Goal: Task Accomplishment & Management: Manage account settings

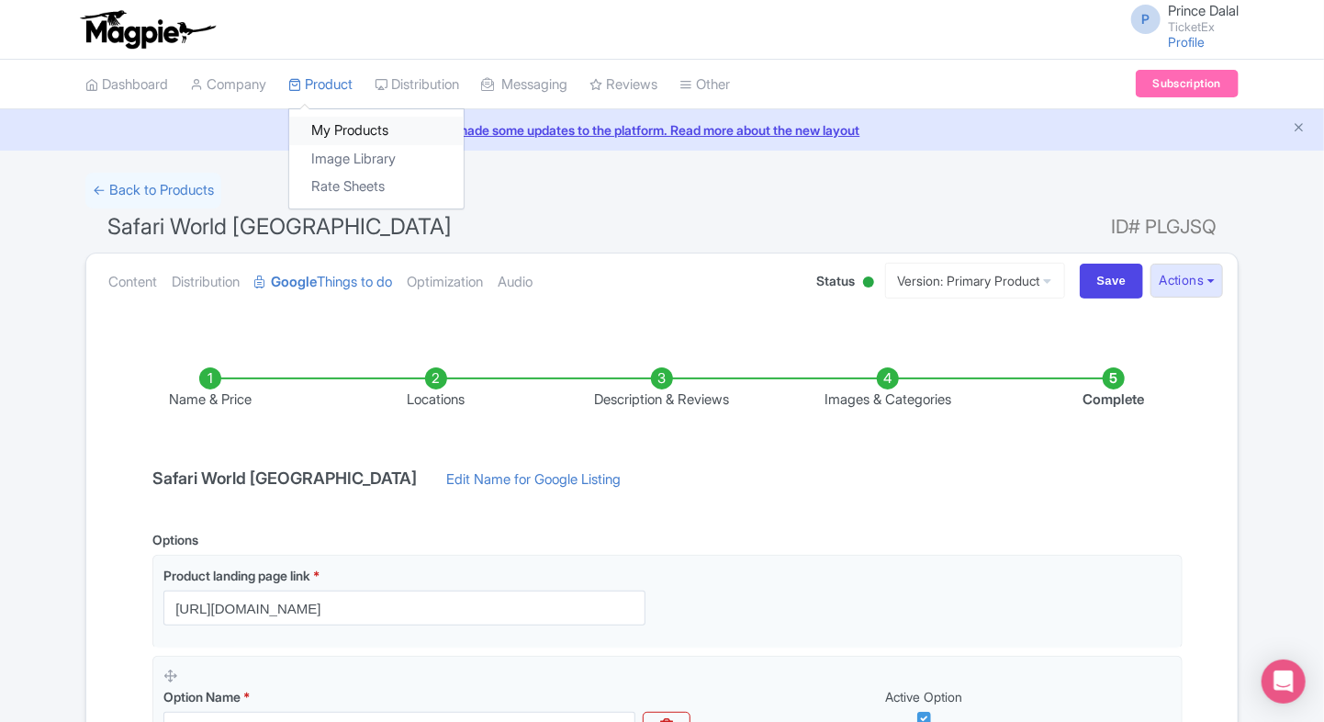
click at [341, 132] on link "My Products" at bounding box center [376, 131] width 174 height 28
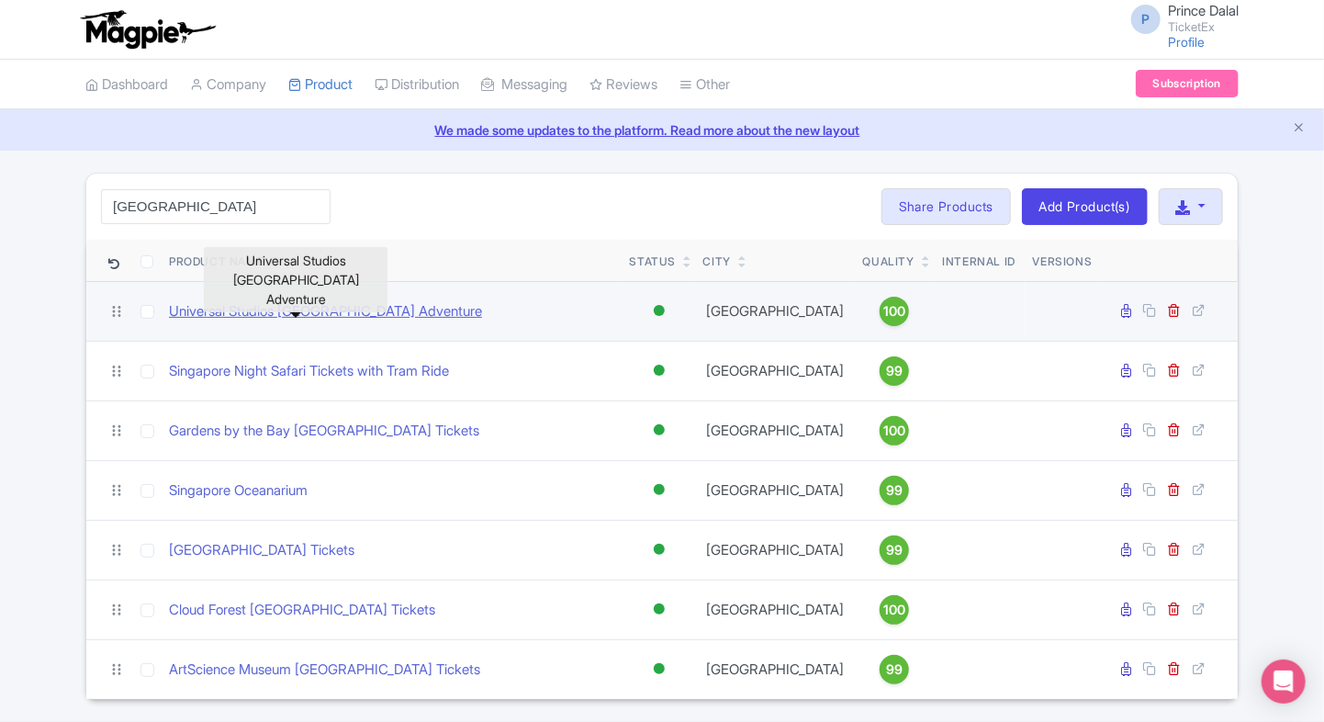
type input "singapore"
click at [378, 314] on link "Universal Studios [GEOGRAPHIC_DATA] Adventure" at bounding box center [325, 311] width 313 height 21
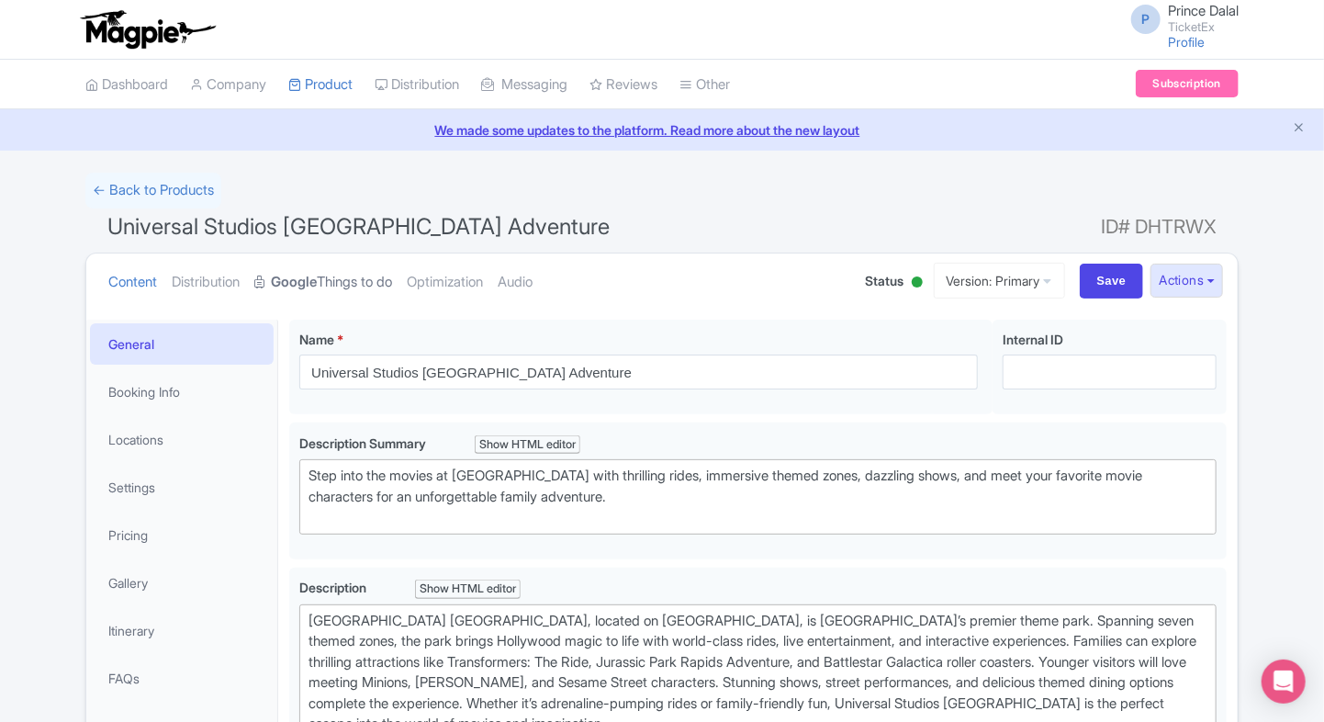
click at [290, 274] on strong "Google" at bounding box center [294, 282] width 46 height 21
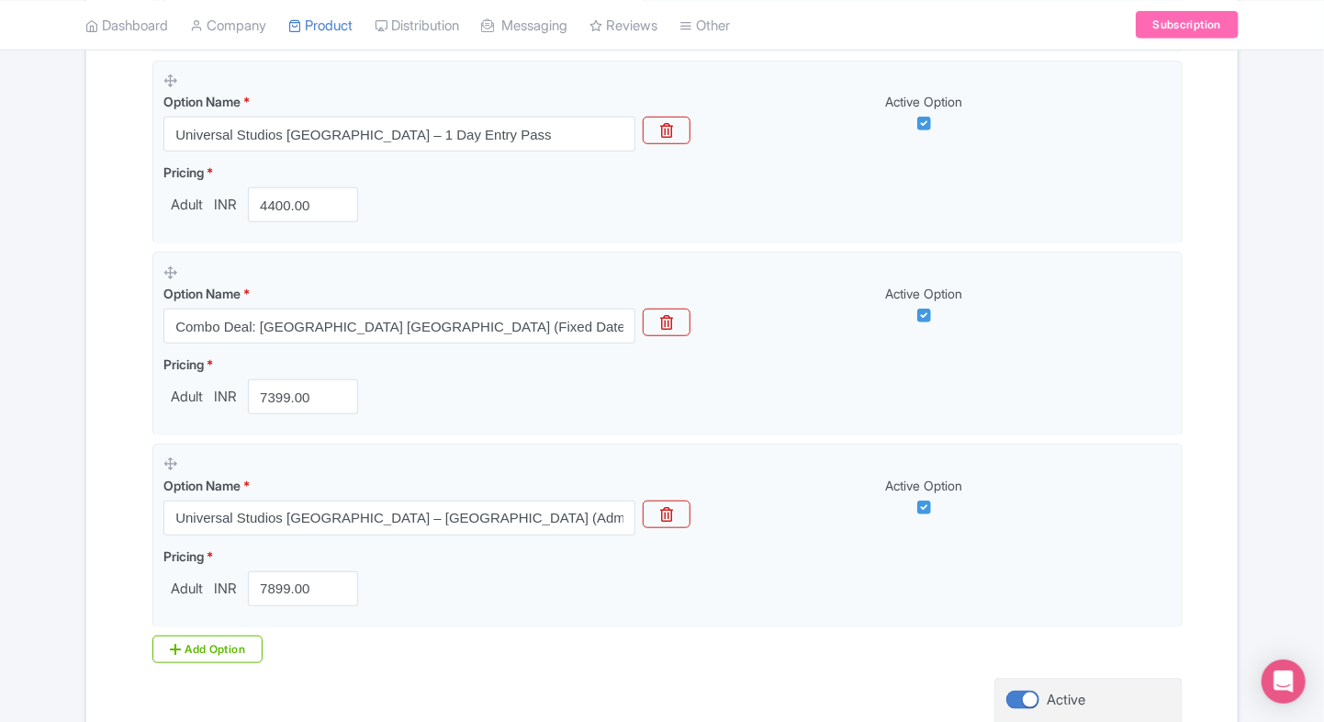
scroll to position [597, 0]
click at [174, 656] on div "Add Option" at bounding box center [207, 648] width 110 height 28
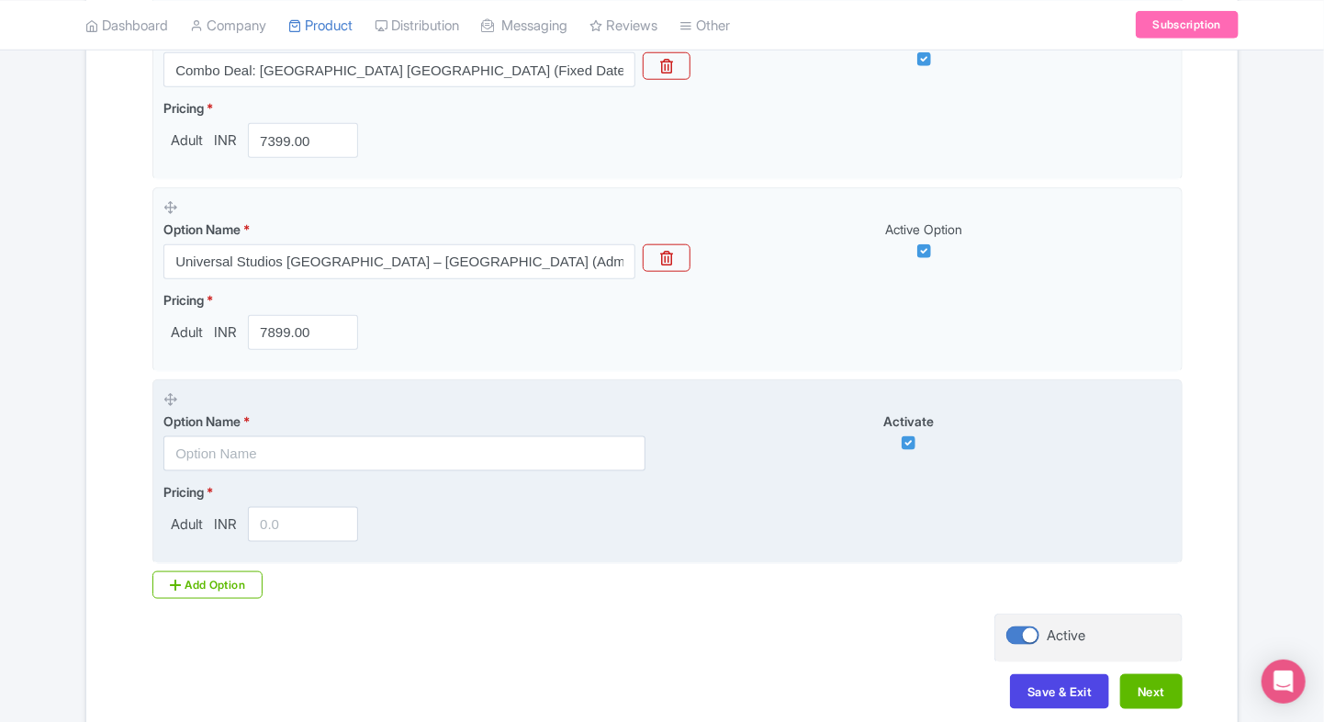
scroll to position [944, 0]
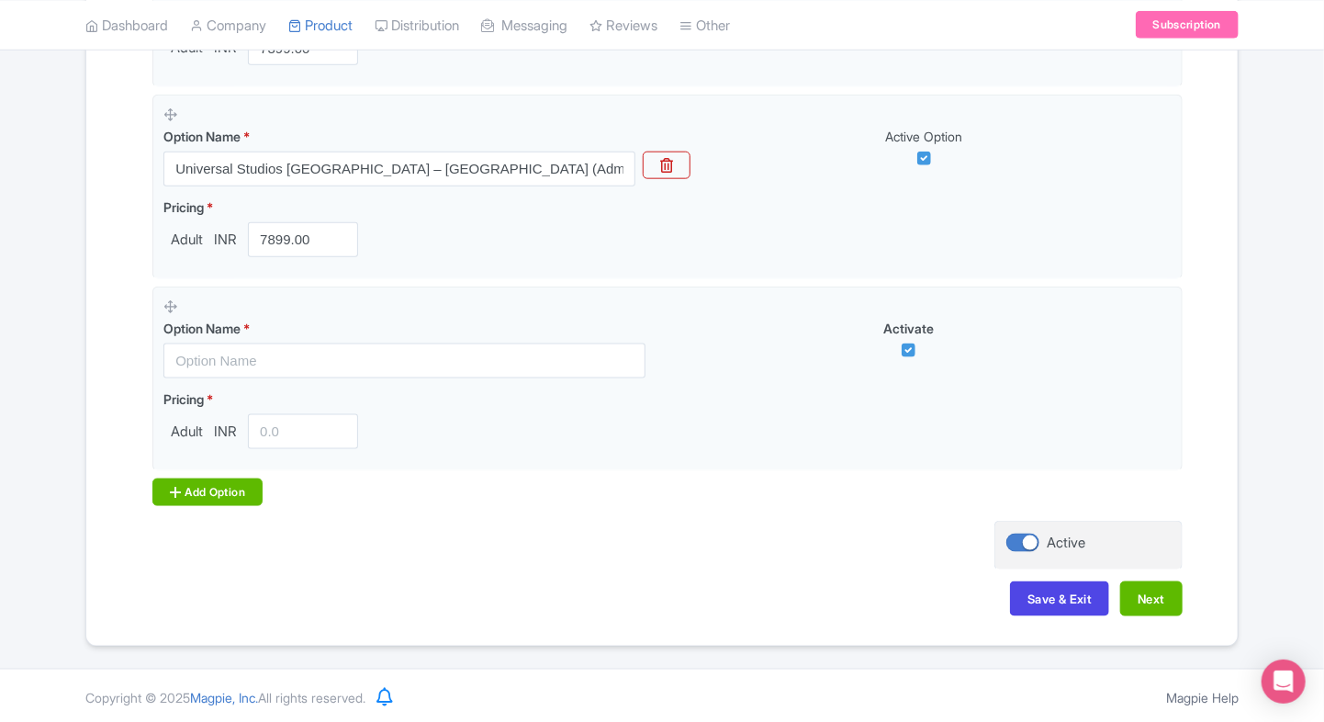
click at [212, 478] on div "Add Option" at bounding box center [207, 492] width 110 height 28
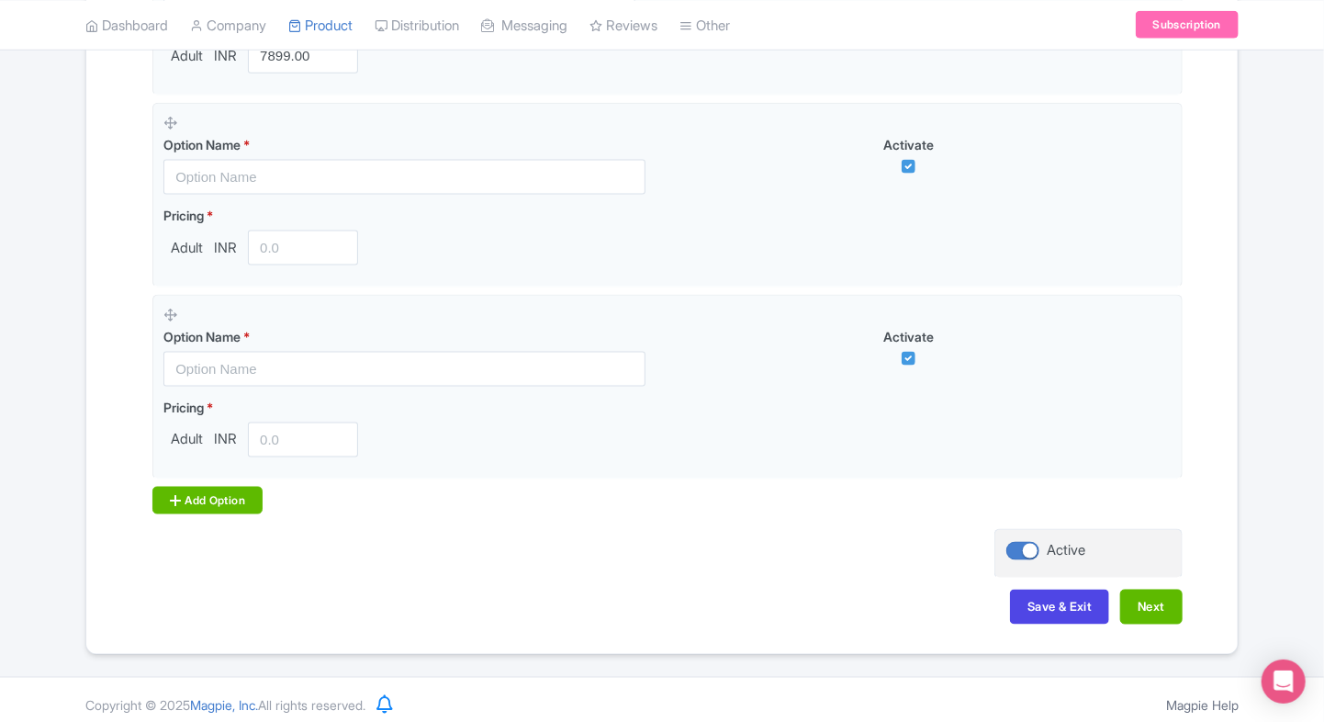
scroll to position [1135, 0]
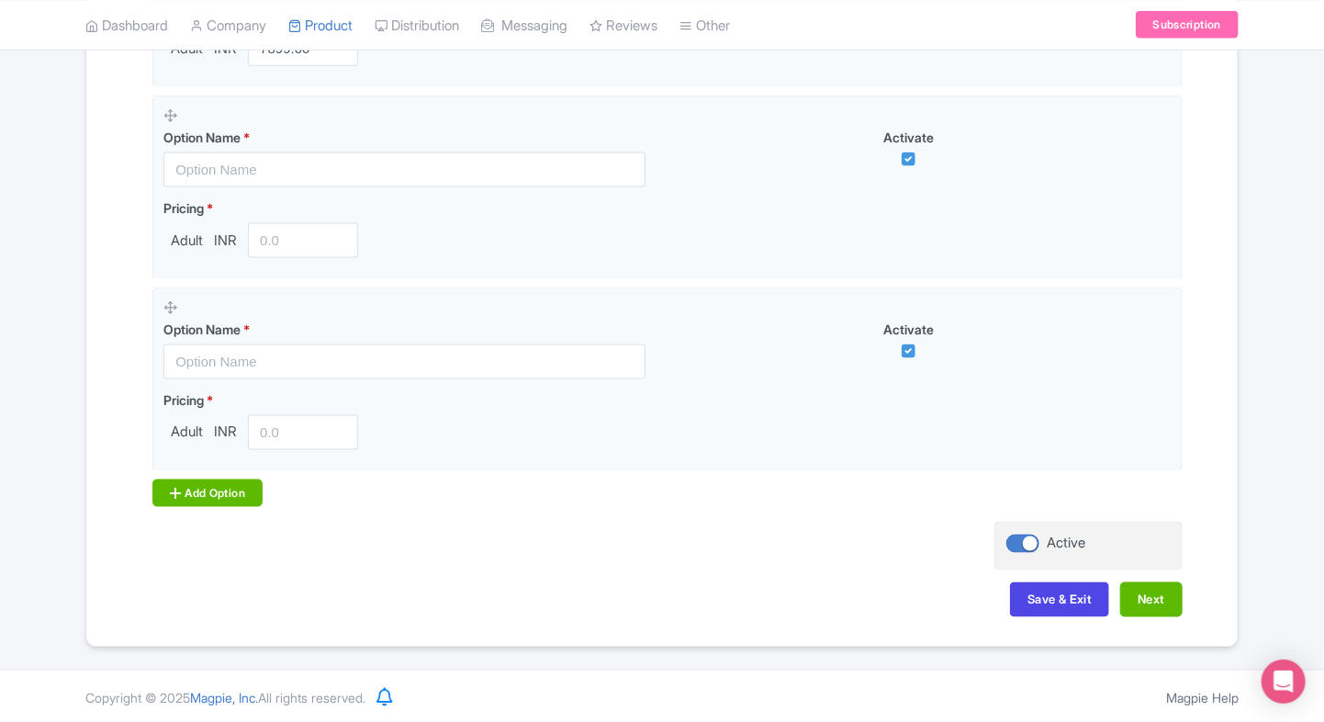
click at [204, 501] on div "Add Option" at bounding box center [207, 493] width 110 height 28
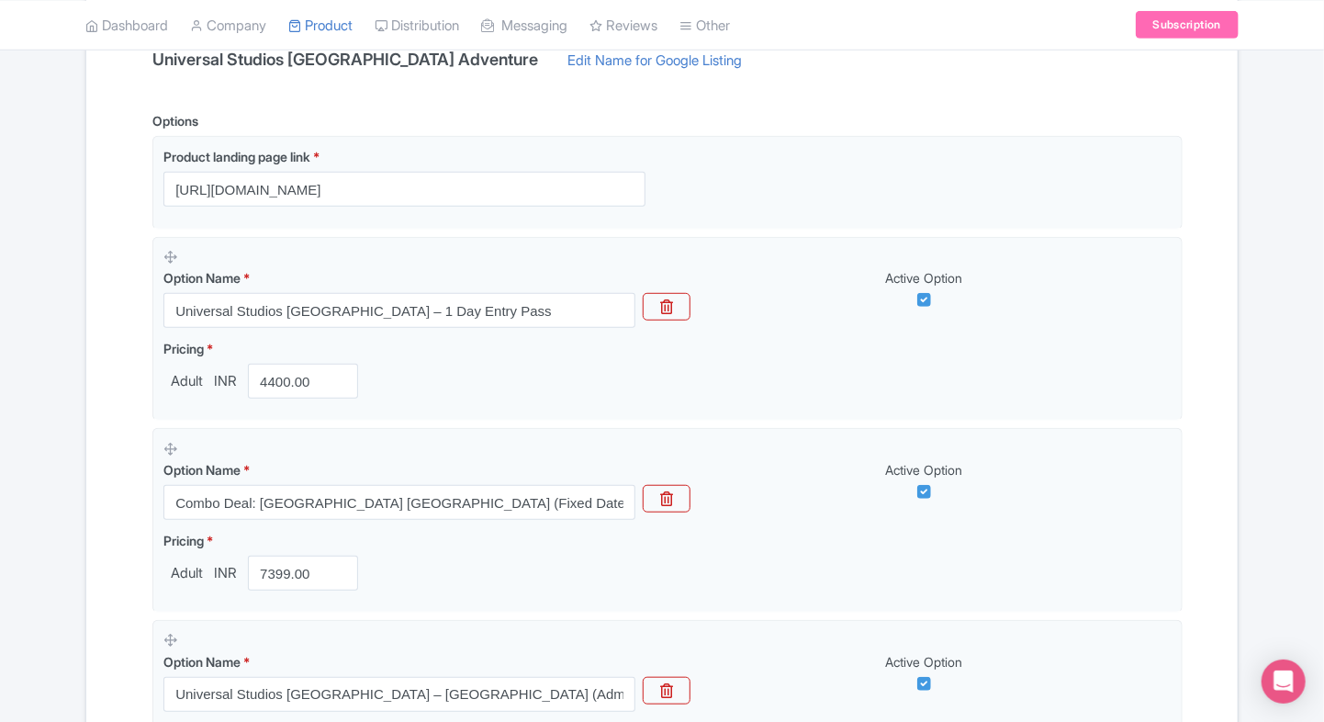
scroll to position [381, 0]
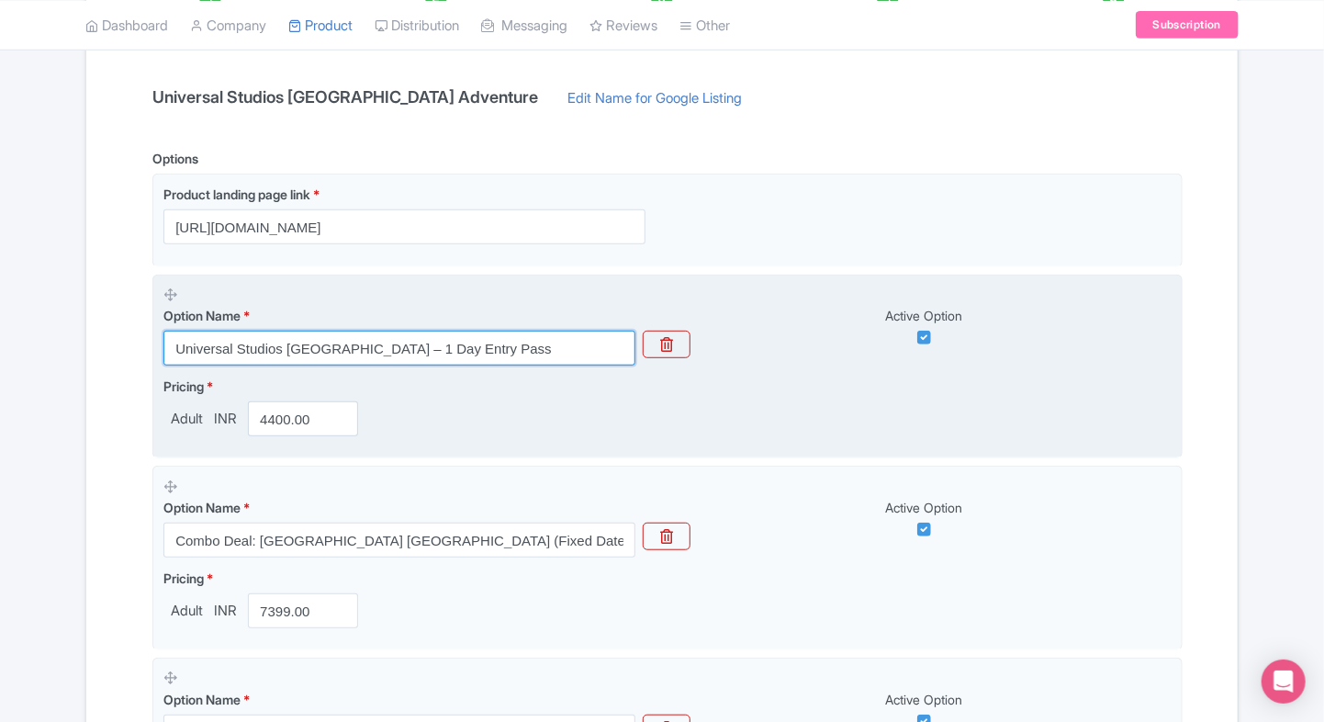
click at [318, 345] on input "Universal Studios Singapore – 1 Day Entry Pass" at bounding box center [399, 348] width 472 height 35
paste input "SGD 10 Dining Credit (Entry Ticket Not Included)"
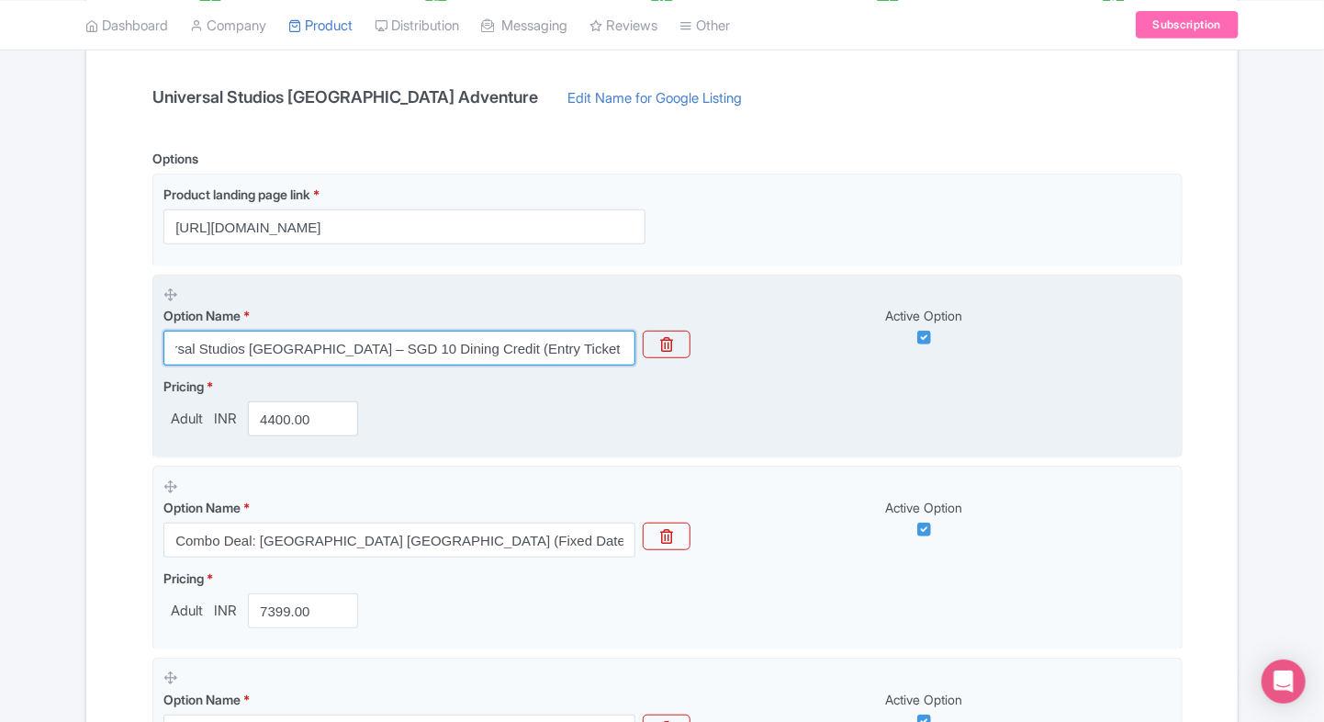
type input "Universal Studios Singapore – SGD 10 Dining Credit (Entry Ticket Not Included)"
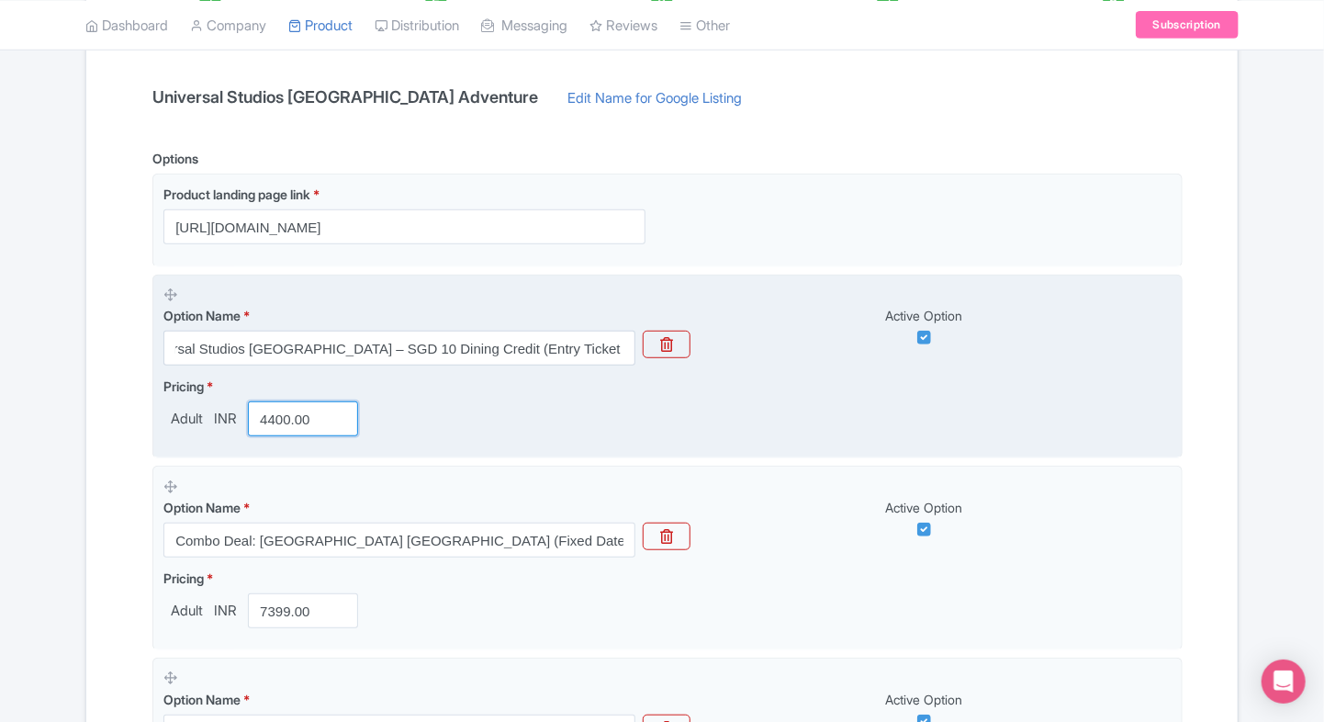
click at [289, 415] on input "4400.00" at bounding box center [303, 418] width 110 height 35
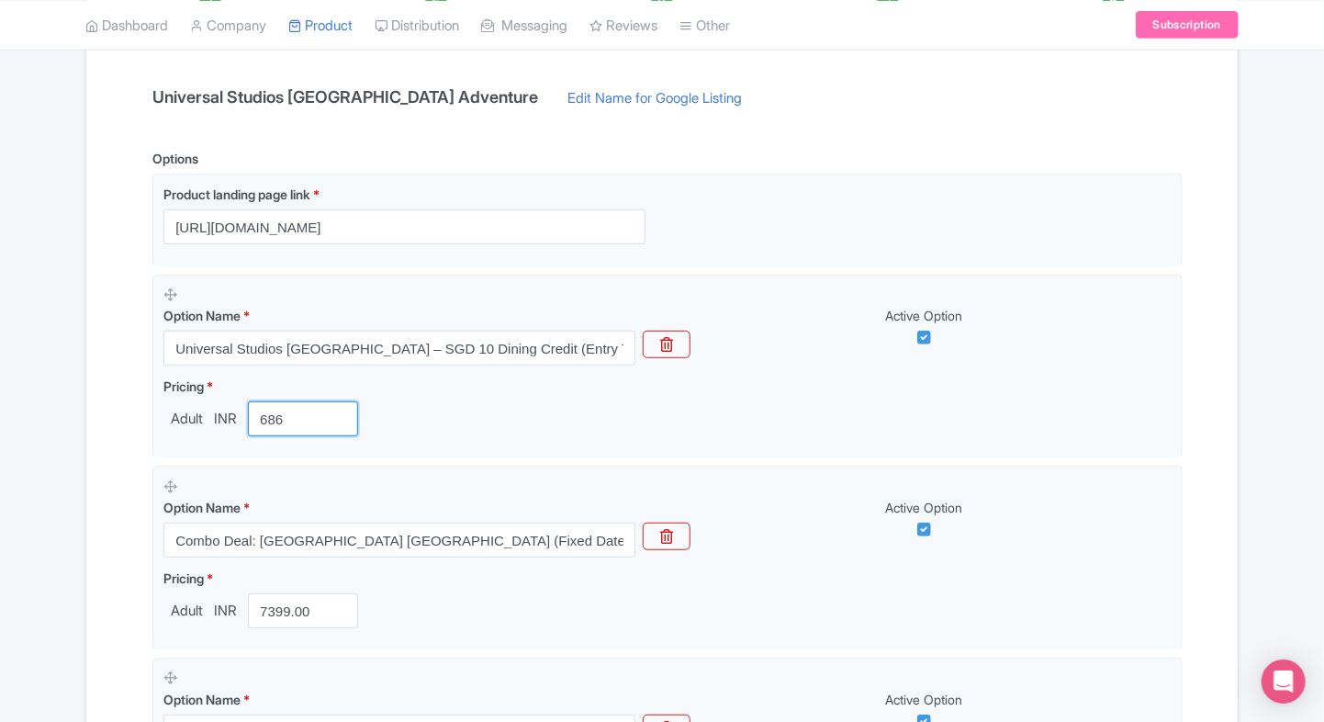
type input "686"
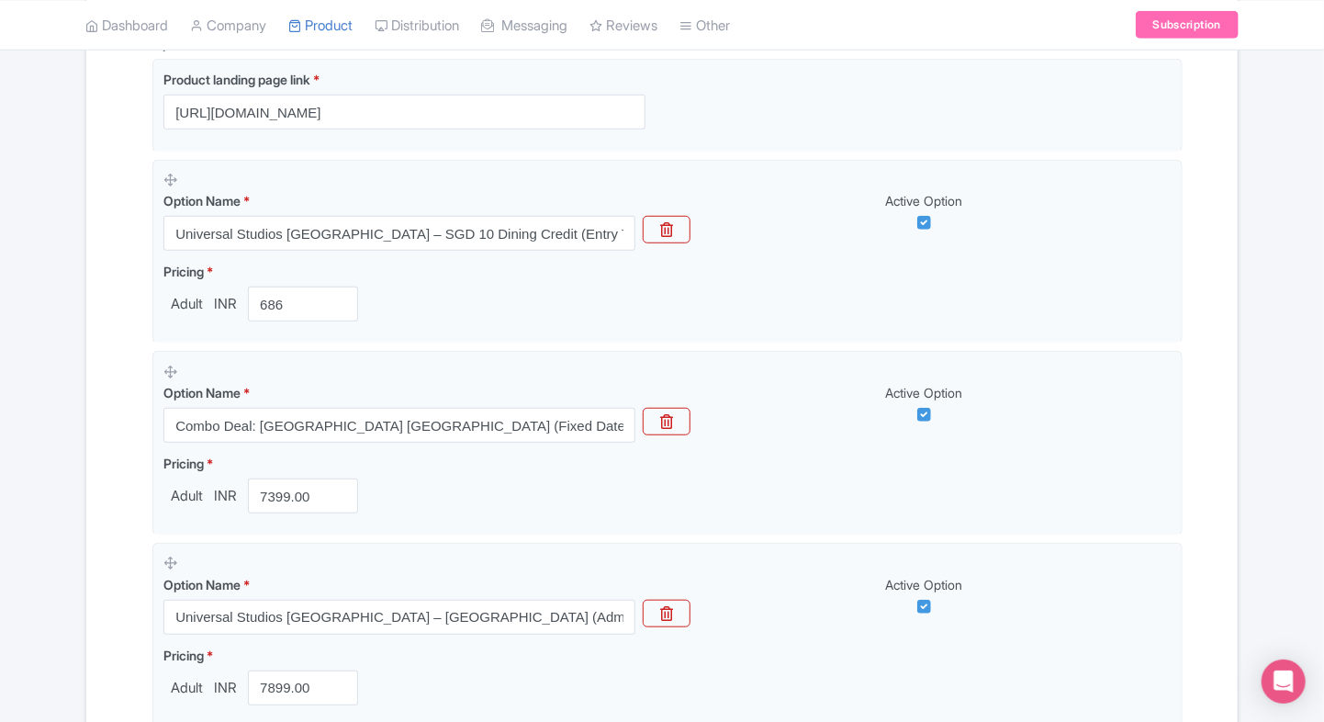
scroll to position [496, 0]
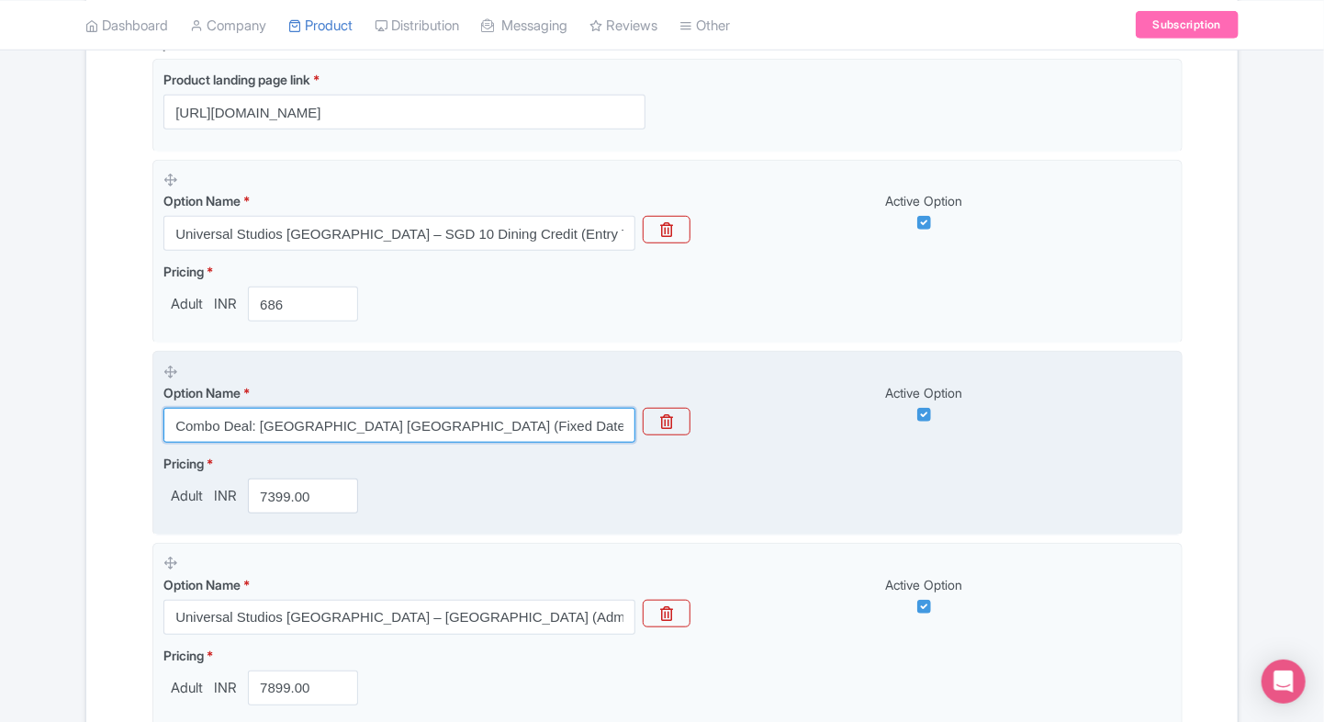
click at [224, 426] on input "Combo Deal: Universal Studios Singapore (Fixed Date) + Adventure Cove Waterpark…" at bounding box center [399, 425] width 472 height 35
paste input "Universal Studios Singapore – Space Killers Game Credit (Valid Before 12 PM"
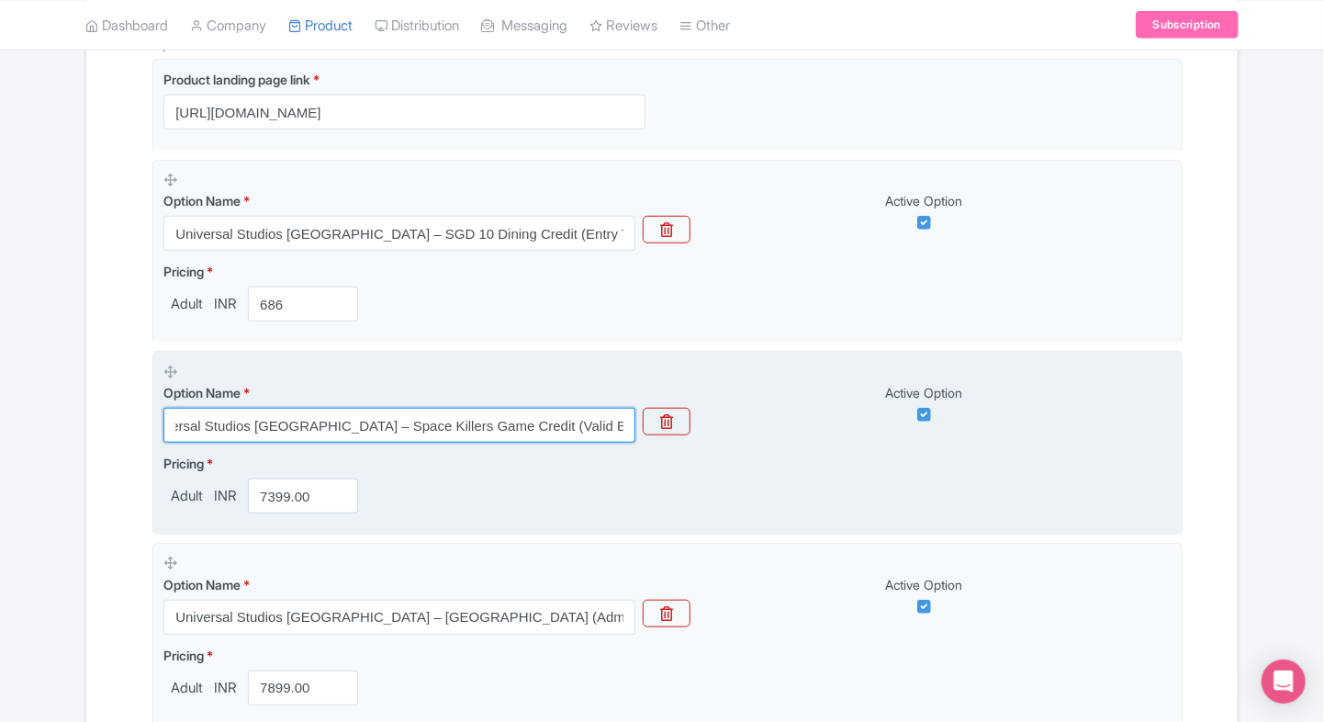
type input "Universal Studios [GEOGRAPHIC_DATA] – Space Killers Game Credit (Valid Before 1…"
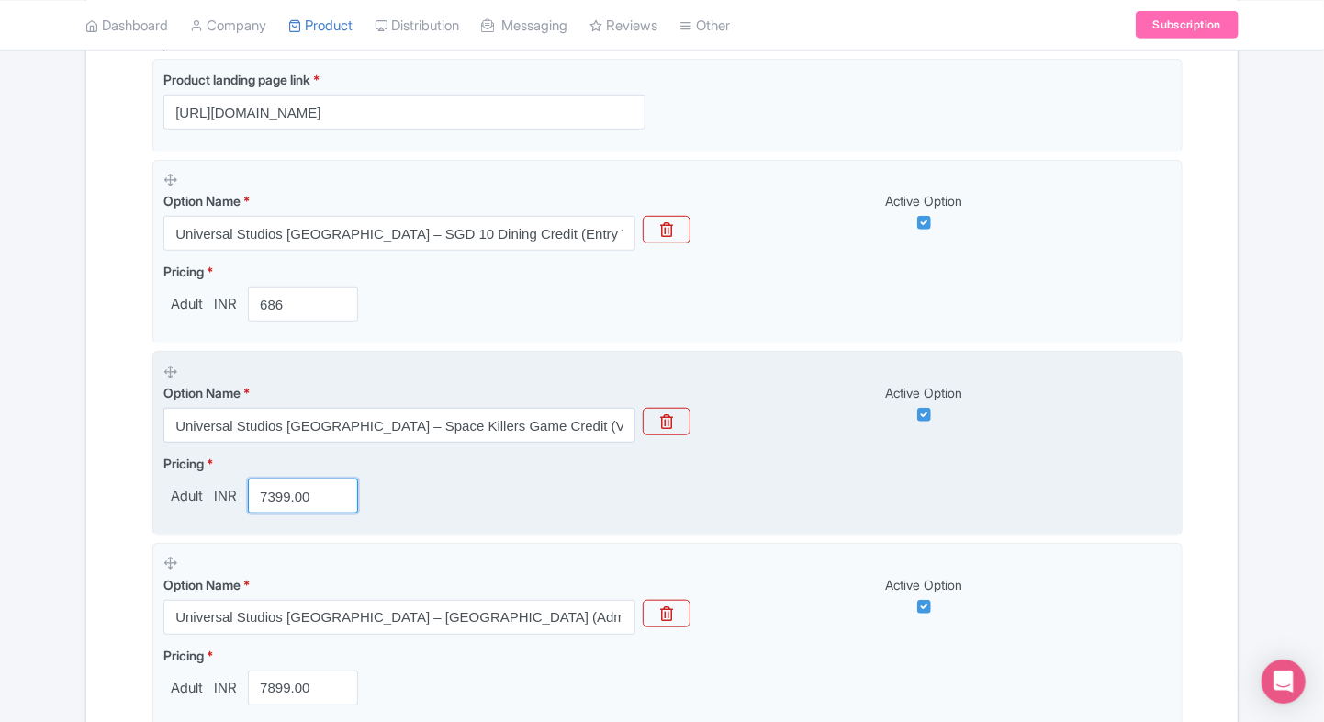
click at [284, 497] on input "7399.00" at bounding box center [303, 495] width 110 height 35
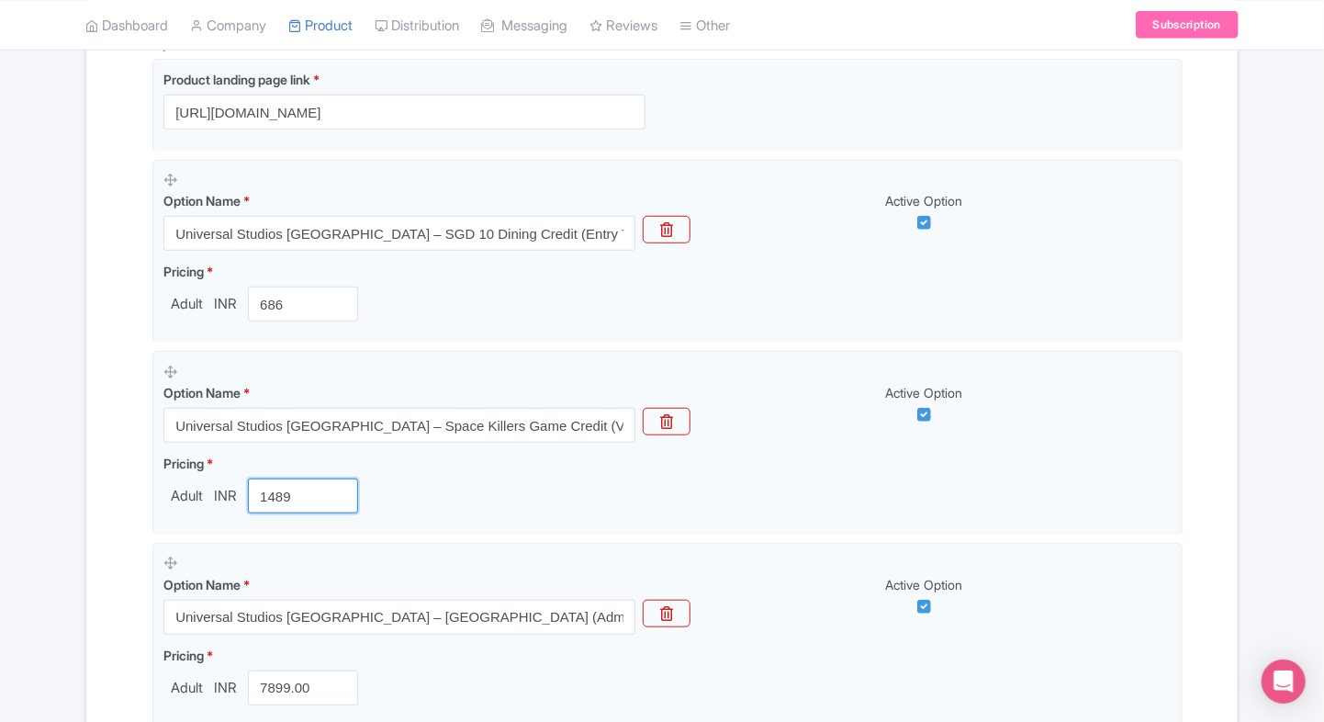
type input "1489"
click at [125, 483] on div "Name & Price Locations Description & Reviews Images & Categories Complete Unive…" at bounding box center [662, 651] width 1130 height 1632
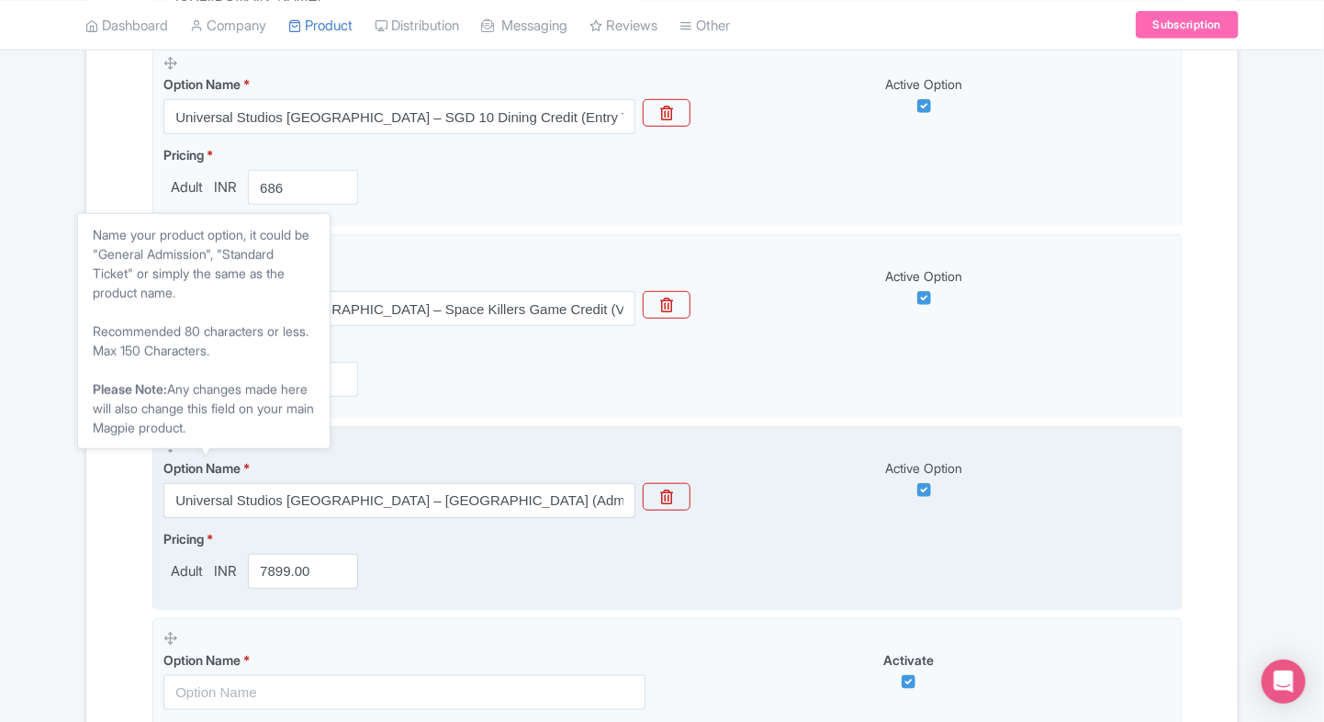
scroll to position [624, 0]
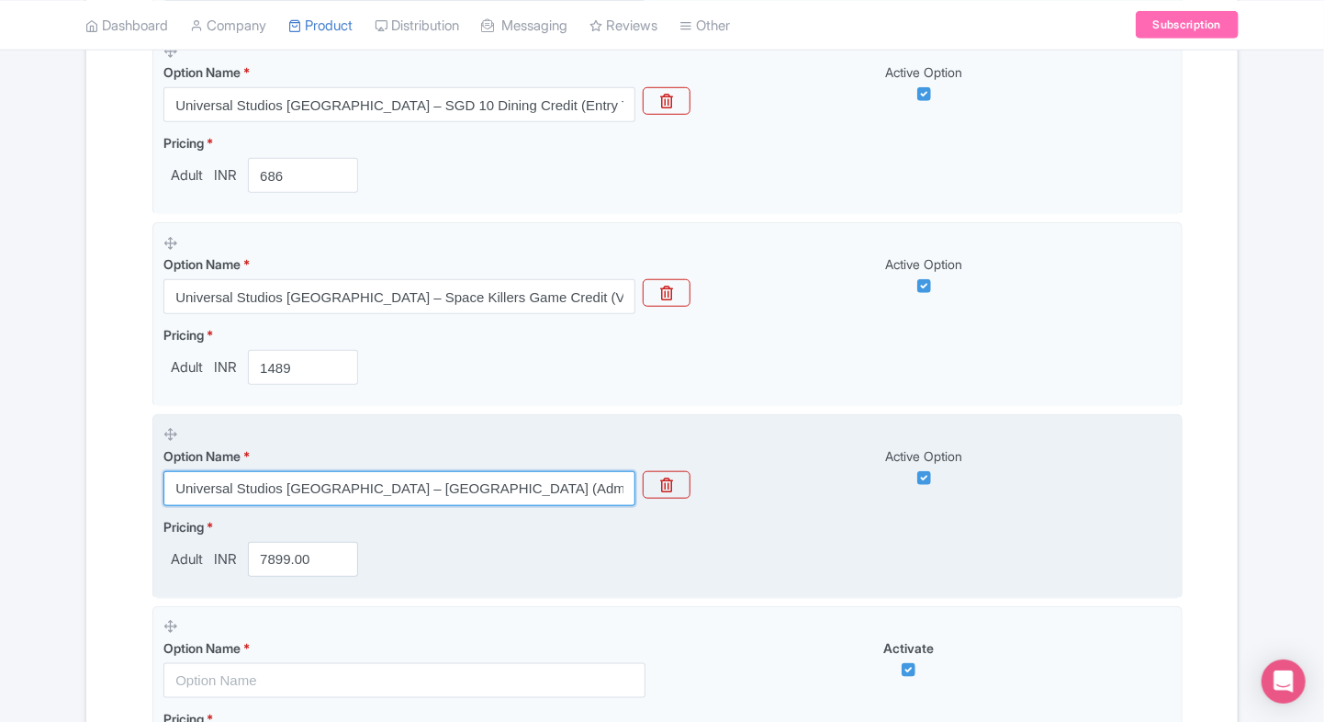
click at [316, 483] on input "Universal Studios [GEOGRAPHIC_DATA] – [GEOGRAPHIC_DATA] (Admission Sold Separat…" at bounding box center [399, 488] width 472 height 35
paste input "SGD 25 Food & Beverage Voucher (Entry Ticket Not Included"
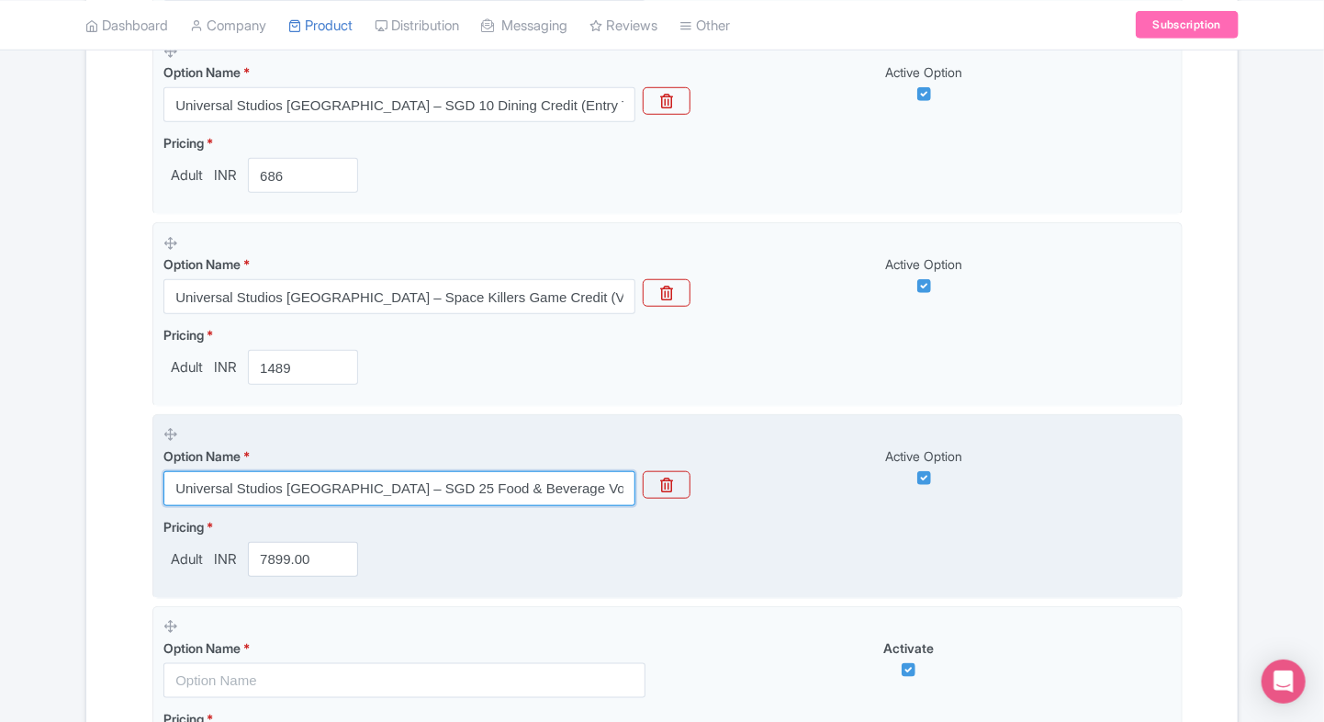
scroll to position [0, 120]
type input "Universal Studios [GEOGRAPHIC_DATA] – SGD 25 Food & Beverage Voucher (Entry Tic…"
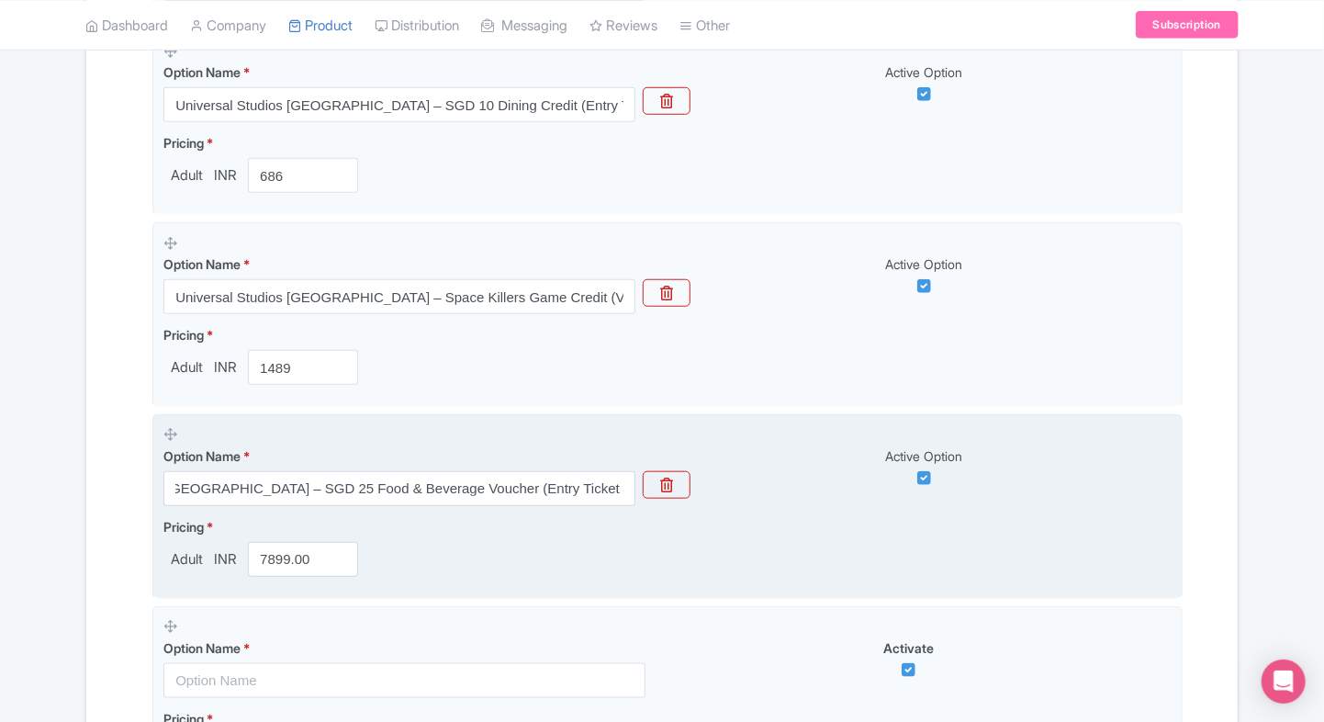
scroll to position [0, 0]
click at [282, 564] on input "7899.00" at bounding box center [303, 559] width 110 height 35
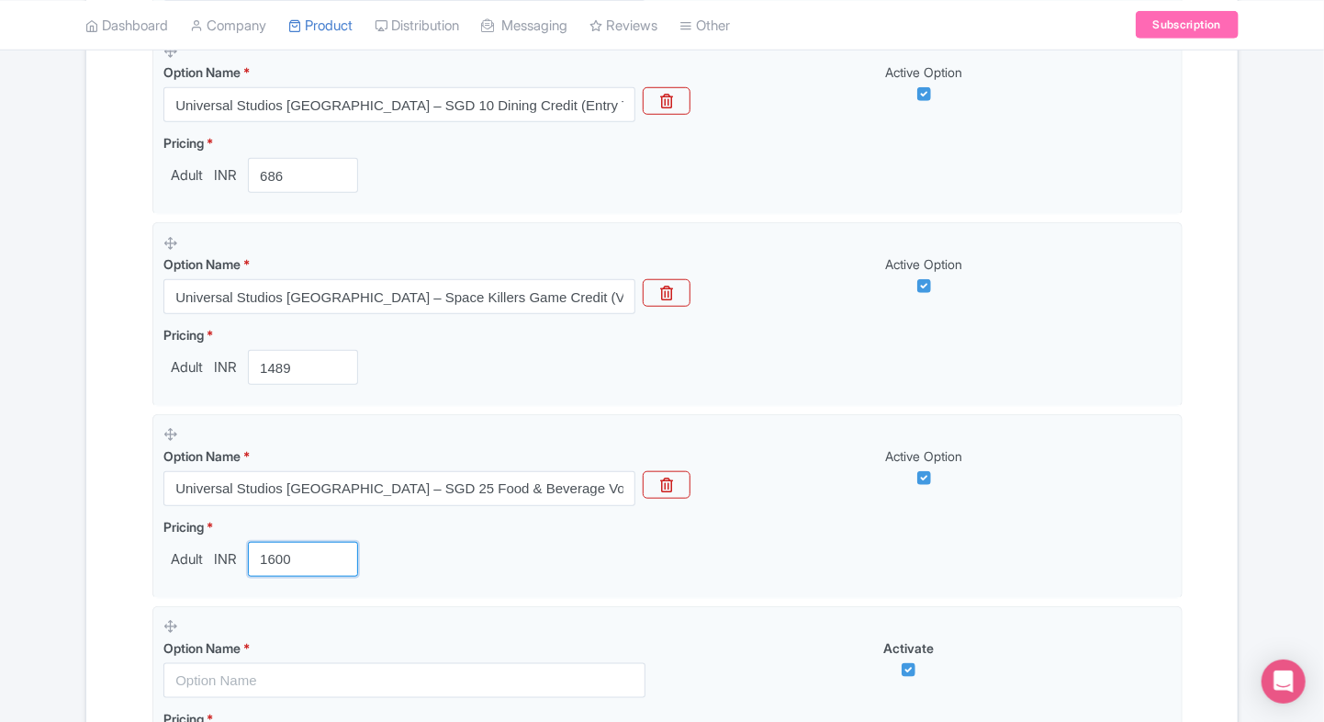
type input "1600"
click at [62, 548] on div "← Back to Products Universal Studios Singapore Adventure ID# DHTRWX Content Dis…" at bounding box center [662, 449] width 1324 height 1802
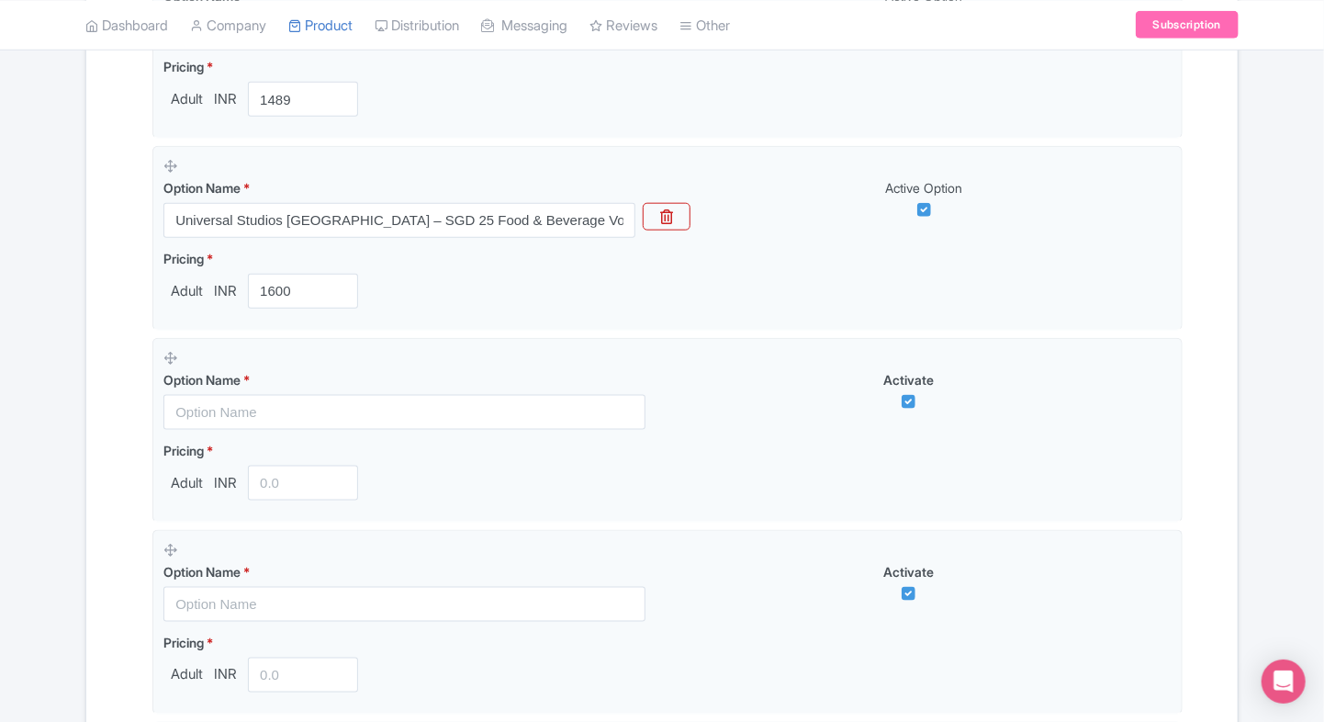
scroll to position [893, 0]
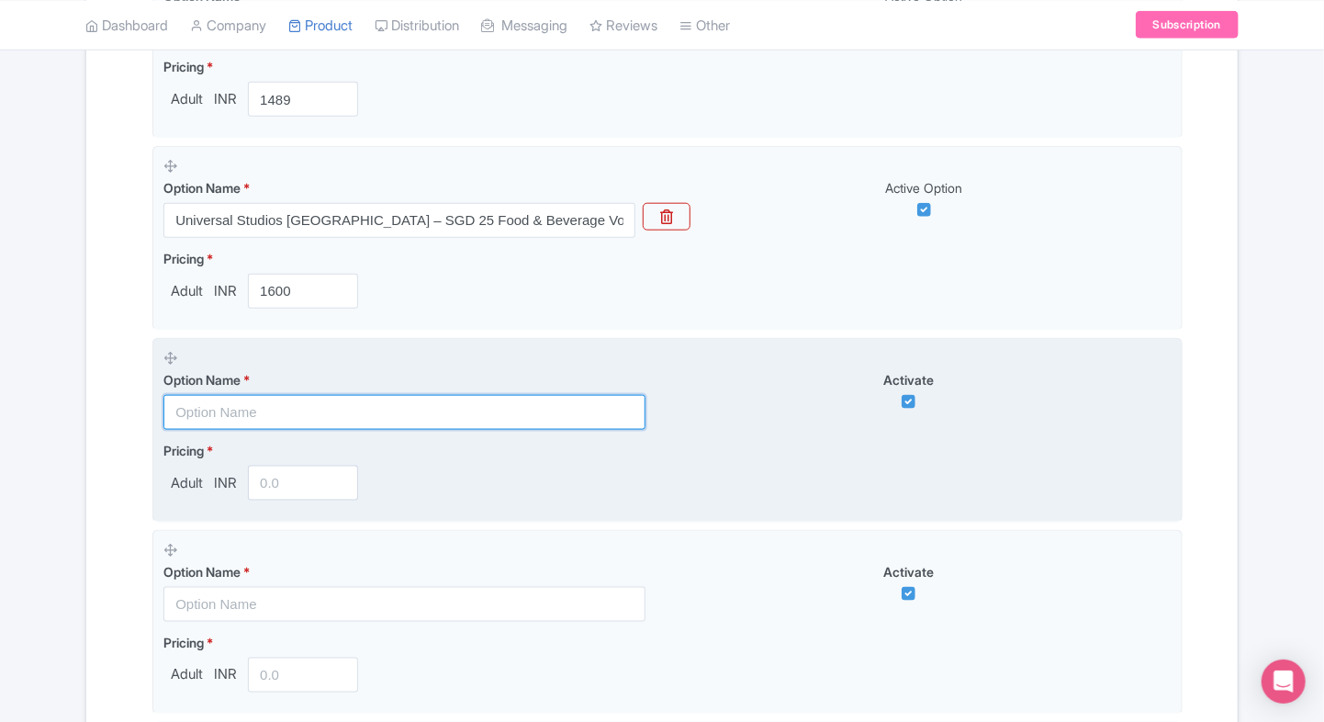
click at [357, 410] on input "text" at bounding box center [404, 412] width 482 height 35
paste input "Universal Studios [GEOGRAPHIC_DATA] – Early Access with Minion Meal & Shopping …"
type input "Universal Studios [GEOGRAPHIC_DATA] – Early Access with Minion Meal & Shopping …"
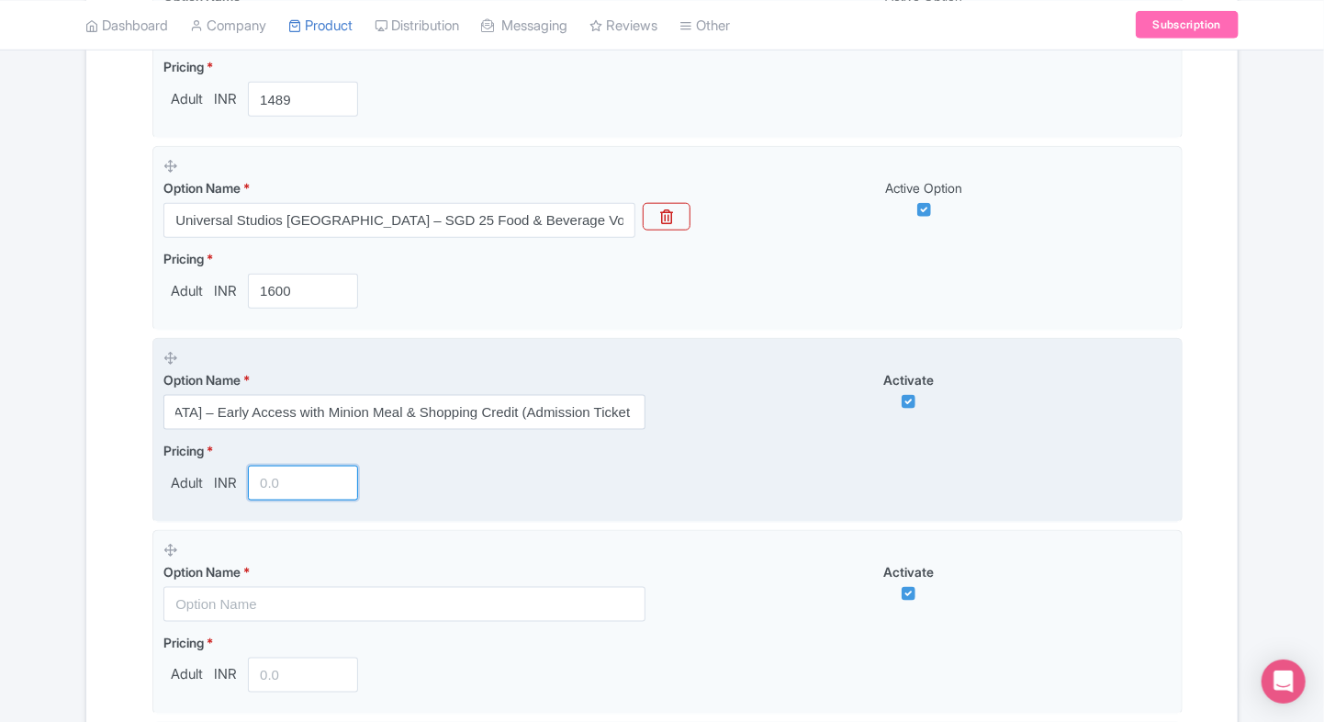
scroll to position [0, 0]
click at [286, 478] on input "number" at bounding box center [303, 483] width 110 height 35
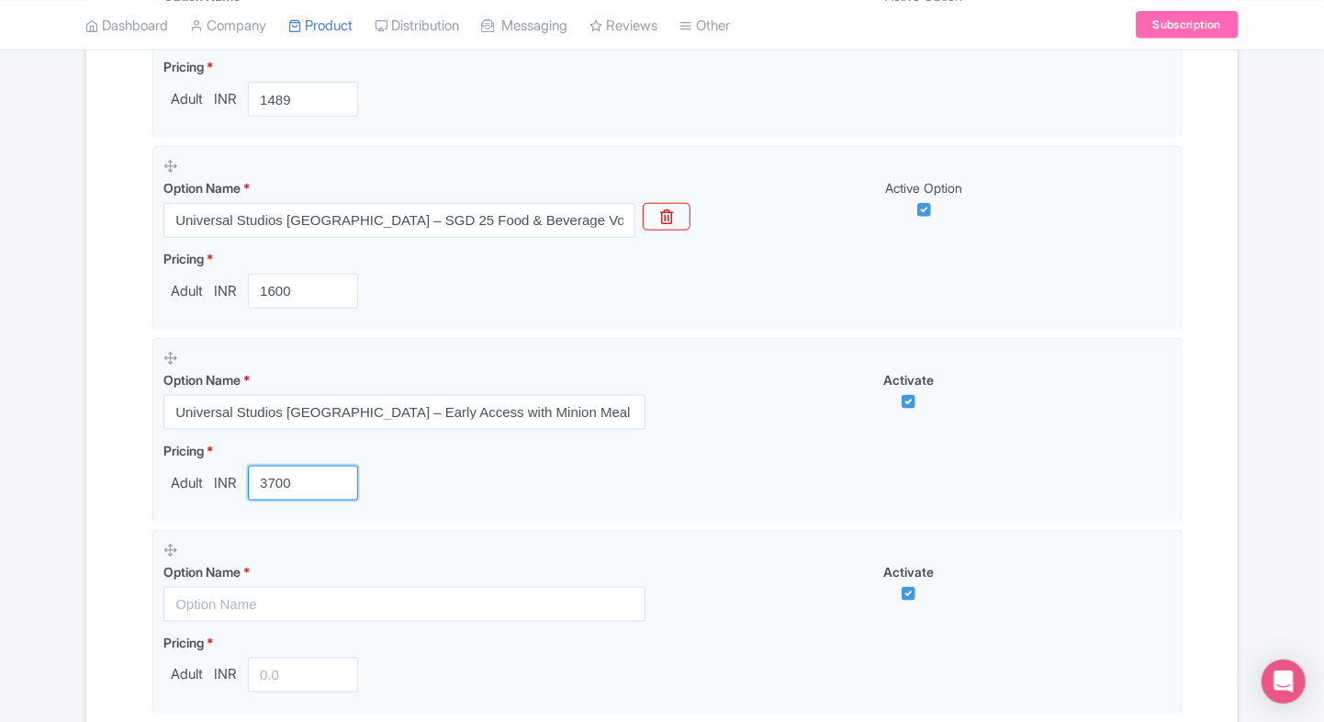
type input "3700"
click at [92, 498] on div "Name & Price Locations Description & Reviews Images & Categories Complete Unive…" at bounding box center [662, 254] width 1152 height 1632
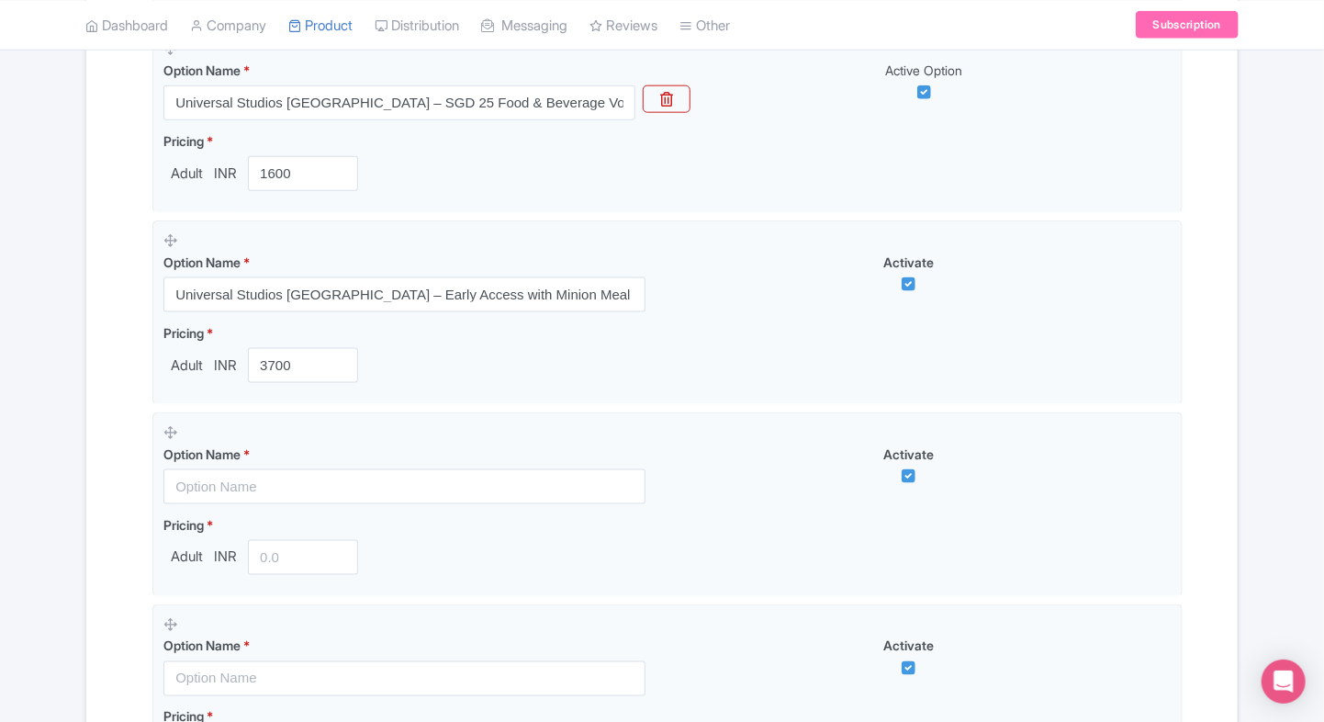
scroll to position [1073, 0]
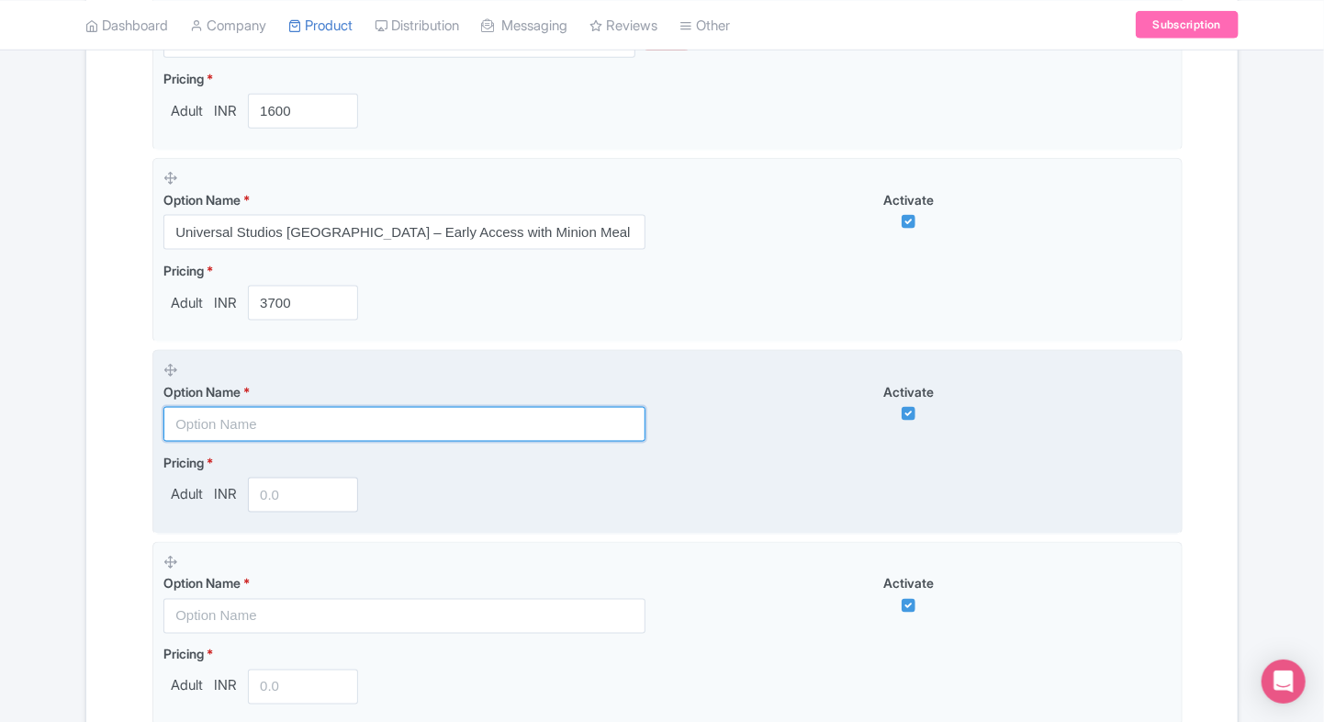
paste input "Universal Studios [GEOGRAPHIC_DATA] – 1 Day Entry Pass"
click at [270, 430] on input "text" at bounding box center [404, 424] width 482 height 35
type input "Universal Studios [GEOGRAPHIC_DATA] – 1 Day Entry Pass"
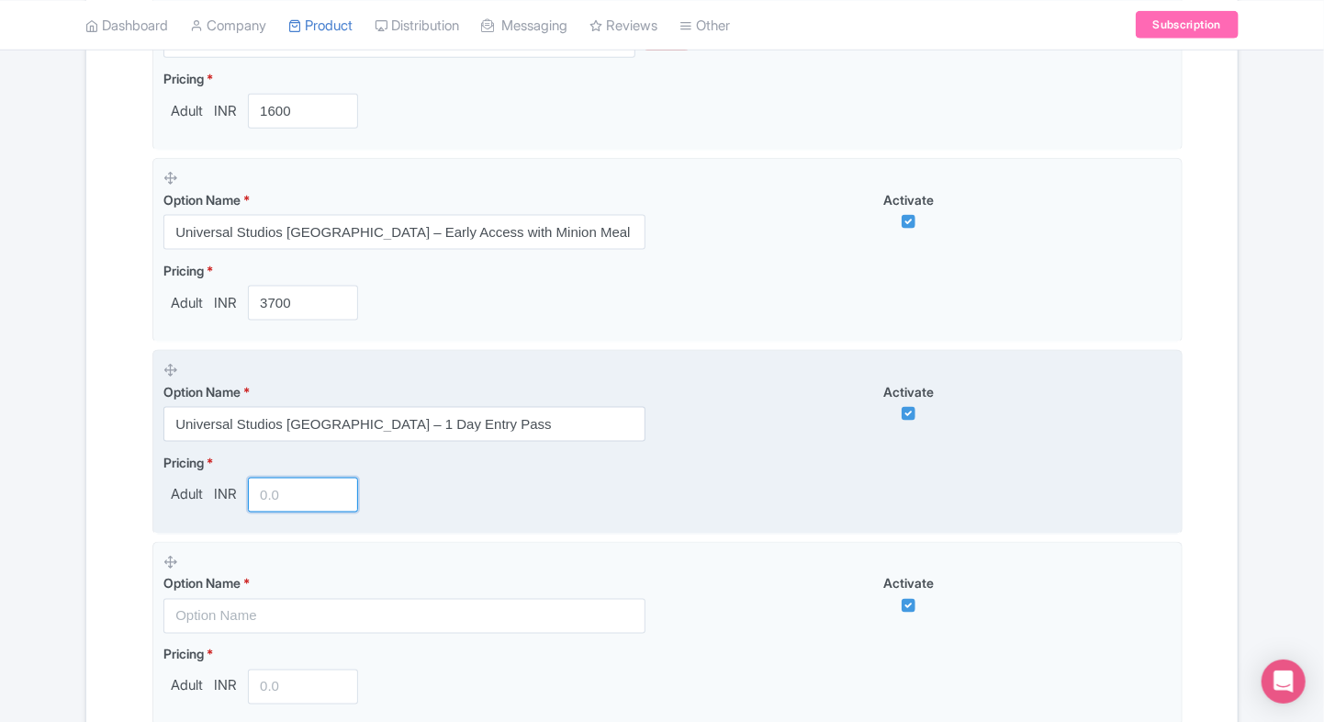
click at [276, 500] on input "number" at bounding box center [303, 495] width 110 height 35
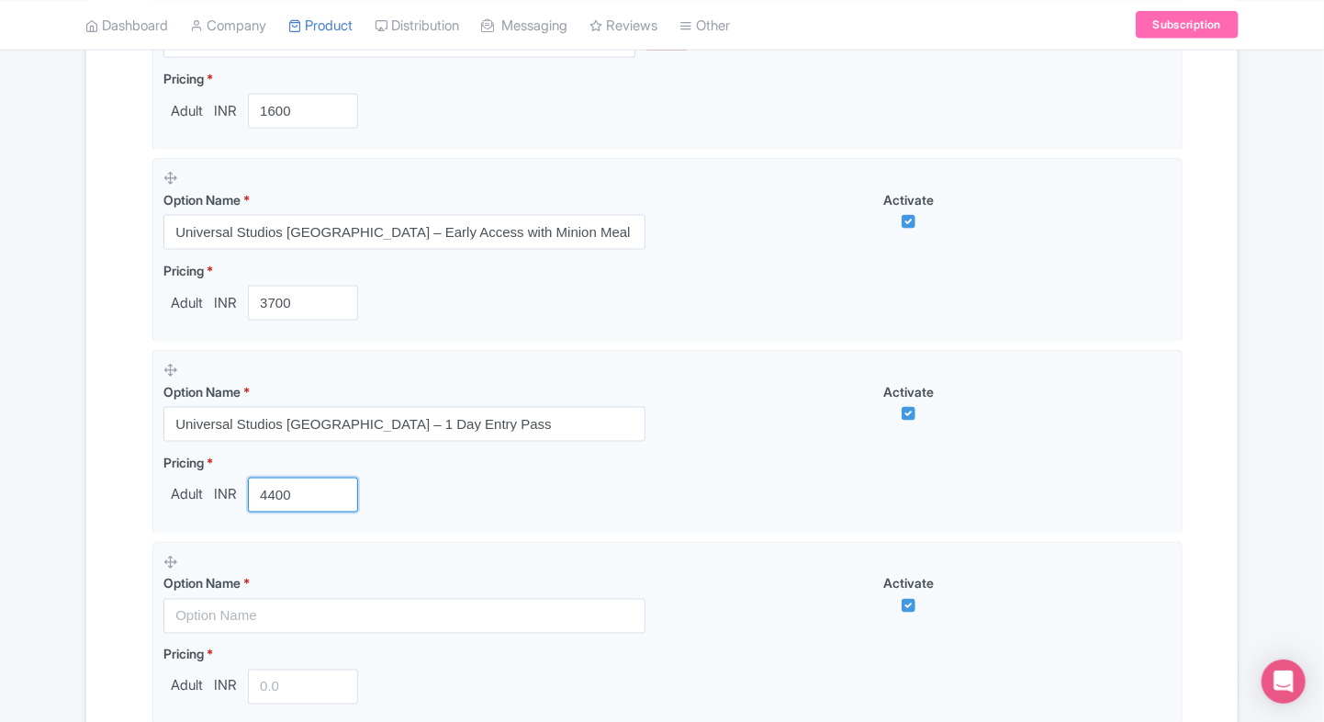
type input "4400"
click at [110, 494] on div "Name & Price Locations Description & Reviews Images & Categories Complete Unive…" at bounding box center [662, 74] width 1130 height 1632
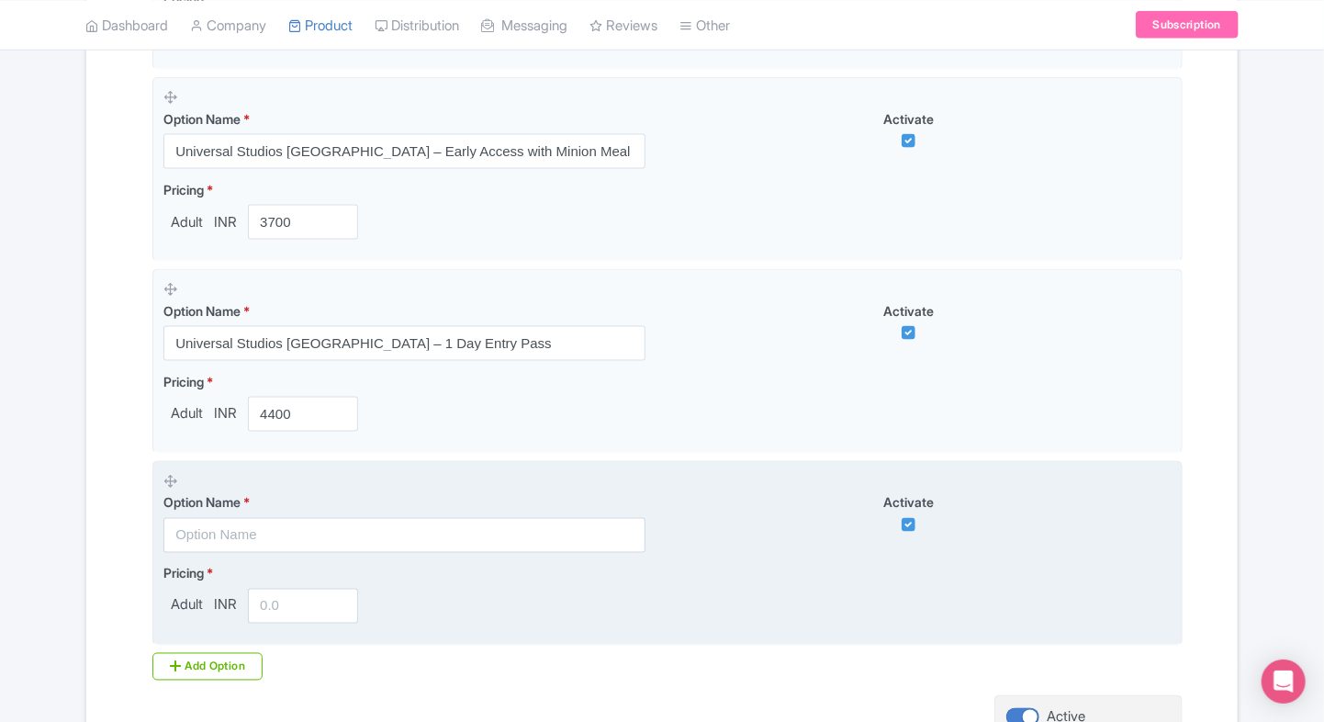
scroll to position [1161, 0]
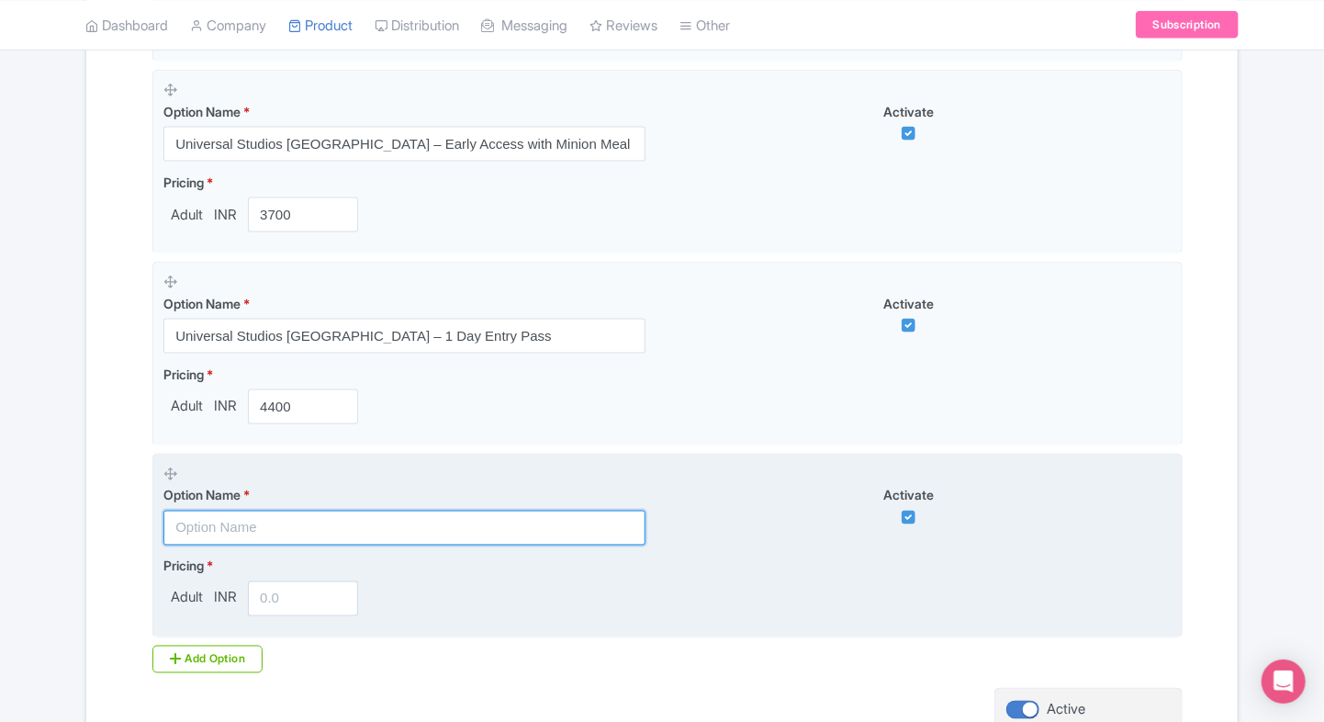
click at [312, 538] on input "text" at bounding box center [404, 528] width 482 height 35
paste input "Universal Studios [GEOGRAPHIC_DATA] Express Pass with Minion Land Rides"
type input "Universal Studios [GEOGRAPHIC_DATA] Express Pass with Minion Land Rides"
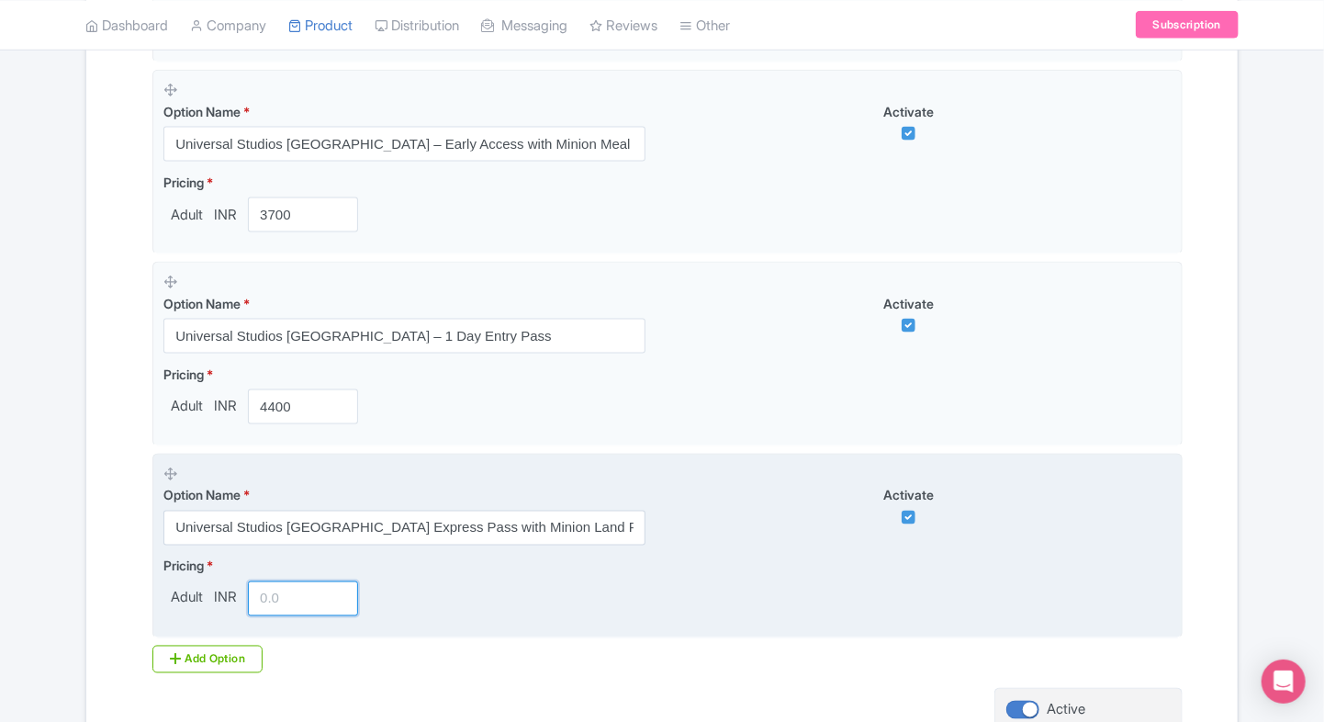
click at [287, 597] on input "number" at bounding box center [303, 598] width 110 height 35
type input "7200"
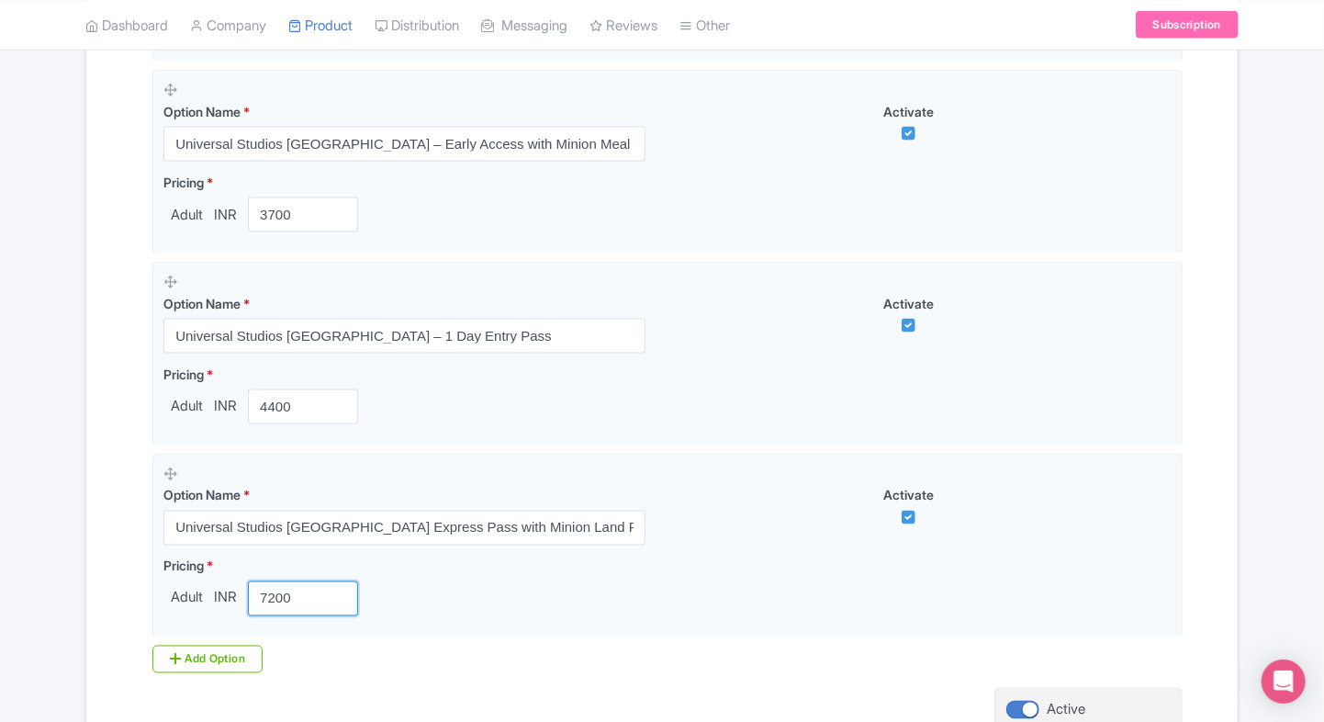
scroll to position [1245, 0]
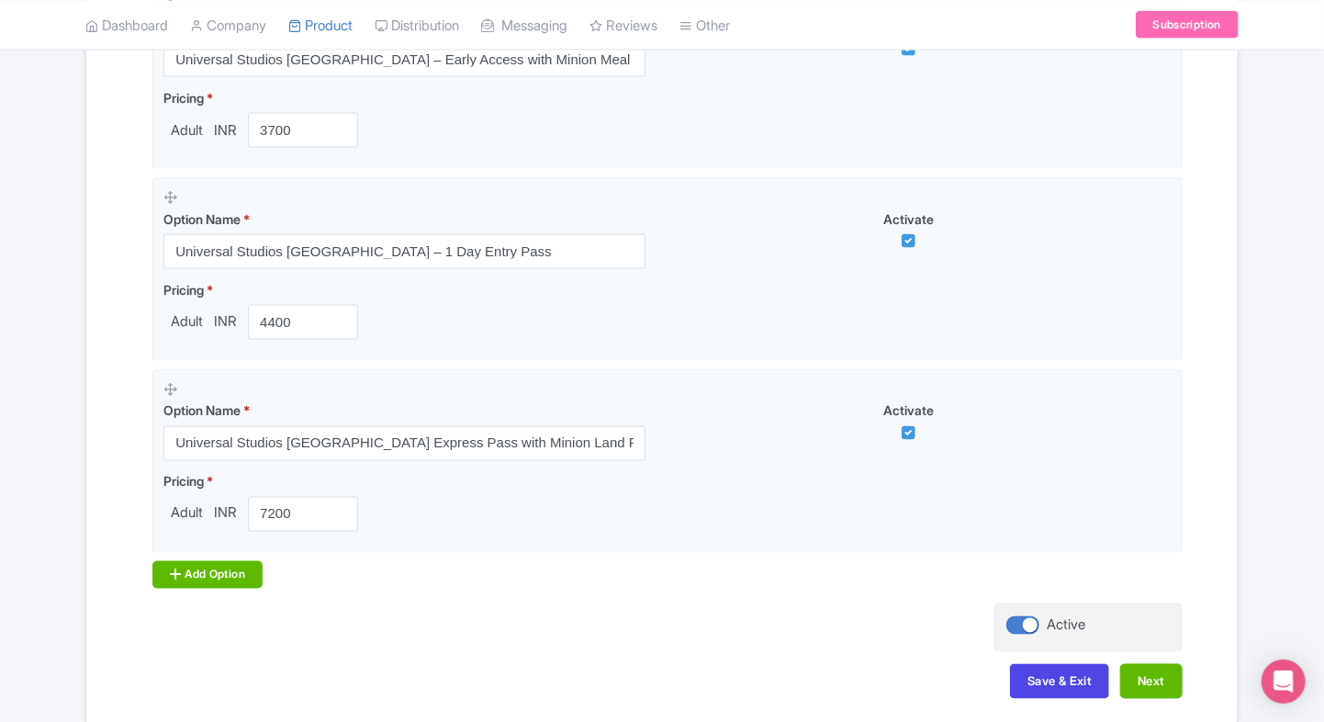
click at [158, 568] on div "Add Option" at bounding box center [207, 575] width 110 height 28
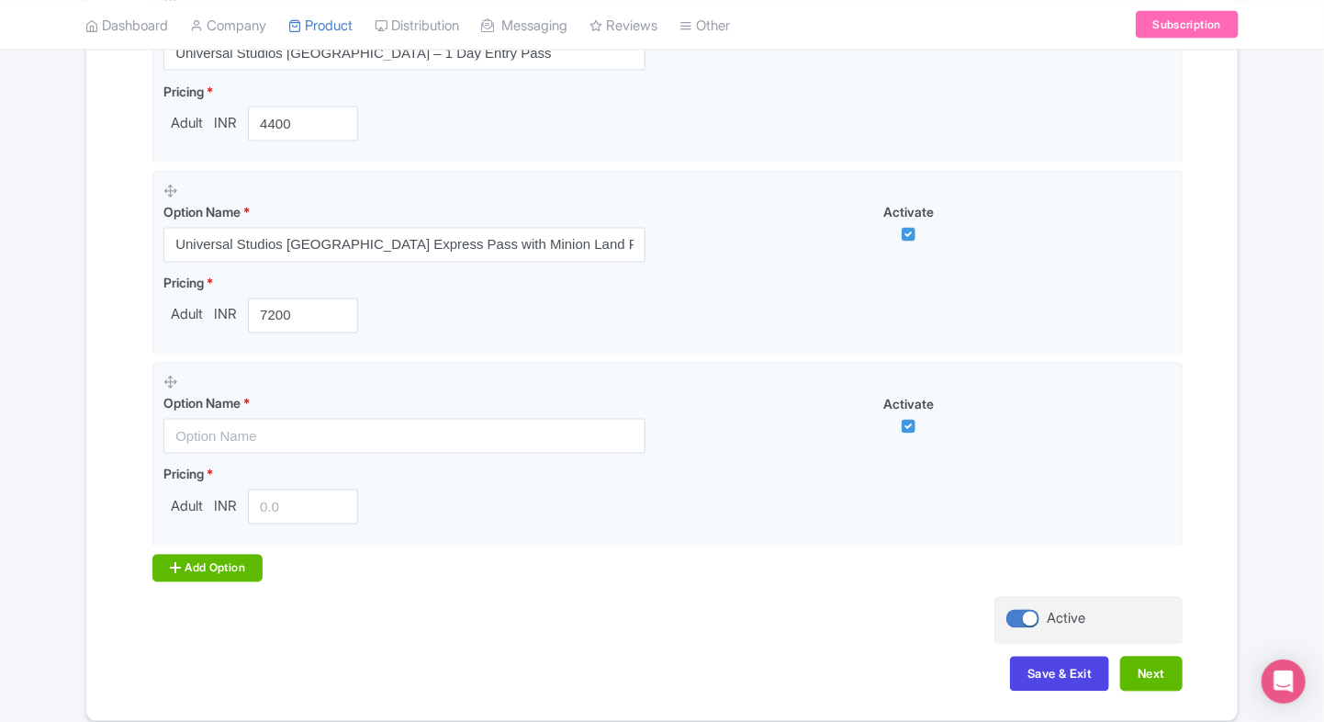
scroll to position [1458, 0]
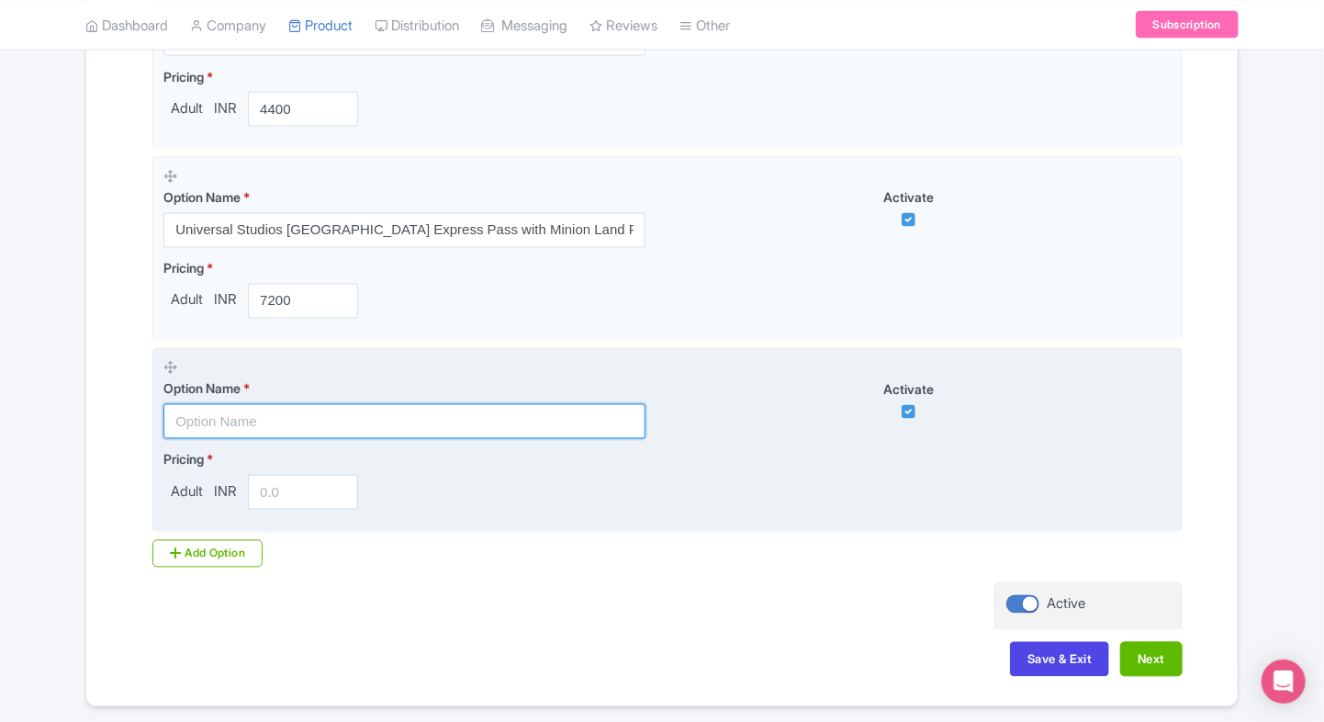
click at [279, 419] on input "text" at bounding box center [404, 421] width 482 height 35
paste input "Universal Studios [GEOGRAPHIC_DATA] (Fixed Date) + [GEOGRAPHIC_DATA] (Flexible …"
type input "Universal Studios [GEOGRAPHIC_DATA] (Fixed Date) + [GEOGRAPHIC_DATA] (Flexible …"
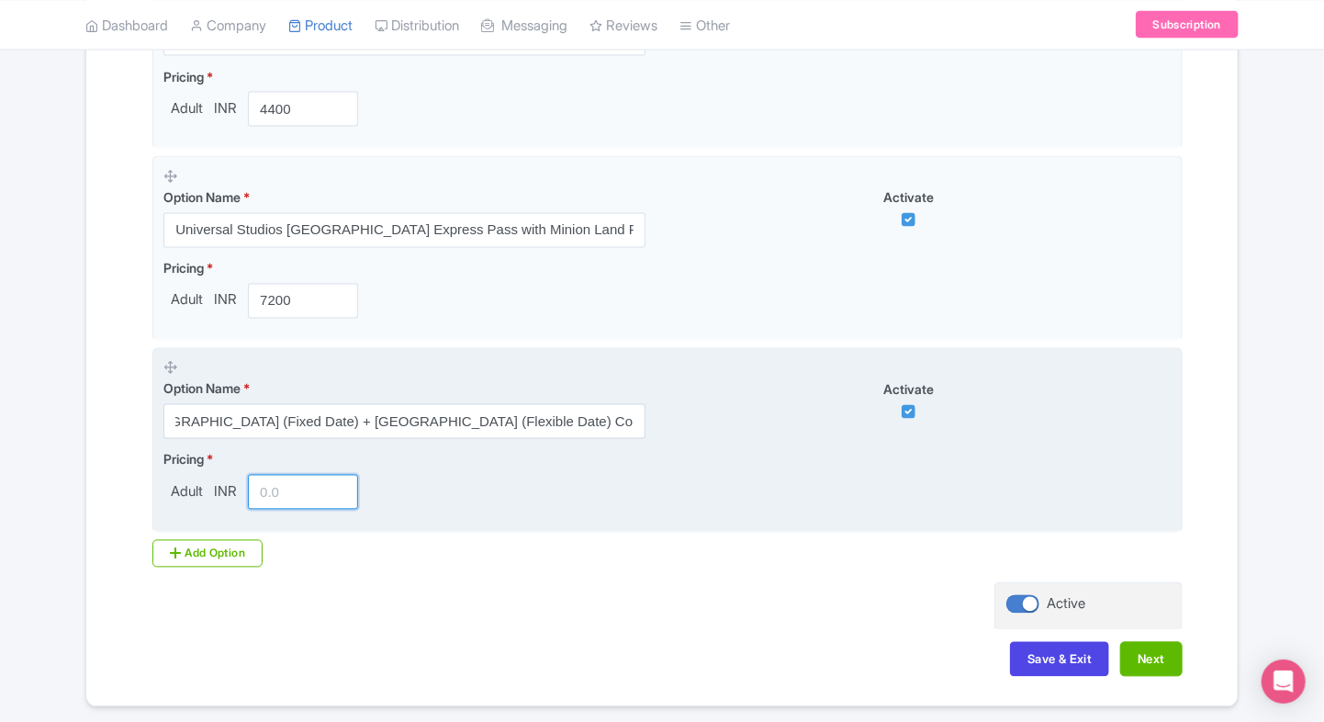
scroll to position [0, 0]
click at [279, 489] on input "number" at bounding box center [303, 492] width 110 height 35
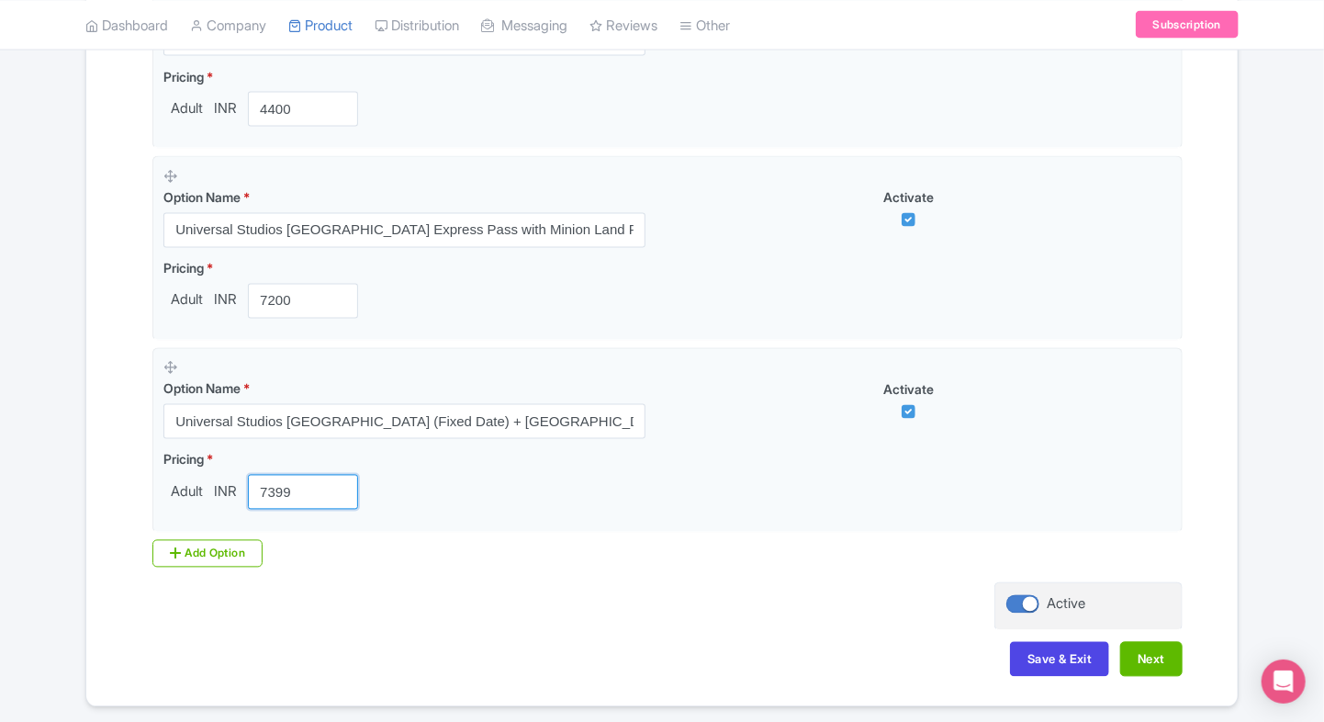
type input "7399"
click at [178, 546] on icon at bounding box center [175, 553] width 11 height 15
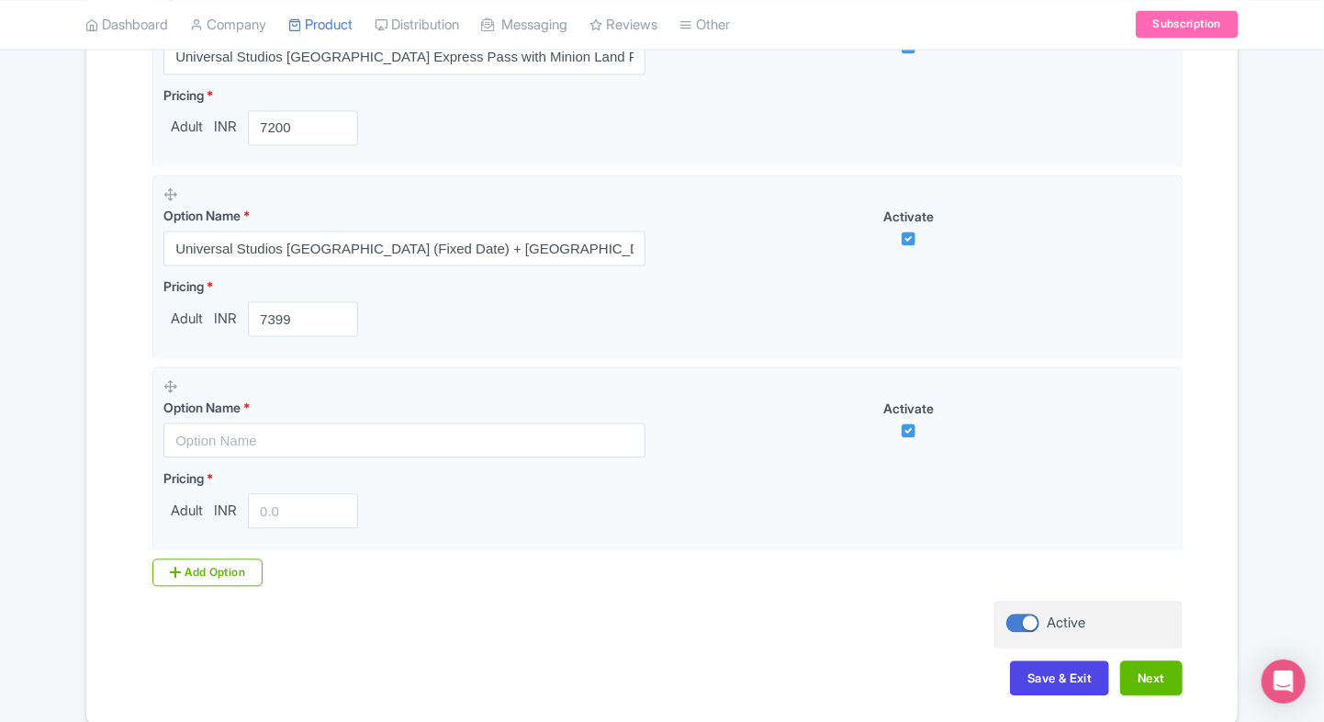
scroll to position [1643, 0]
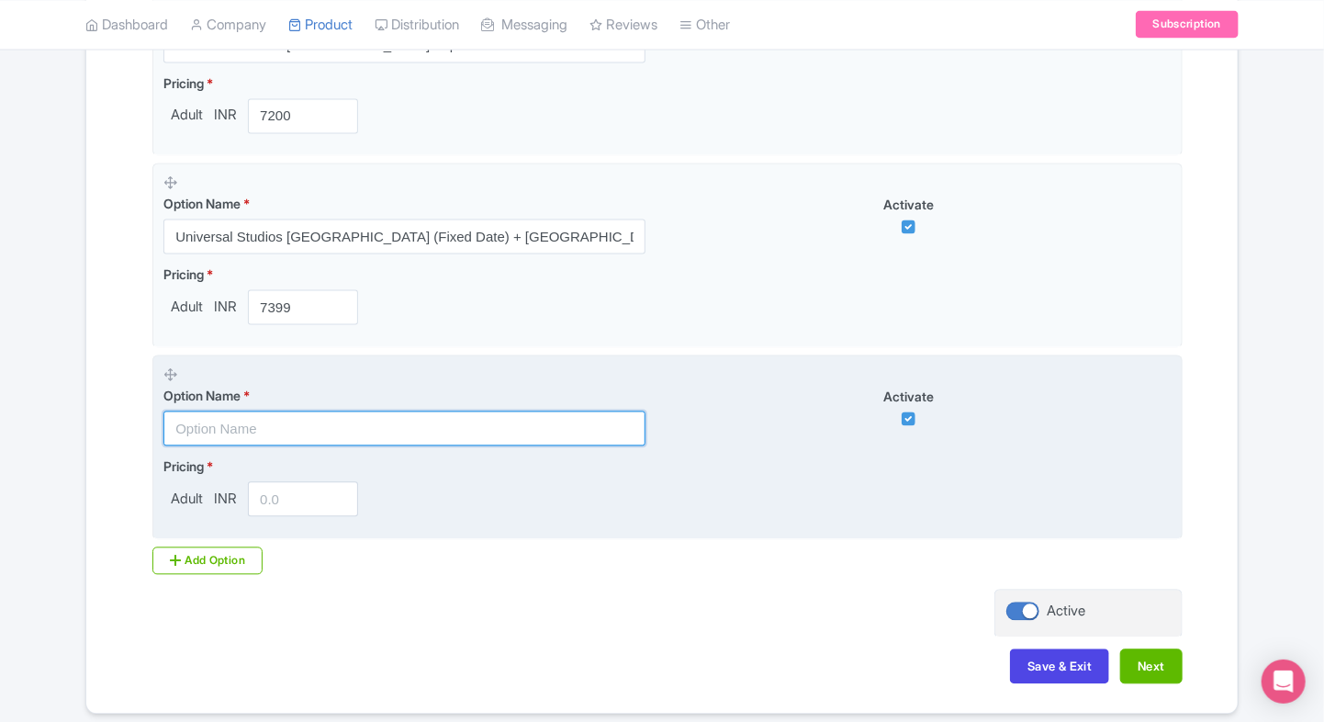
paste input "Universal Studios [GEOGRAPHIC_DATA] – [GEOGRAPHIC_DATA] (Admission Sold Separat…"
click at [377, 432] on input "text" at bounding box center [404, 428] width 482 height 35
type input "Universal Studios [GEOGRAPHIC_DATA] – [GEOGRAPHIC_DATA] (Admission Sold Separat…"
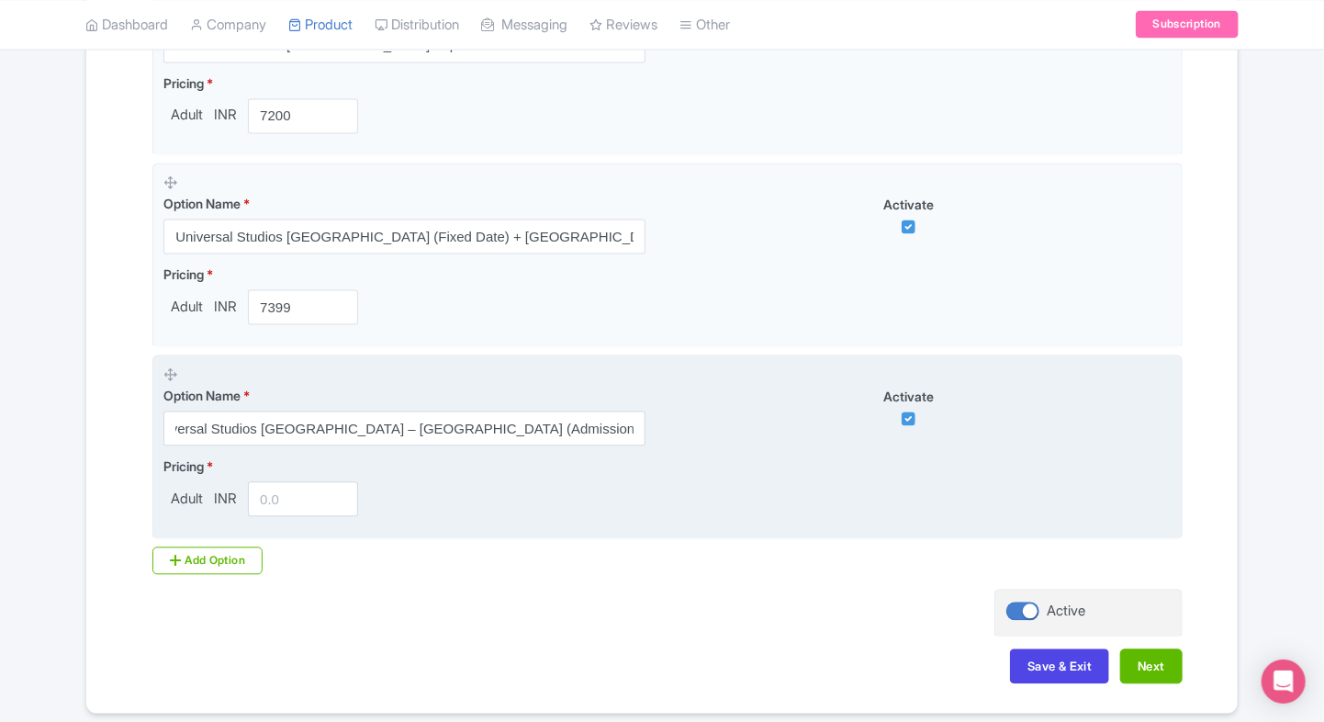
scroll to position [0, 0]
click at [283, 499] on input "number" at bounding box center [303, 499] width 110 height 35
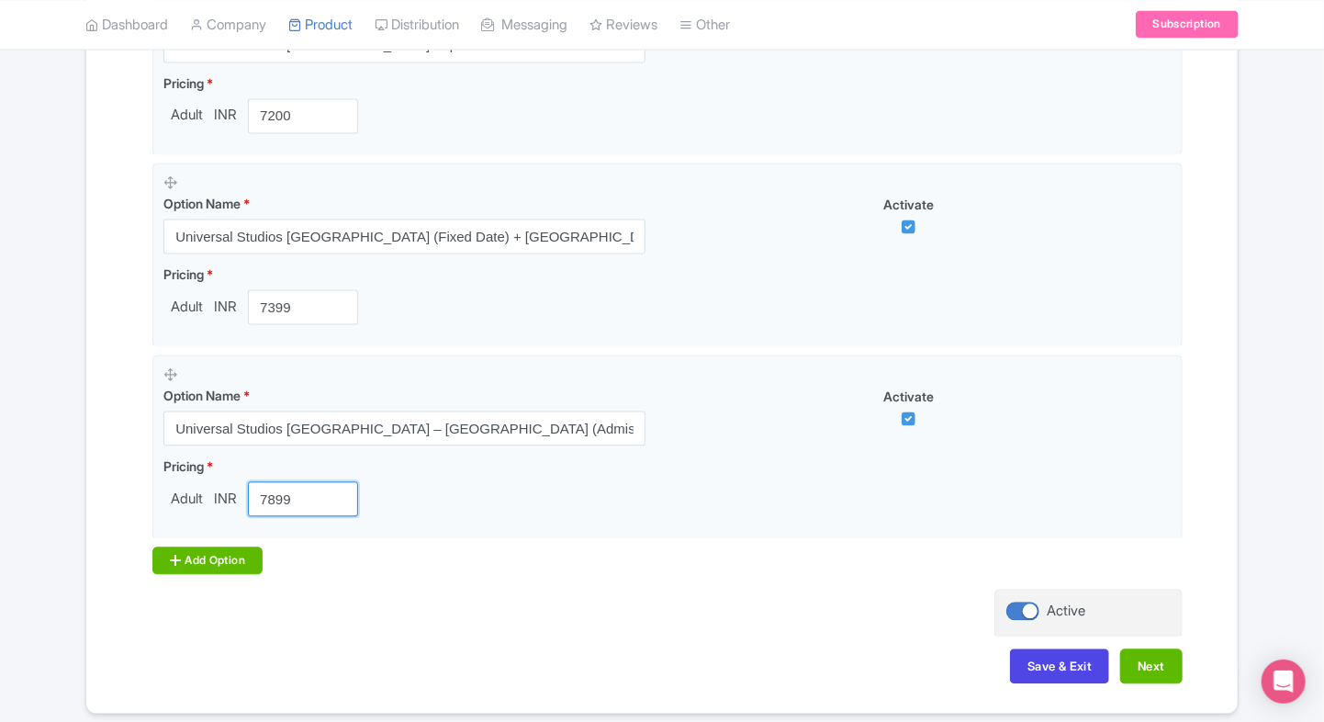
type input "7899"
click at [178, 557] on icon at bounding box center [175, 561] width 11 height 15
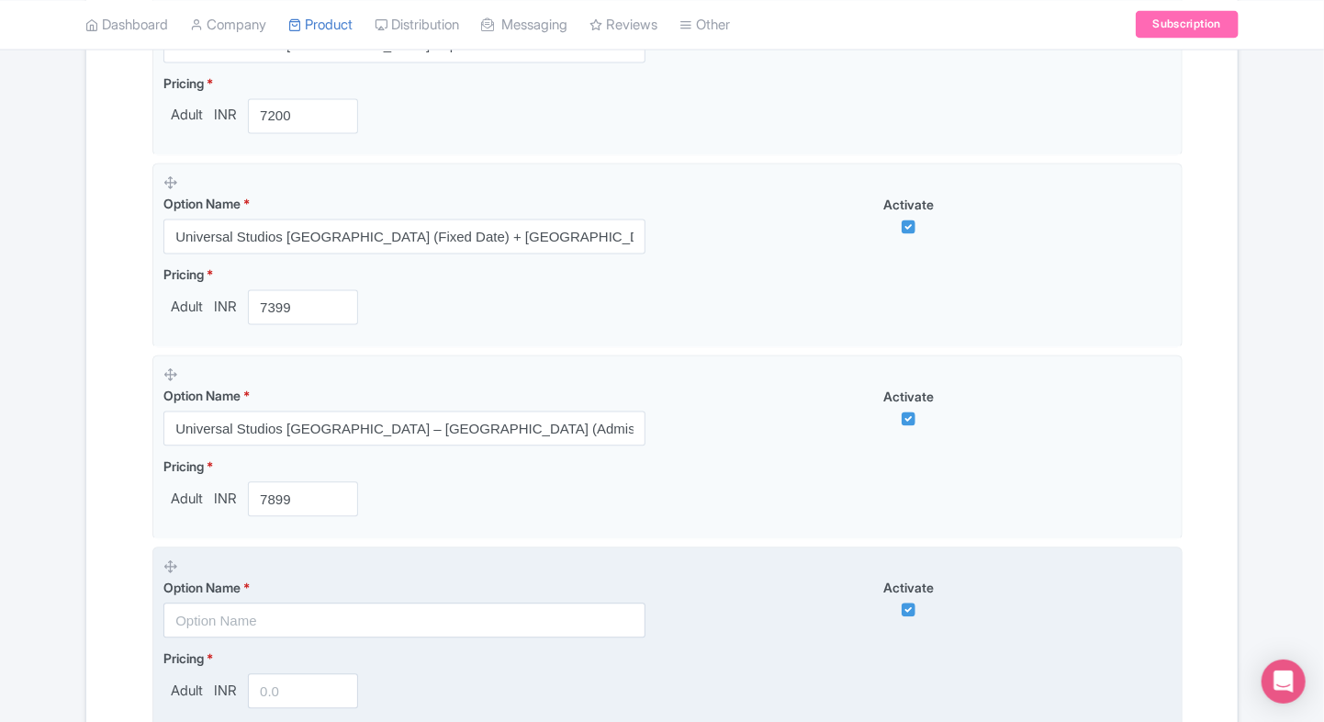
click at [179, 604] on input "text" at bounding box center [404, 620] width 482 height 35
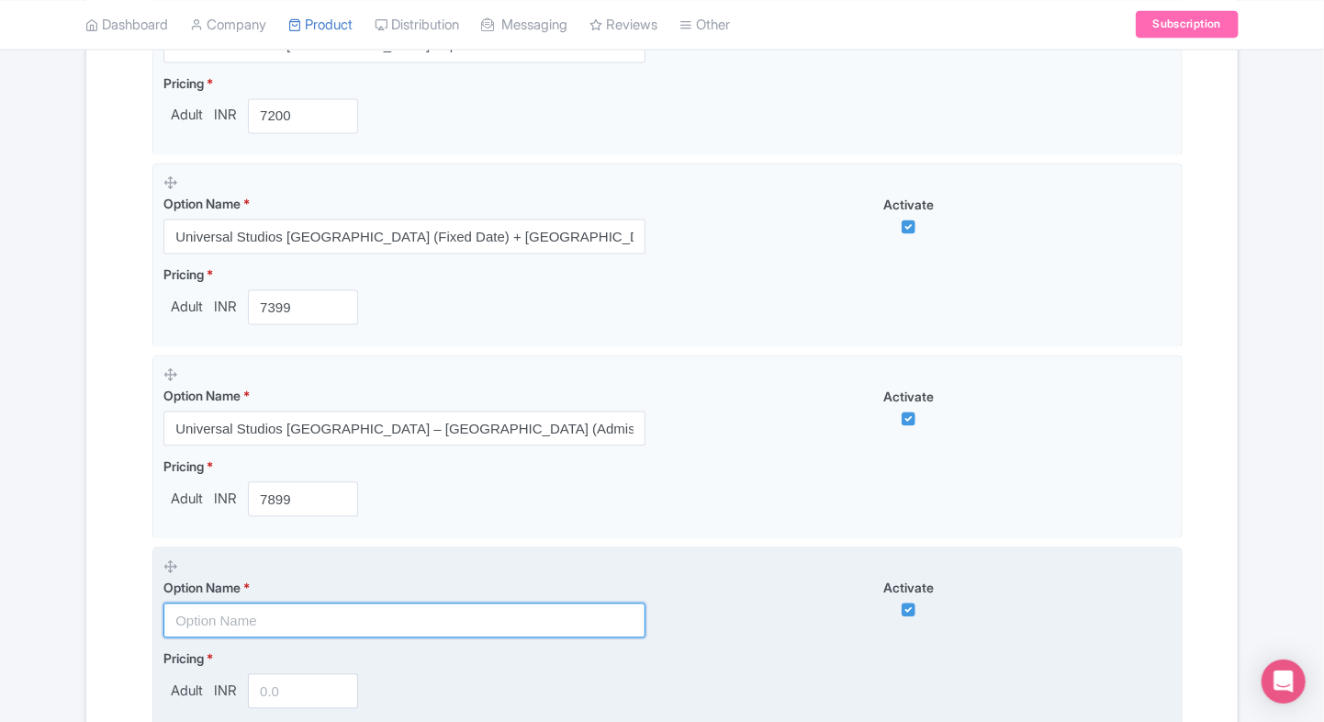
paste input "Universal Studios [GEOGRAPHIC_DATA] with Singapore Oceanarium Combo( Multiple O…"
click at [364, 606] on input "Universal Studios [GEOGRAPHIC_DATA] with Singapore Oceanarium Combo( Multiple O…" at bounding box center [404, 620] width 482 height 35
type input "Universal Studios [GEOGRAPHIC_DATA] with Singapore Oceanarium Combo( Multiple O…"
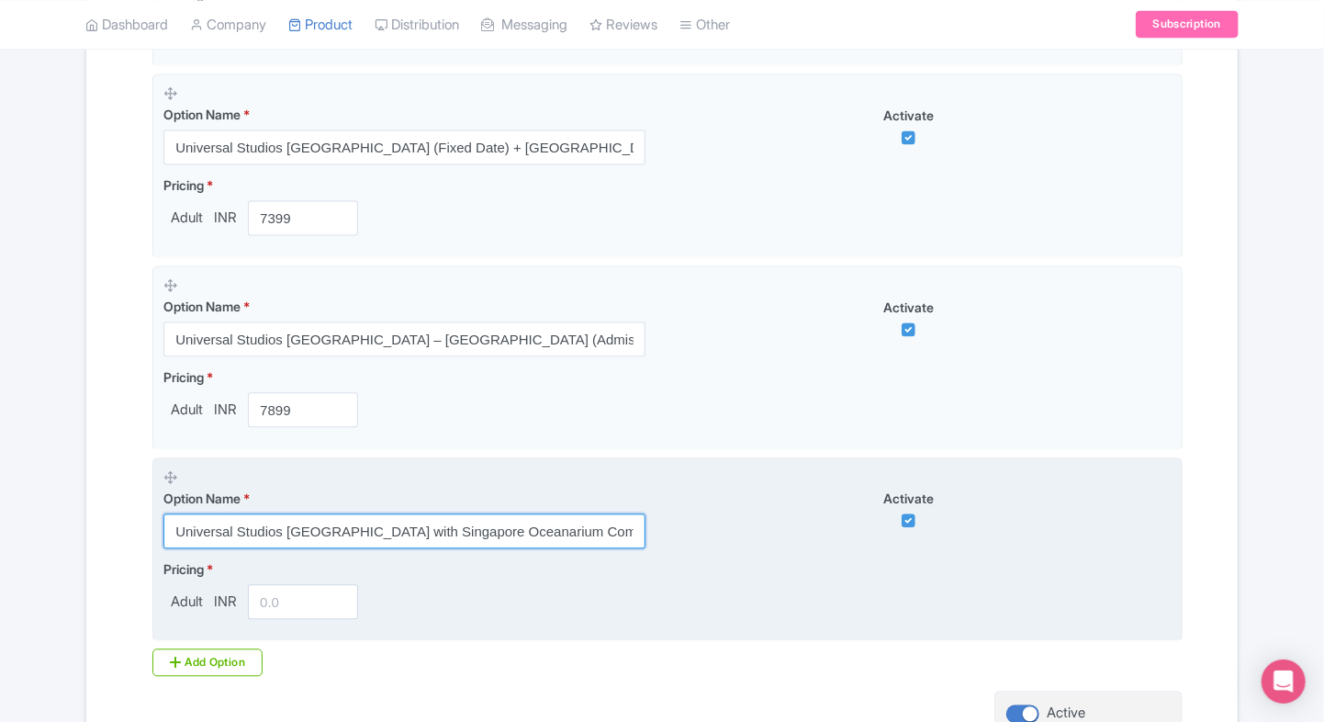
scroll to position [1737, 0]
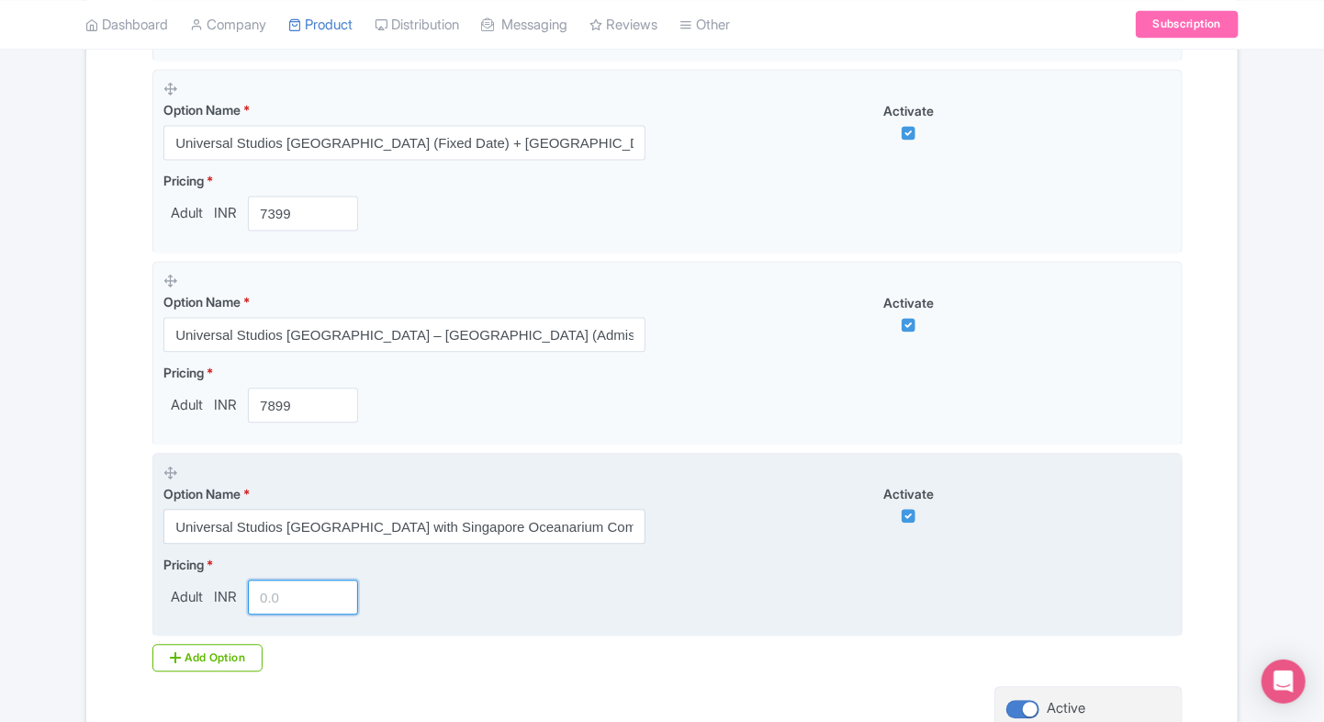
click at [287, 602] on input "number" at bounding box center [303, 596] width 110 height 35
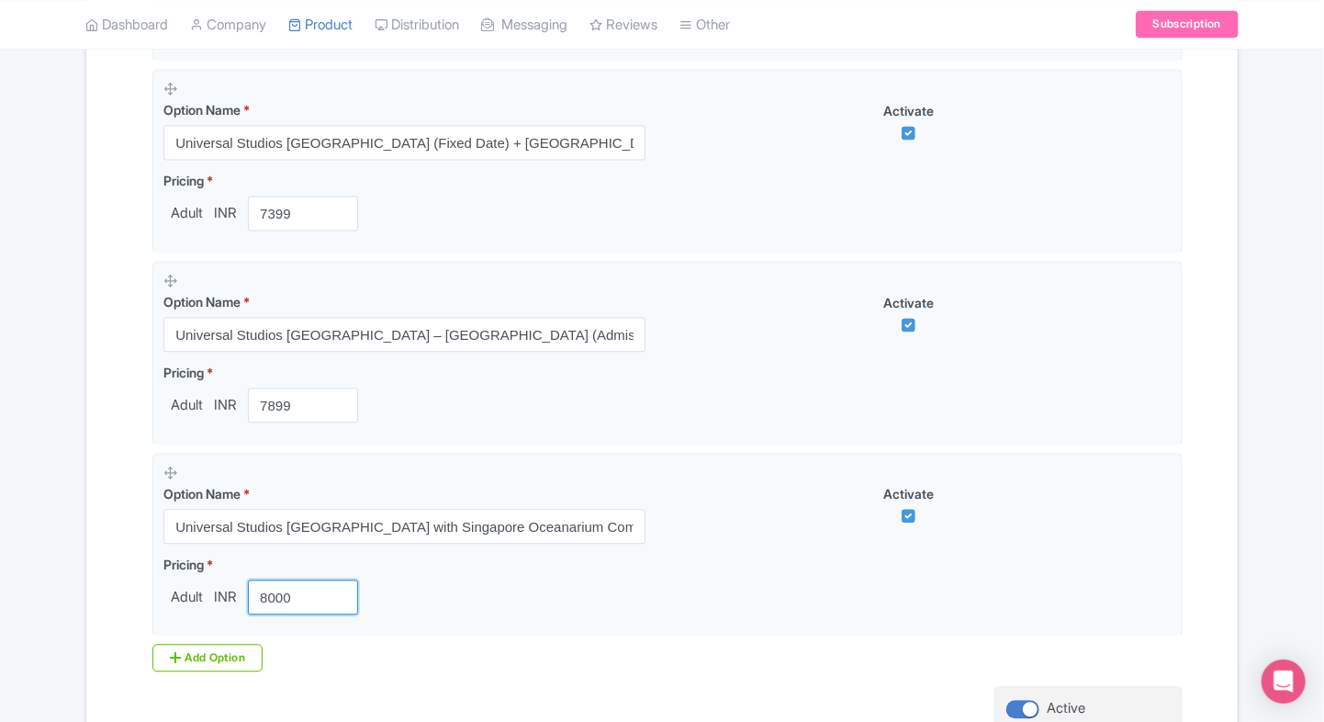
type input "8000"
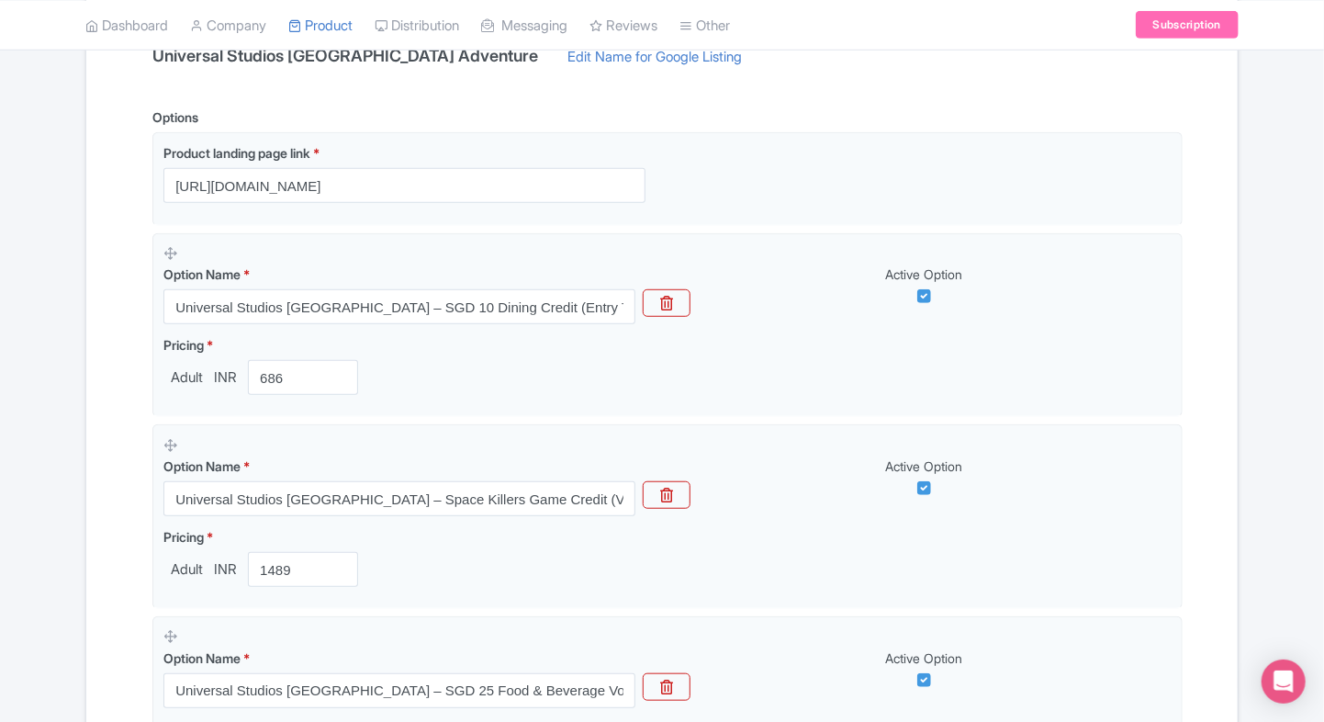
scroll to position [420, 0]
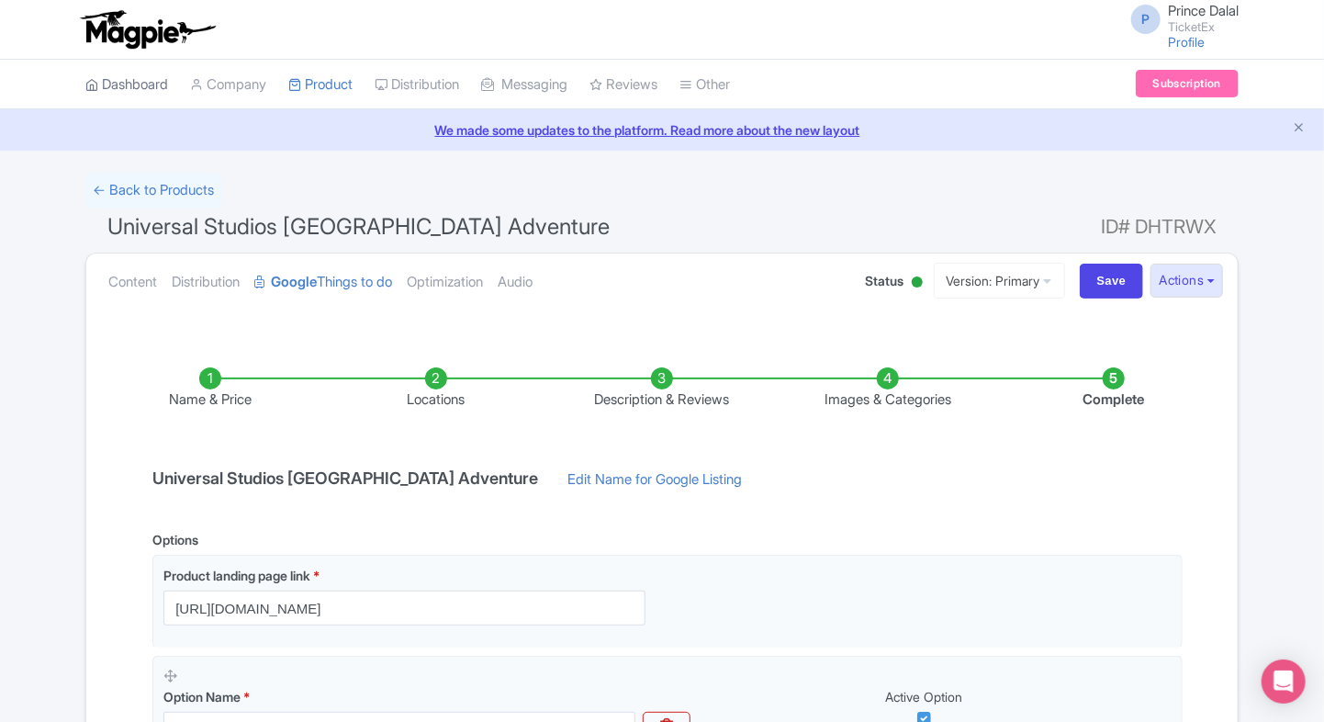
click at [144, 88] on link "Dashboard" at bounding box center [126, 85] width 83 height 51
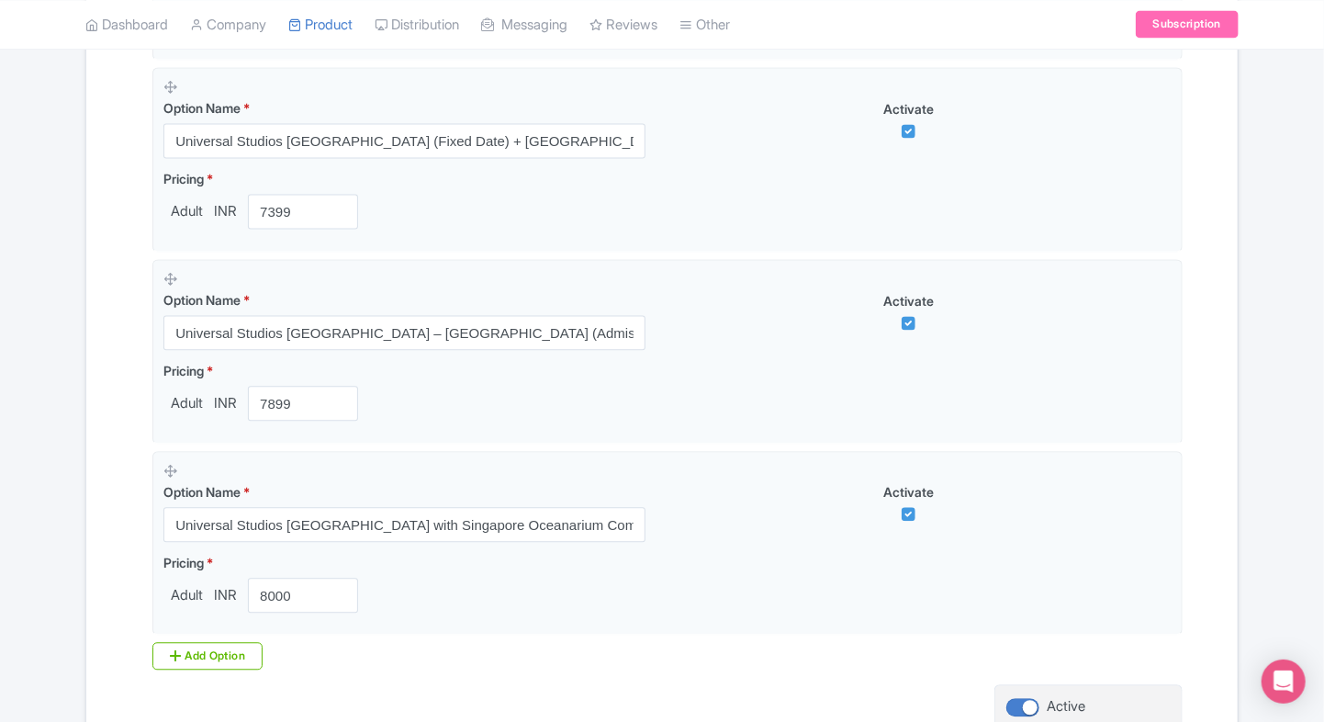
scroll to position [1902, 0]
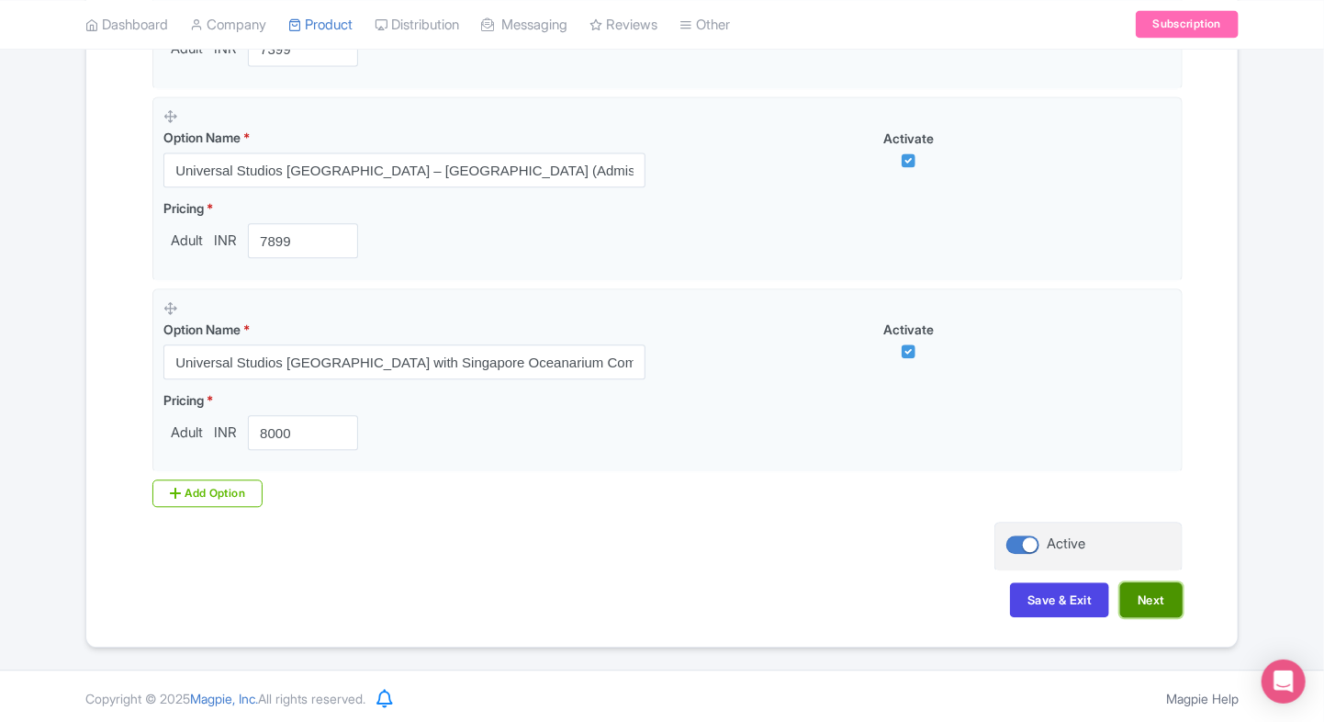
click at [1150, 601] on button "Next" at bounding box center [1151, 599] width 62 height 35
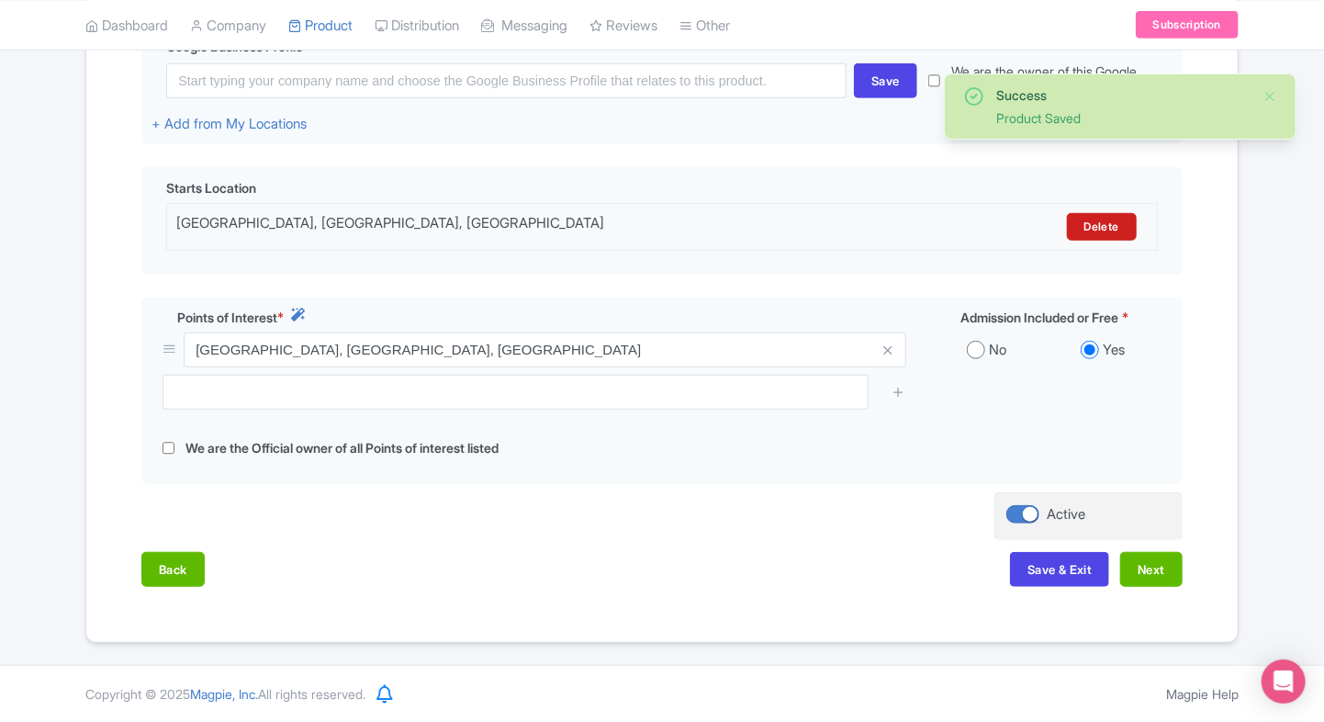
scroll to position [474, 0]
click at [1152, 564] on button "Next" at bounding box center [1151, 570] width 62 height 35
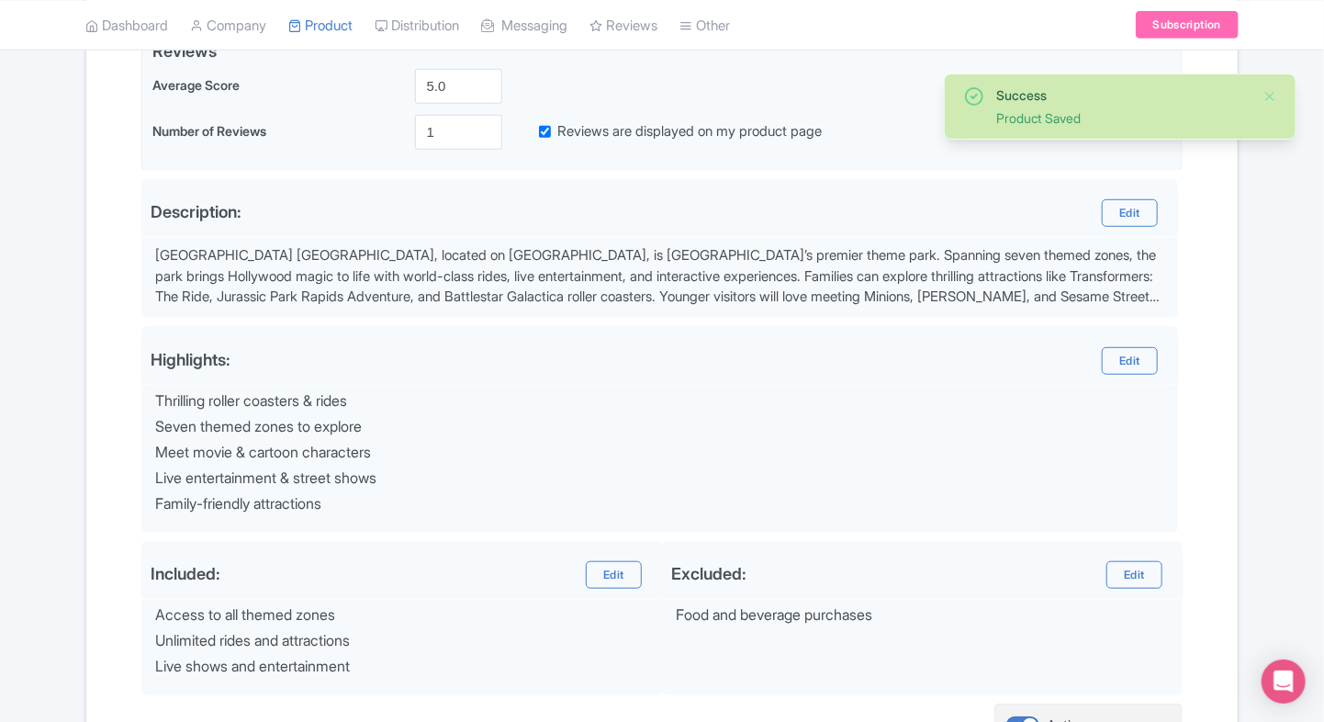
scroll to position [655, 0]
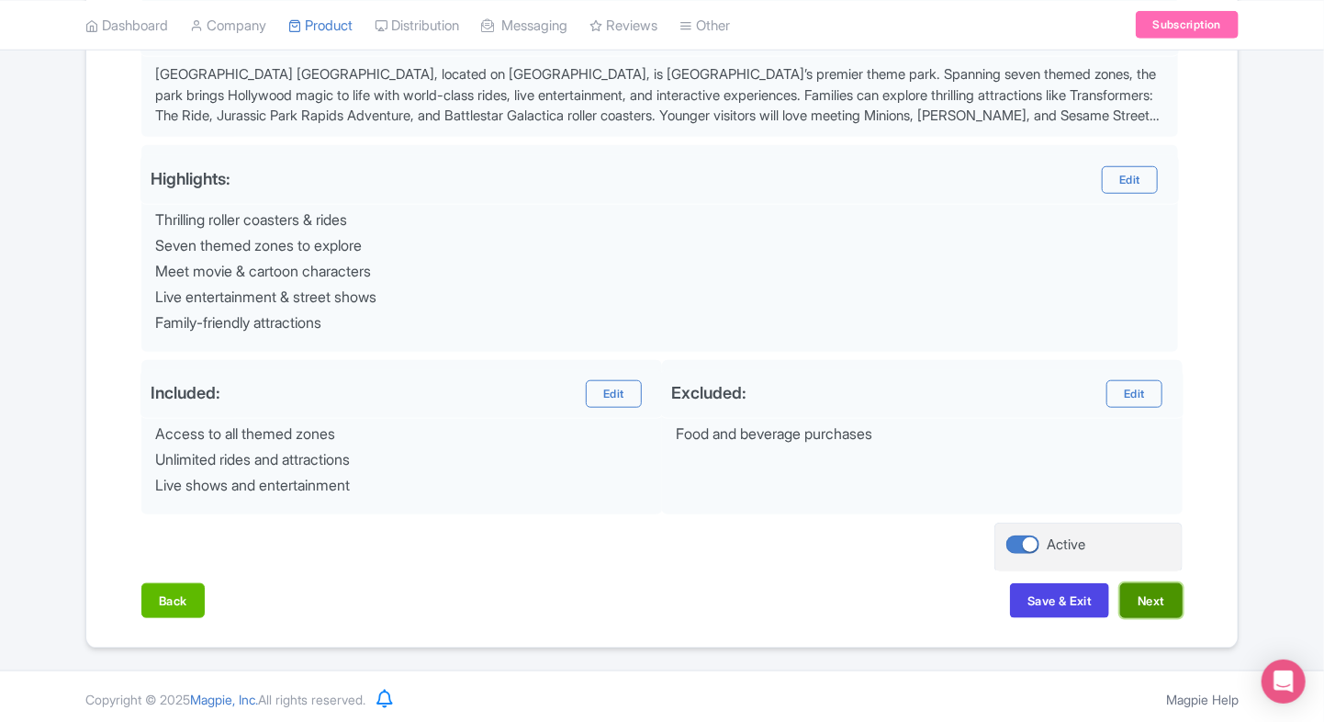
click at [1152, 607] on button "Next" at bounding box center [1151, 600] width 62 height 35
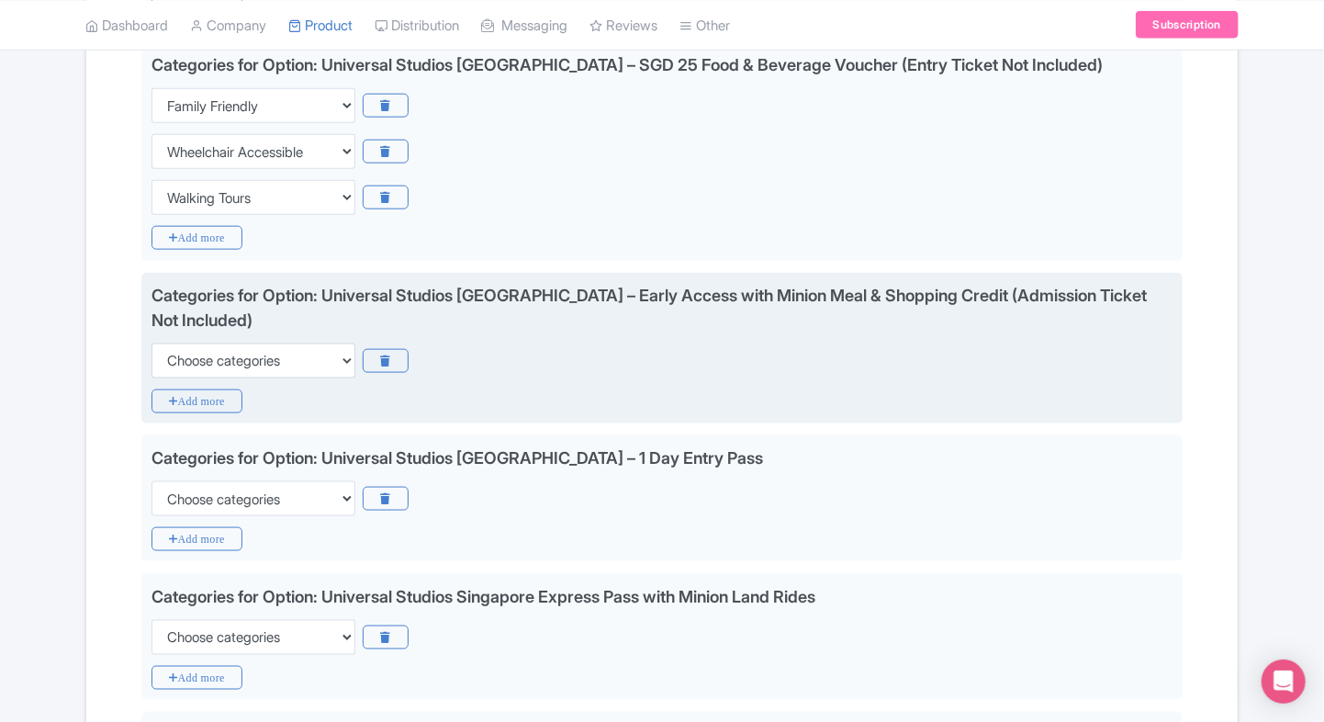
scroll to position [920, 0]
click at [274, 369] on select "Choose categories Adults Only Animals Audio Guide Beaches Bike Tours Boat Tours…" at bounding box center [254, 359] width 204 height 35
select select "family-friendly"
click at [152, 342] on select "Choose categories Adults Only Animals Audio Guide Beaches Bike Tours Boat Tours…" at bounding box center [254, 359] width 204 height 35
click at [193, 388] on icon "Add more" at bounding box center [197, 400] width 91 height 24
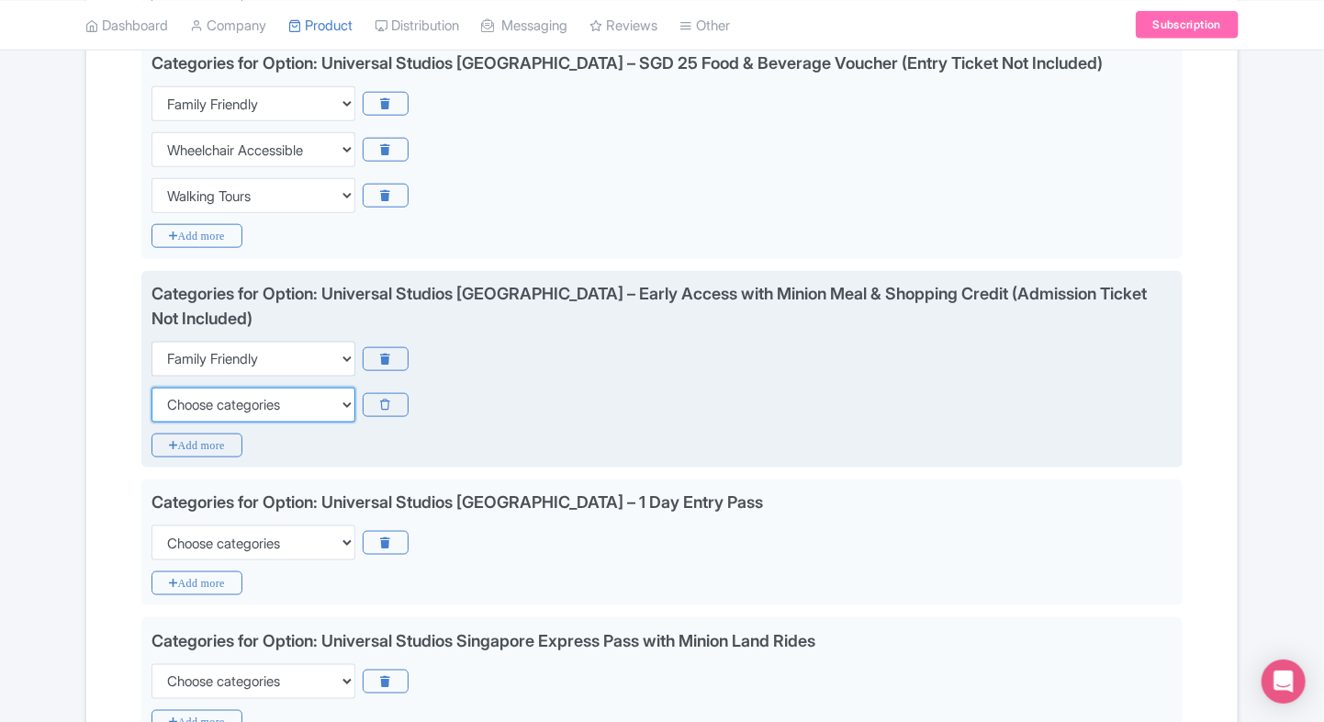
click at [193, 388] on select "Choose categories Adults Only Animals Audio Guide Beaches Bike Tours Boat Tours…" at bounding box center [254, 405] width 204 height 35
select select "wheelchair-accessible"
click at [152, 388] on select "Choose categories Adults Only Animals Audio Guide Beaches Bike Tours Boat Tours…" at bounding box center [254, 405] width 204 height 35
click at [173, 446] on icon "Add more" at bounding box center [197, 445] width 91 height 24
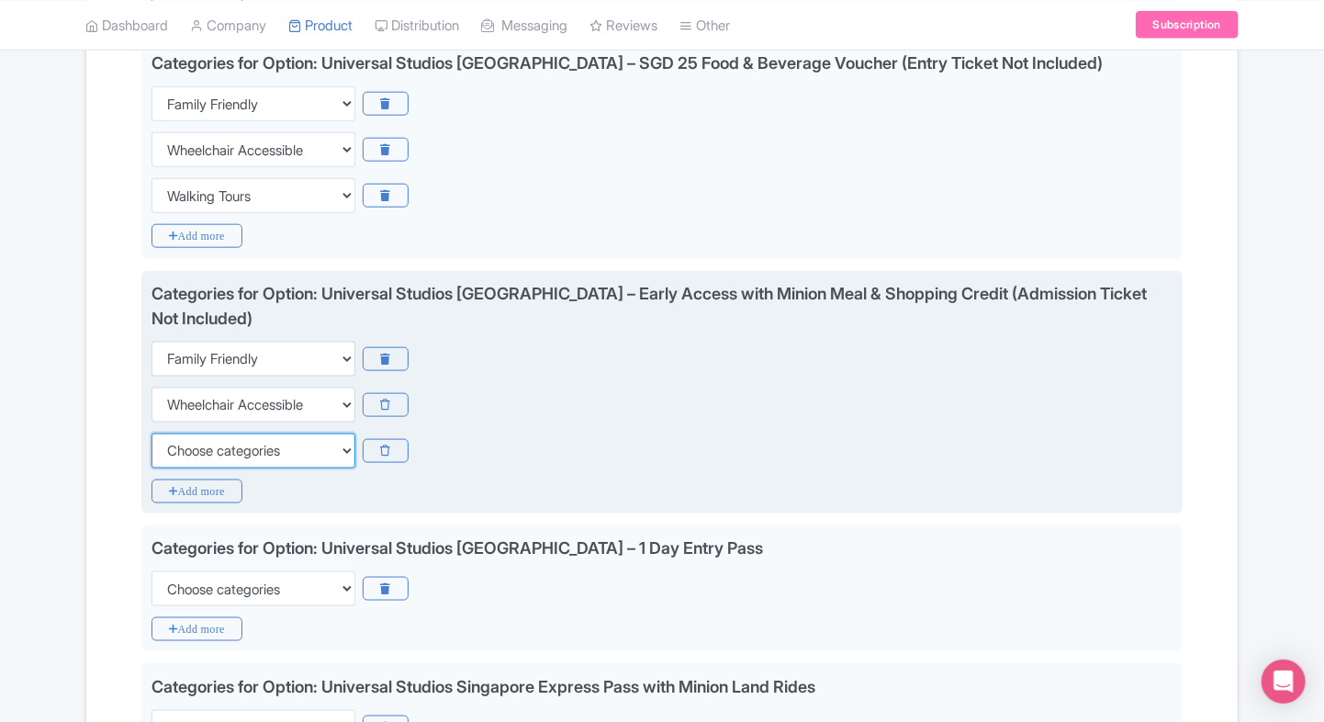
click at [173, 446] on select "Choose categories Adults Only Animals Audio Guide Beaches Bike Tours Boat Tours…" at bounding box center [254, 450] width 204 height 35
select select "walking-tours"
click at [152, 433] on select "Choose categories Adults Only Animals Audio Guide Beaches Bike Tours Boat Tours…" at bounding box center [254, 450] width 204 height 35
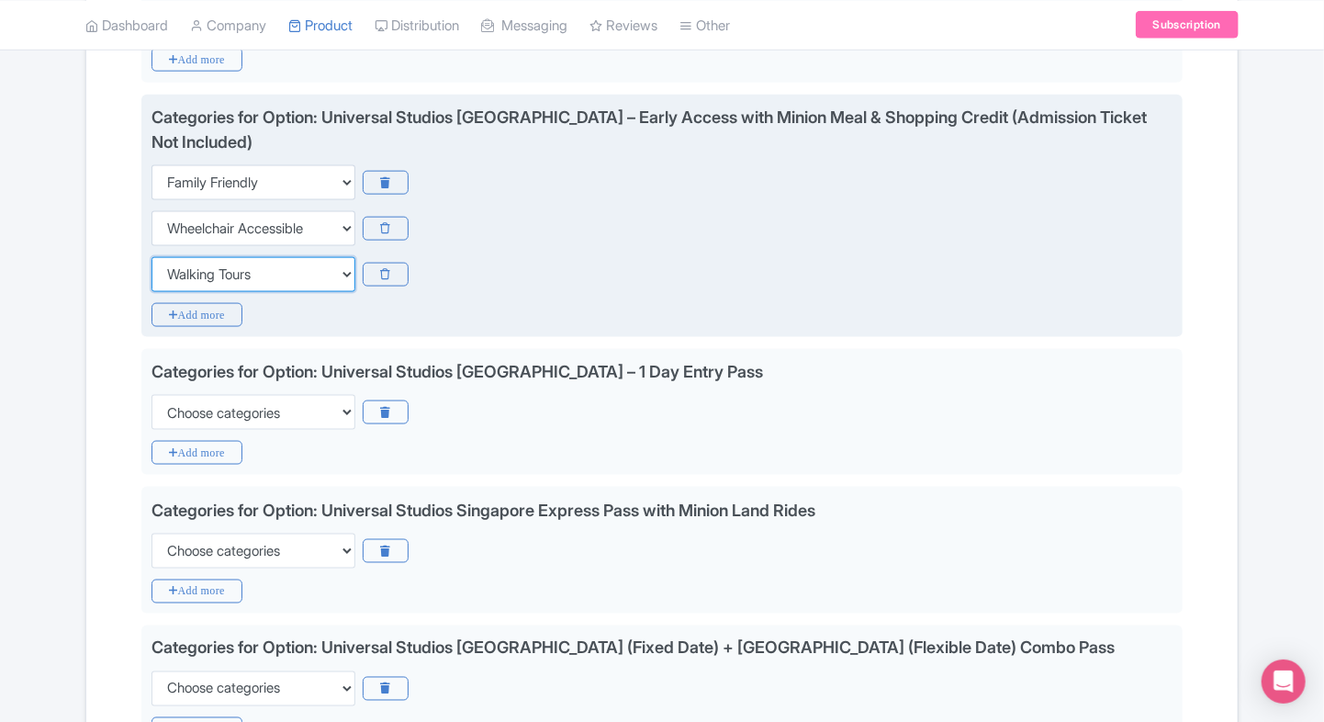
scroll to position [1102, 0]
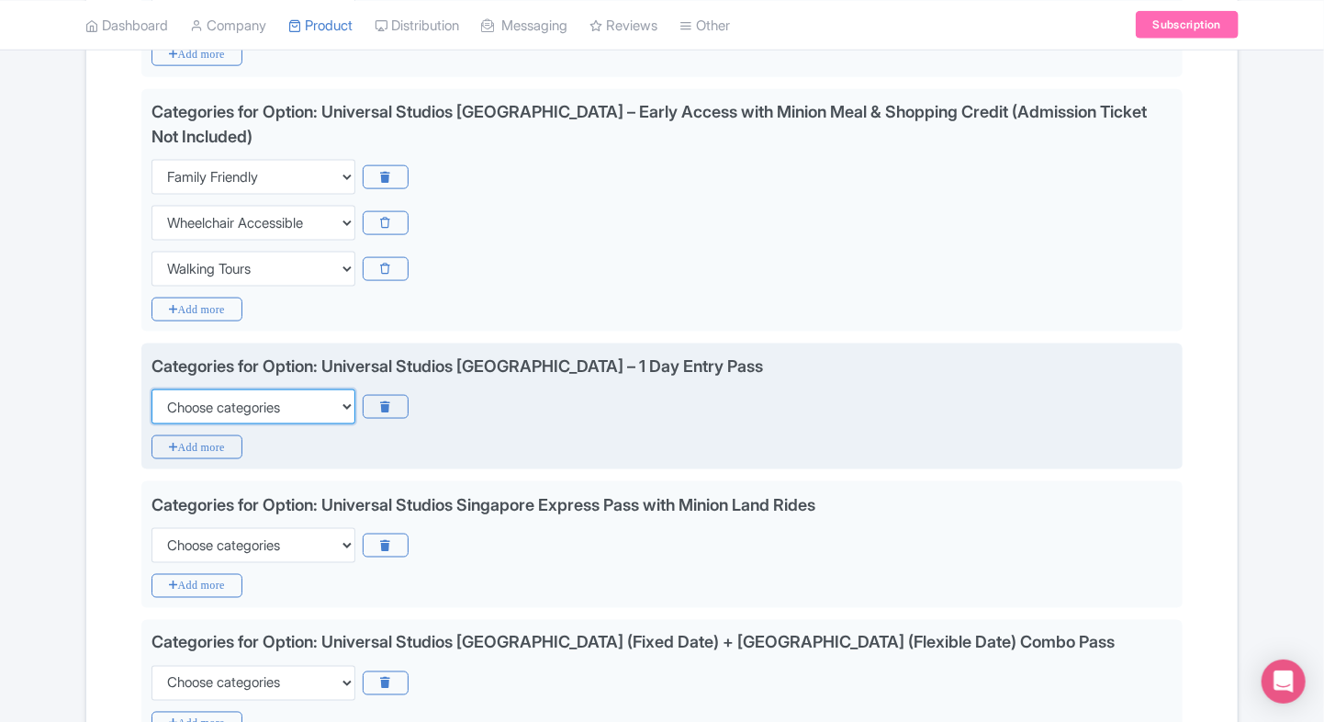
click at [241, 405] on select "Choose categories Adults Only Animals Audio Guide Beaches Bike Tours Boat Tours…" at bounding box center [254, 406] width 204 height 35
select select "family-friendly"
click at [152, 389] on select "Choose categories Adults Only Animals Audio Guide Beaches Bike Tours Boat Tours…" at bounding box center [254, 406] width 204 height 35
click at [175, 447] on icon "Add more" at bounding box center [197, 447] width 91 height 24
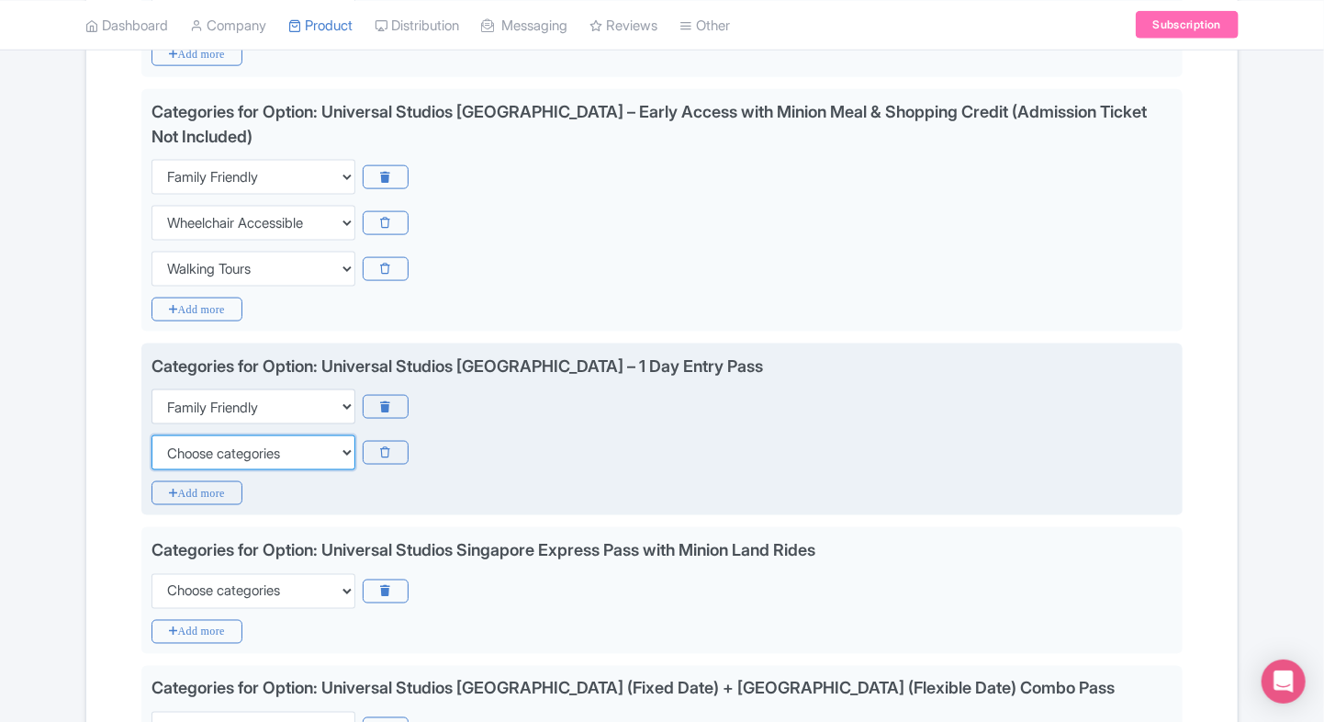
click at [175, 447] on select "Choose categories Adults Only Animals Audio Guide Beaches Bike Tours Boat Tours…" at bounding box center [254, 452] width 204 height 35
select select "wheelchair-accessible"
click at [152, 435] on select "Choose categories Adults Only Animals Audio Guide Beaches Bike Tours Boat Tours…" at bounding box center [254, 452] width 204 height 35
click at [160, 490] on icon "Add more" at bounding box center [197, 493] width 91 height 24
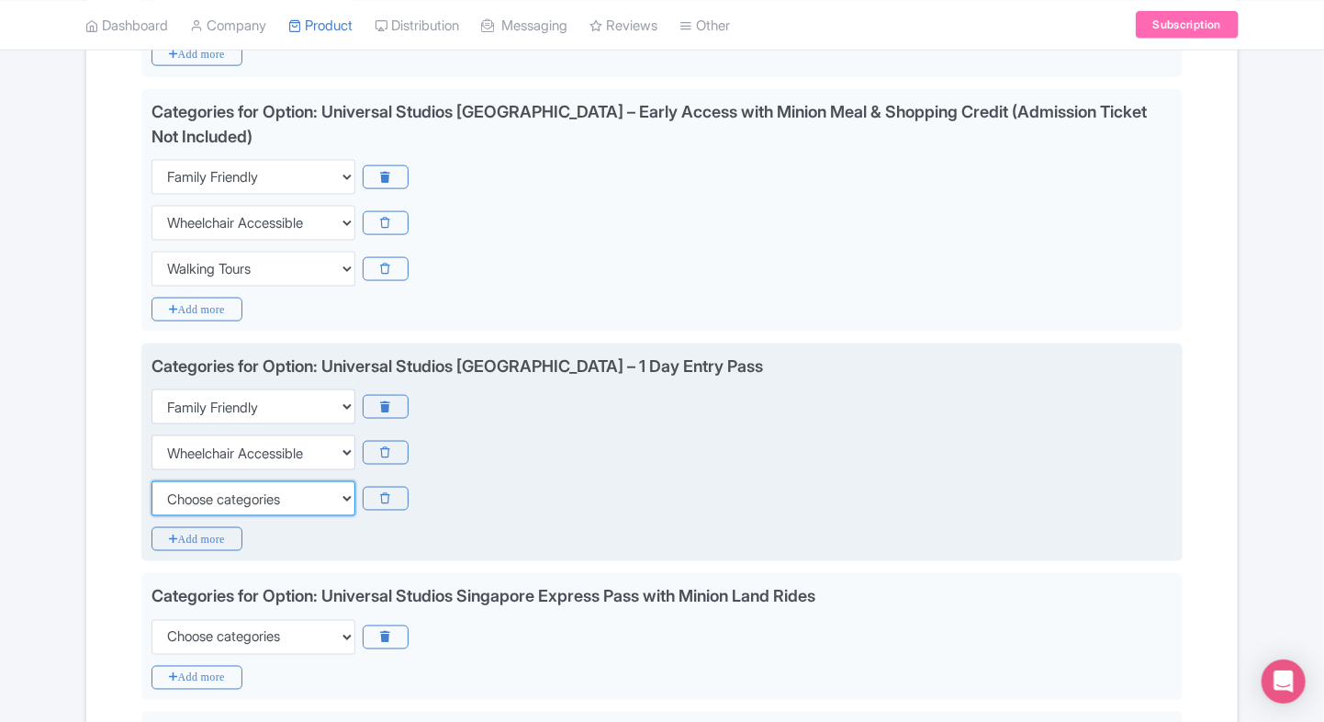
click at [185, 509] on select "Choose categories Adults Only Animals Audio Guide Beaches Bike Tours Boat Tours…" at bounding box center [254, 498] width 204 height 35
select select "walking-tours"
click at [152, 481] on select "Choose categories Adults Only Animals Audio Guide Beaches Bike Tours Boat Tours…" at bounding box center [254, 498] width 204 height 35
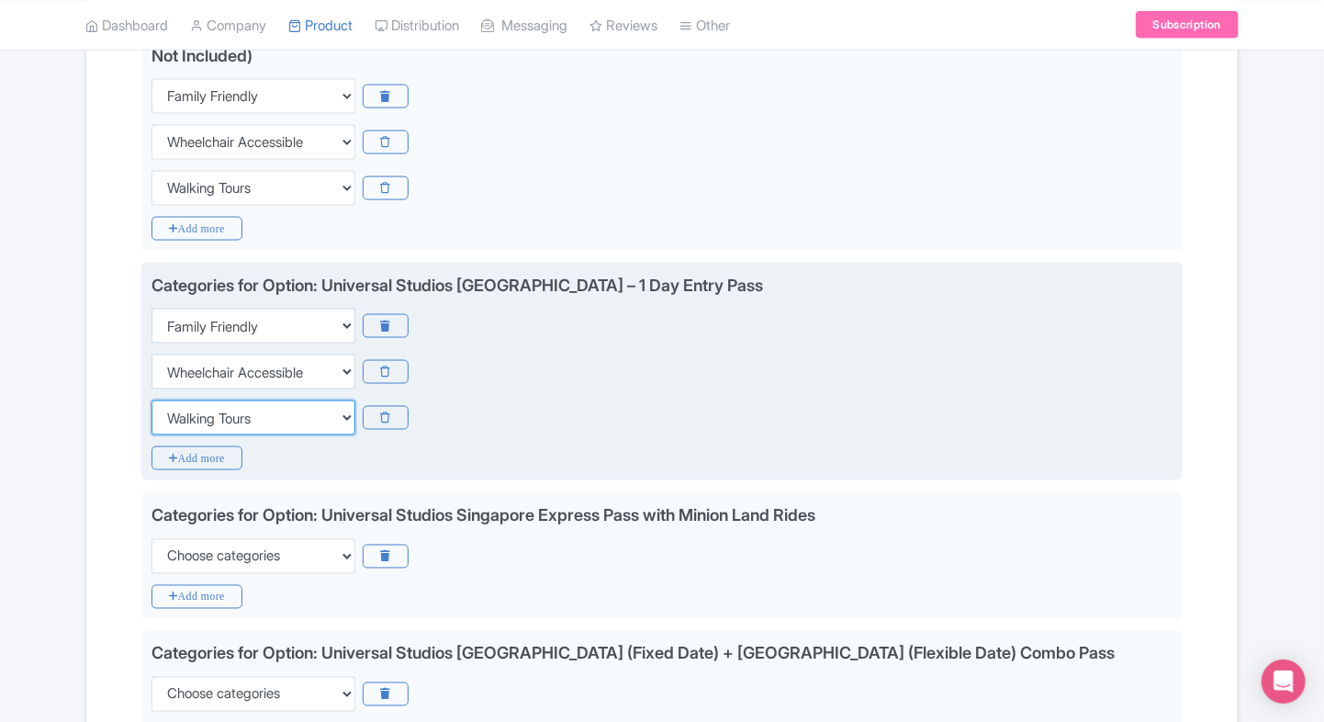
scroll to position [1286, 0]
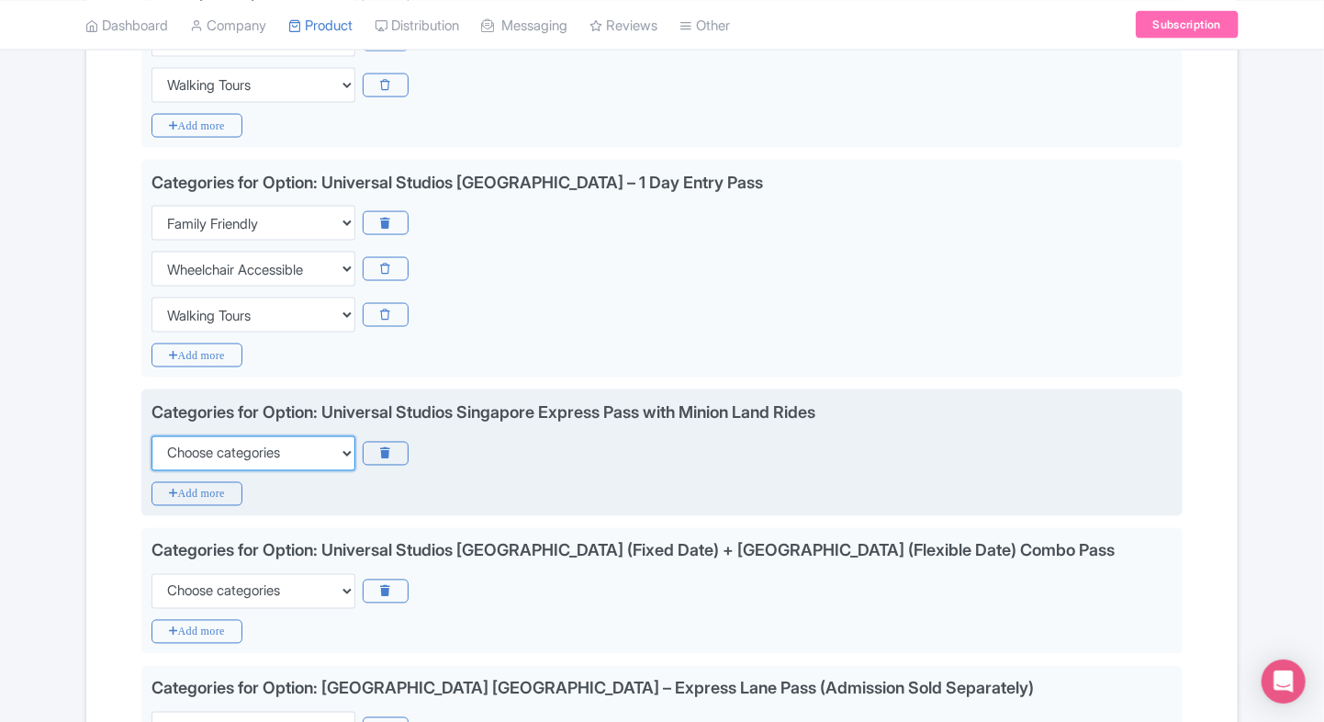
click at [256, 443] on select "Choose categories Adults Only Animals Audio Guide Beaches Bike Tours Boat Tours…" at bounding box center [254, 453] width 204 height 35
select select "family-friendly"
click at [152, 436] on select "Choose categories Adults Only Animals Audio Guide Beaches Bike Tours Boat Tours…" at bounding box center [254, 453] width 204 height 35
drag, startPoint x: 212, startPoint y: 475, endPoint x: 190, endPoint y: 490, distance: 27.0
click at [190, 490] on div "Categories for Option: Universal Studios Singapore Express Pass with Minion Lan…" at bounding box center [661, 452] width 1041 height 127
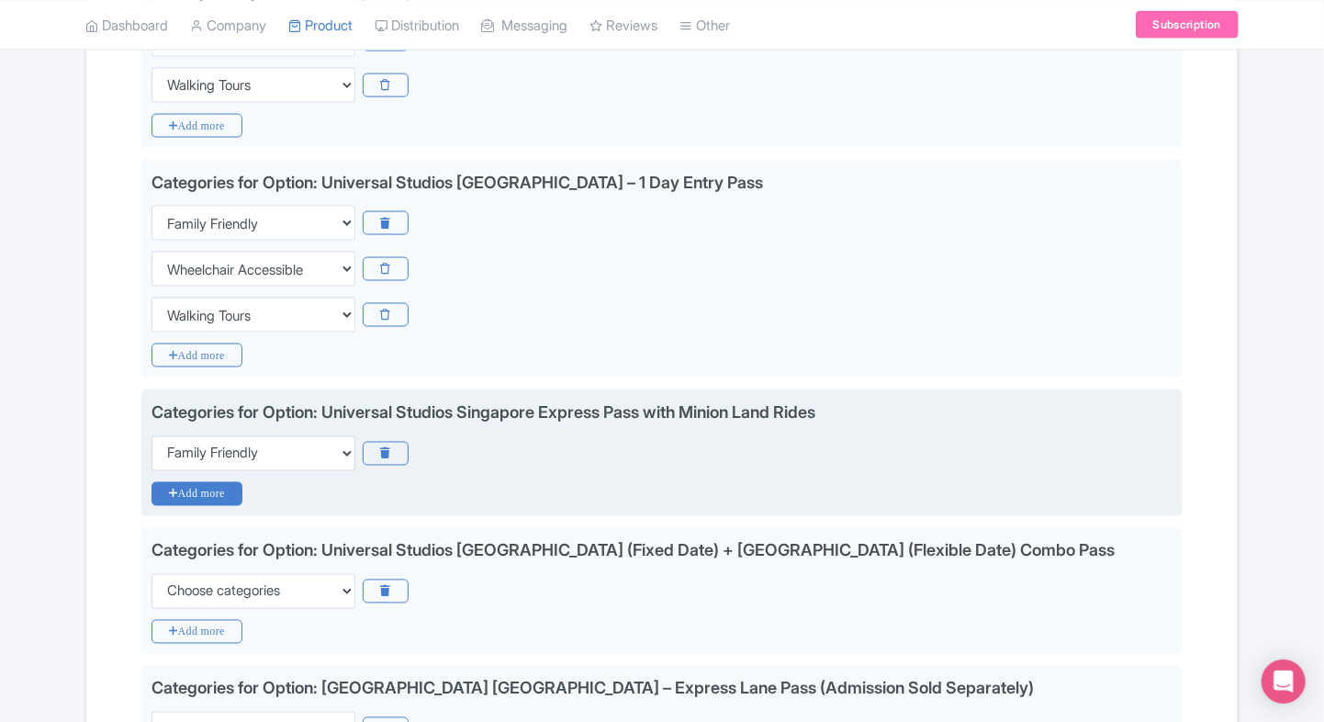
click at [190, 490] on icon "Add more" at bounding box center [197, 494] width 91 height 24
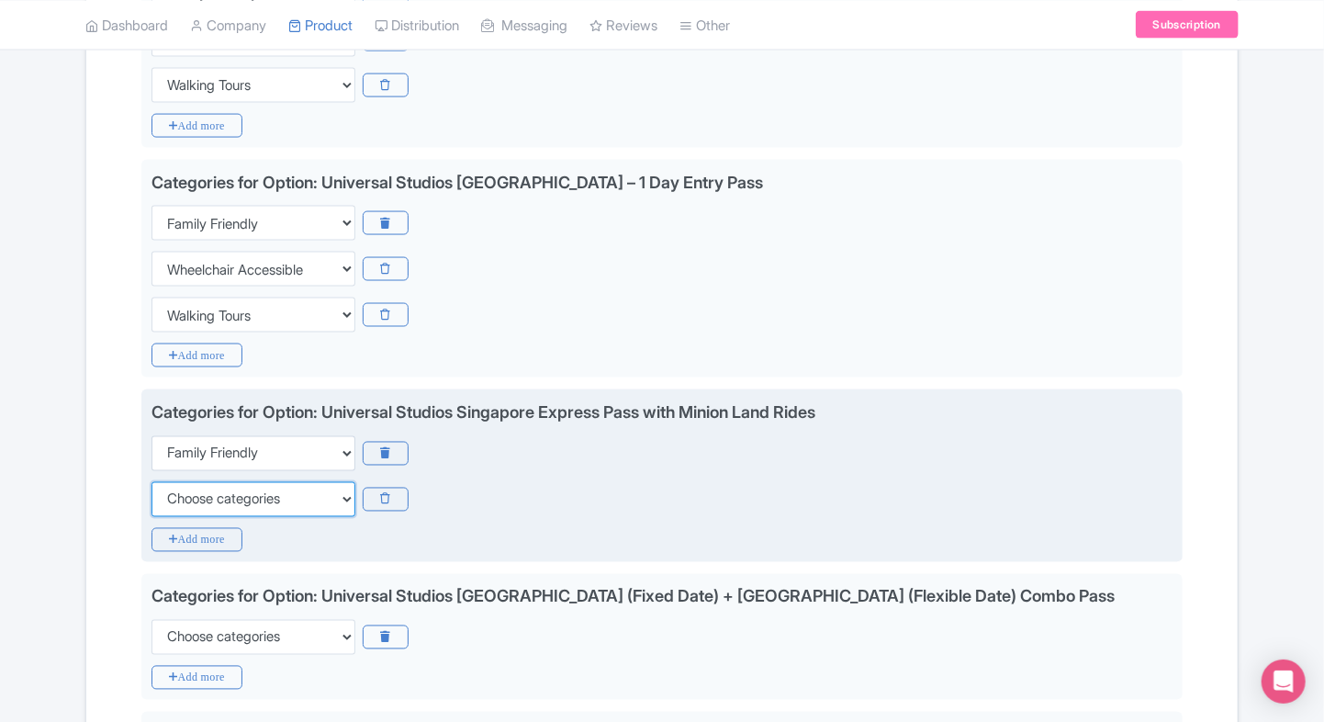
click at [190, 490] on select "Choose categories Adults Only Animals Audio Guide Beaches Bike Tours Boat Tours…" at bounding box center [254, 499] width 204 height 35
click at [152, 482] on select "Choose categories Adults Only Animals Audio Guide Beaches Bike Tours Boat Tours…" at bounding box center [254, 499] width 204 height 35
click at [190, 490] on select "Choose categories Adults Only Animals Audio Guide Beaches Bike Tours Boat Tours…" at bounding box center [254, 499] width 204 height 35
select select "wheelchair-accessible"
click at [152, 482] on select "Choose categories Adults Only Animals Audio Guide Beaches Bike Tours Boat Tours…" at bounding box center [254, 499] width 204 height 35
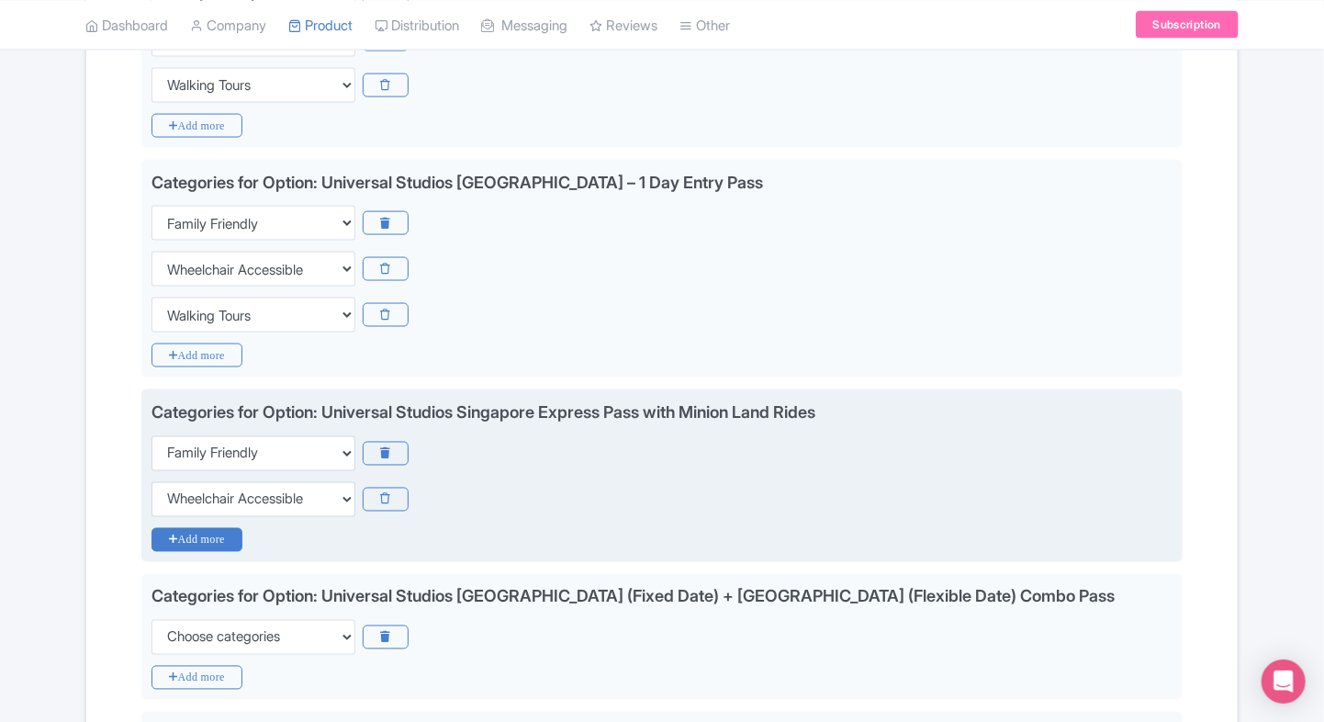
click at [165, 537] on icon "Add more" at bounding box center [197, 540] width 91 height 24
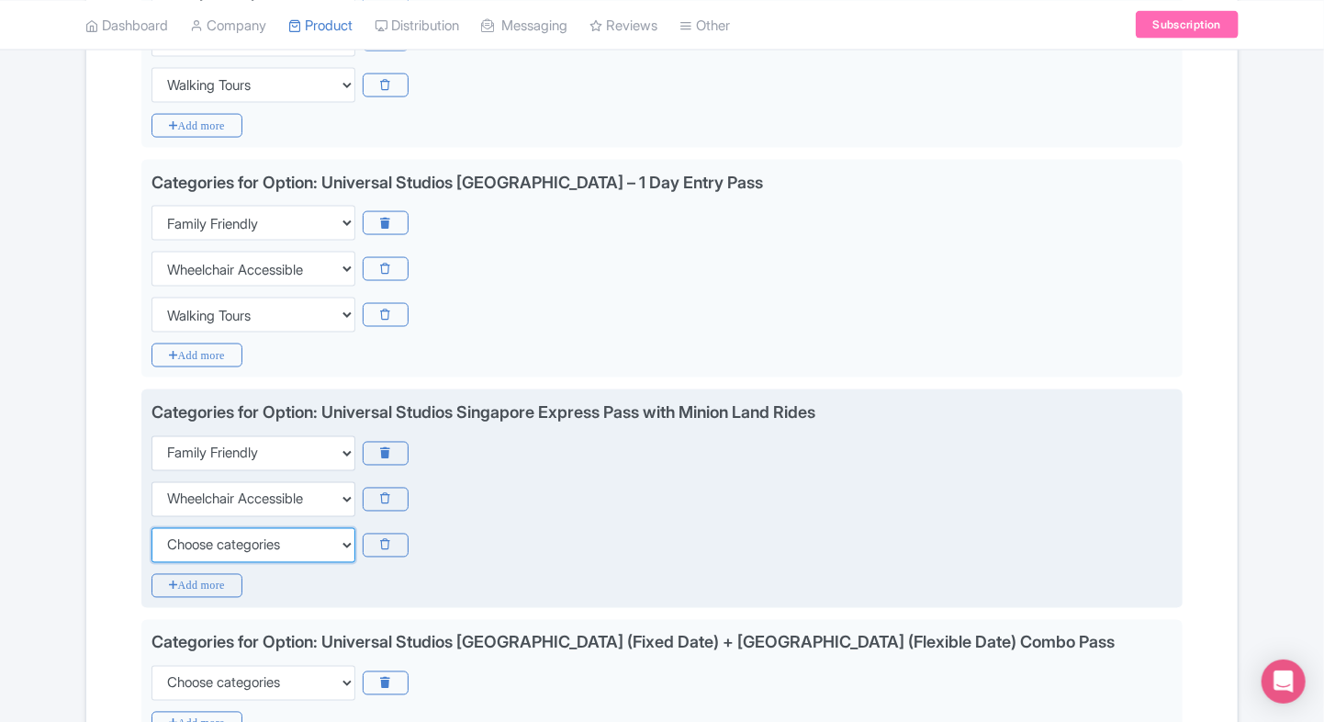
click at [165, 537] on select "Choose categories Adults Only Animals Audio Guide Beaches Bike Tours Boat Tours…" at bounding box center [254, 545] width 204 height 35
select select "walking-tours"
click at [152, 528] on select "Choose categories Adults Only Animals Audio Guide Beaches Bike Tours Boat Tours…" at bounding box center [254, 545] width 204 height 35
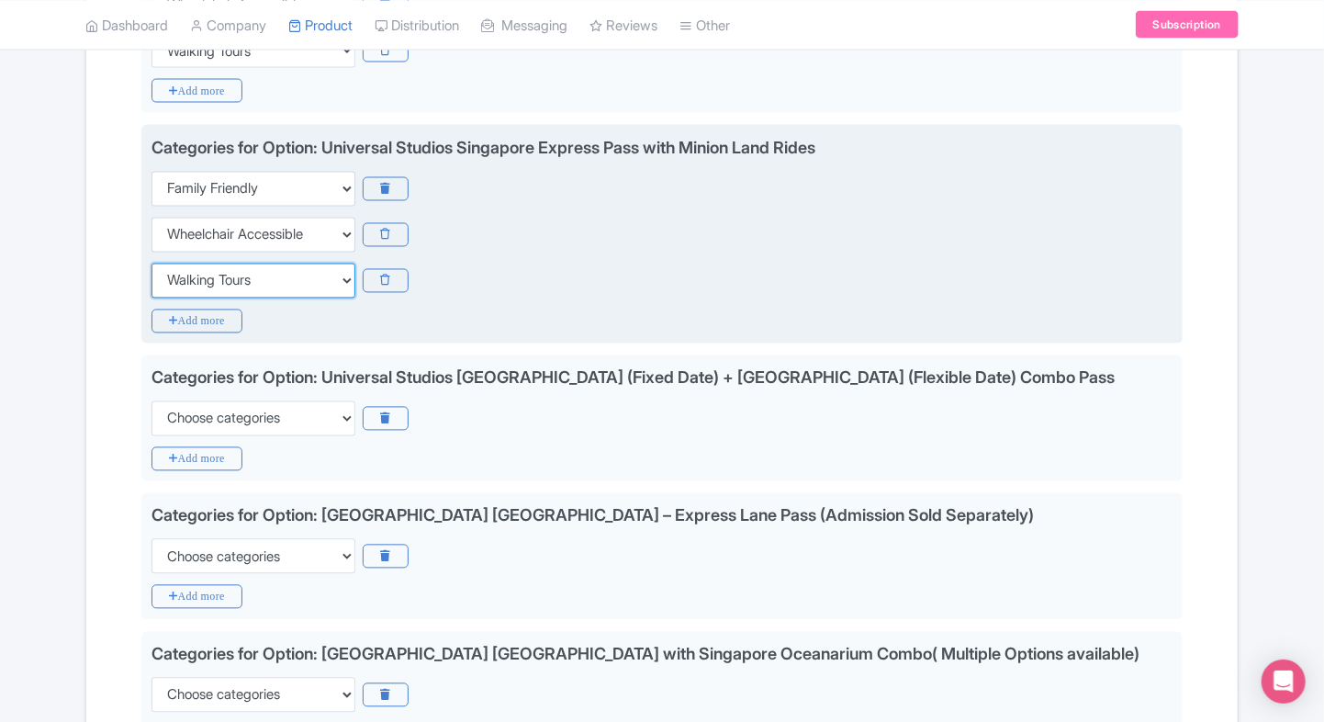
scroll to position [1579, 0]
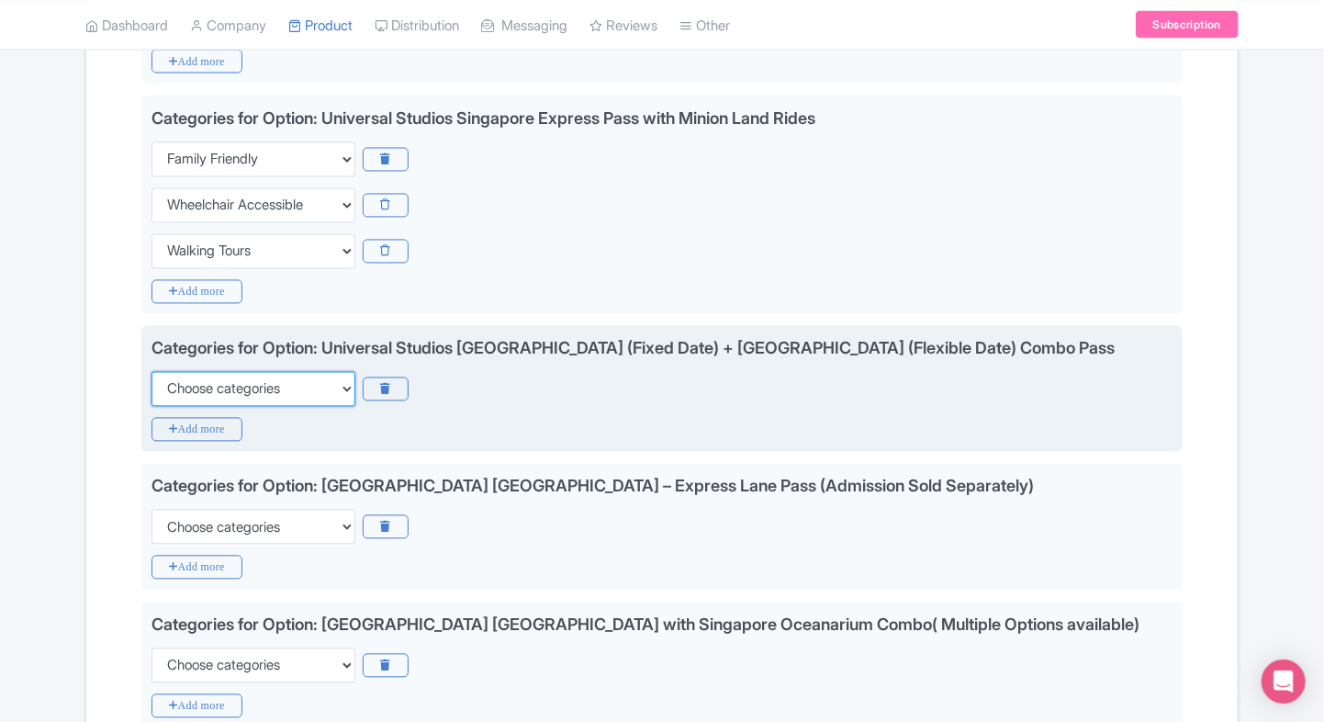
click at [217, 372] on select "Choose categories Adults Only Animals Audio Guide Beaches Bike Tours Boat Tours…" at bounding box center [254, 389] width 204 height 35
select select "family-friendly"
click at [152, 372] on select "Choose categories Adults Only Animals Audio Guide Beaches Bike Tours Boat Tours…" at bounding box center [254, 389] width 204 height 35
click at [189, 418] on icon "Add more" at bounding box center [197, 430] width 91 height 24
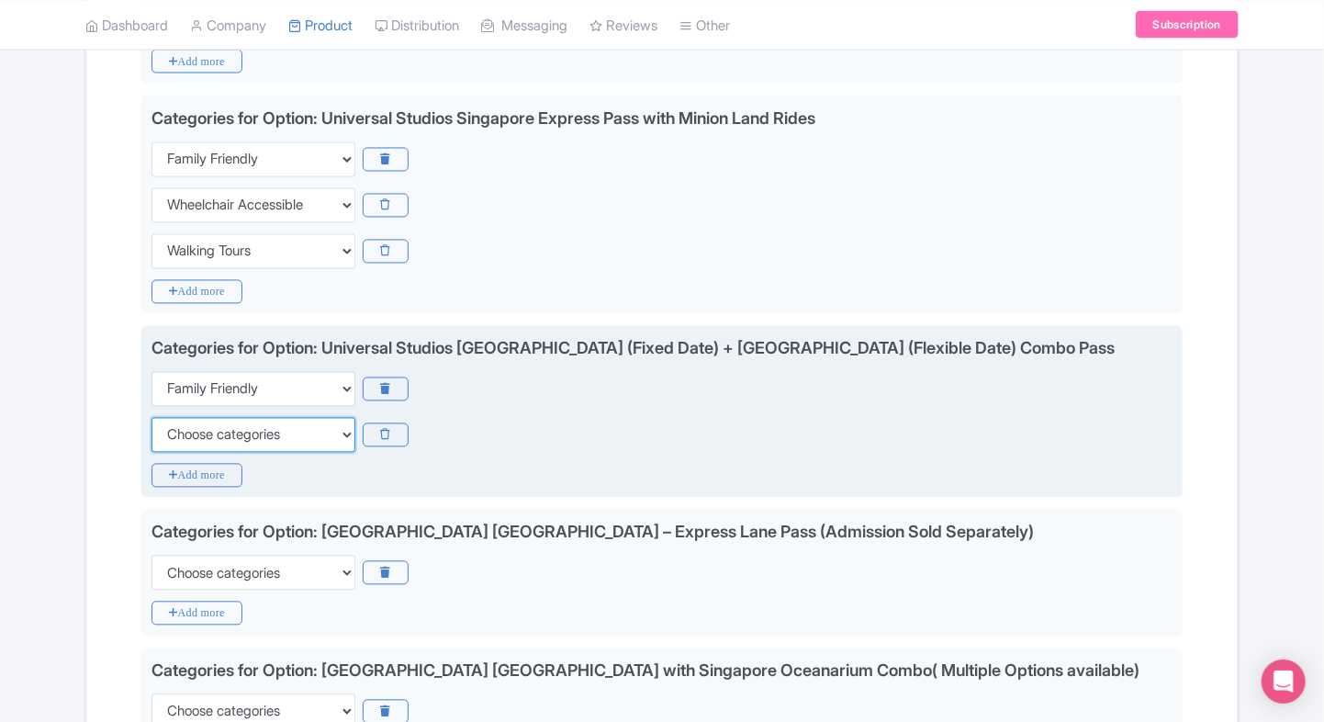
click at [189, 418] on select "Choose categories Adults Only Animals Audio Guide Beaches Bike Tours Boat Tours…" at bounding box center [254, 435] width 204 height 35
select select "wheelchair-accessible"
click at [152, 418] on select "Choose categories Adults Only Animals Audio Guide Beaches Bike Tours Boat Tours…" at bounding box center [254, 435] width 204 height 35
click at [165, 473] on icon "Add more" at bounding box center [197, 476] width 91 height 24
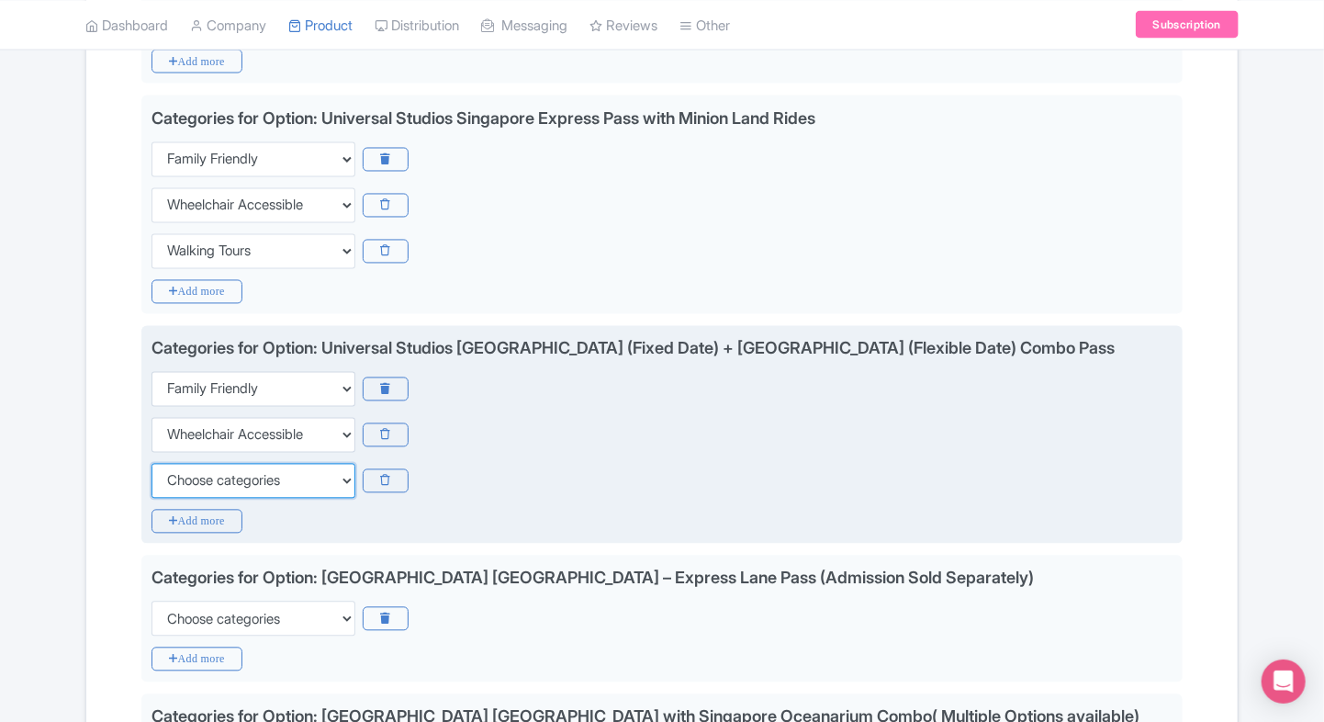
click at [177, 483] on select "Choose categories Adults Only Animals Audio Guide Beaches Bike Tours Boat Tours…" at bounding box center [254, 481] width 204 height 35
select select "walking-tours"
click at [152, 464] on select "Choose categories Adults Only Animals Audio Guide Beaches Bike Tours Boat Tours…" at bounding box center [254, 481] width 204 height 35
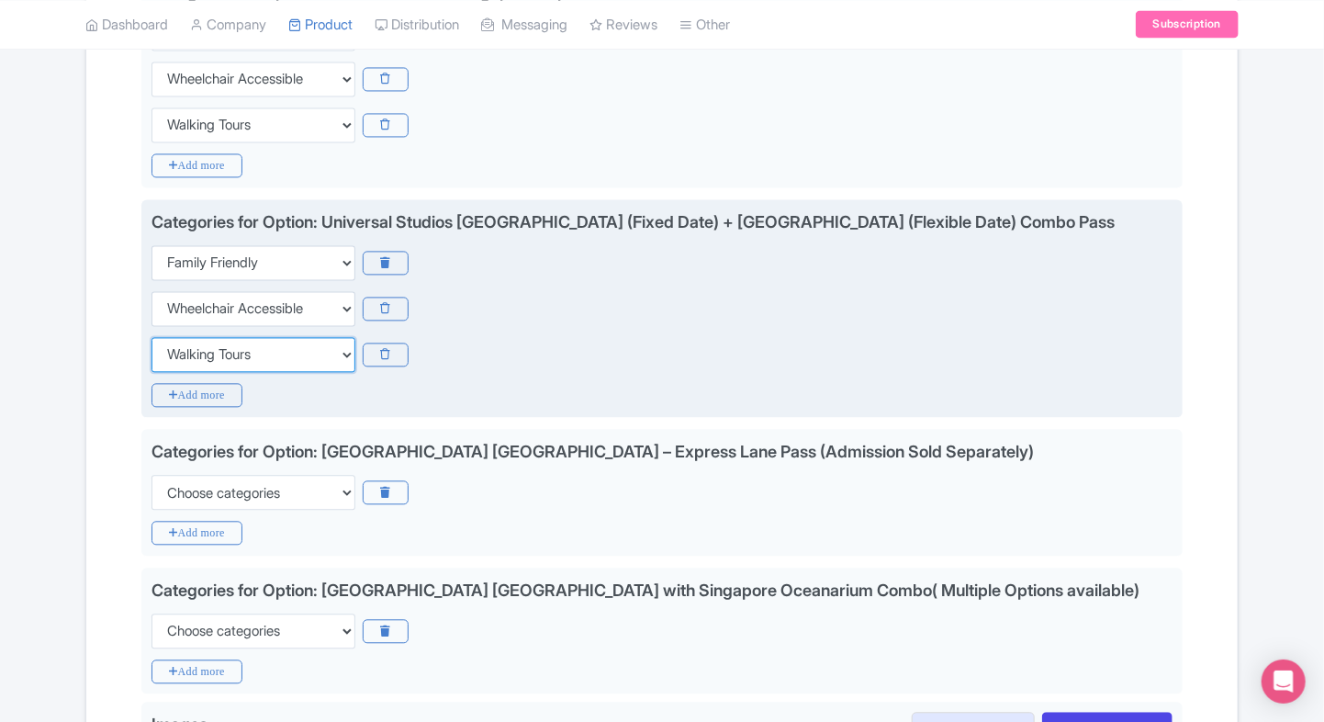
scroll to position [1708, 0]
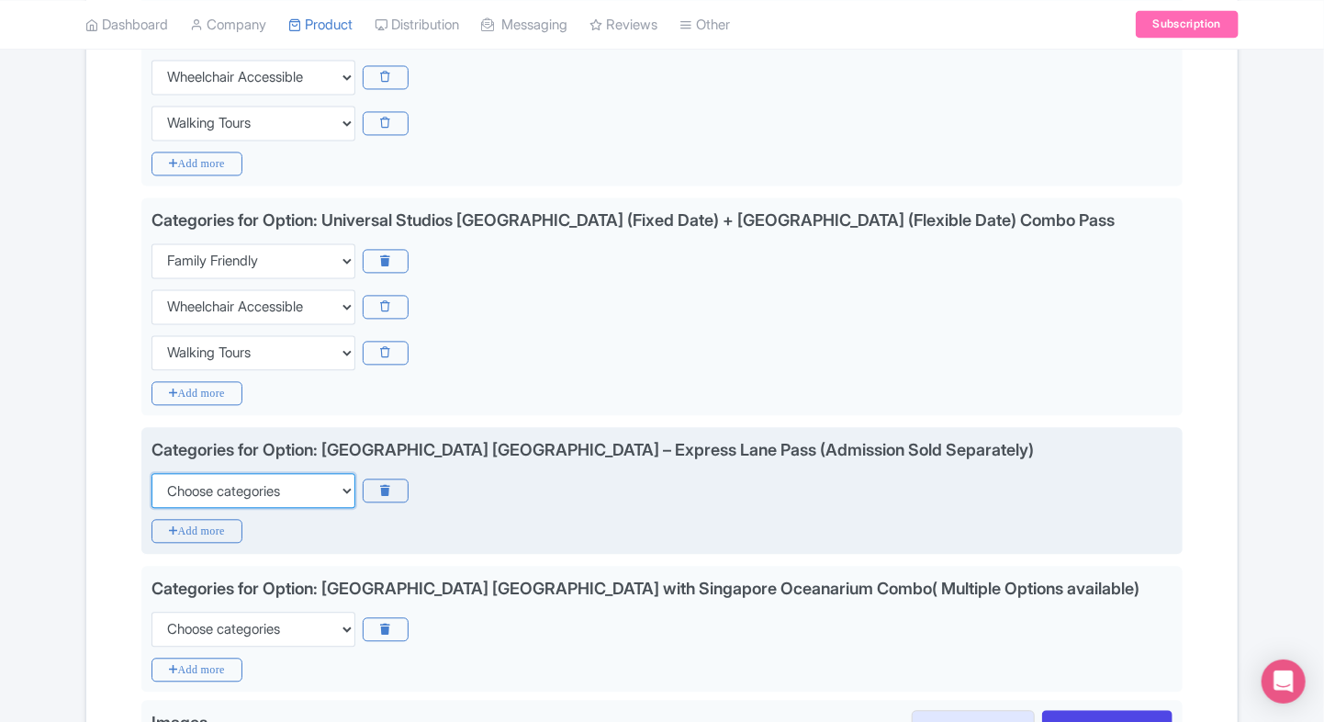
click at [177, 483] on select "Choose categories Adults Only Animals Audio Guide Beaches Bike Tours Boat Tours…" at bounding box center [254, 490] width 204 height 35
select select "family-friendly"
click at [152, 473] on select "Choose categories Adults Only Animals Audio Guide Beaches Bike Tours Boat Tours…" at bounding box center [254, 490] width 204 height 35
click at [172, 512] on div "Categories for Option: Universal Studios Singapore – Express Lane Pass (Admissi…" at bounding box center [661, 490] width 1041 height 127
click at [162, 545] on div "Categories for Option: Universal Studios Singapore – Express Lane Pass (Admissi…" at bounding box center [661, 490] width 1041 height 127
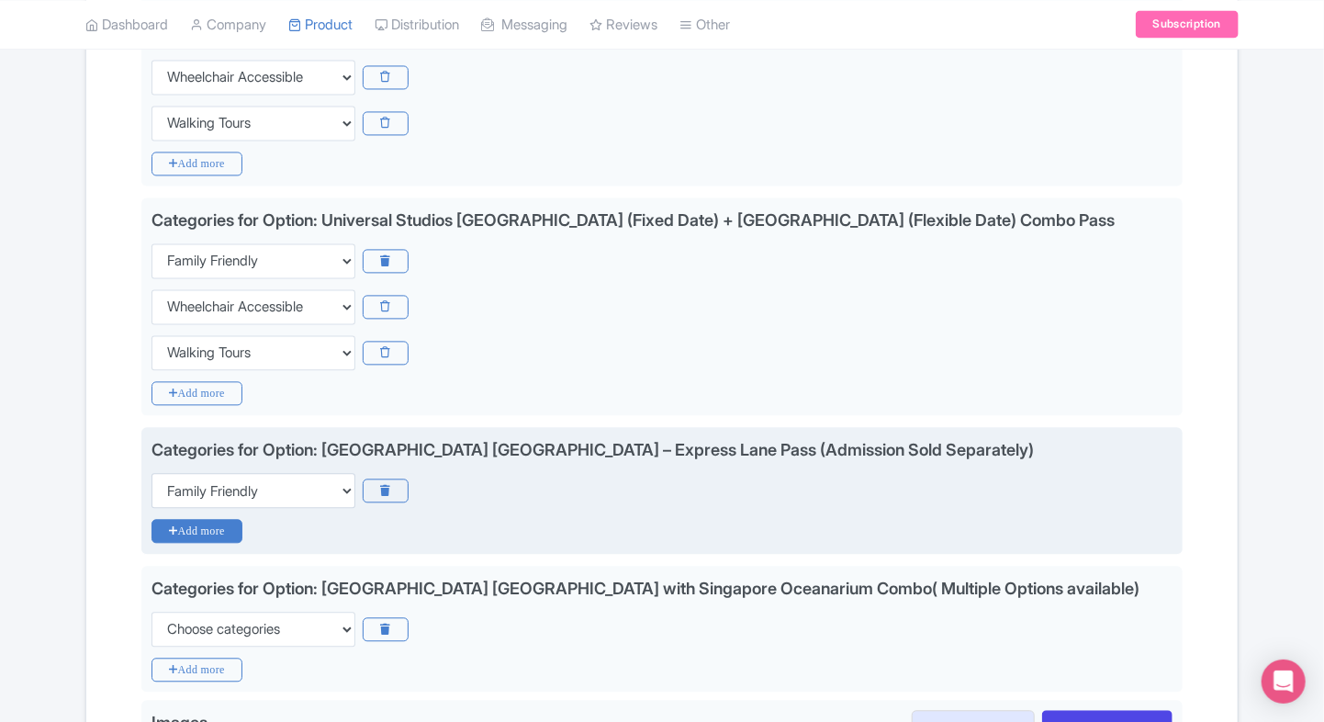
click at [195, 523] on icon "Add more" at bounding box center [197, 531] width 91 height 24
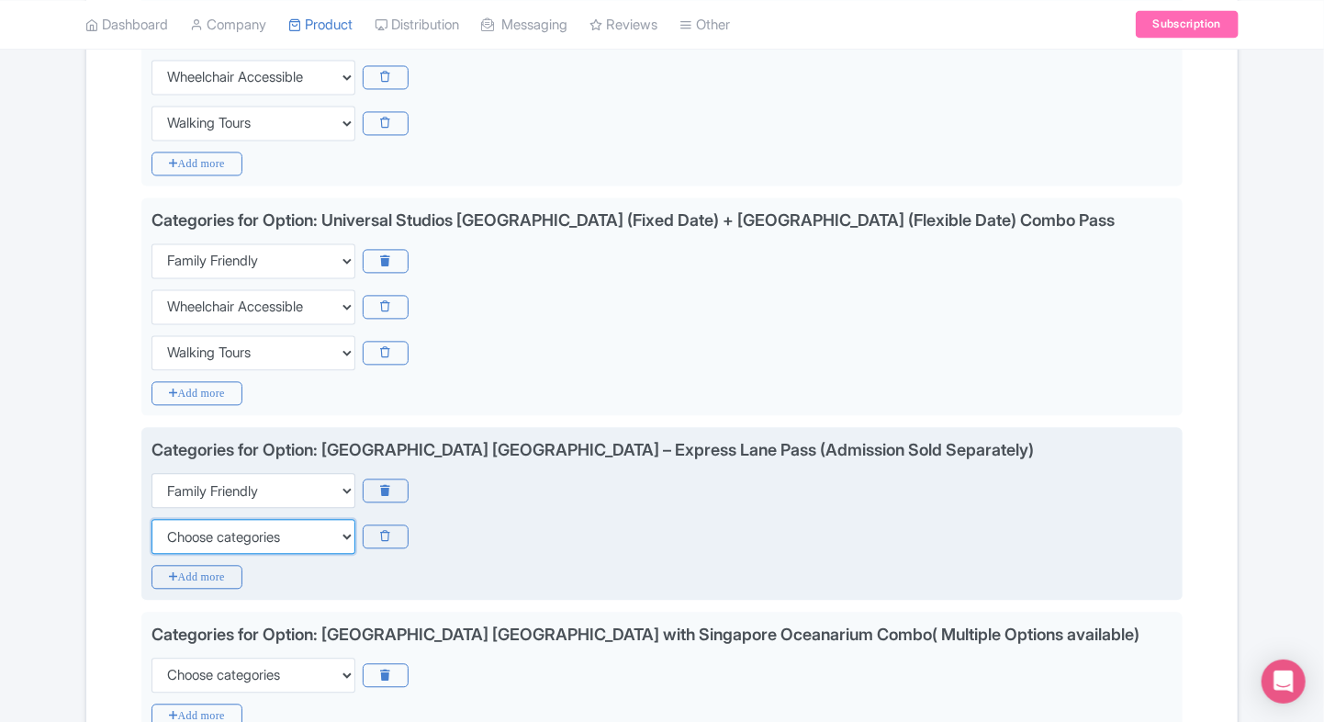
click at [181, 538] on select "Choose categories Adults Only Animals Audio Guide Beaches Bike Tours Boat Tours…" at bounding box center [254, 536] width 204 height 35
select select "wheelchair-accessible"
click at [152, 519] on select "Choose categories Adults Only Animals Audio Guide Beaches Bike Tours Boat Tours…" at bounding box center [254, 536] width 204 height 35
click at [174, 565] on icon "Add more" at bounding box center [197, 577] width 91 height 24
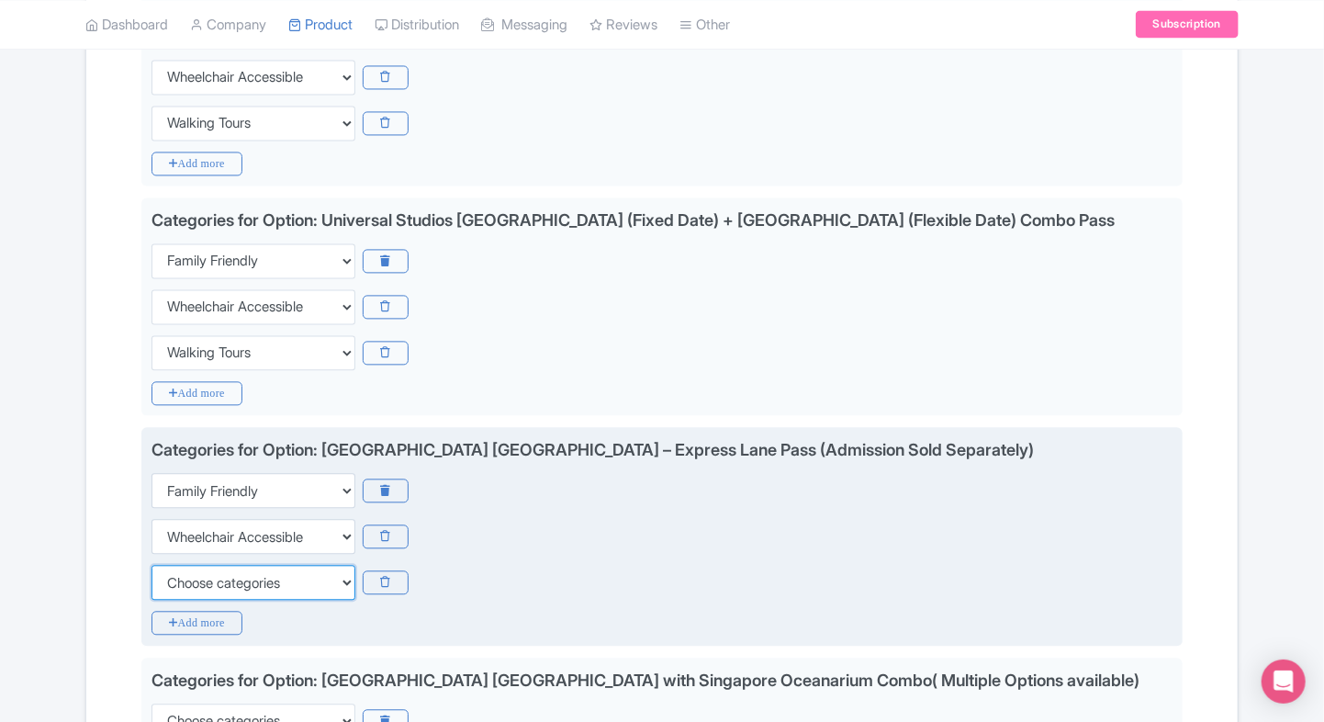
click at [203, 583] on select "Choose categories Adults Only Animals Audio Guide Beaches Bike Tours Boat Tours…" at bounding box center [254, 582] width 204 height 35
select select "walking-tours"
click at [152, 565] on select "Choose categories Adults Only Animals Audio Guide Beaches Bike Tours Boat Tours…" at bounding box center [254, 582] width 204 height 35
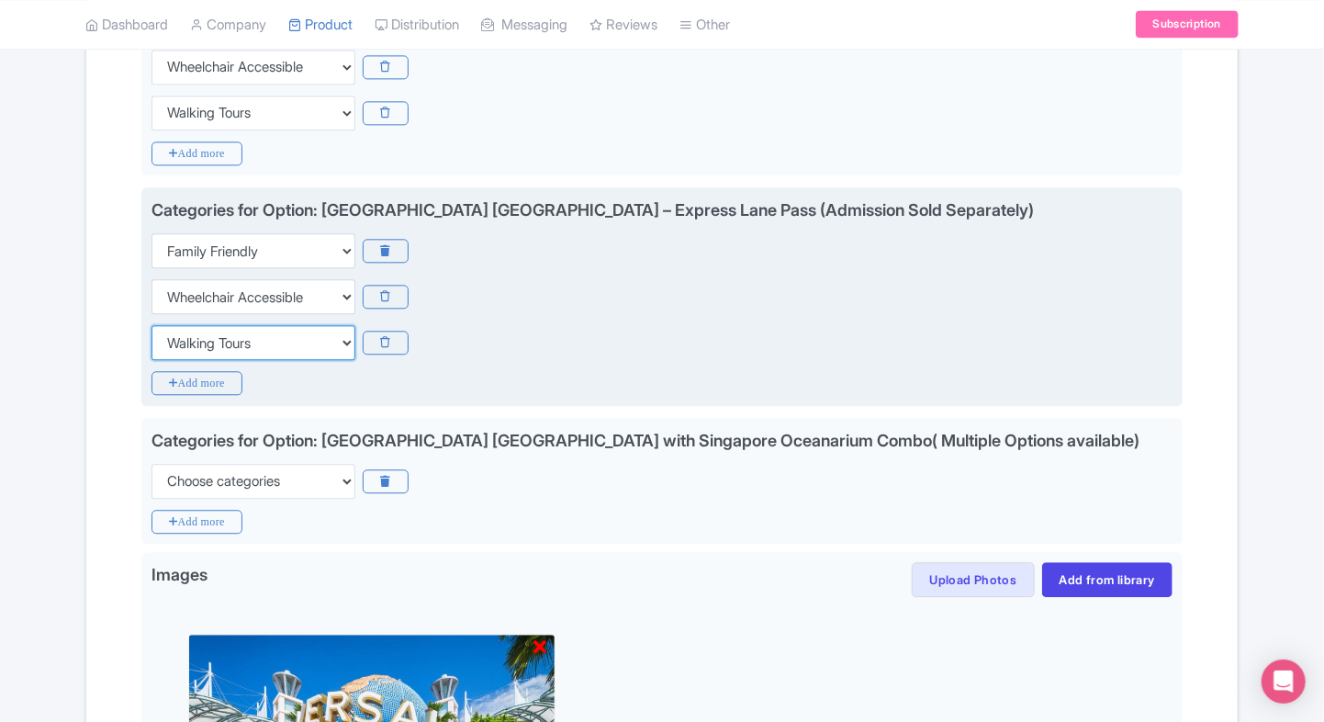
scroll to position [1954, 0]
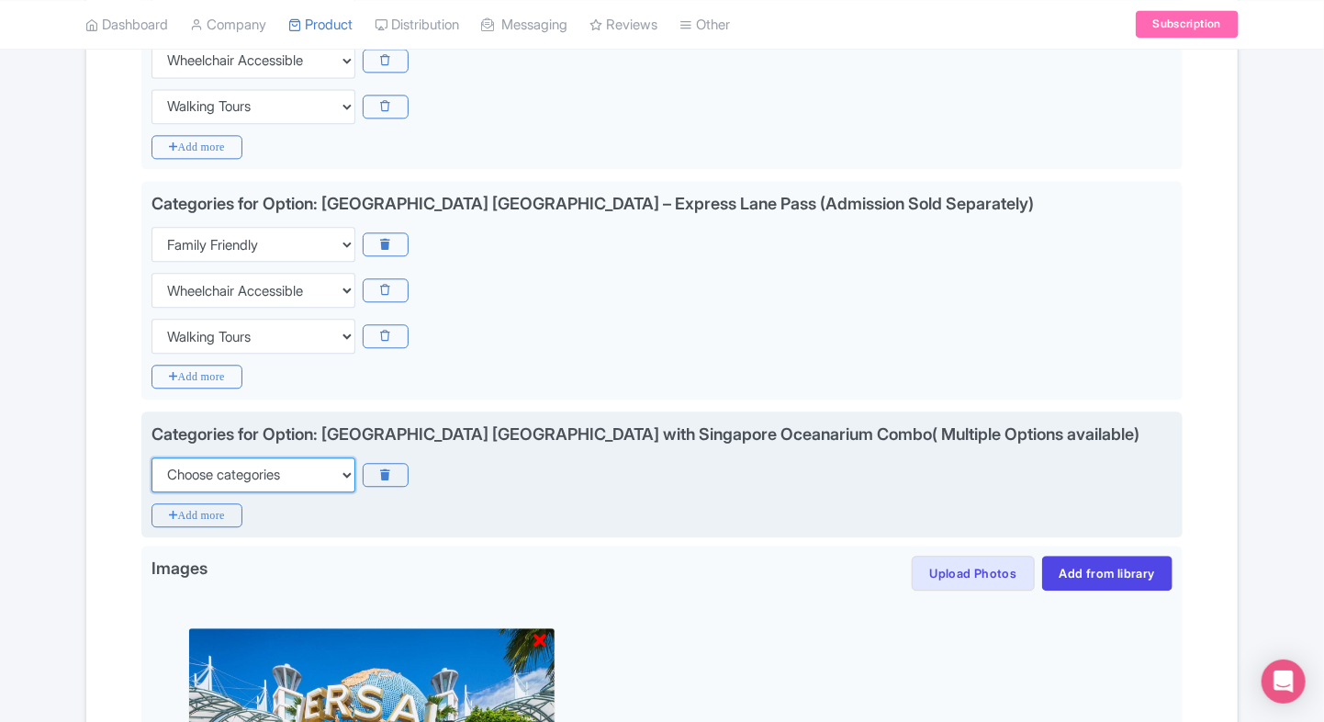
click at [244, 468] on select "Choose categories Adults Only Animals Audio Guide Beaches Bike Tours Boat Tours…" at bounding box center [254, 474] width 204 height 35
select select "family-friendly"
click at [152, 457] on select "Choose categories Adults Only Animals Audio Guide Beaches Bike Tours Boat Tours…" at bounding box center [254, 474] width 204 height 35
click at [195, 503] on icon "Add more" at bounding box center [197, 515] width 91 height 24
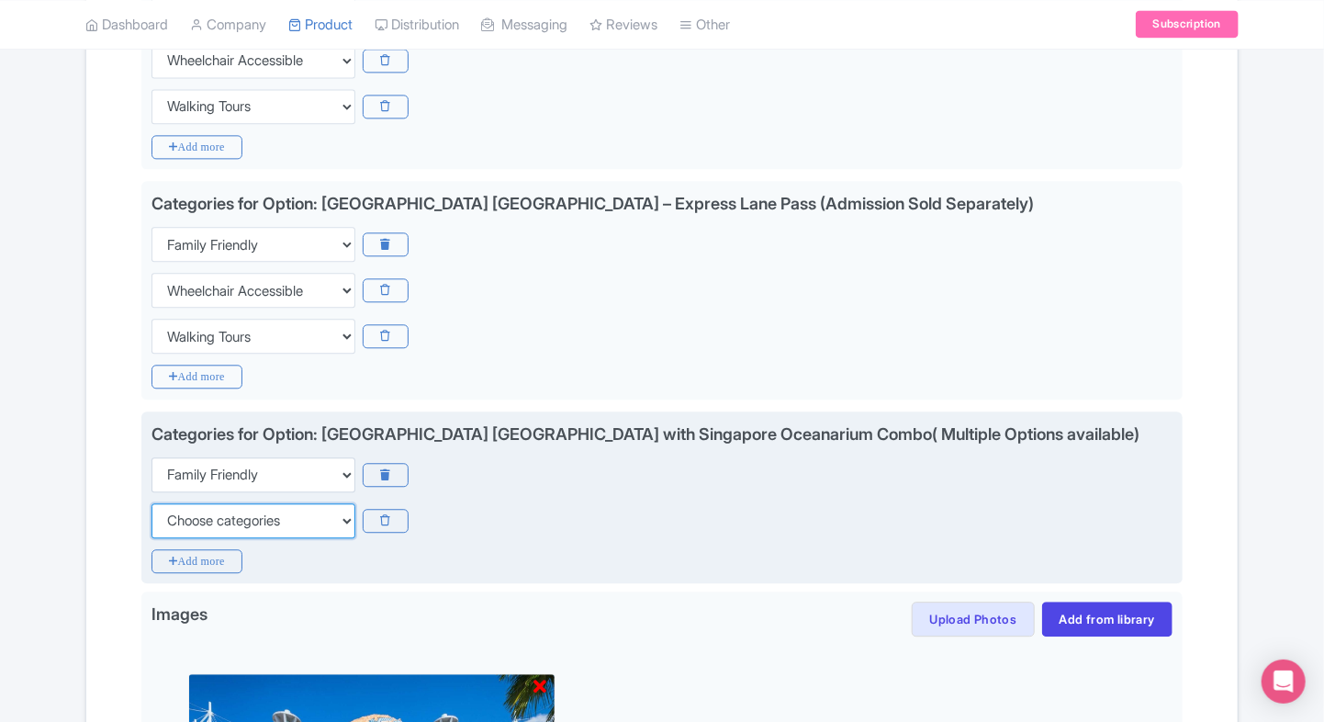
click at [207, 503] on select "Choose categories Adults Only Animals Audio Guide Beaches Bike Tours Boat Tours…" at bounding box center [254, 520] width 204 height 35
select select "wheelchair-accessible"
click at [152, 503] on select "Choose categories Adults Only Animals Audio Guide Beaches Bike Tours Boat Tours…" at bounding box center [254, 520] width 204 height 35
click at [171, 549] on icon "Add more" at bounding box center [197, 561] width 91 height 24
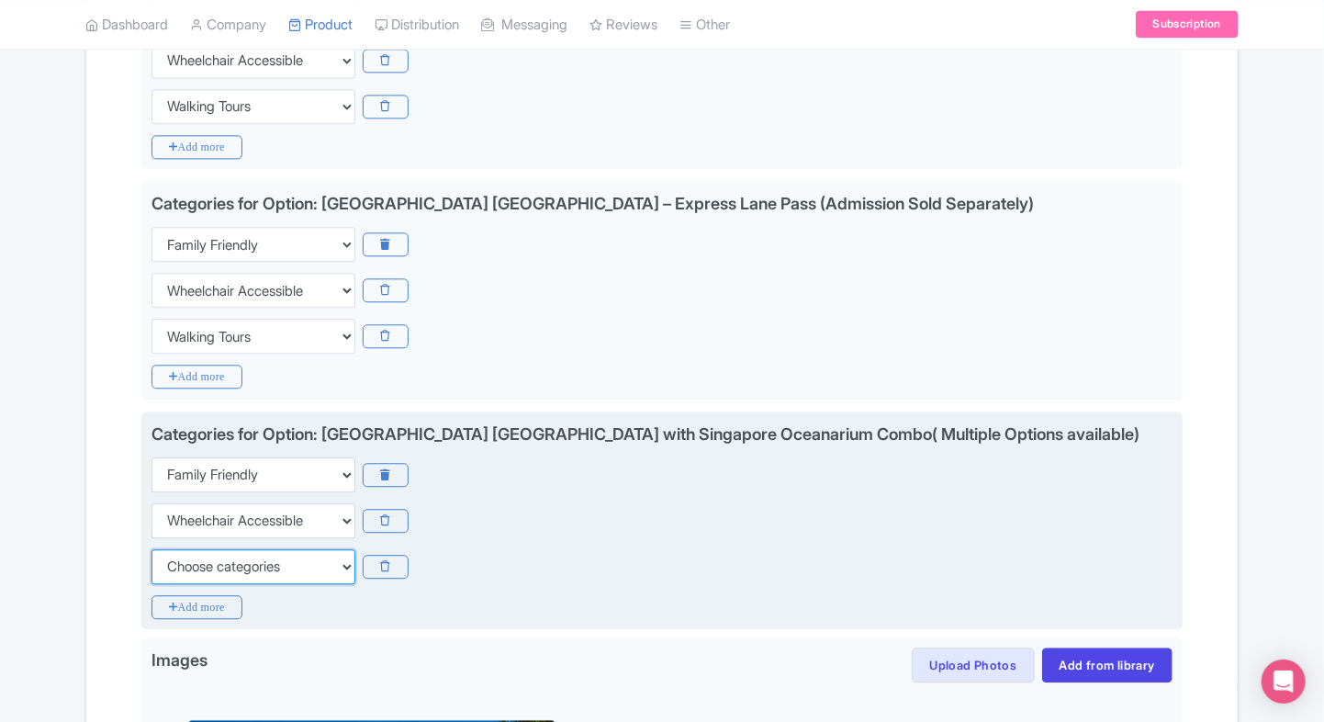
click at [171, 549] on select "Choose categories Adults Only Animals Audio Guide Beaches Bike Tours Boat Tours…" at bounding box center [254, 566] width 204 height 35
select select "walking-tours"
click at [152, 549] on select "Choose categories Adults Only Animals Audio Guide Beaches Bike Tours Boat Tours…" at bounding box center [254, 566] width 204 height 35
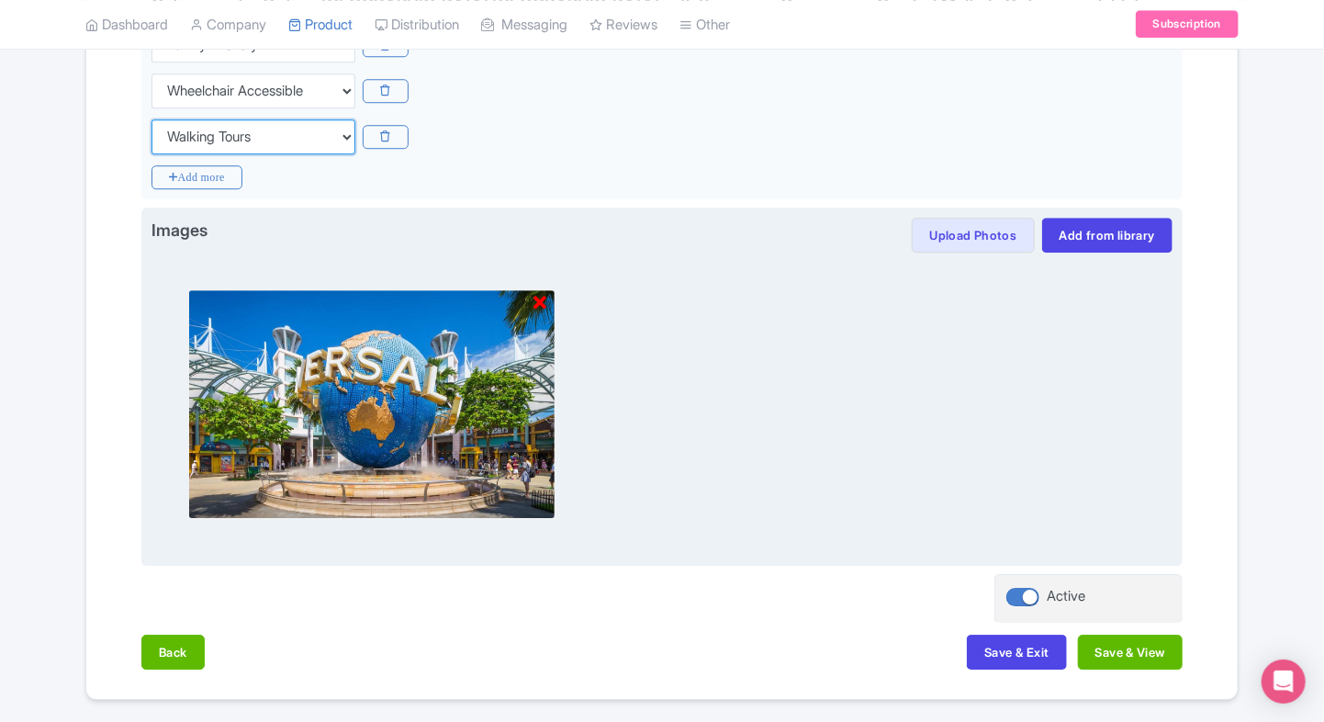
scroll to position [2388, 0]
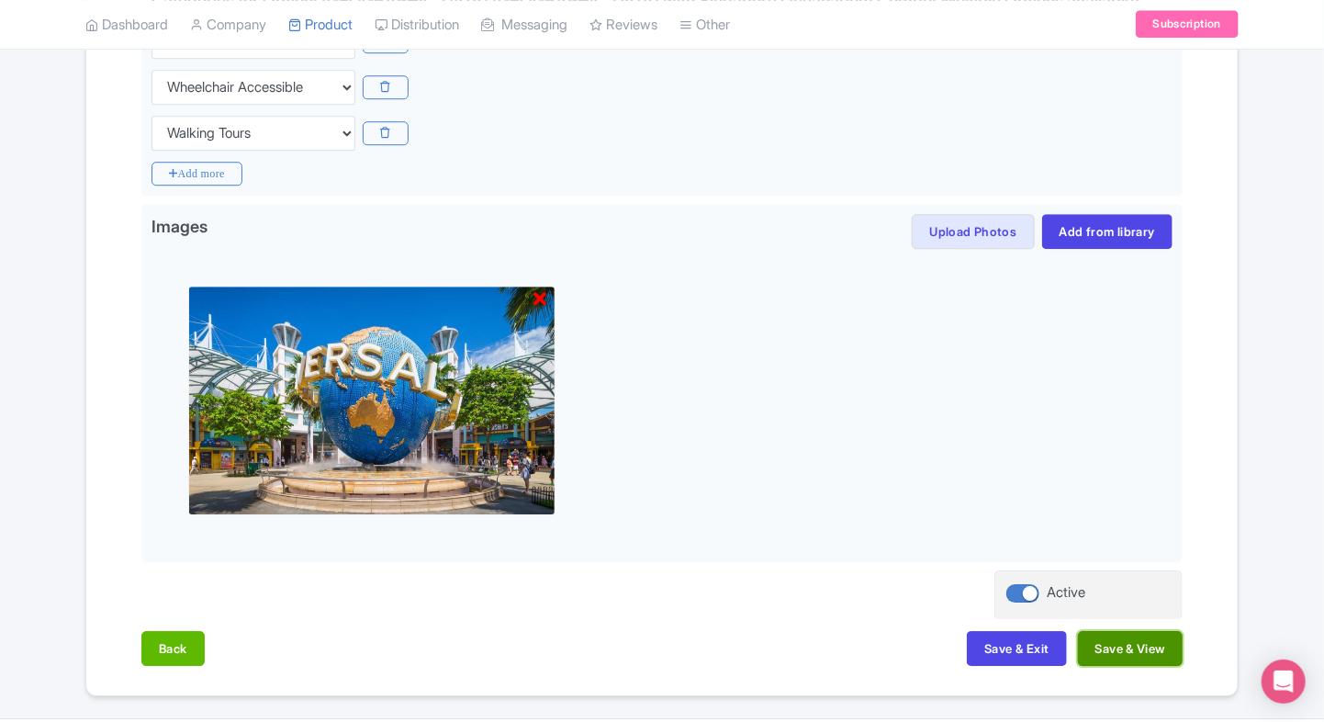
click at [1097, 638] on button "Save & View" at bounding box center [1130, 648] width 105 height 35
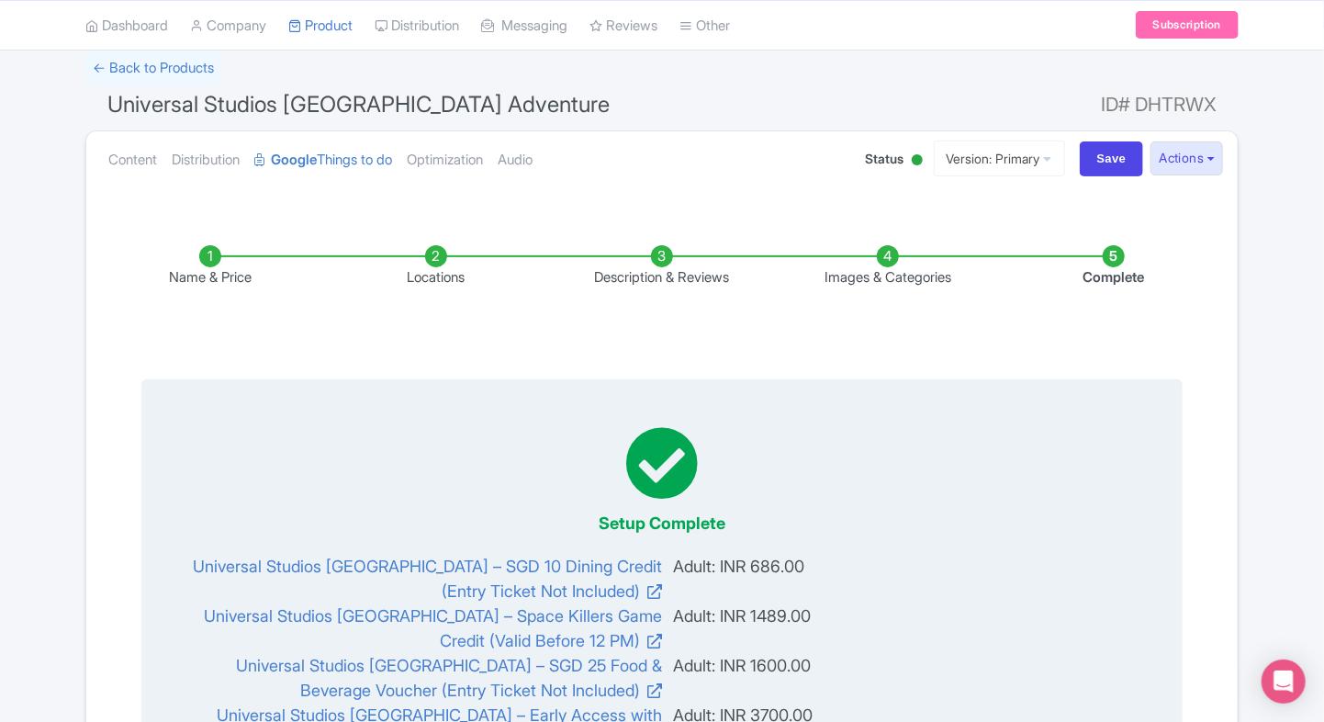
scroll to position [0, 0]
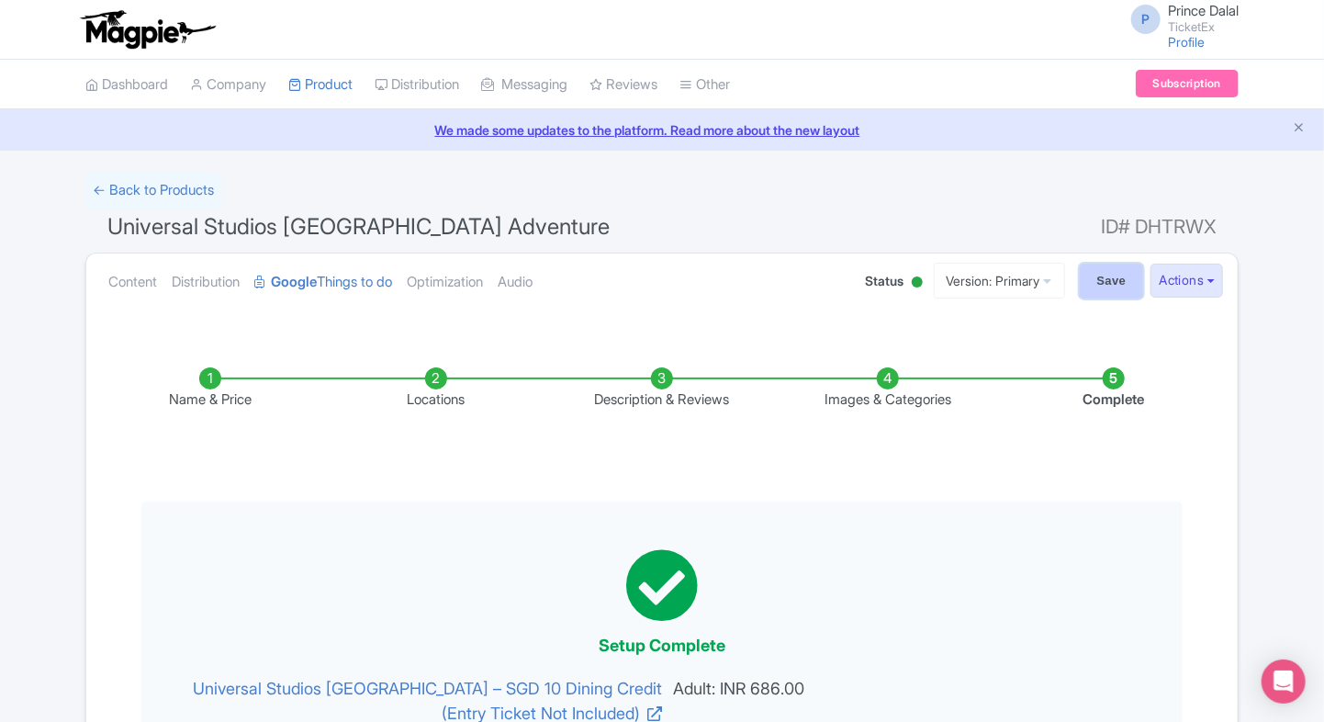
click at [1114, 277] on input "Save" at bounding box center [1112, 281] width 64 height 35
type input "Saving..."
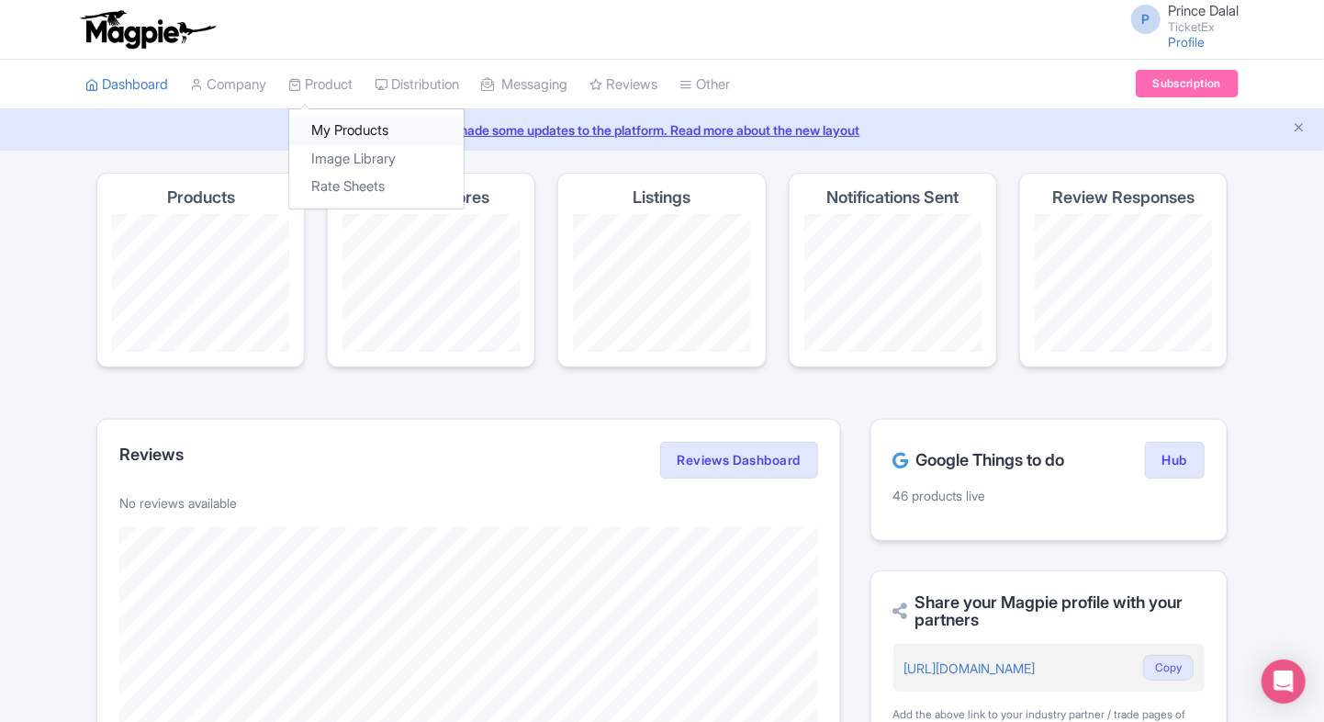
click at [332, 137] on link "My Products" at bounding box center [376, 131] width 174 height 28
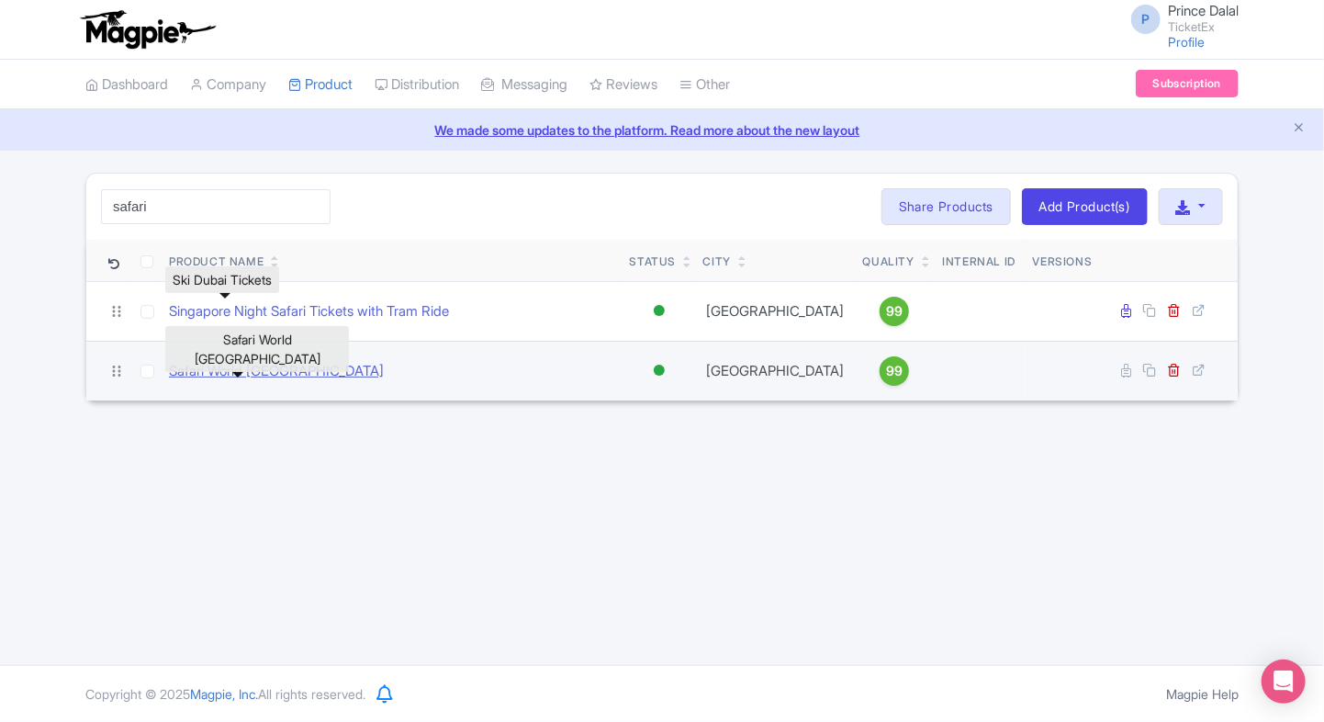
type input "safari"
click at [215, 369] on link "Safari World [GEOGRAPHIC_DATA]" at bounding box center [276, 371] width 215 height 21
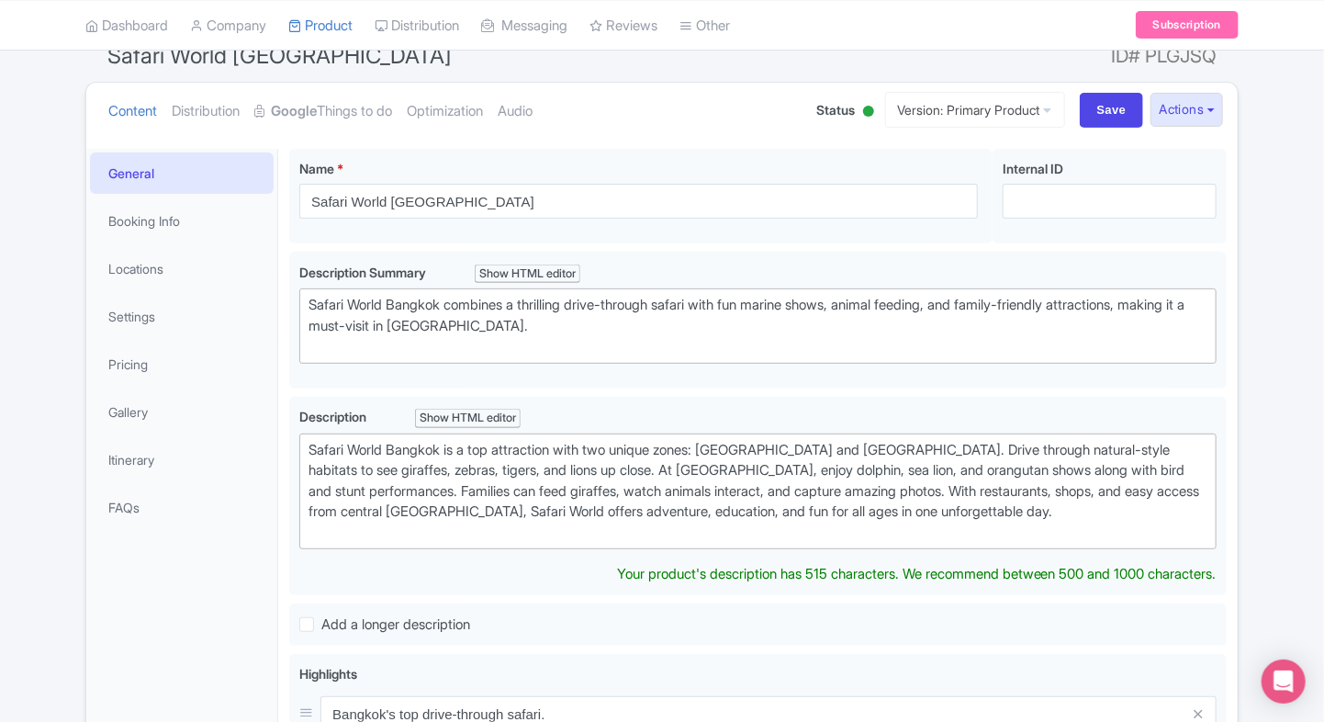
scroll to position [173, 0]
type trix-editor "<div>Safari World [GEOGRAPHIC_DATA] is a top attraction with two unique zones: …"
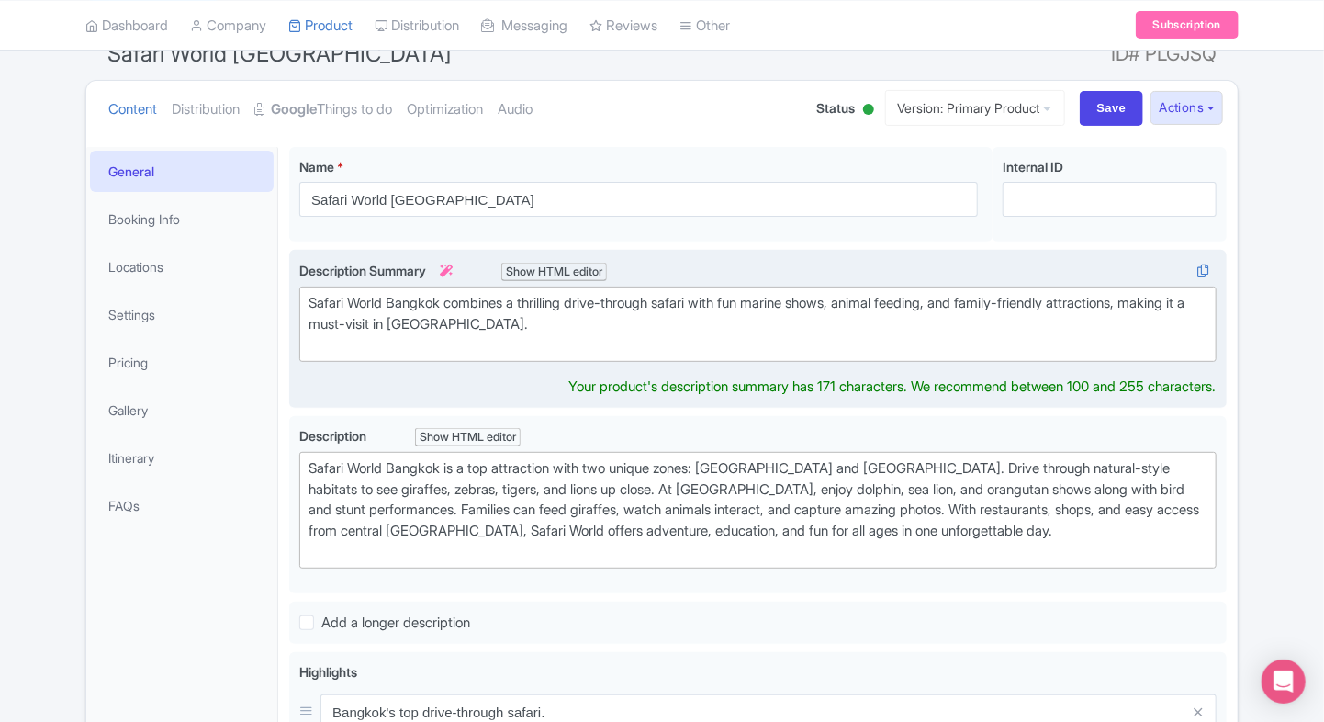
scroll to position [193, 0]
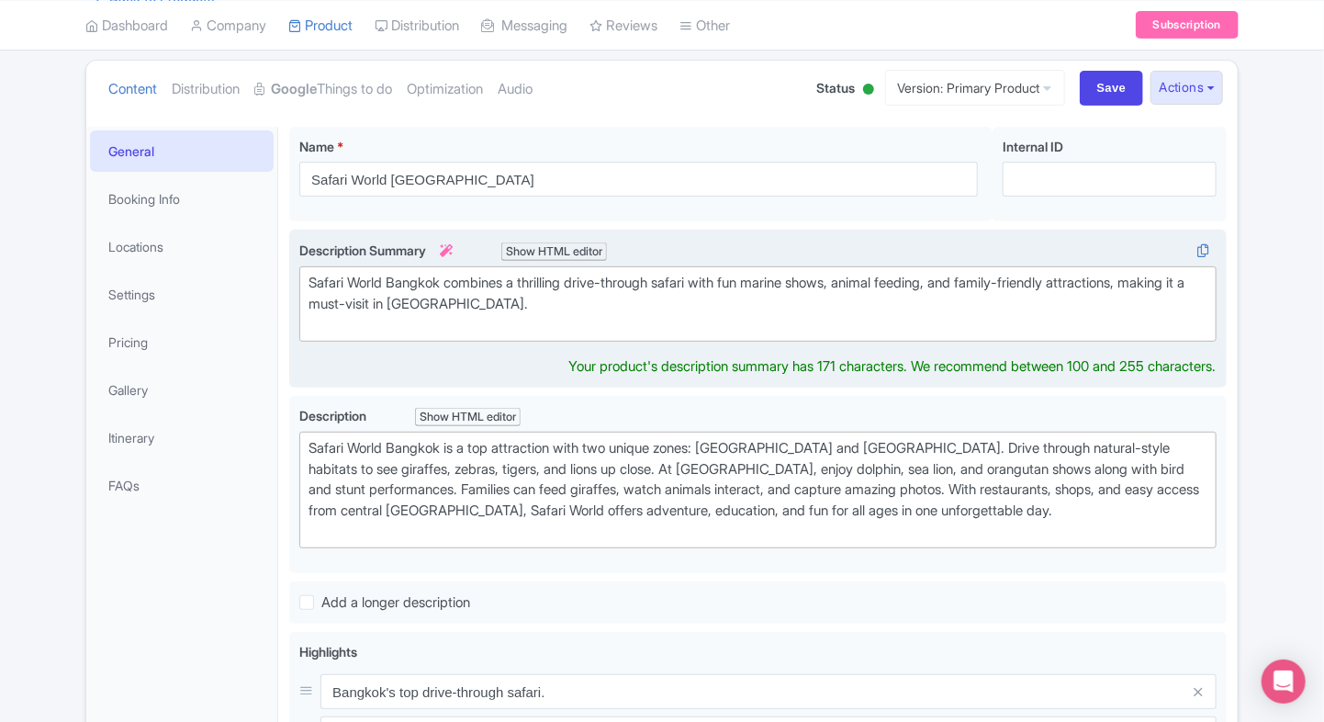
click at [408, 343] on div "Description Summary i Show HTML editor Bold Italic Strikethrough Link Heading Q…" at bounding box center [757, 309] width 917 height 137
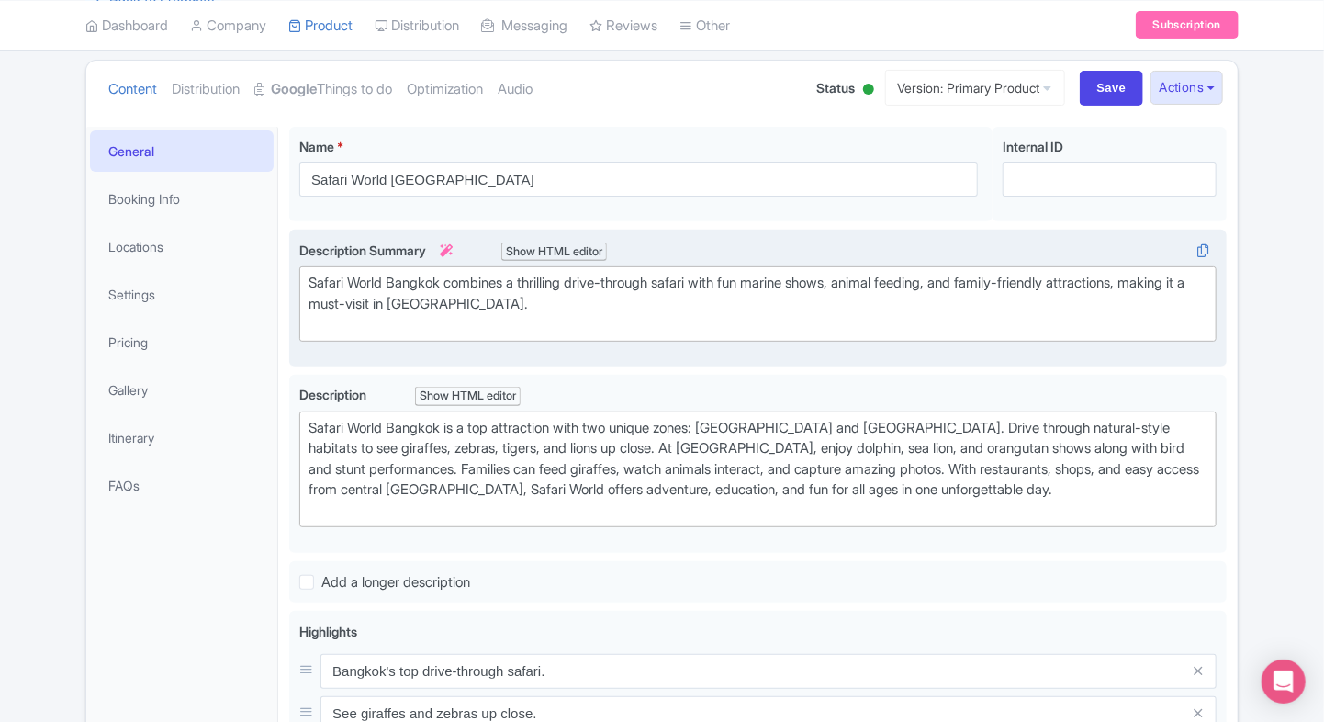
drag, startPoint x: 408, startPoint y: 343, endPoint x: 354, endPoint y: 293, distance: 72.8
click at [354, 293] on div "Safari World Bangkok combines a thrilling drive-through safari with fun marine …" at bounding box center [758, 304] width 899 height 62
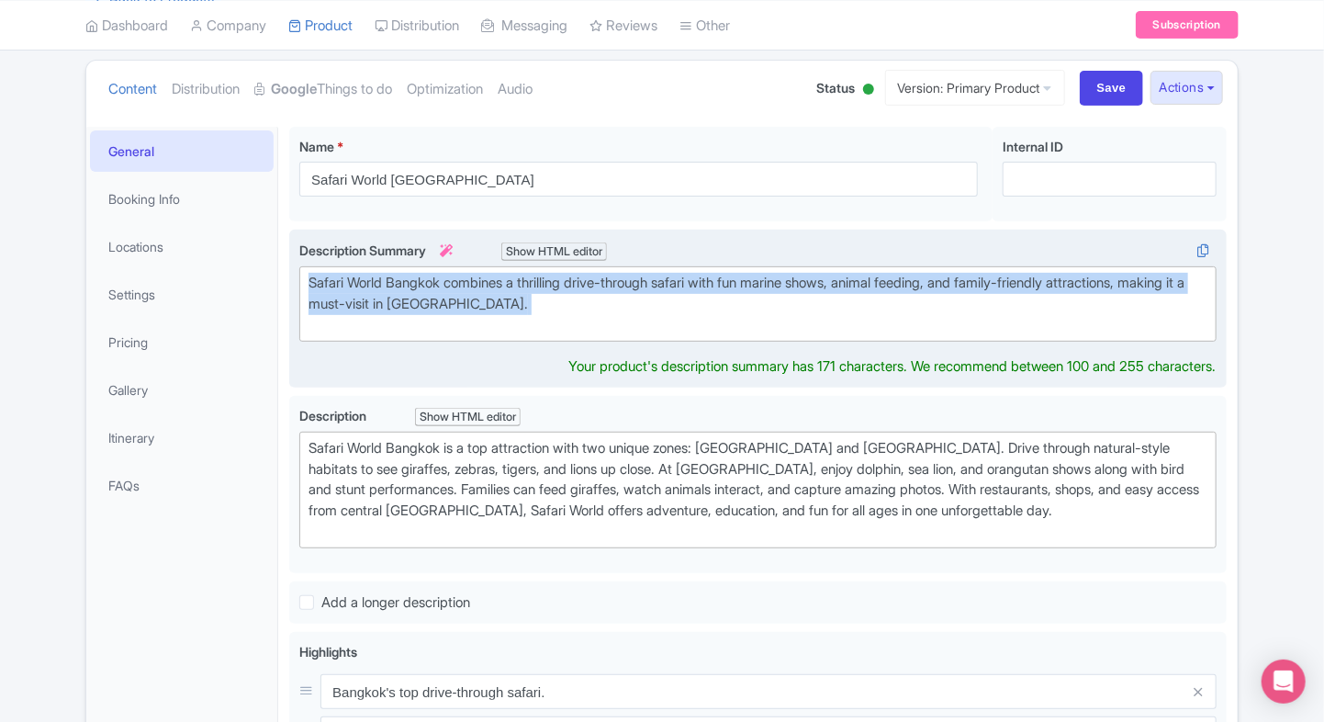
paste trix-editor "Experience Safari World Bangkok, a wildlife adventure with open zoo drives, thr…"
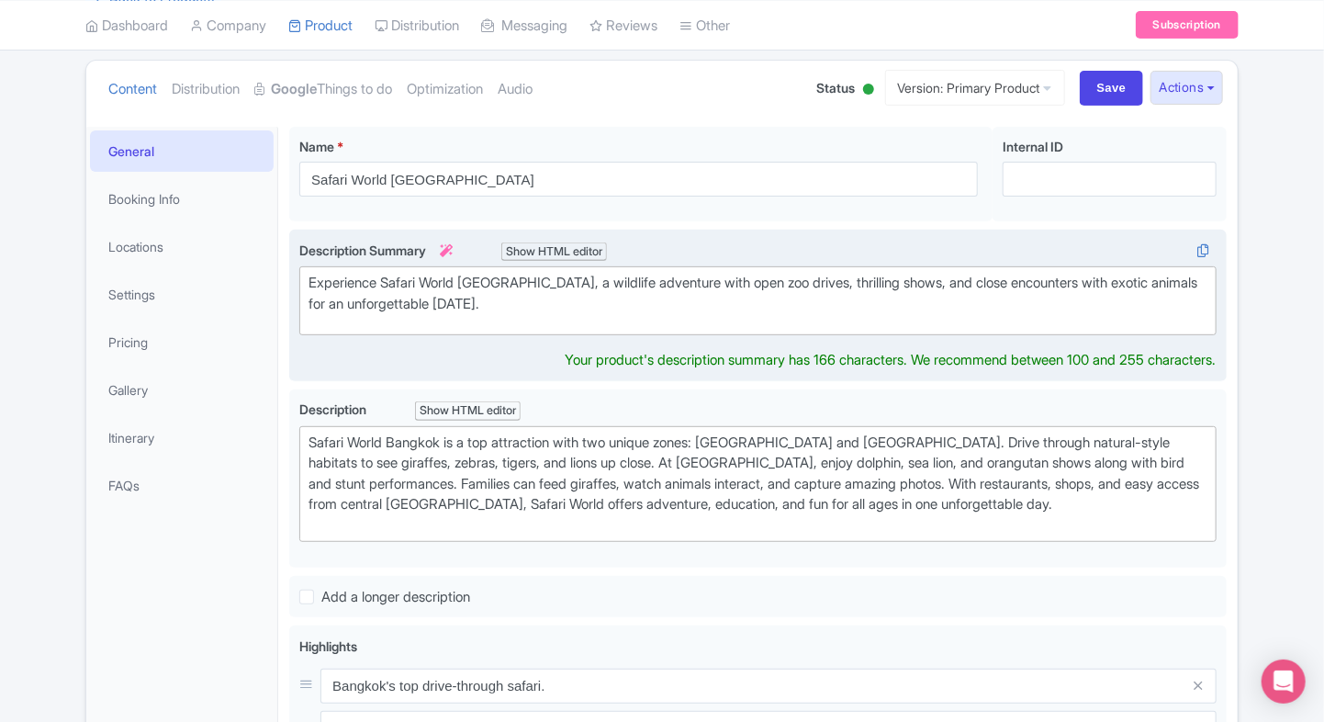
type trix-editor "<div>Experience Safari World Bangkok, a wildlife adventure with open zoo drives…"
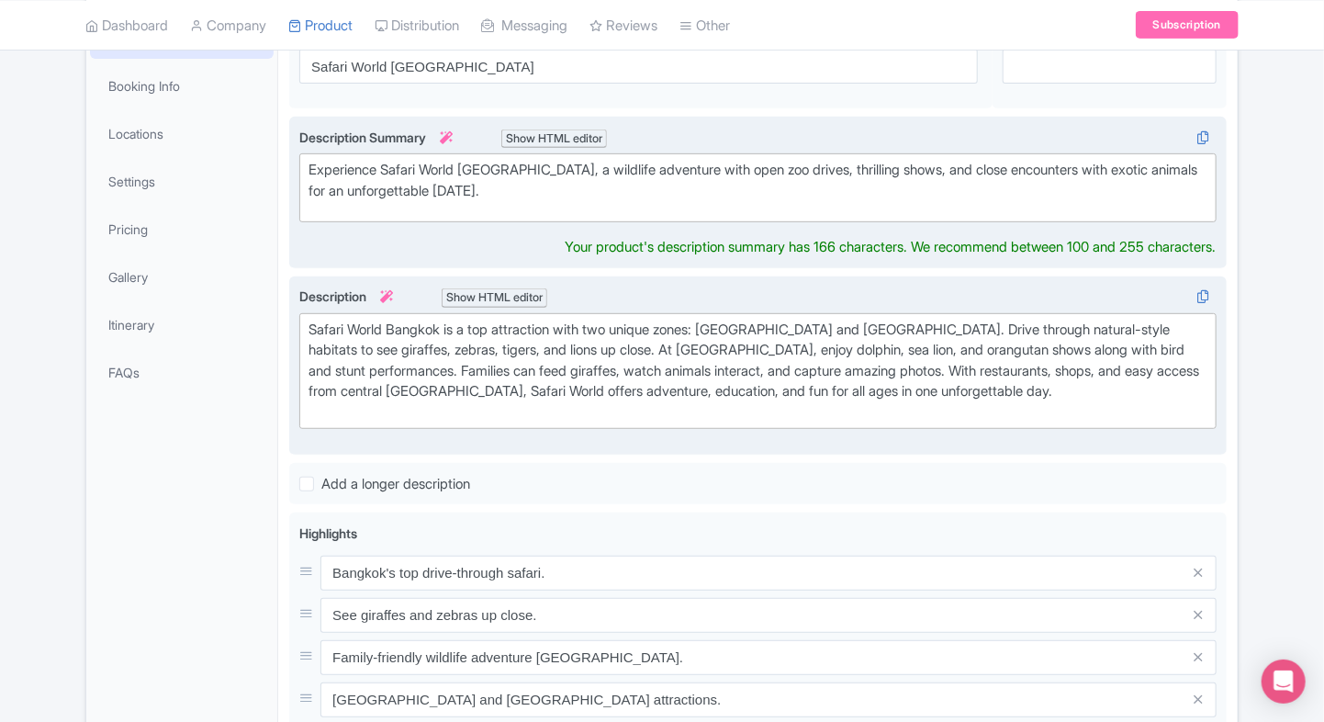
scroll to position [286, 0]
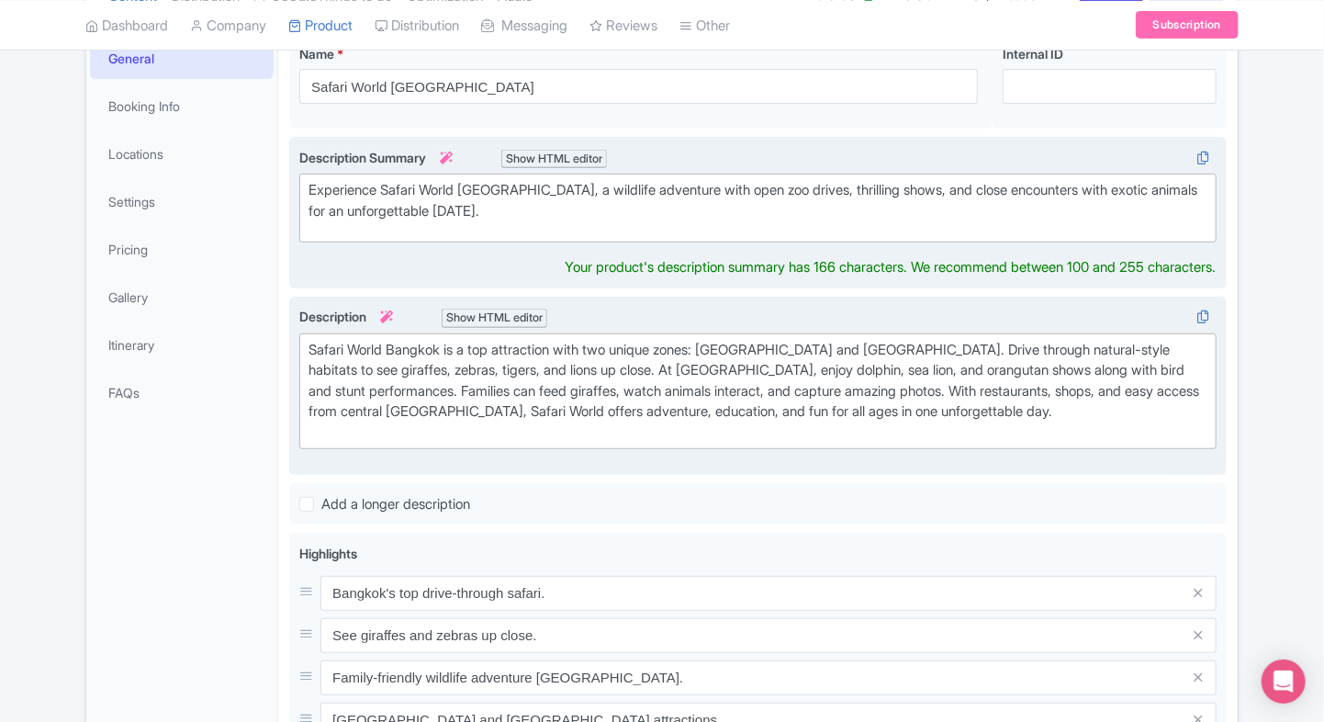
click at [617, 374] on div "Safari World Bangkok is a top attraction with two unique zones: Safari Park and…" at bounding box center [758, 392] width 899 height 104
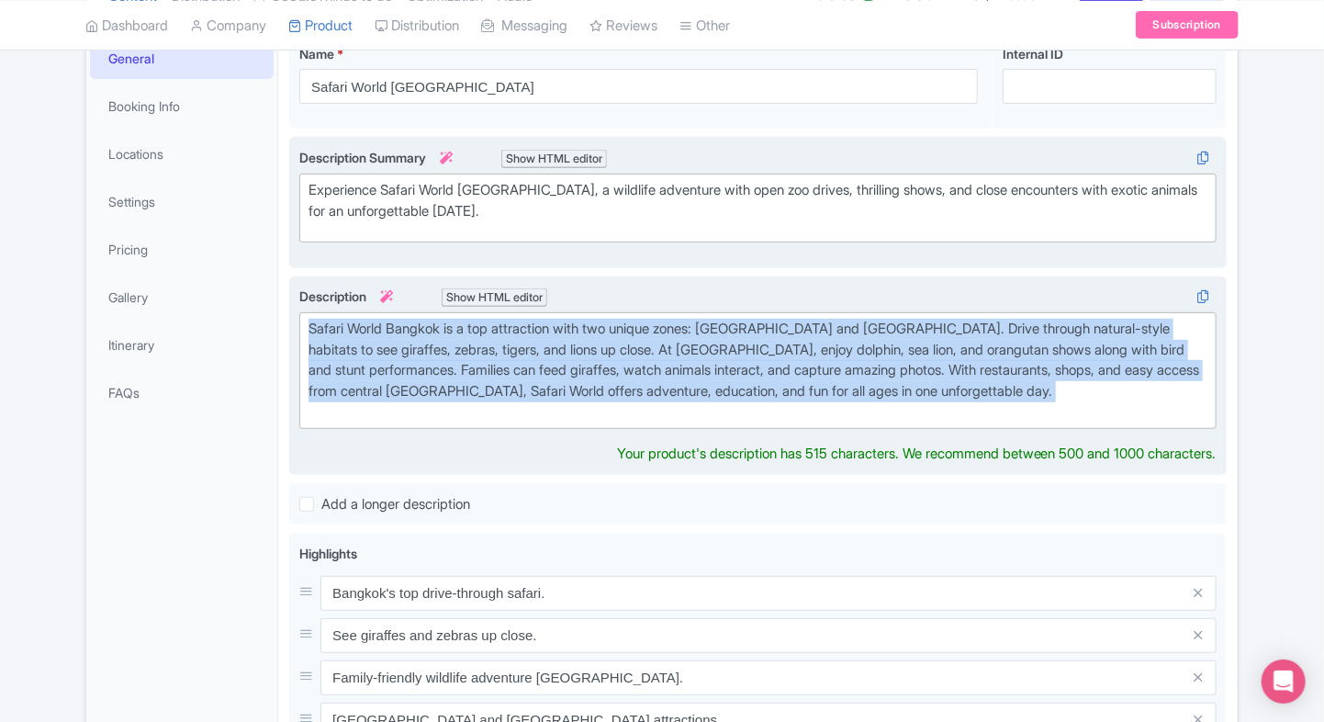
paste trix-editor "<div>&nbsp;Safari World Bangkok is Thailand’s largest open zoo and leisure park…"
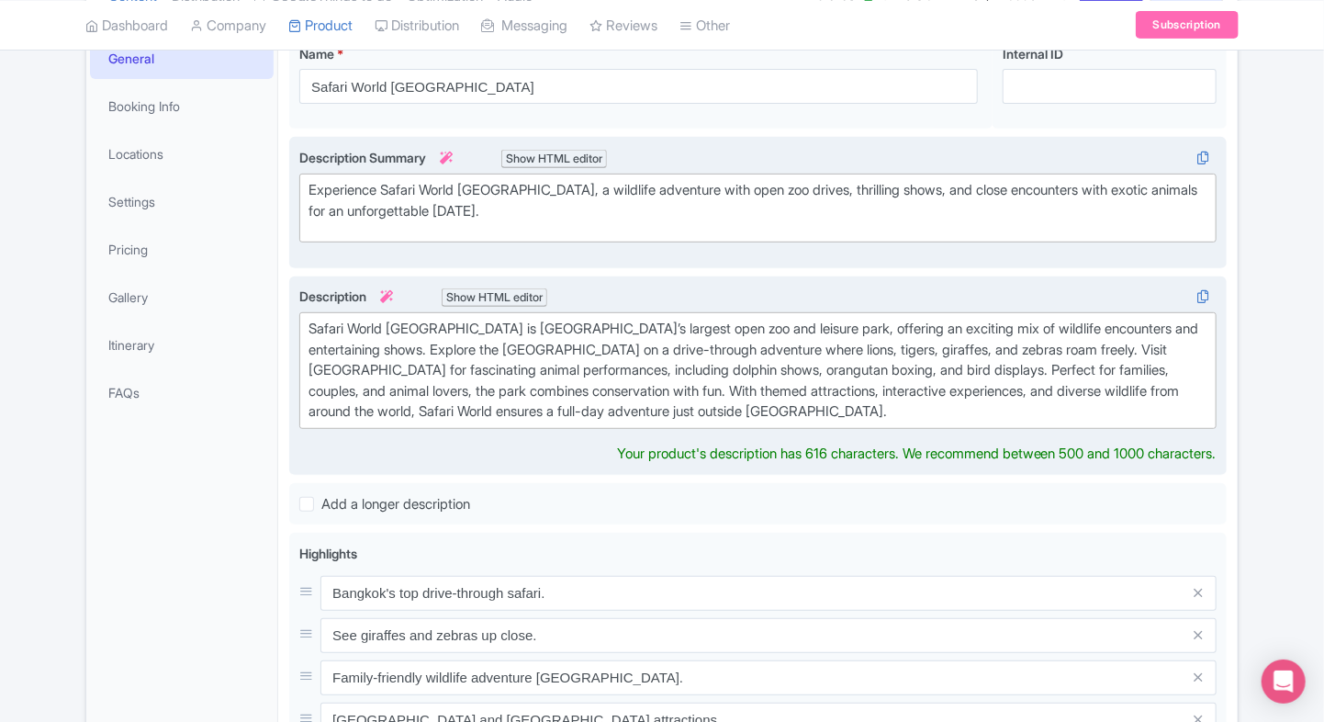
type trix-editor "<div>&nbsp;Safari World Bangkok is Thailand’s largest open zoo and leisure park…"
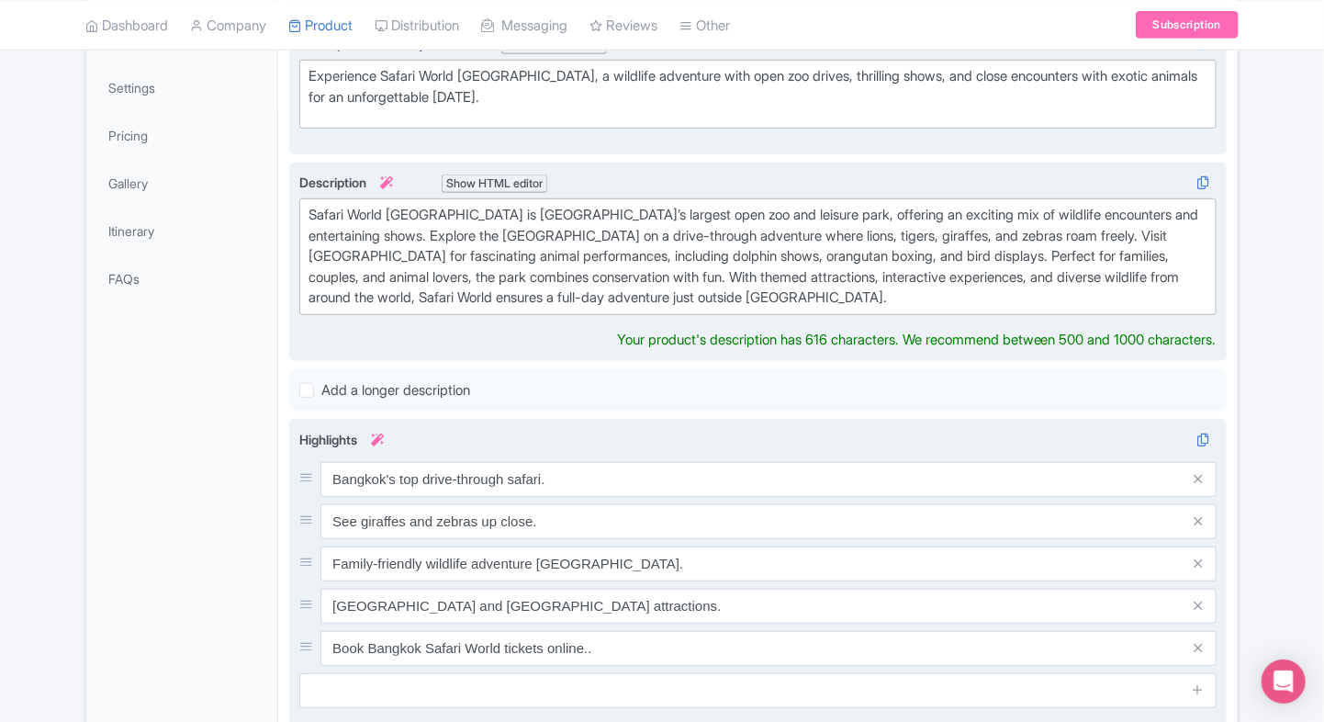
scroll to position [400, 0]
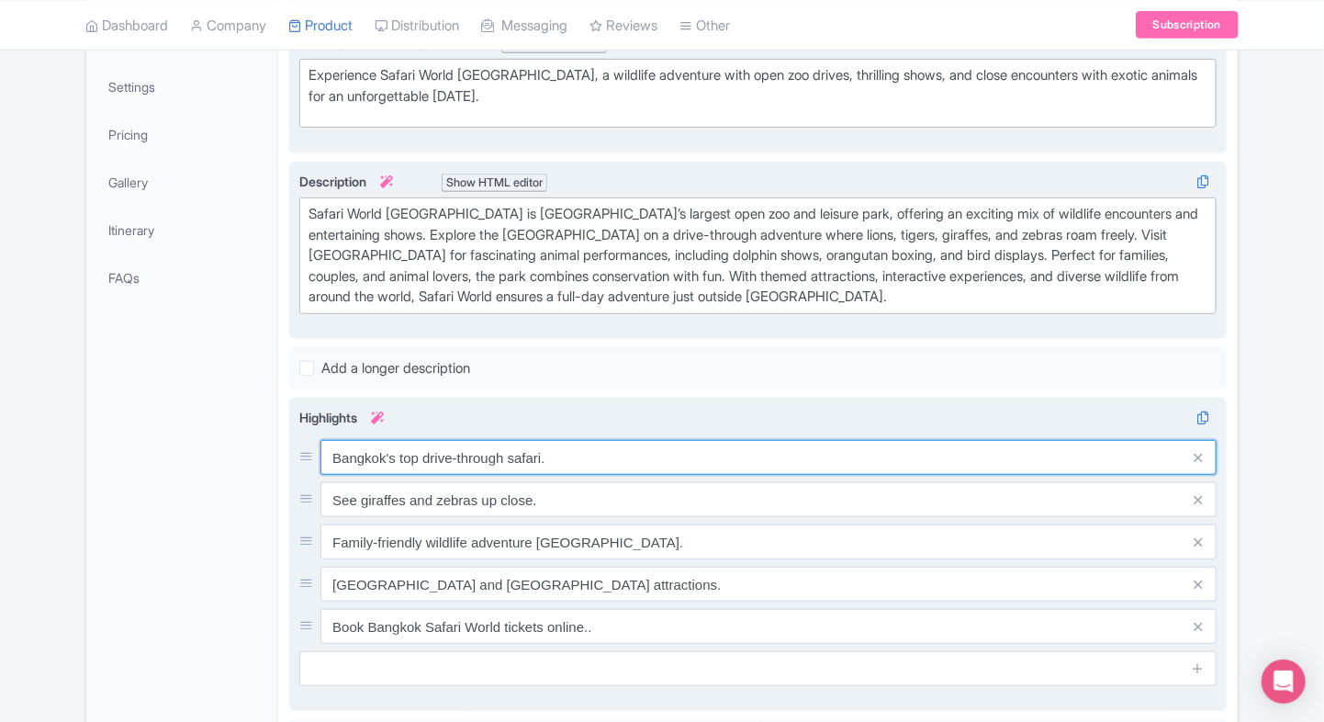
click at [554, 481] on div "Bangkok's top drive-through safari. See giraffes and zebras up close. Family-fr…" at bounding box center [757, 542] width 917 height 204
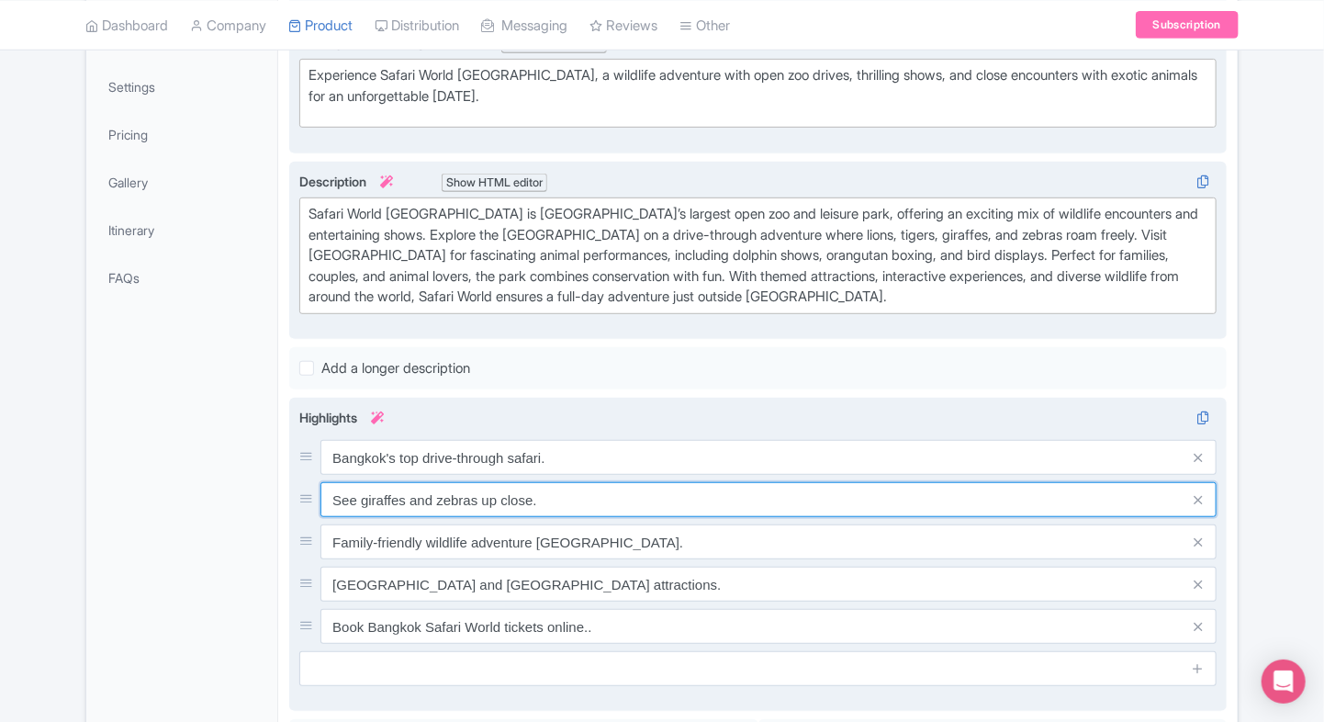
click at [554, 482] on input "See giraffes and zebras up close." at bounding box center [768, 499] width 896 height 35
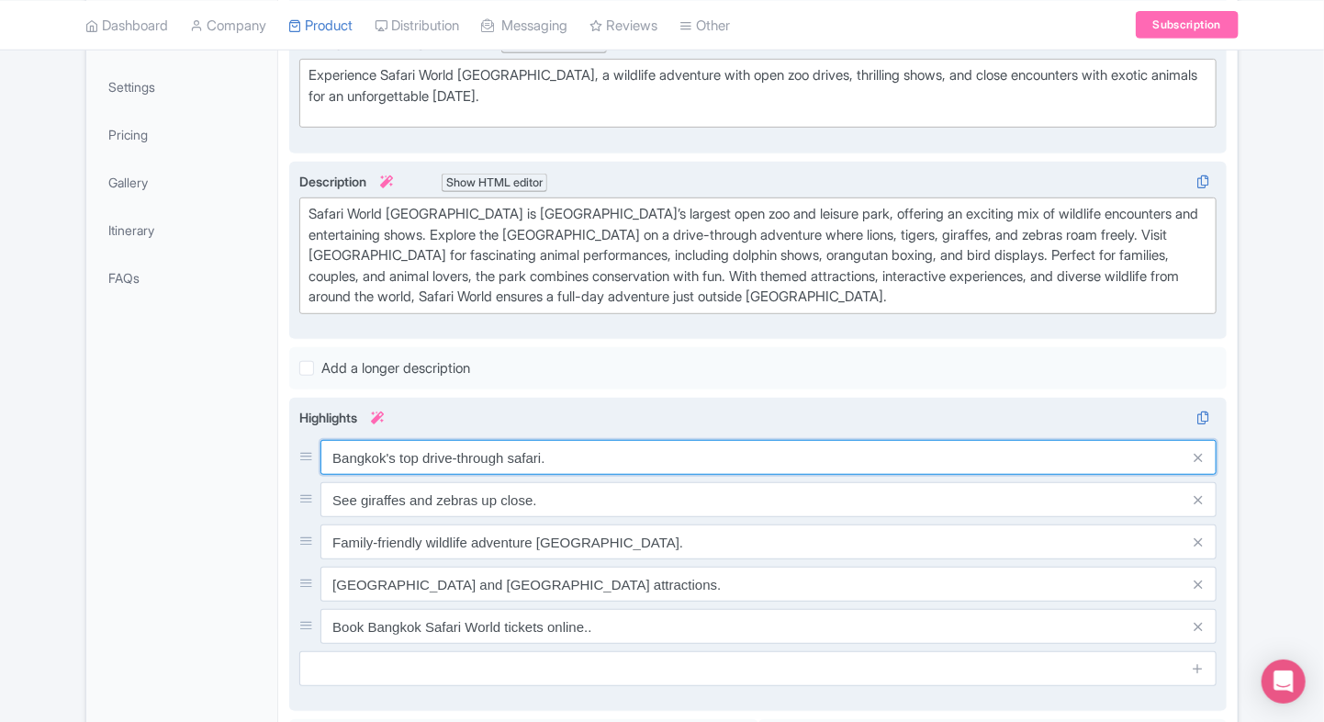
click at [573, 460] on input "Bangkok's top drive-through safari." at bounding box center [768, 457] width 896 height 35
paste input "Drive-through safari park"
type input "Drive-through safari park"
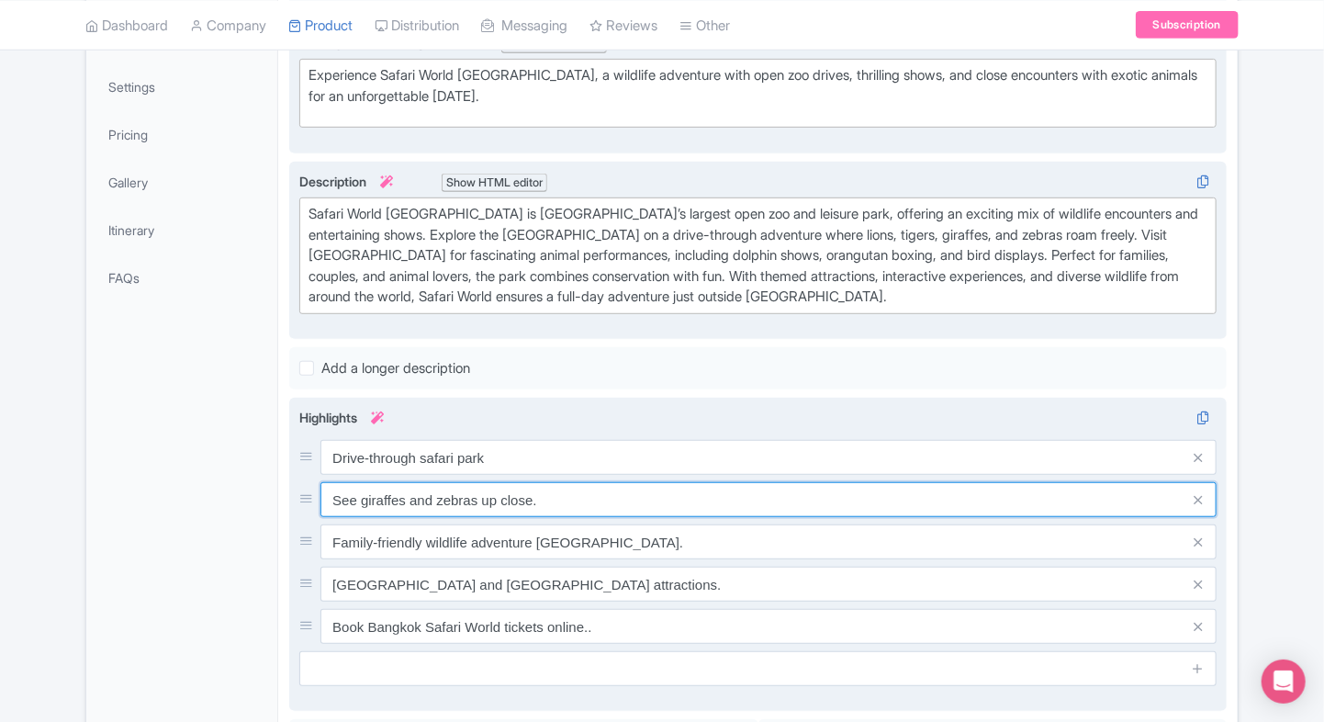
click at [534, 505] on input "See giraffes and zebras up close." at bounding box center [768, 499] width 896 height 35
paste input "Marine Park animal shows"
type input "Marine Park animal shows"
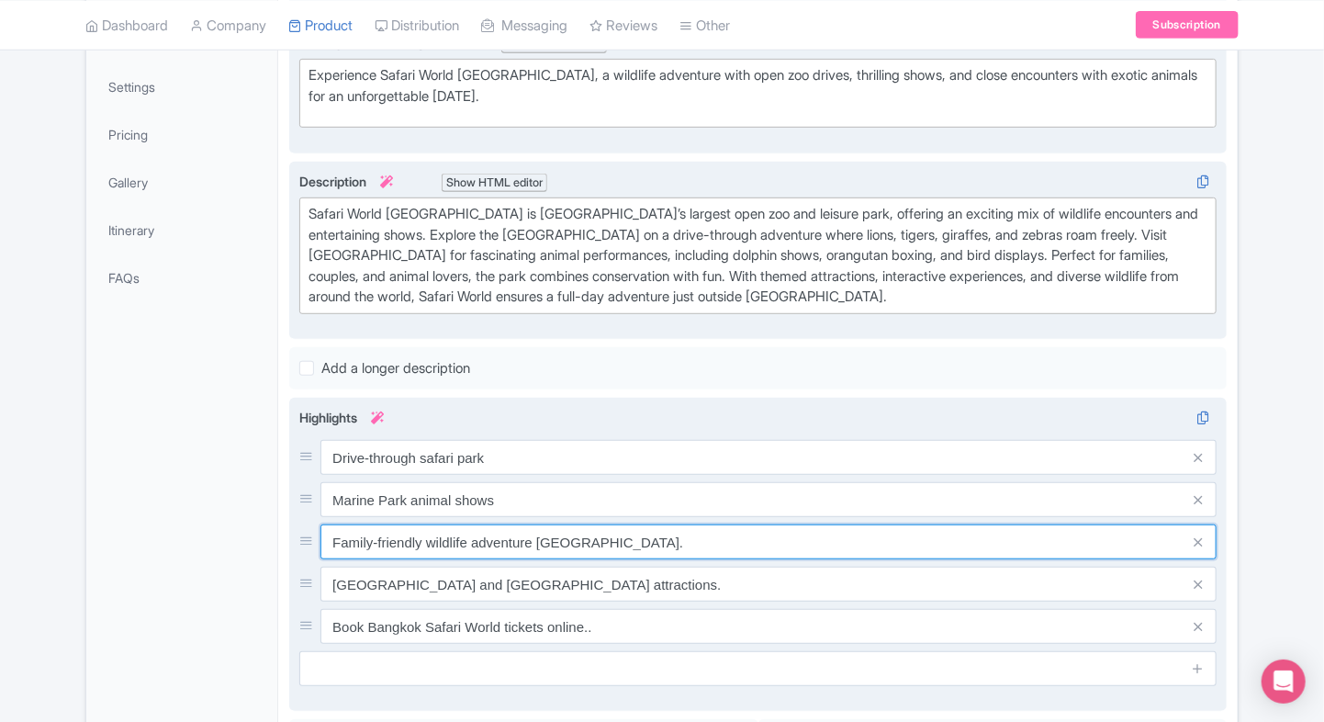
click at [527, 534] on input "Family-friendly wildlife adventure Bangkok." at bounding box center [768, 541] width 896 height 35
paste input "See lions, tigers & giraffes"
type input "See lions, tigers & giraffes"
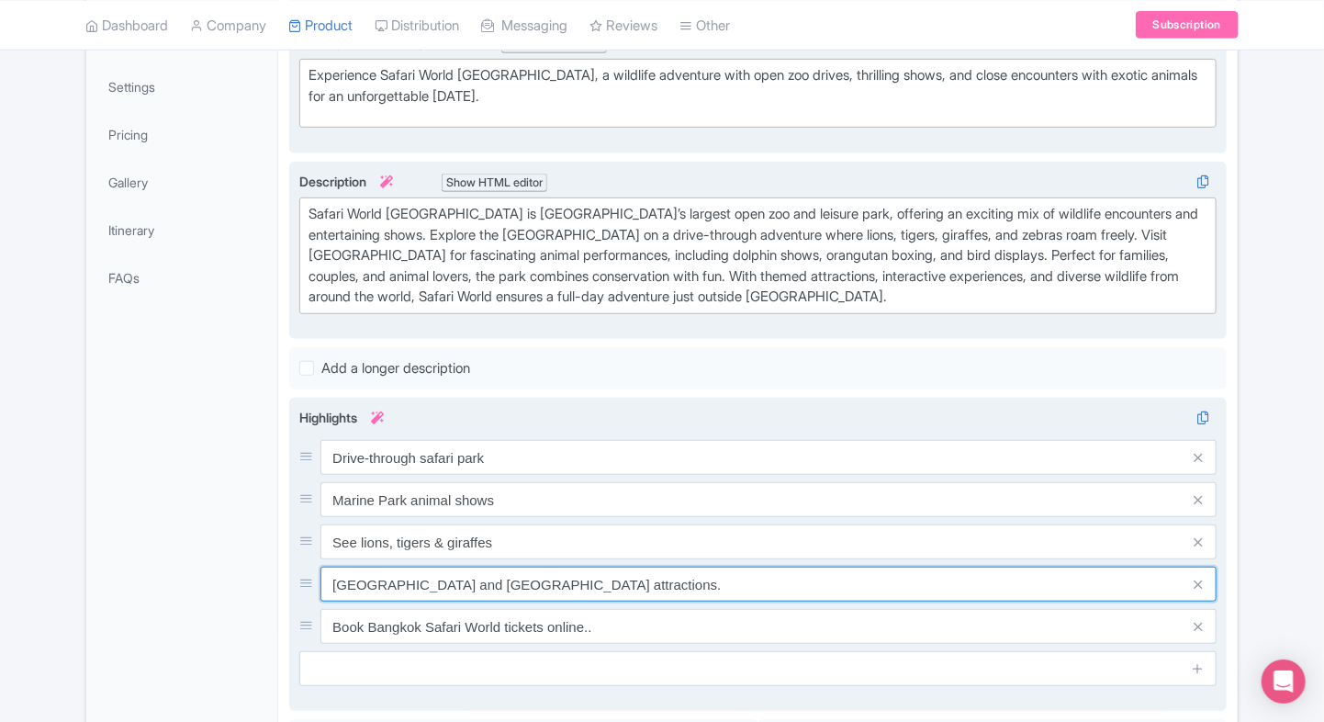
click at [465, 585] on input "Safari Park and Marine Park attractions." at bounding box center [768, 584] width 896 height 35
paste input "Dolphin & bird performances"
type input "Dolphin & bird performances"
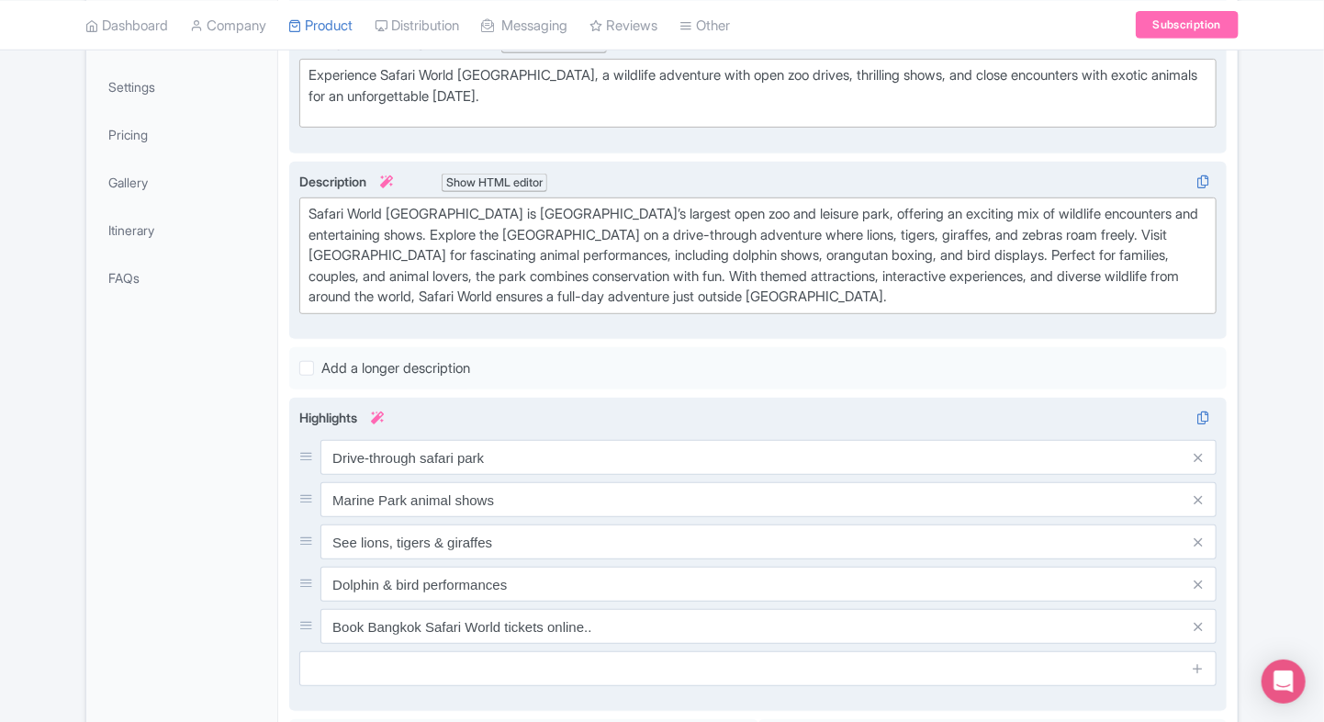
click at [528, 642] on div "Highlights i Drive-through safari park Marine Park animal shows See lions, tige…" at bounding box center [757, 547] width 917 height 278
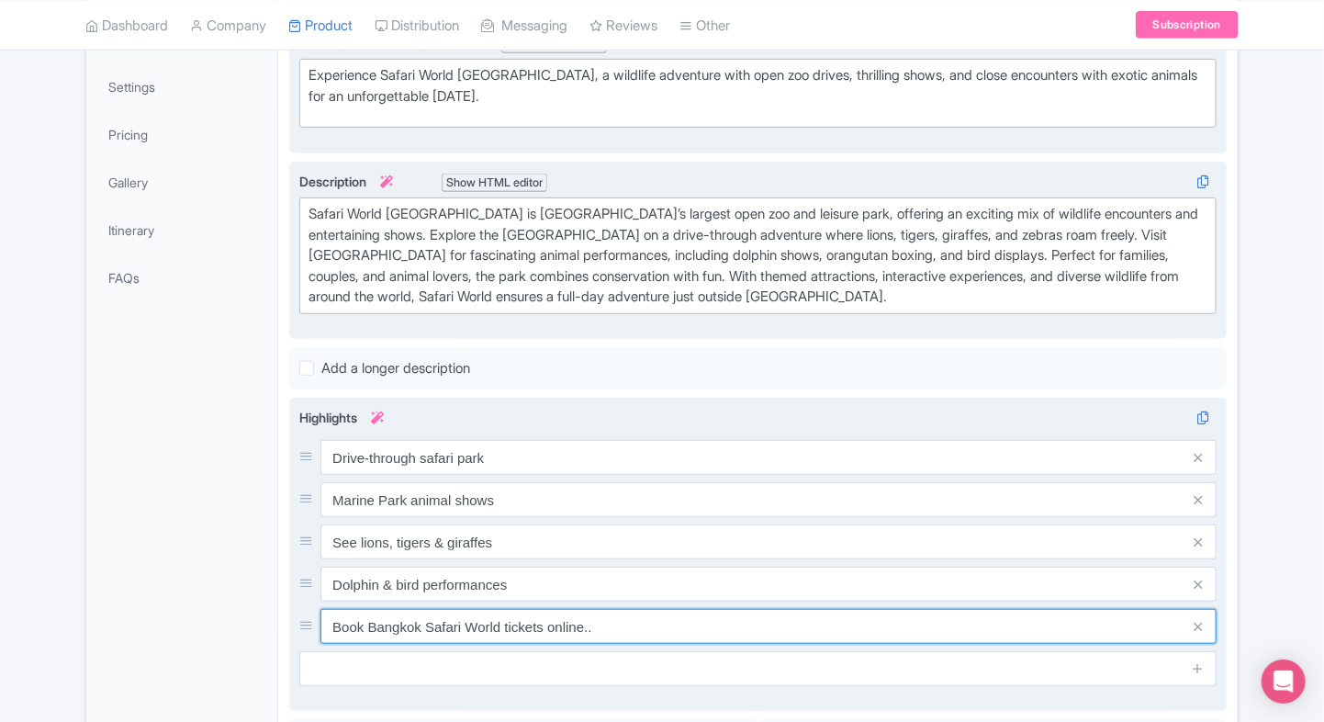
click at [541, 628] on input "Book Bangkok Safari World tickets online.." at bounding box center [768, 626] width 896 height 35
paste input "Family-friendly activities"
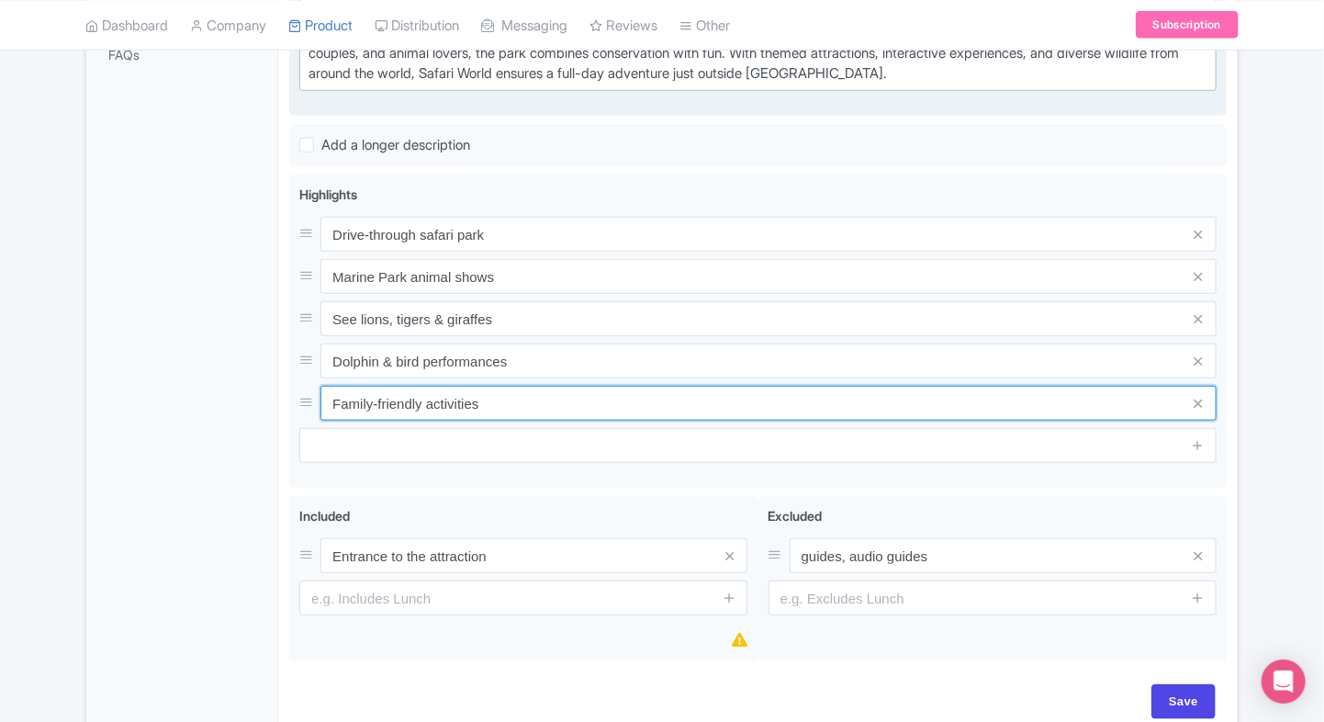
scroll to position [661, 0]
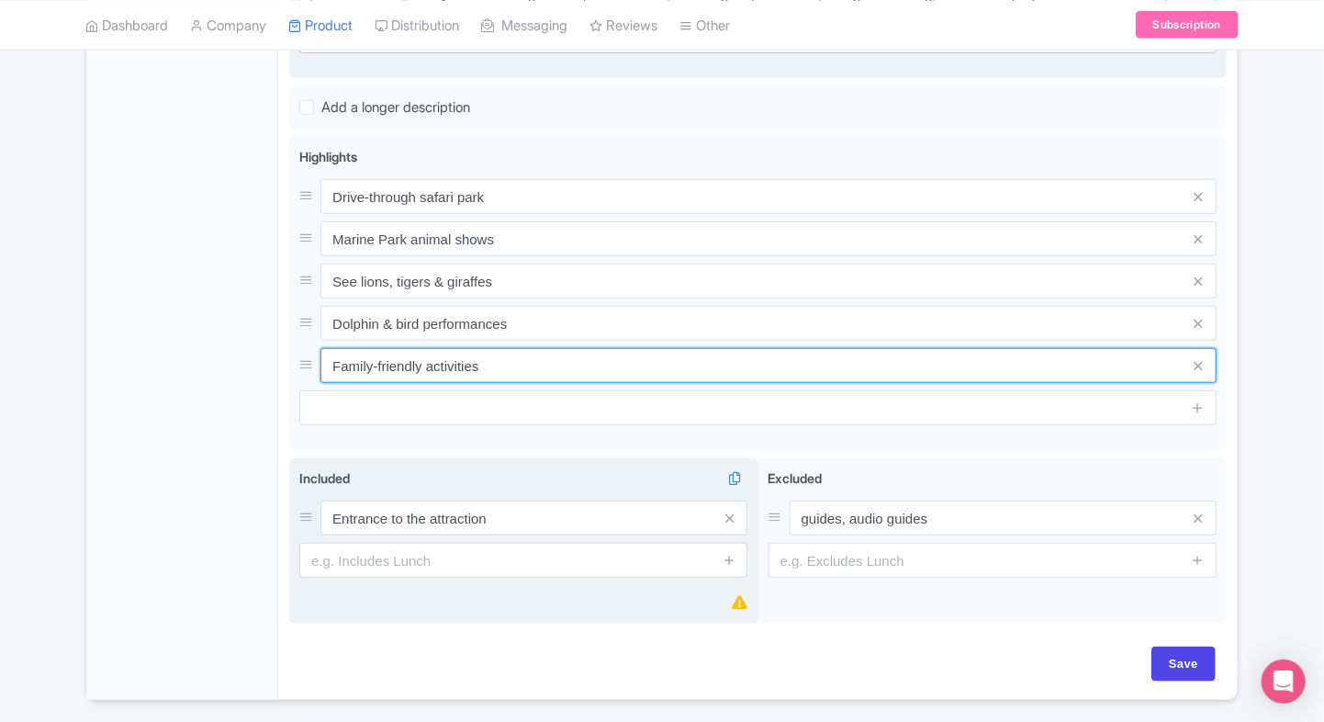
type input "Family-friendly activities"
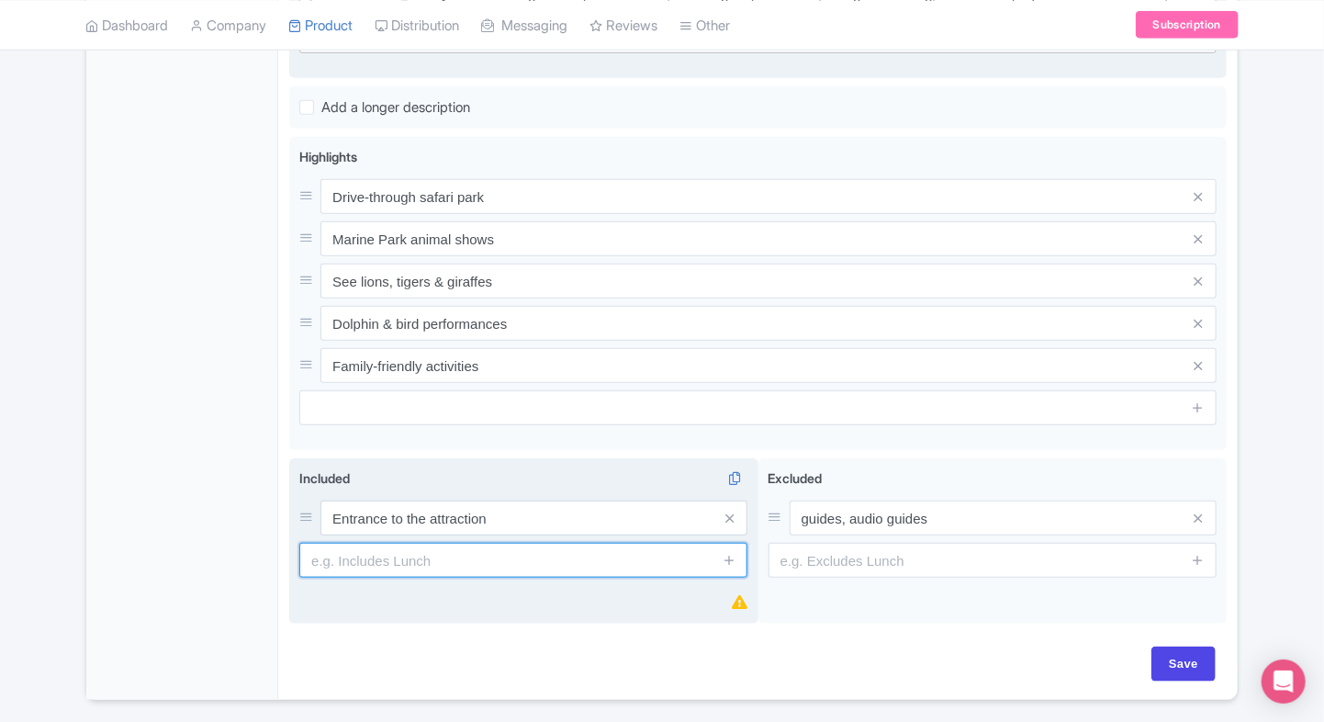
click at [341, 564] on input "text" at bounding box center [523, 560] width 448 height 35
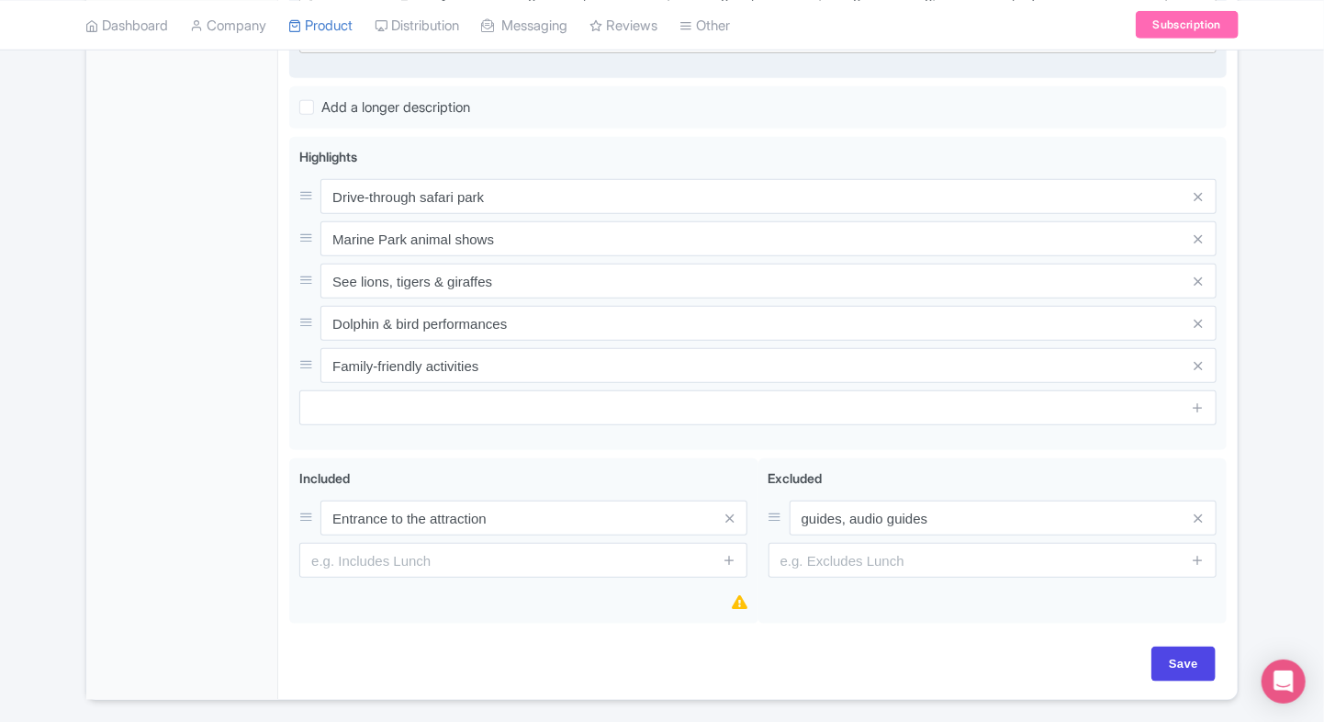
click at [197, 469] on div "General Booking Info Locations Settings Pricing Gallery Itinerary FAQs" at bounding box center [182, 178] width 192 height 1041
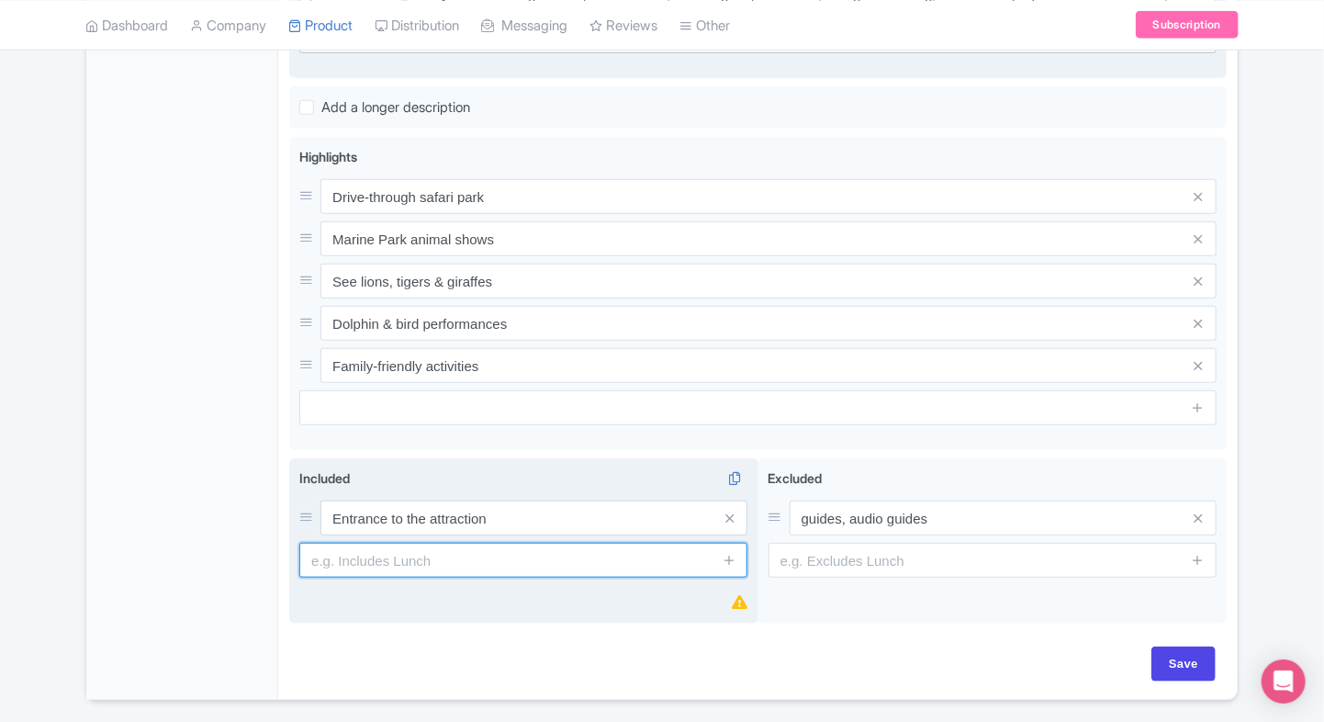
click at [348, 546] on input "text" at bounding box center [523, 560] width 448 height 35
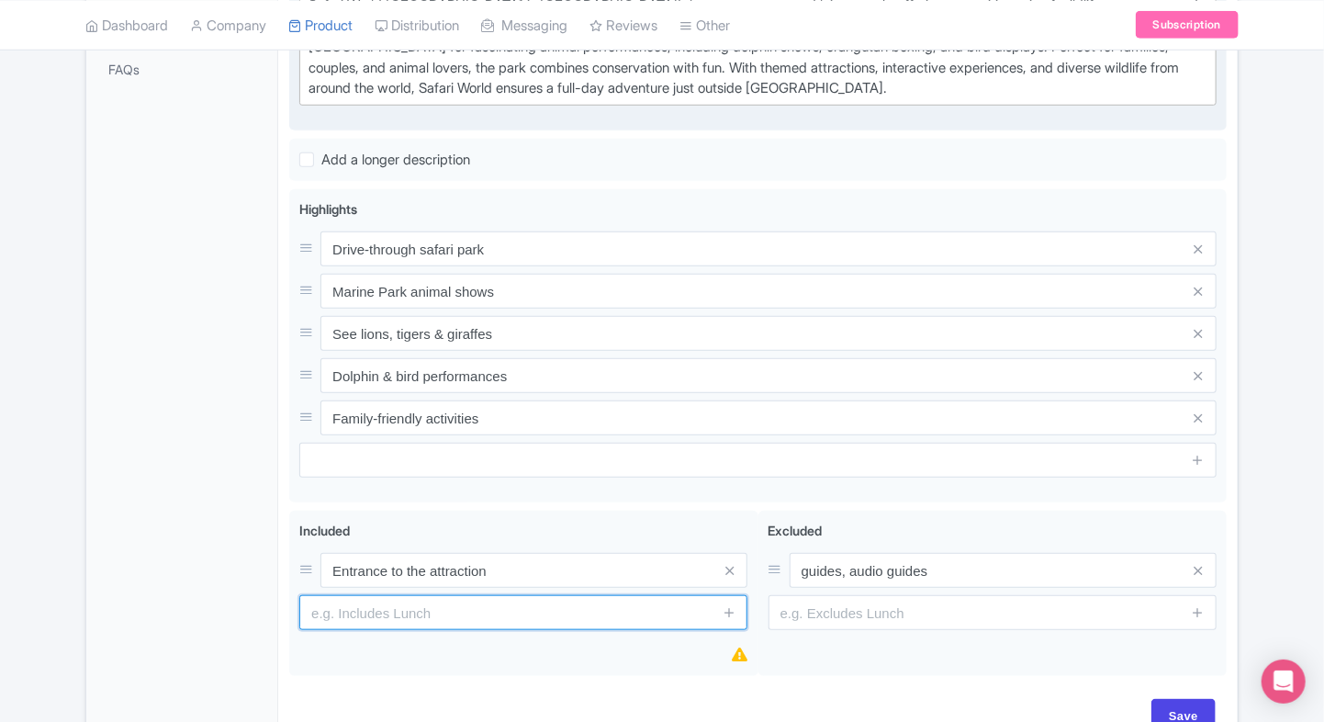
scroll to position [714, 0]
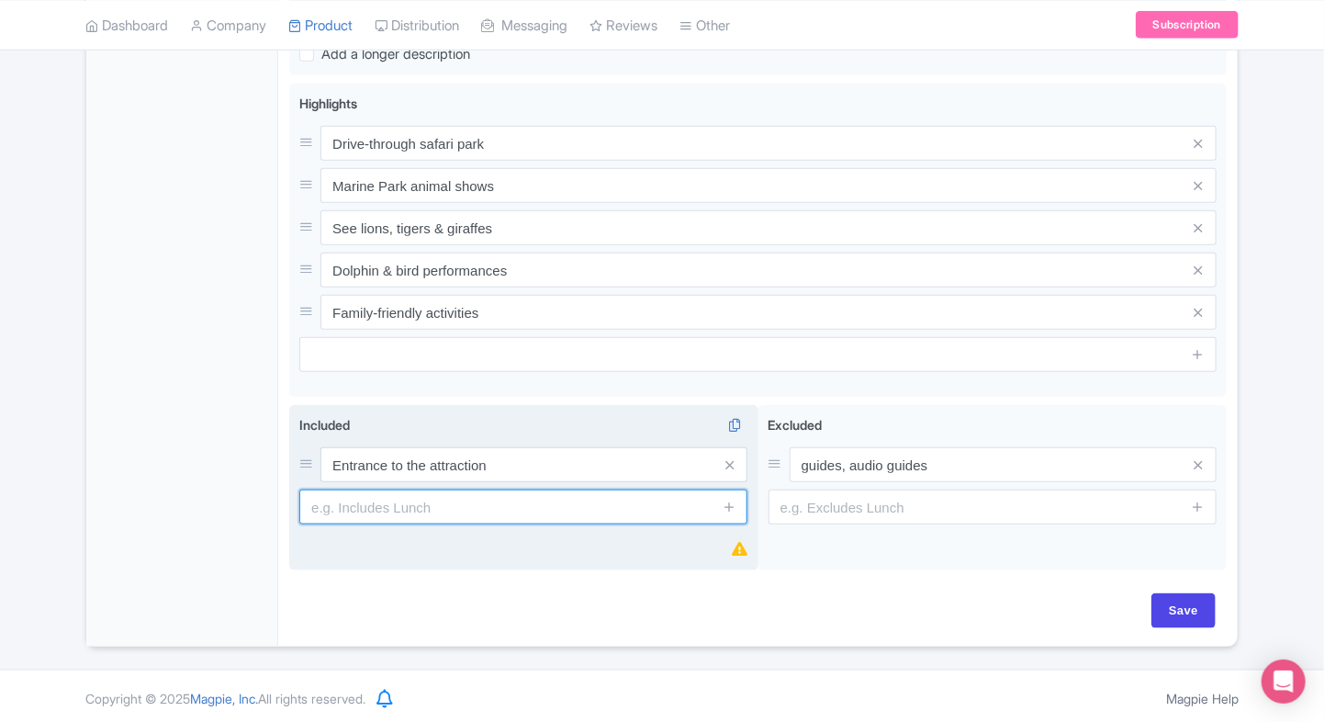
paste input "Complimentary map and schedules for attractions"
type input "Complimentary map and schedules for attractions"
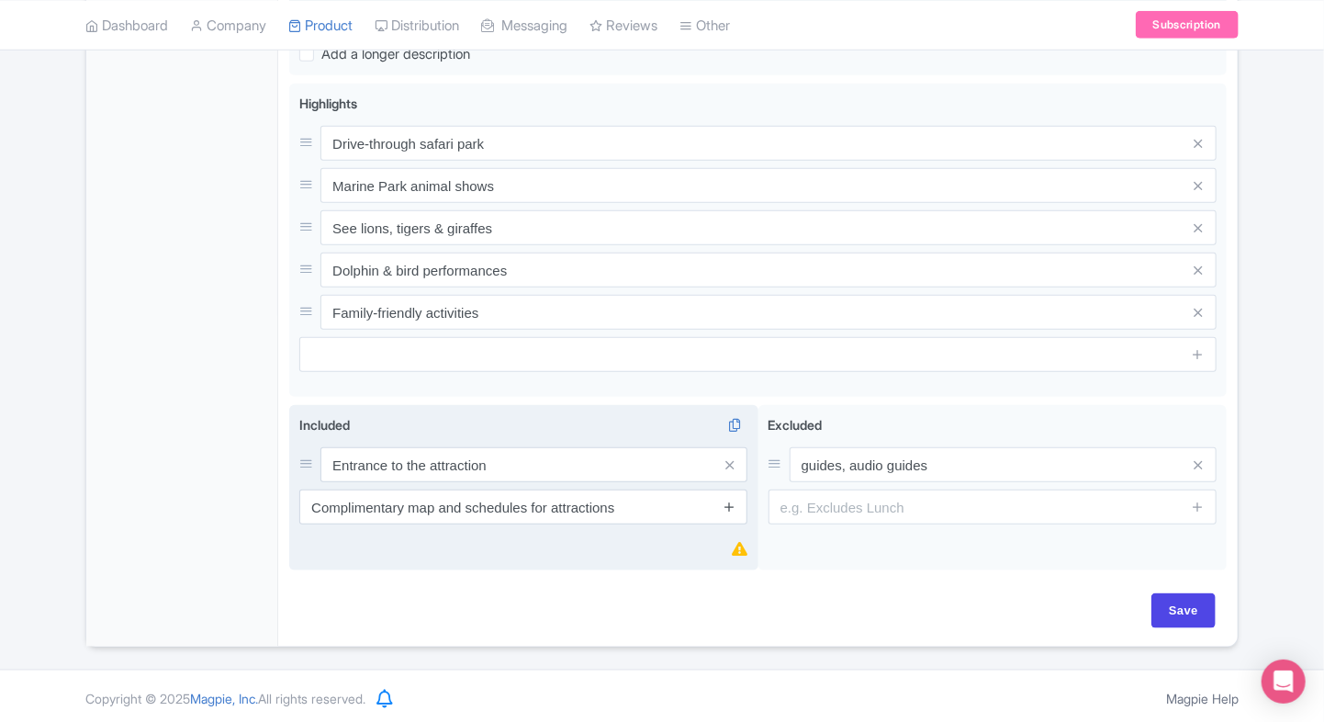
click at [725, 500] on icon at bounding box center [730, 507] width 14 height 14
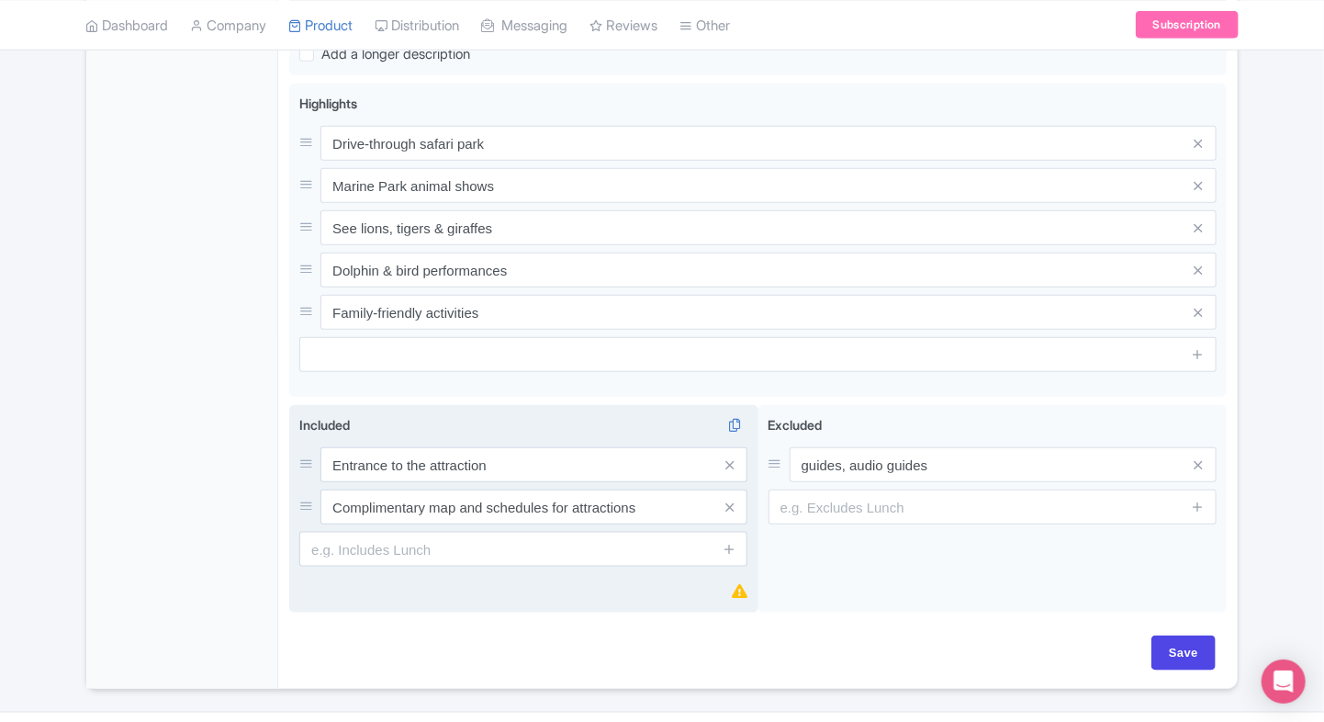
click at [461, 538] on input "text" at bounding box center [523, 549] width 448 height 35
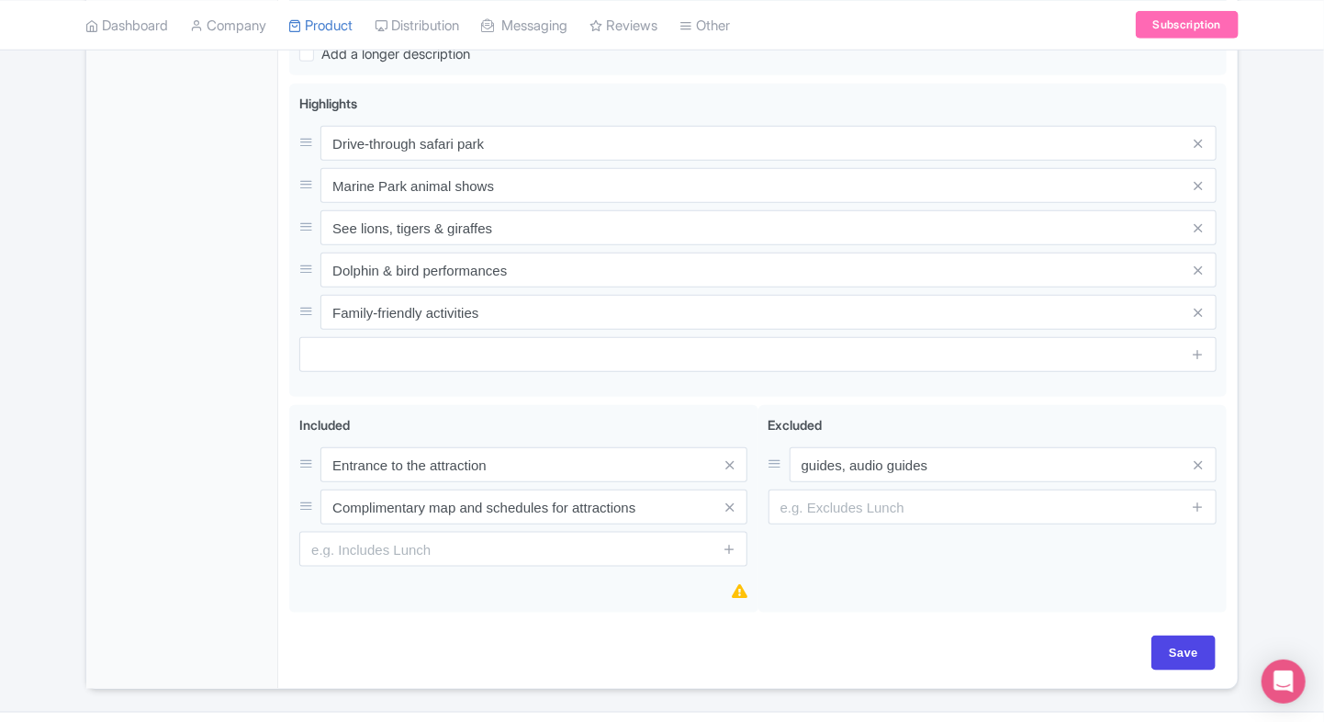
click at [206, 483] on div "General Booking Info Locations Settings Pricing Gallery Itinerary FAQs" at bounding box center [182, 147] width 192 height 1084
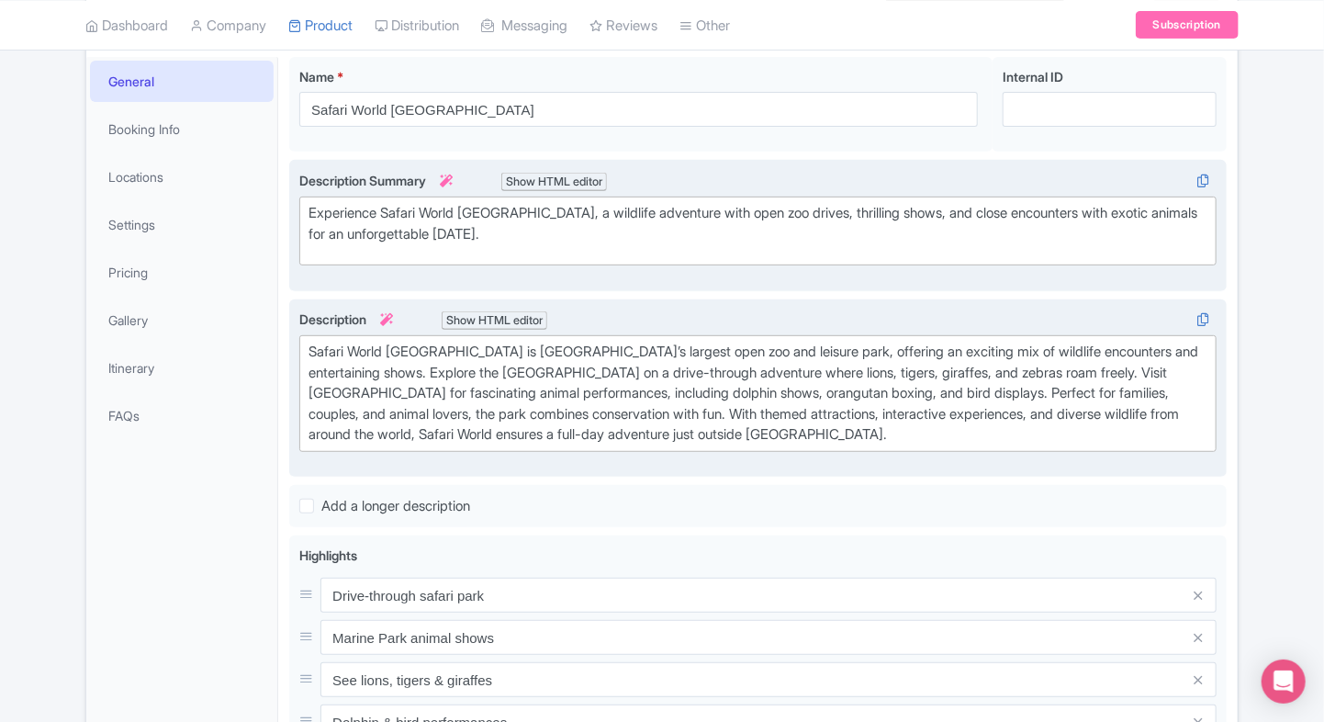
scroll to position [757, 0]
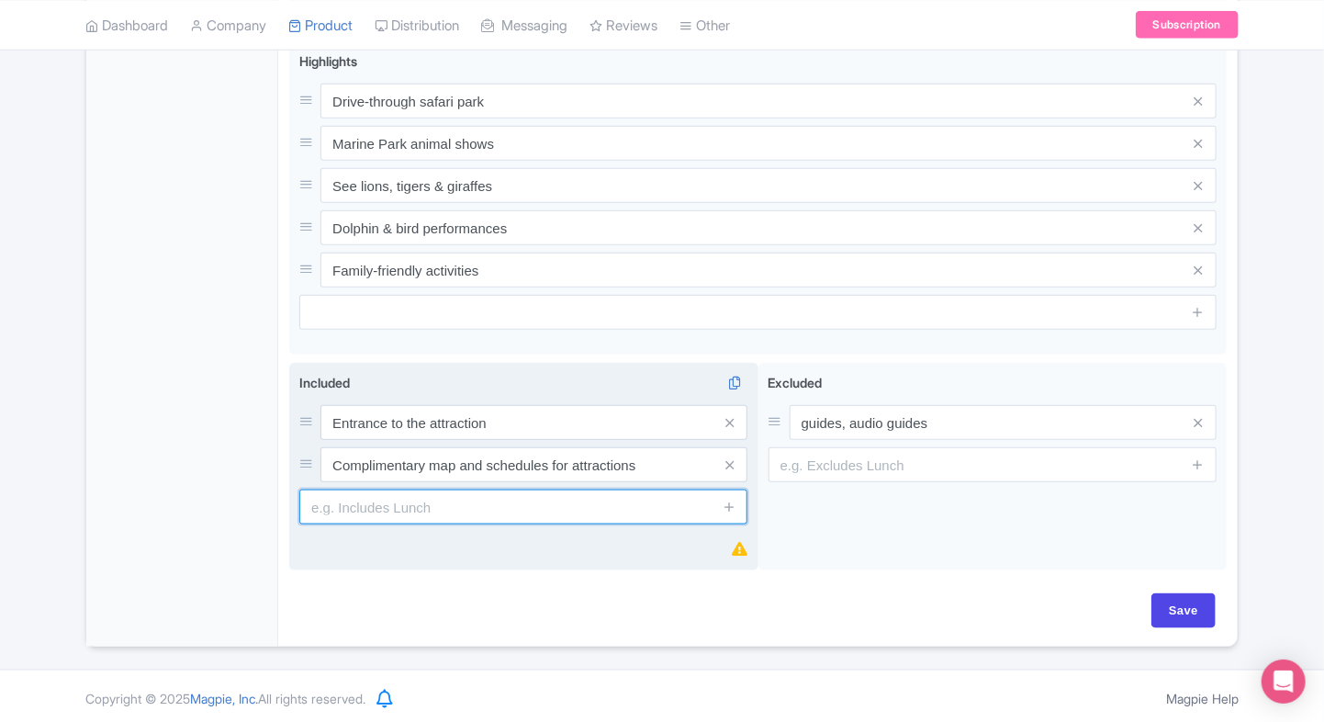
click at [386, 501] on input "text" at bounding box center [523, 506] width 448 height 35
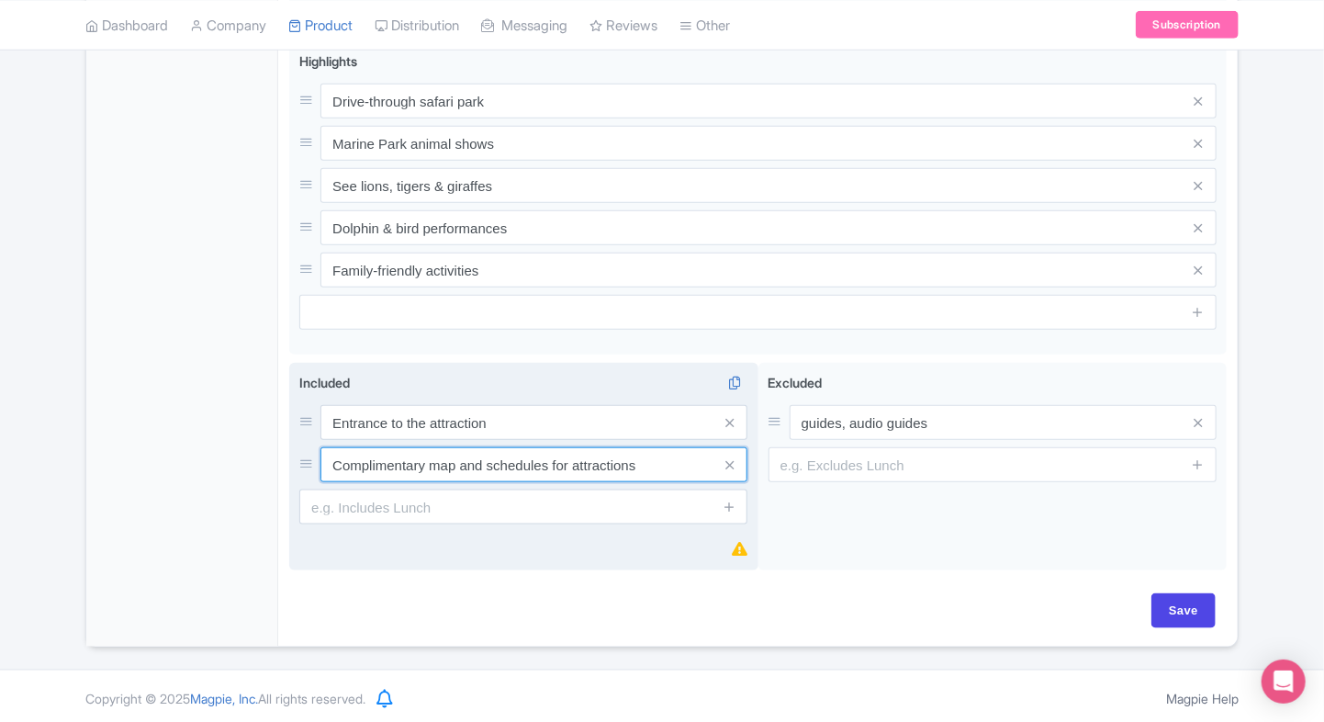
drag, startPoint x: 642, startPoint y: 457, endPoint x: 328, endPoint y: 457, distance: 314.1
click at [328, 457] on input "Complimentary map and schedules for attractions" at bounding box center [533, 464] width 427 height 35
click at [349, 460] on input "Includes lunch in specific" at bounding box center [533, 464] width 427 height 35
click at [365, 460] on input "lunch in specific" at bounding box center [533, 464] width 427 height 35
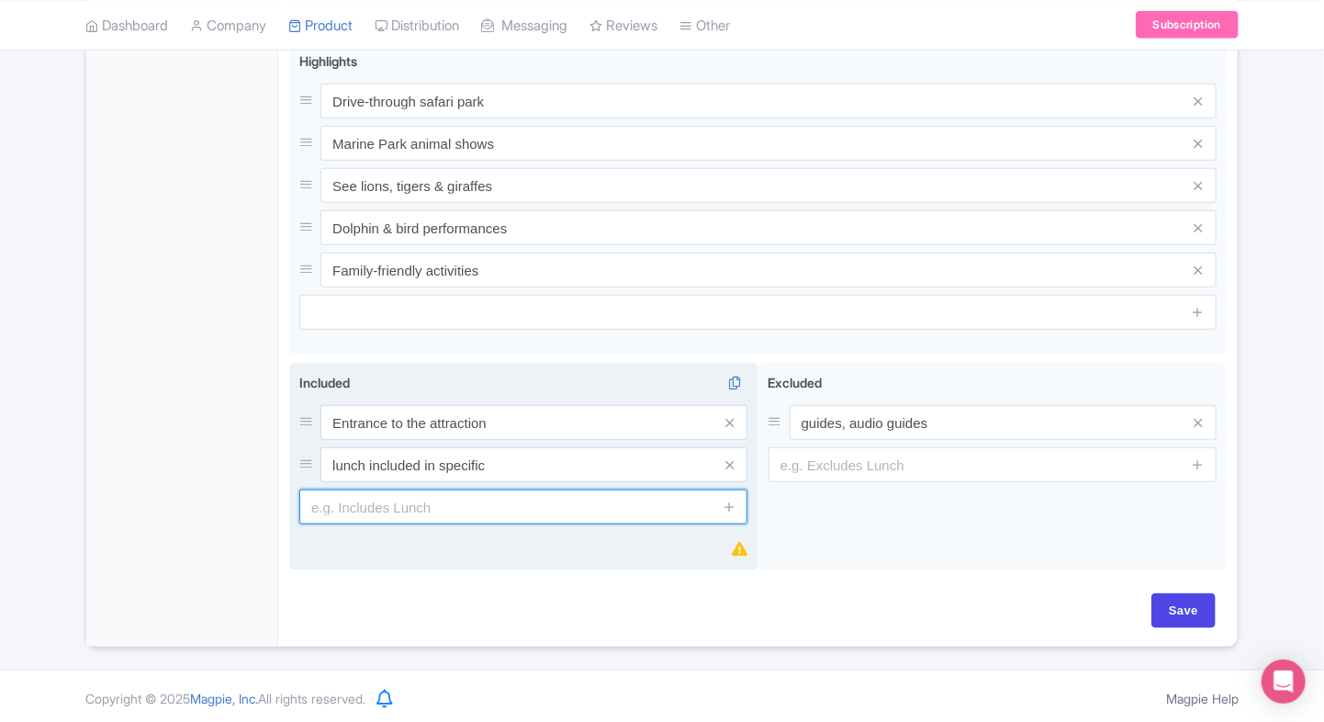
click at [399, 500] on input "text" at bounding box center [523, 506] width 448 height 35
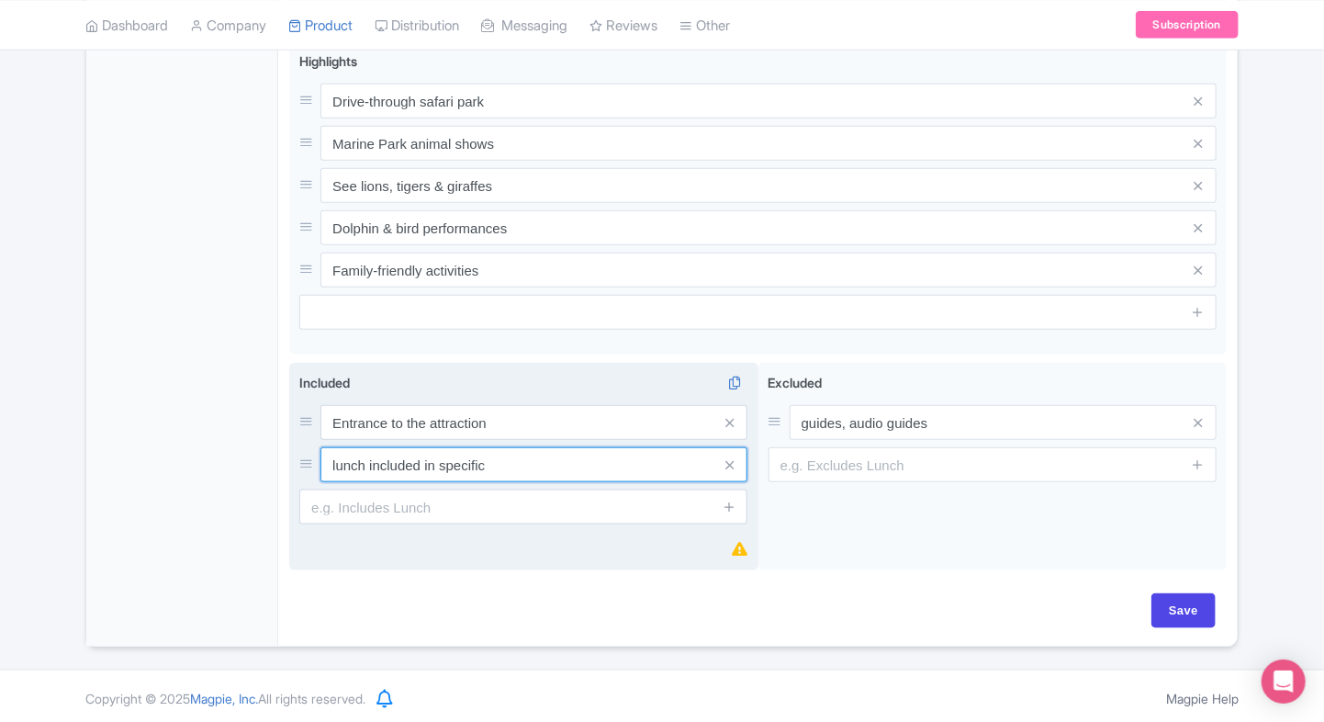
click at [370, 466] on input "lunch included in specific" at bounding box center [533, 464] width 427 height 35
type input "lunch included in specific"
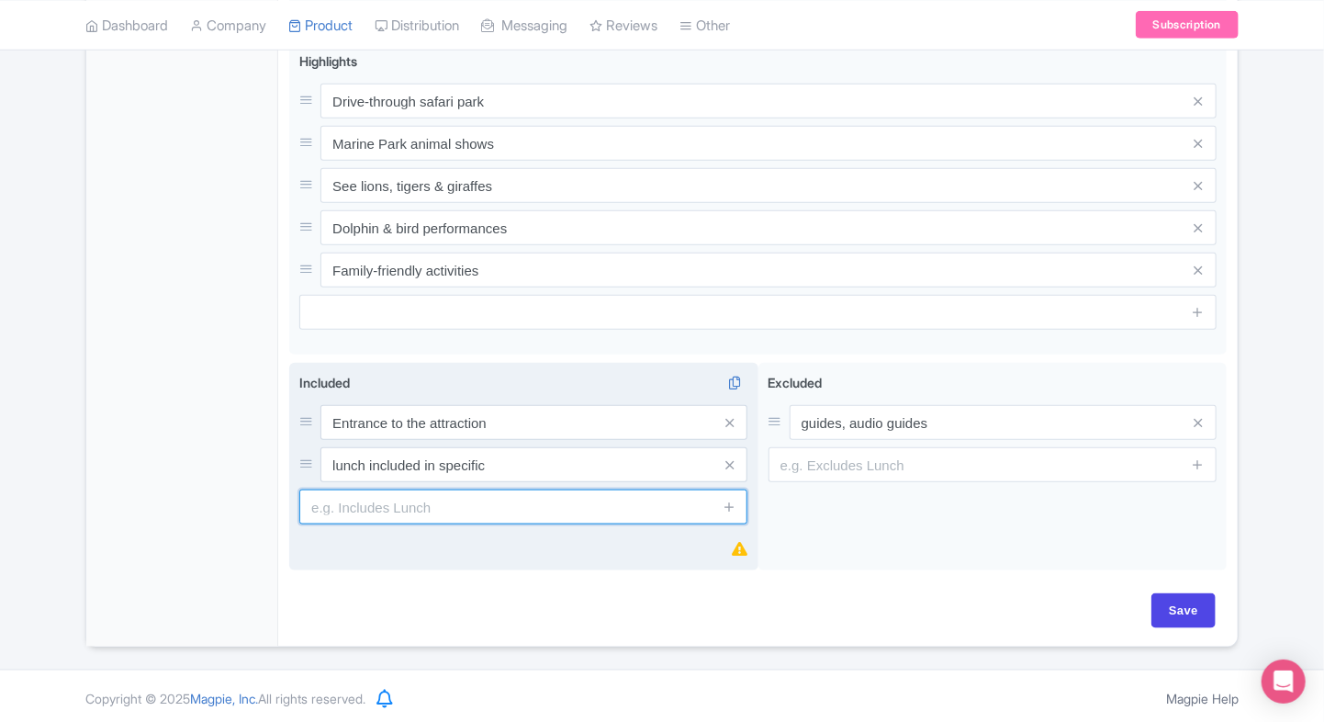
click at [345, 498] on input "text" at bounding box center [523, 506] width 448 height 35
paste input "Complimentary map and schedules for attractions"
click at [370, 509] on input "Complimentary map and schedules for attractions" at bounding box center [523, 506] width 448 height 35
type input "Complimentary map and schedules for attractions"
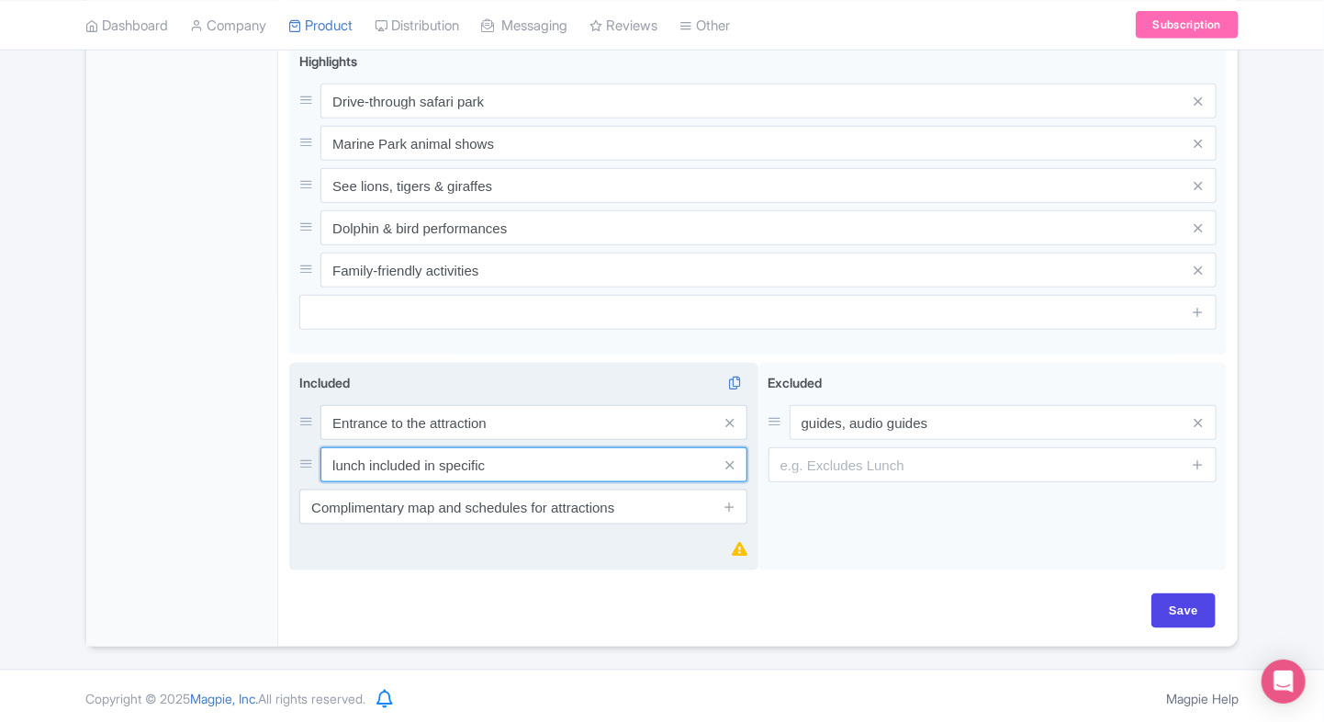
click at [520, 469] on input "lunch included in specific" at bounding box center [533, 464] width 427 height 35
type input "lunch included in specific variants"
click at [374, 522] on div "Included i Entrance to the attraction lunch included in specific variants Compl…" at bounding box center [523, 467] width 469 height 208
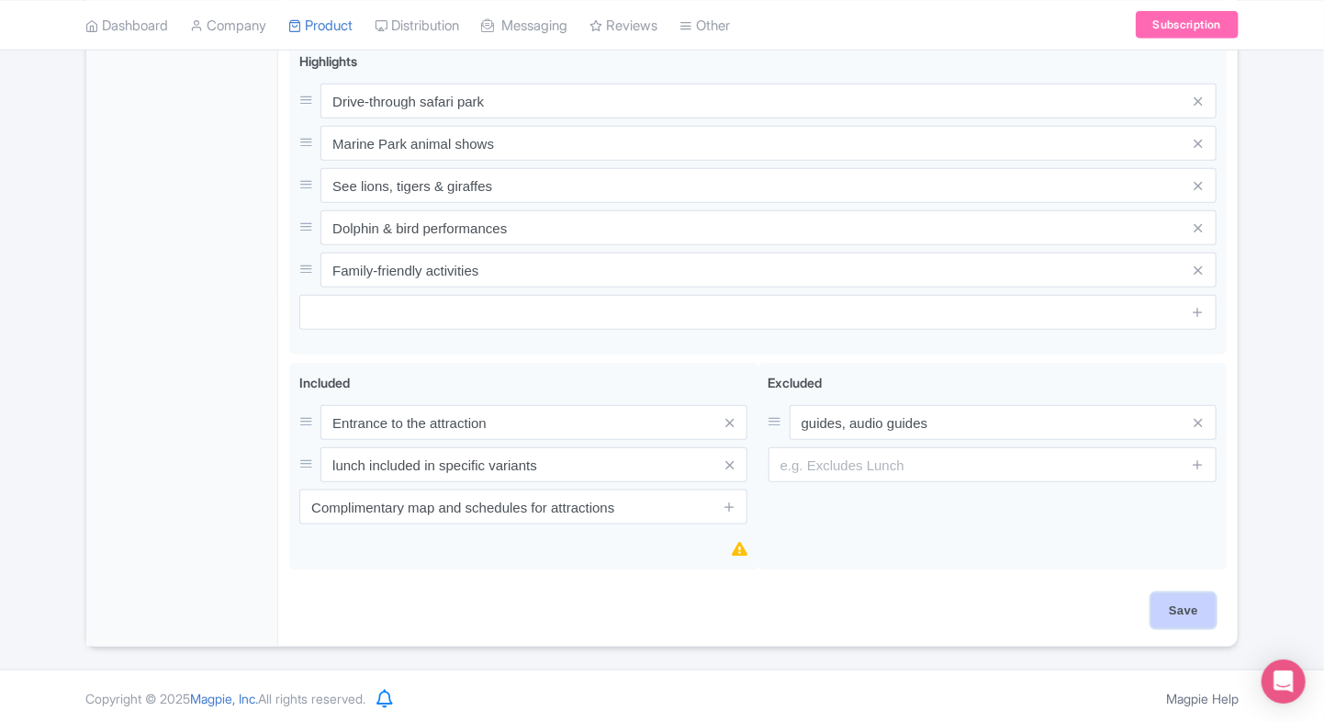
click at [1198, 613] on input "Save" at bounding box center [1184, 610] width 64 height 35
type input "Saving..."
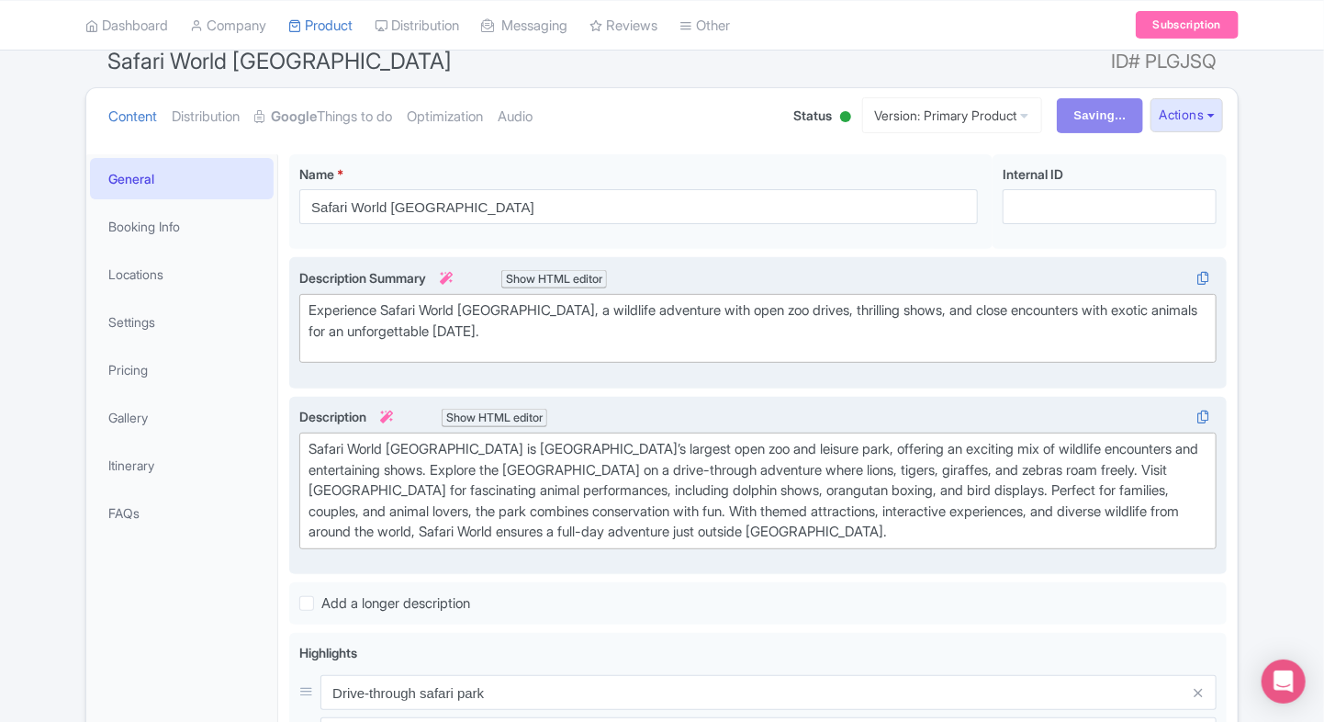
scroll to position [165, 0]
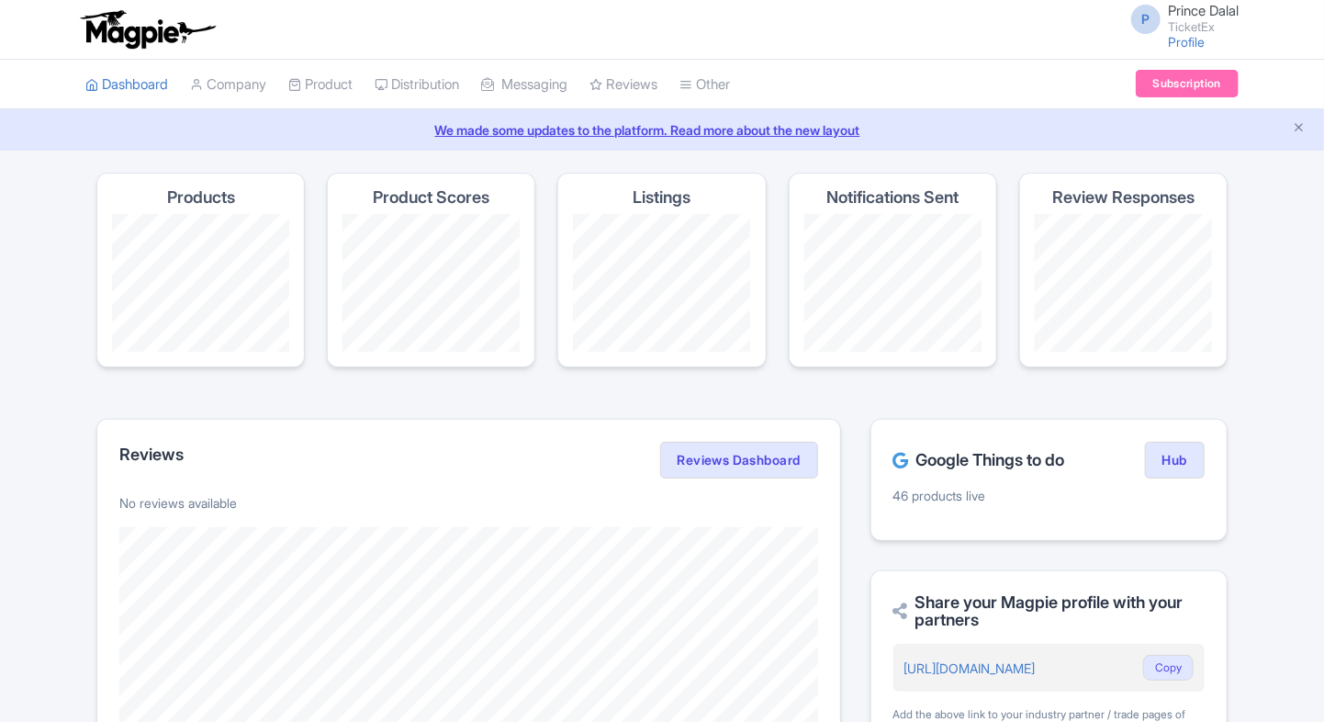
click at [0, 0] on link "My Products" at bounding box center [0, 0] width 0 height 0
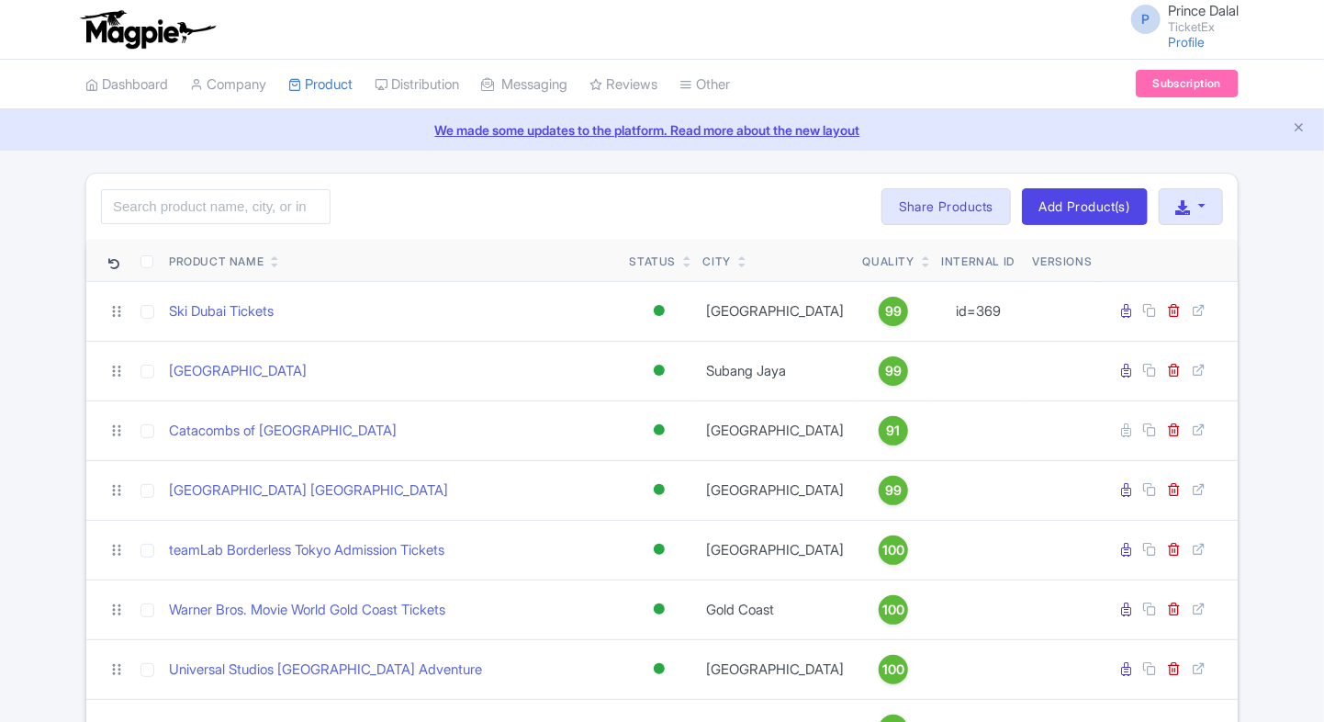
type input "s"
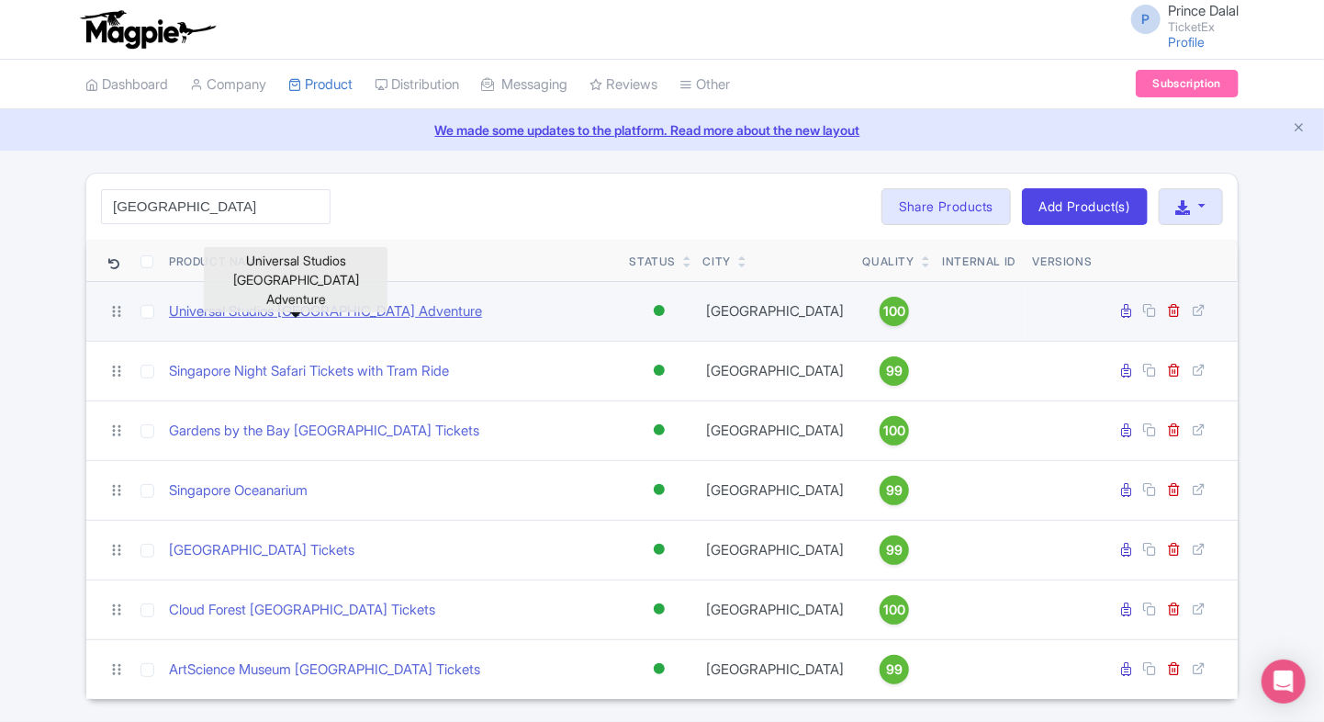
type input "[GEOGRAPHIC_DATA]"
click at [249, 309] on link "Universal Studios [GEOGRAPHIC_DATA] Adventure" at bounding box center [325, 311] width 313 height 21
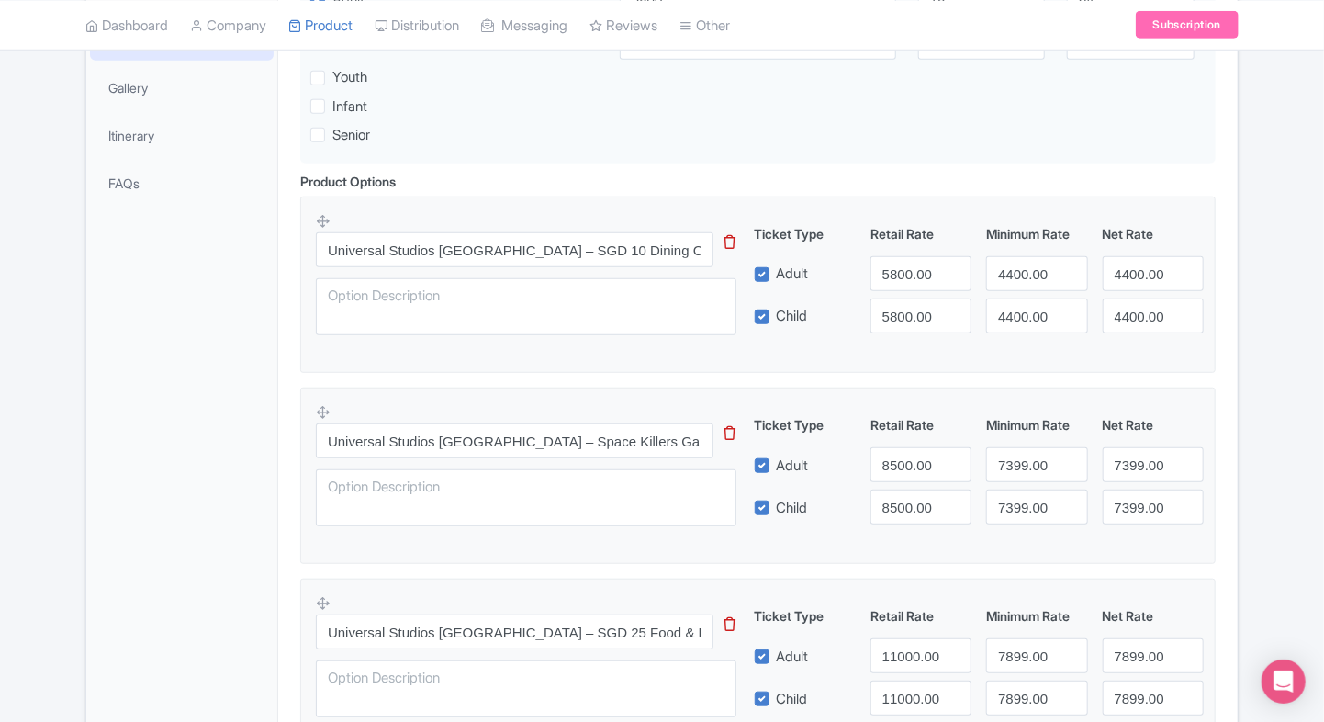
scroll to position [489, 0]
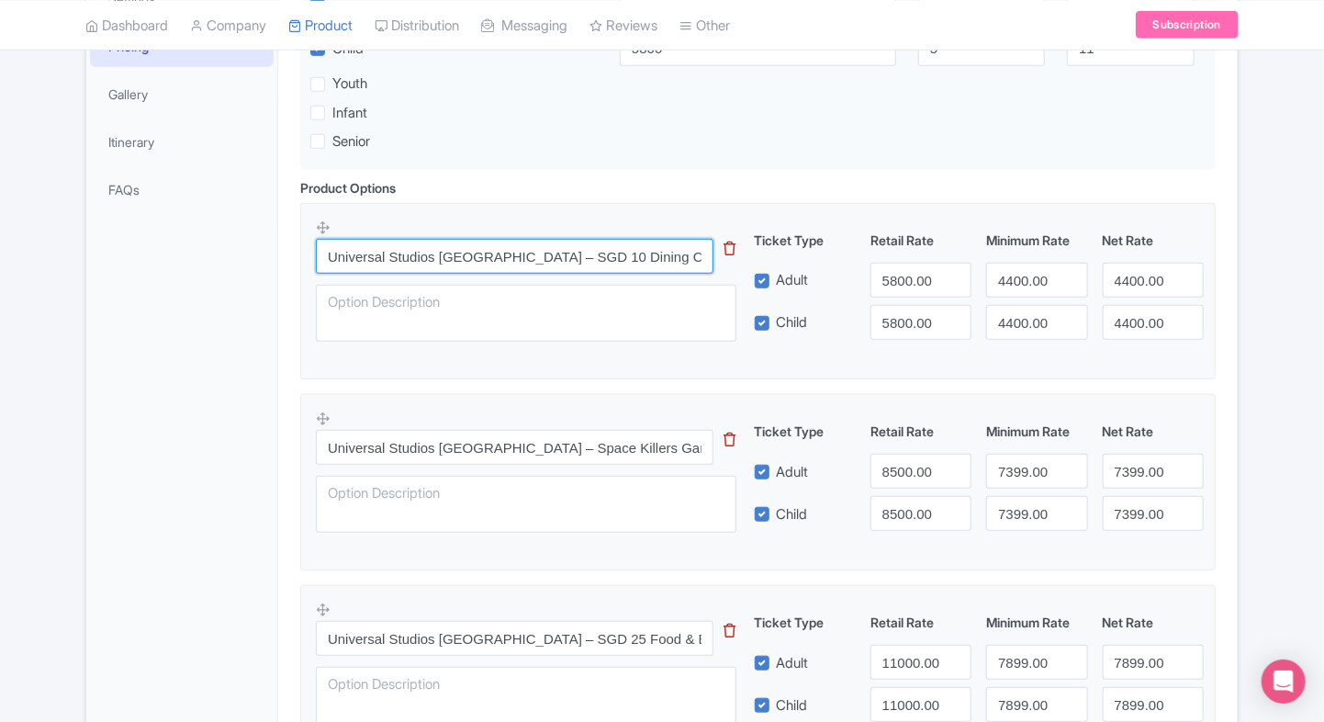
click at [470, 271] on input "Universal Studios [GEOGRAPHIC_DATA] – SGD 10 Dining Credit (Entry Ticket Not In…" at bounding box center [515, 256] width 398 height 35
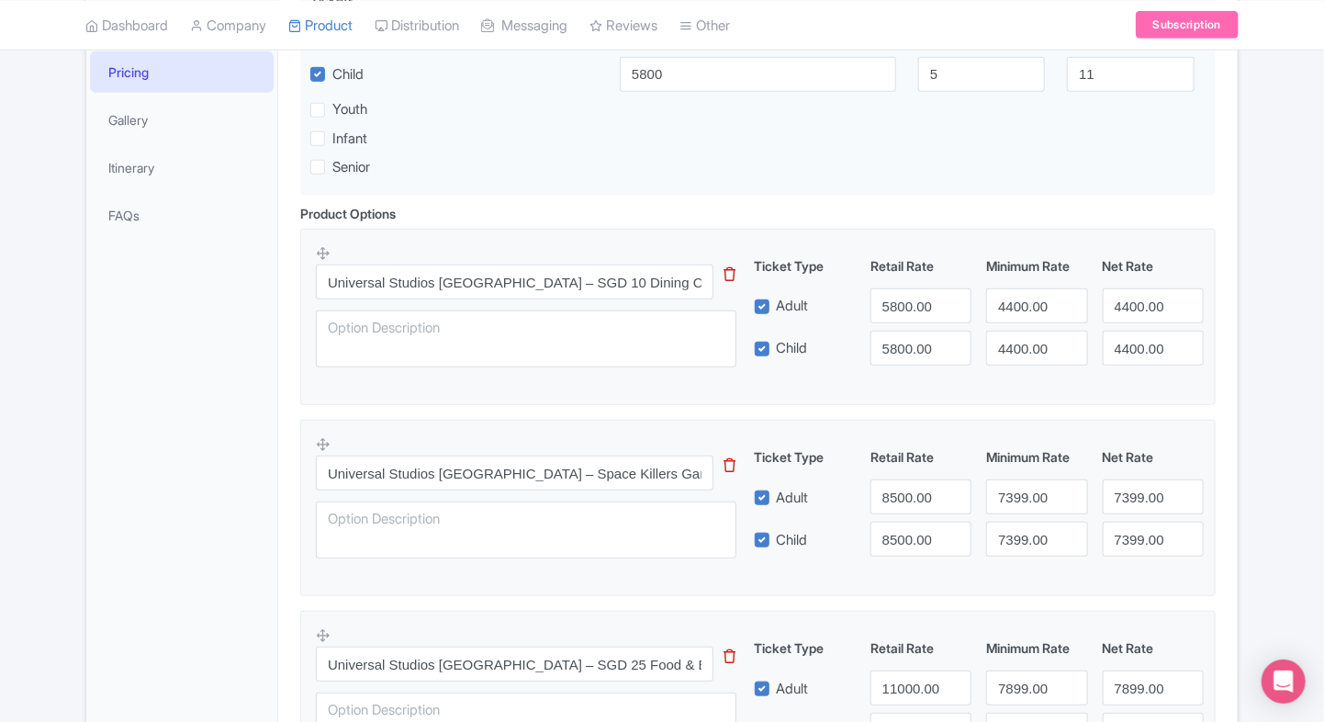
click at [894, 300] on input "5800.00" at bounding box center [921, 305] width 101 height 35
type input "686"
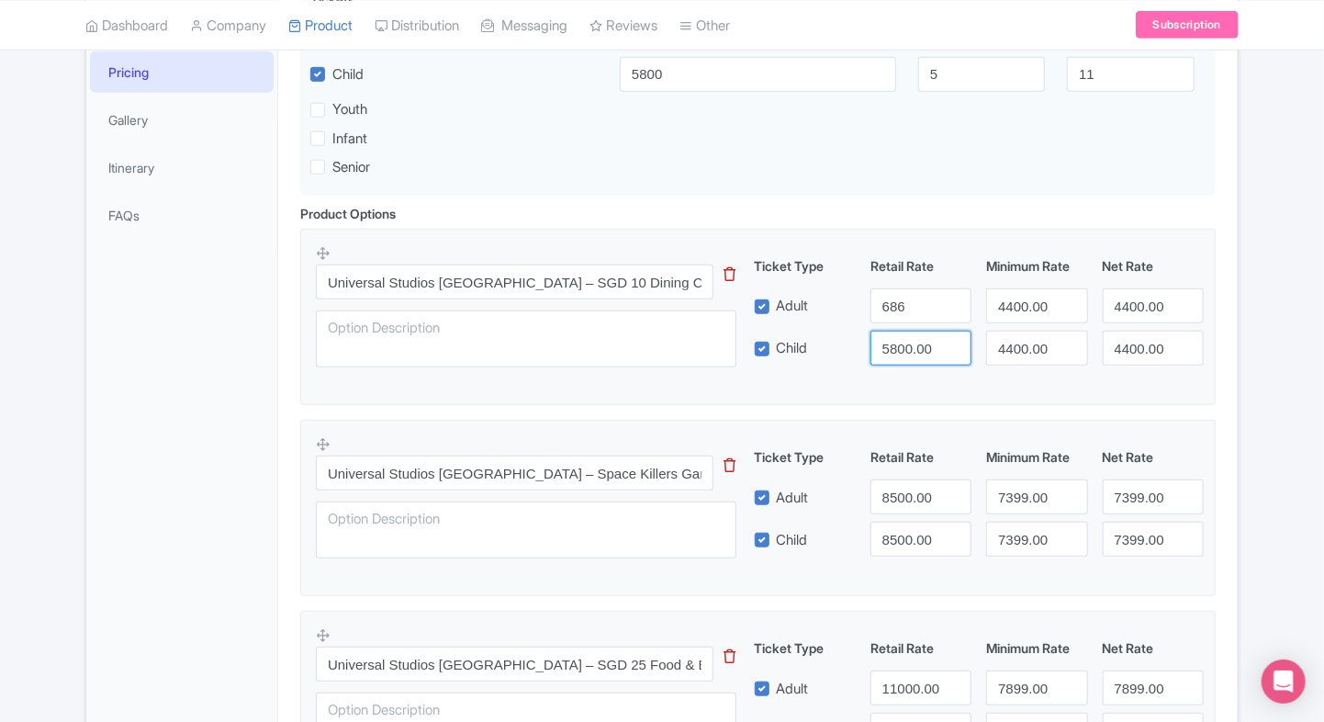
click at [907, 334] on input "5800.00" at bounding box center [921, 348] width 101 height 35
click at [905, 288] on input "686" at bounding box center [921, 305] width 101 height 35
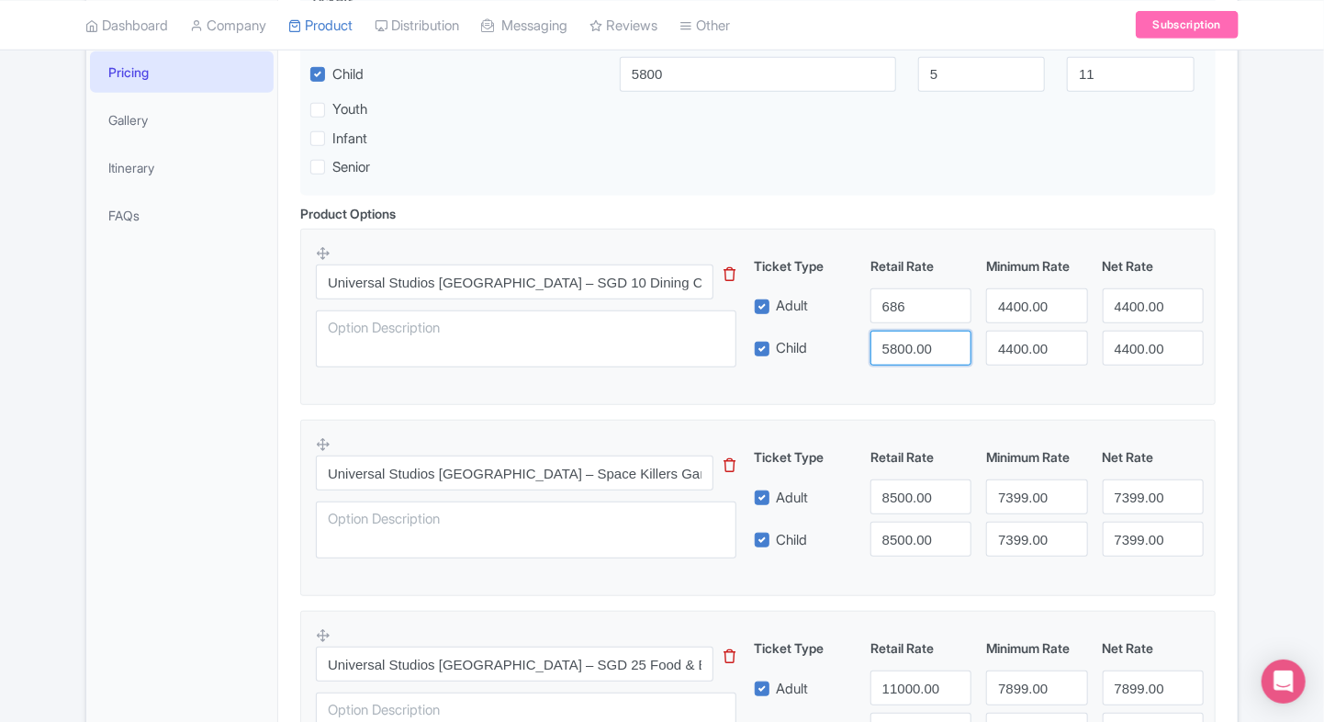
click at [901, 354] on input "5800.00" at bounding box center [921, 348] width 101 height 35
paste input "686"
type input "686"
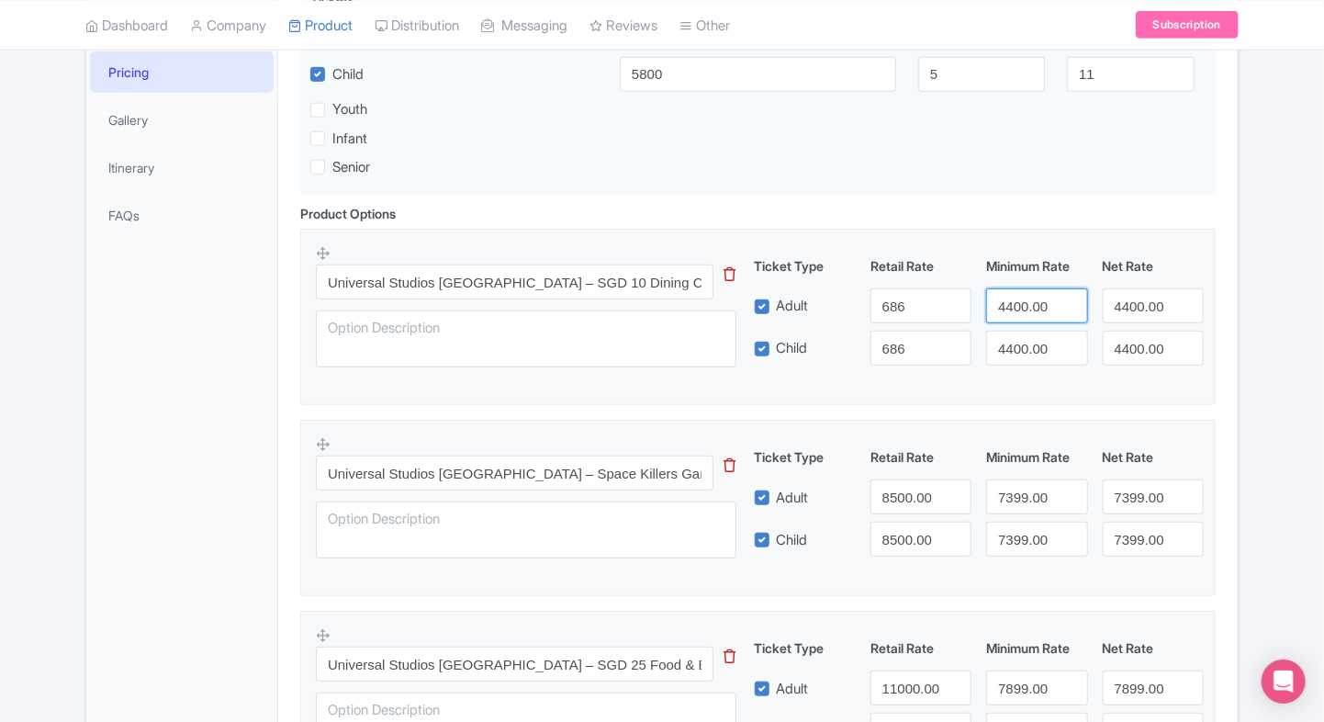
click at [1033, 309] on input "4400.00" at bounding box center [1036, 305] width 101 height 35
paste input "686"
type input "686"
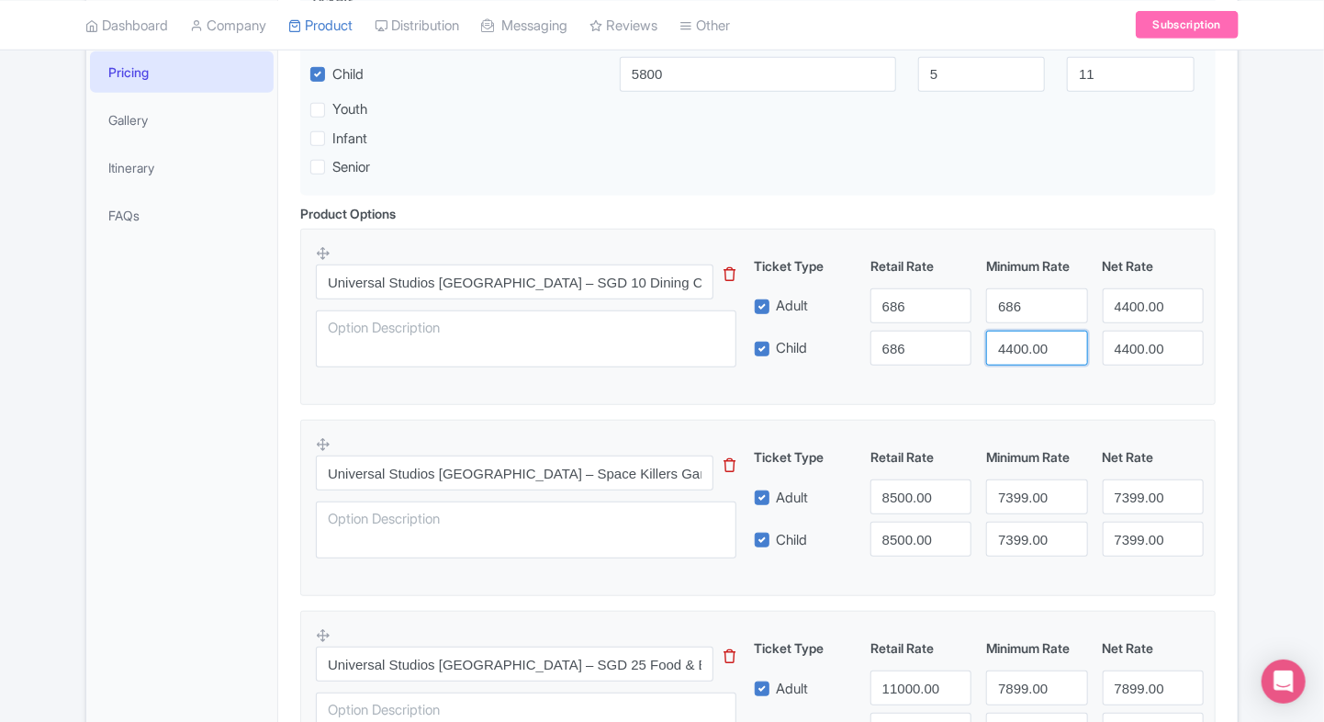
click at [1020, 346] on input "4400.00" at bounding box center [1036, 348] width 101 height 35
paste input "686"
type input "686"
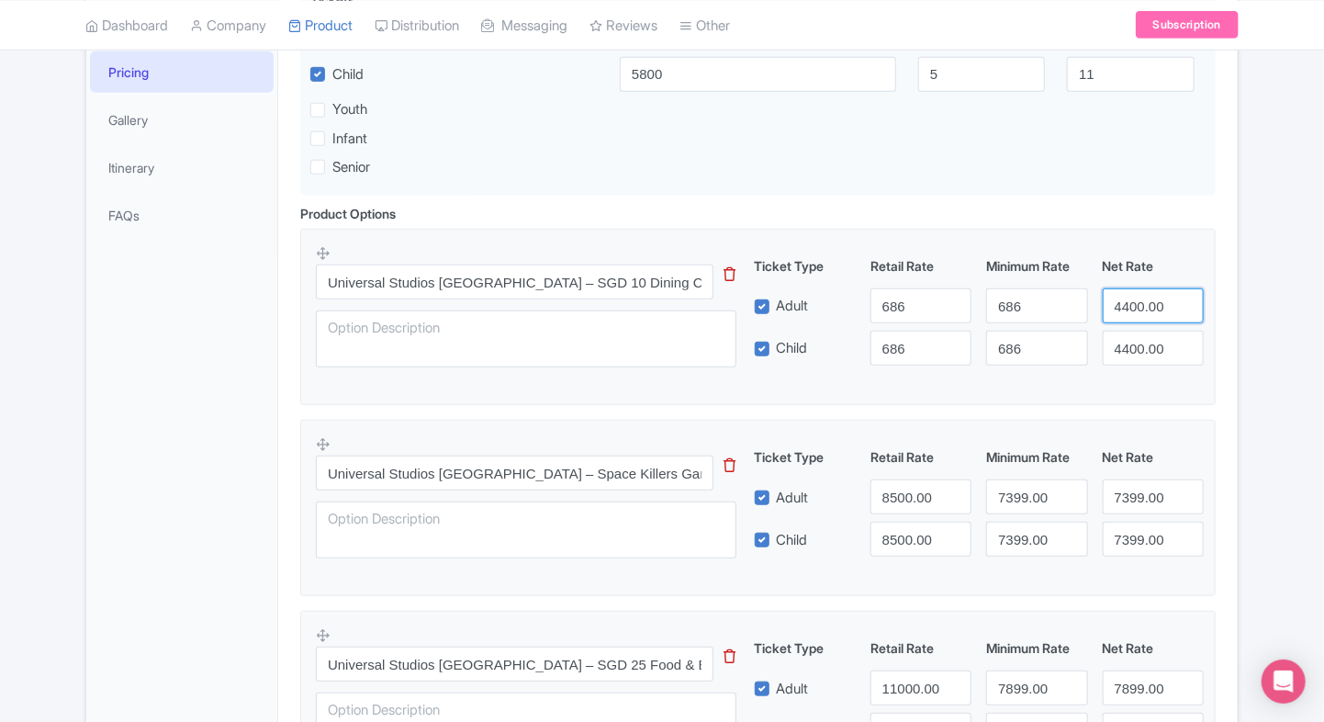
click at [1118, 304] on input "4400.00" at bounding box center [1153, 305] width 101 height 35
paste input "686"
type input "686"
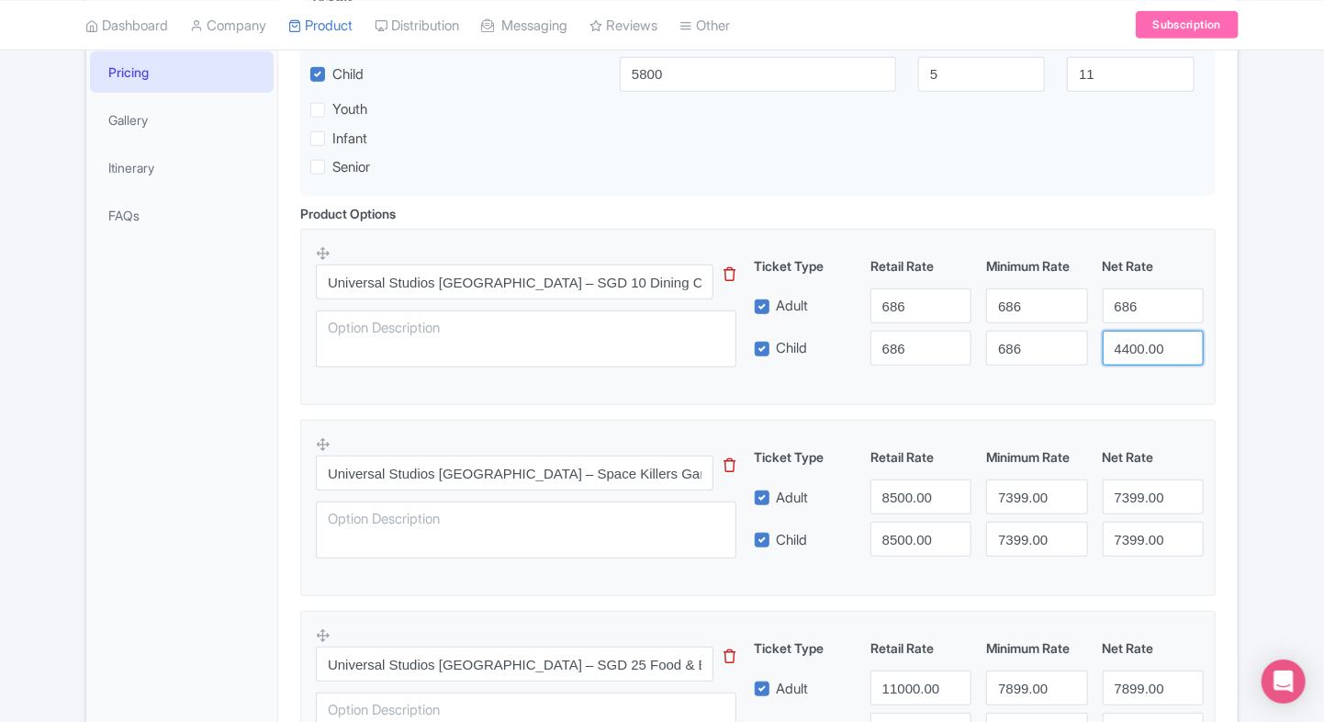
click at [1131, 359] on input "4400.00" at bounding box center [1153, 348] width 101 height 35
paste input "686"
type input "686"
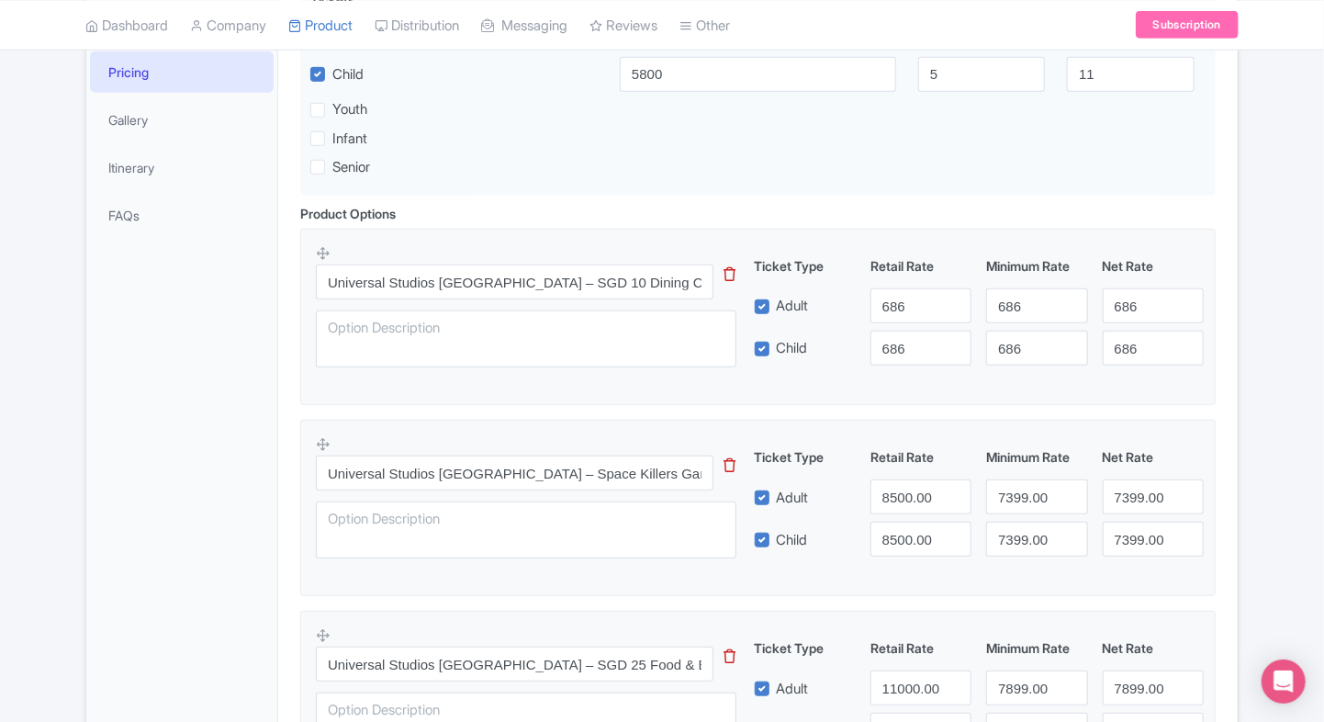
click at [1089, 384] on fieldset "Universal Studios [GEOGRAPHIC_DATA] – SGD 10 Dining Credit (Entry Ticket Not In…" at bounding box center [758, 317] width 916 height 176
click at [885, 492] on input "8500.00" at bounding box center [921, 496] width 101 height 35
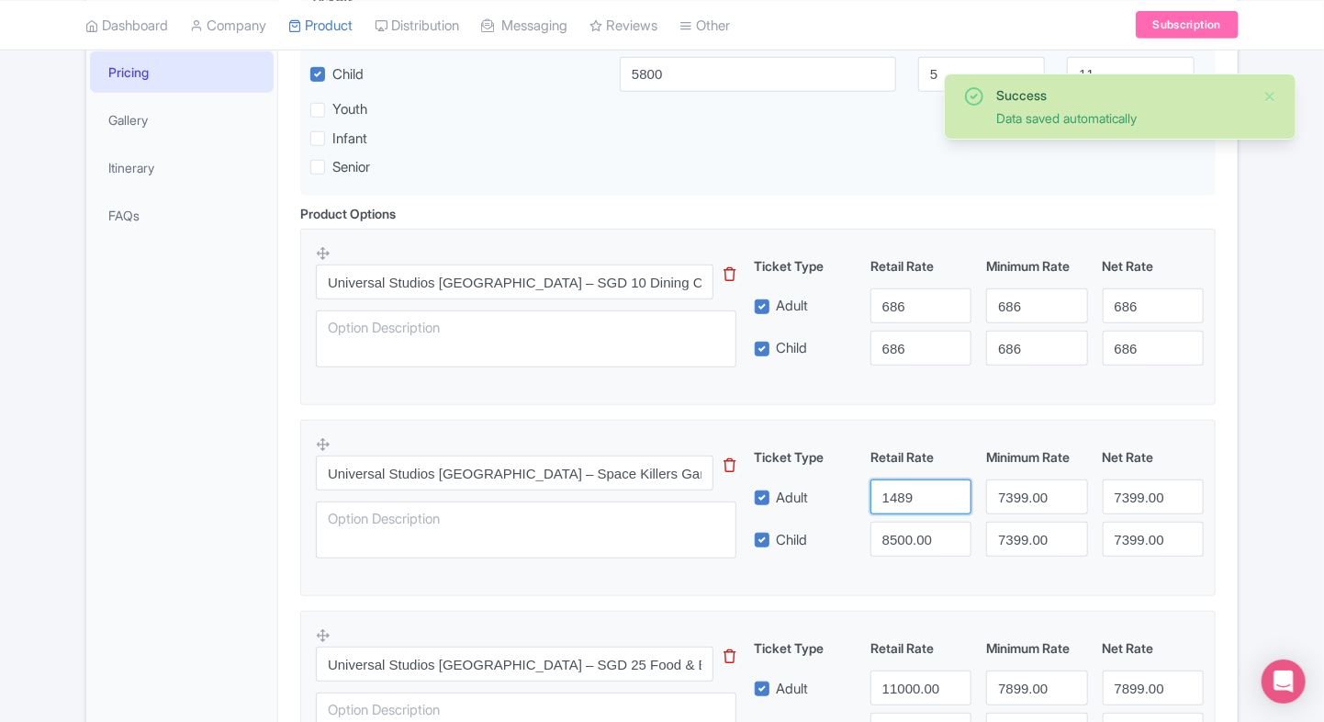
type input "1489"
click at [913, 537] on input "8500.00" at bounding box center [921, 539] width 101 height 35
paste input "1489"
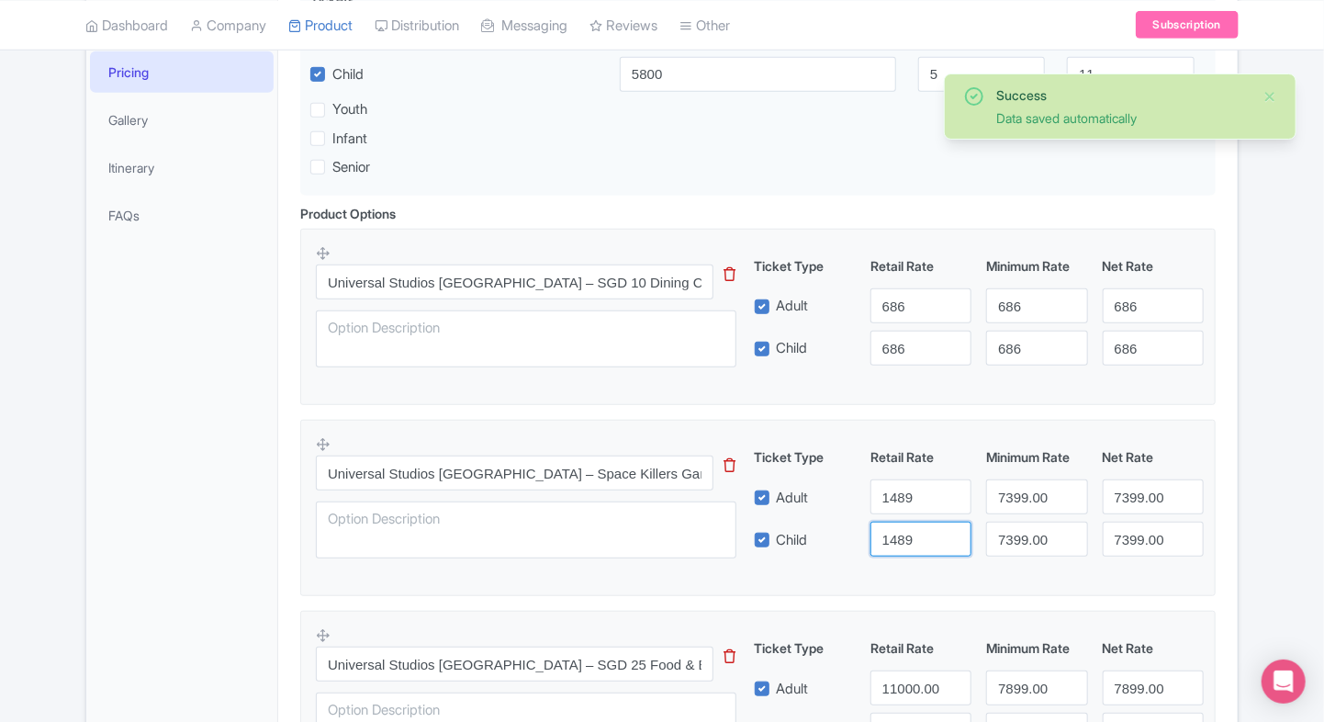
type input "1489"
click at [1023, 500] on input "7399.00" at bounding box center [1036, 496] width 101 height 35
paste input "1489"
type input "1489"
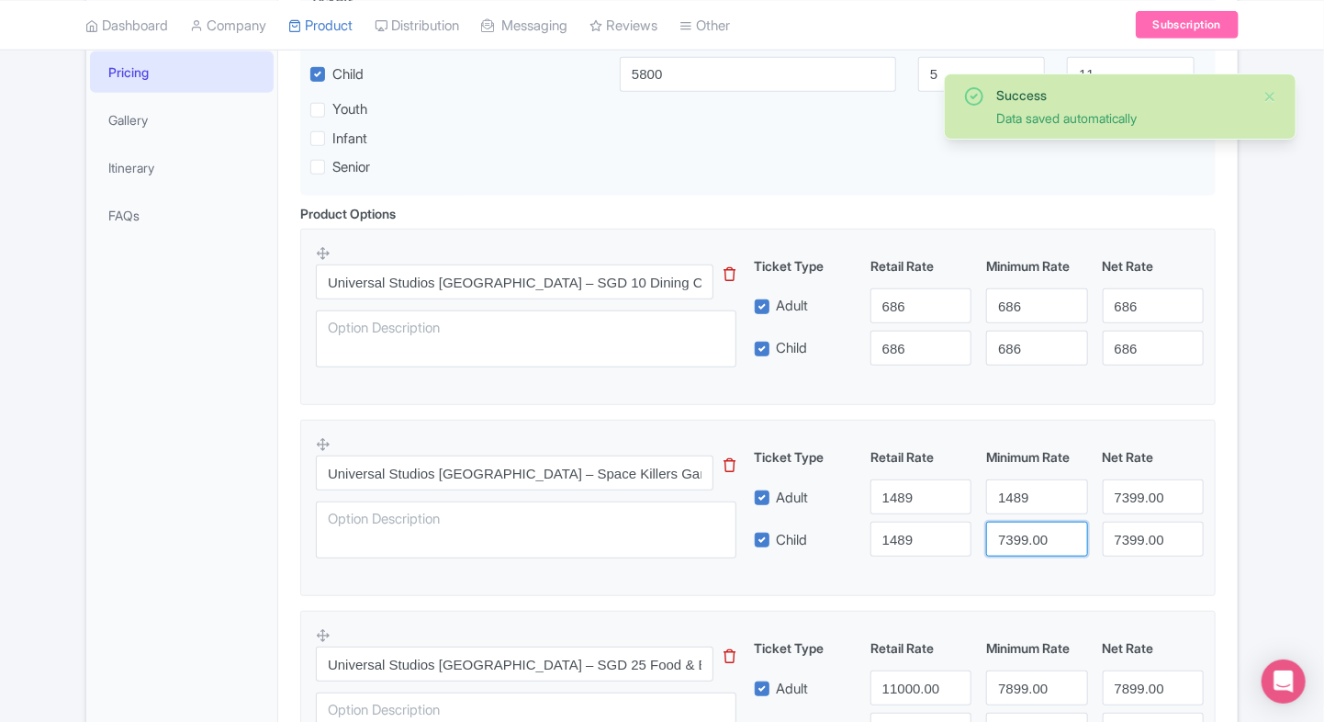
click at [1022, 534] on input "7399.00" at bounding box center [1036, 539] width 101 height 35
paste input "1489"
click at [1022, 534] on input "7399.00" at bounding box center [1036, 539] width 101 height 35
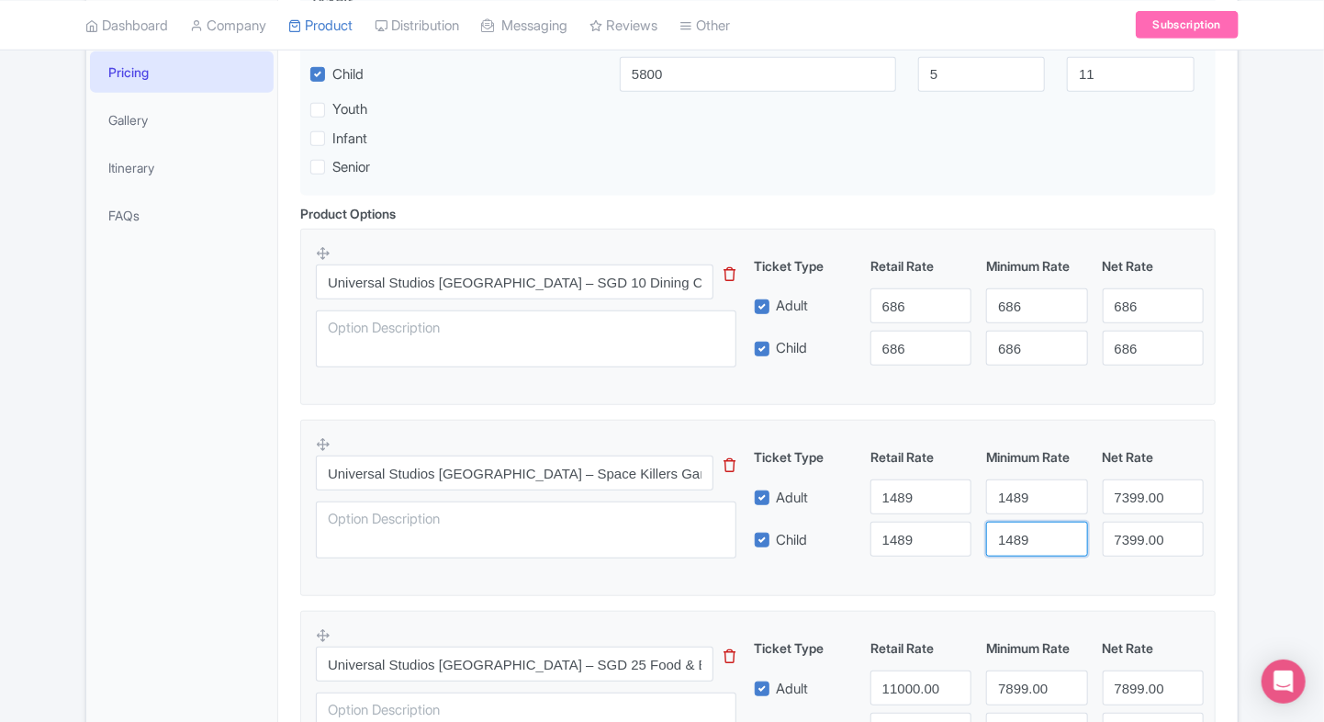
type input "1489"
click at [1136, 482] on input "7399.00" at bounding box center [1153, 496] width 101 height 35
paste input "1489"
type input "1489"
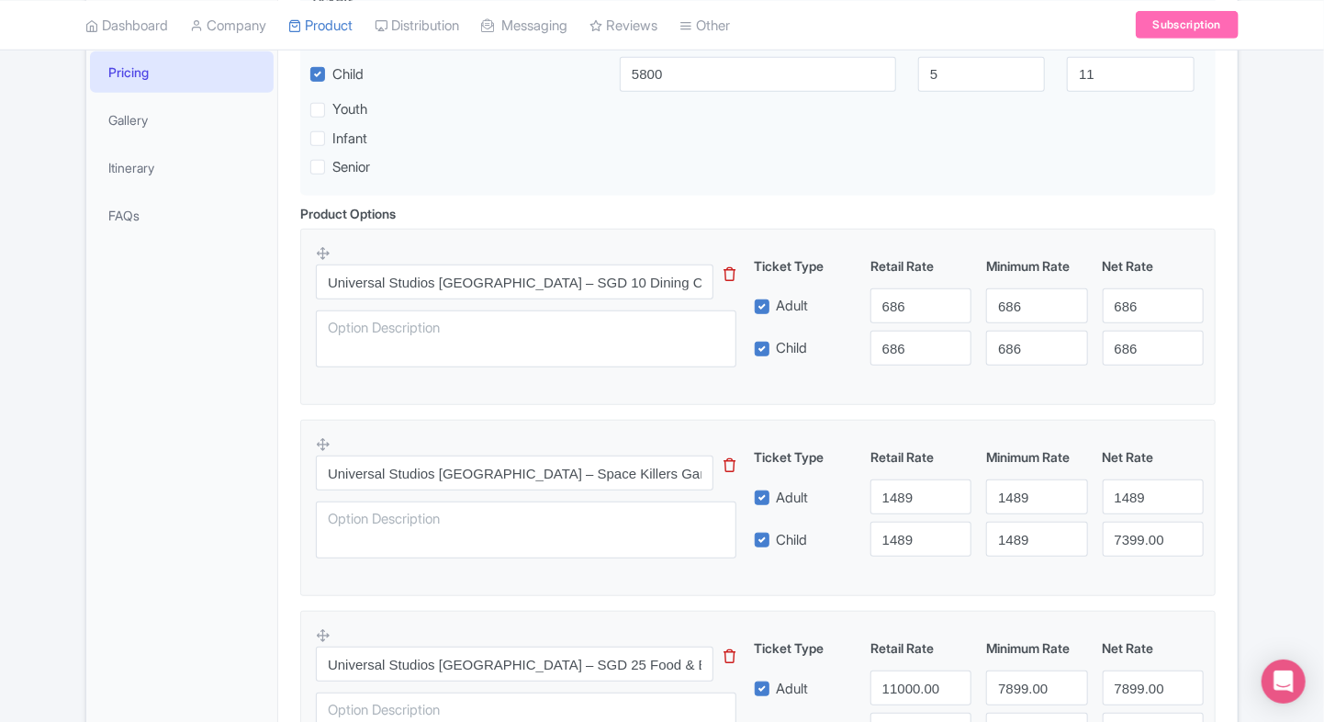
click at [1131, 518] on div "Ticket Type Retail Rate Minimum Rate Net Rate Adult 1489 1489 1489 Child 1489 1…" at bounding box center [980, 501] width 443 height 109
click at [1128, 527] on input "7399.00" at bounding box center [1153, 539] width 101 height 35
paste input "1489"
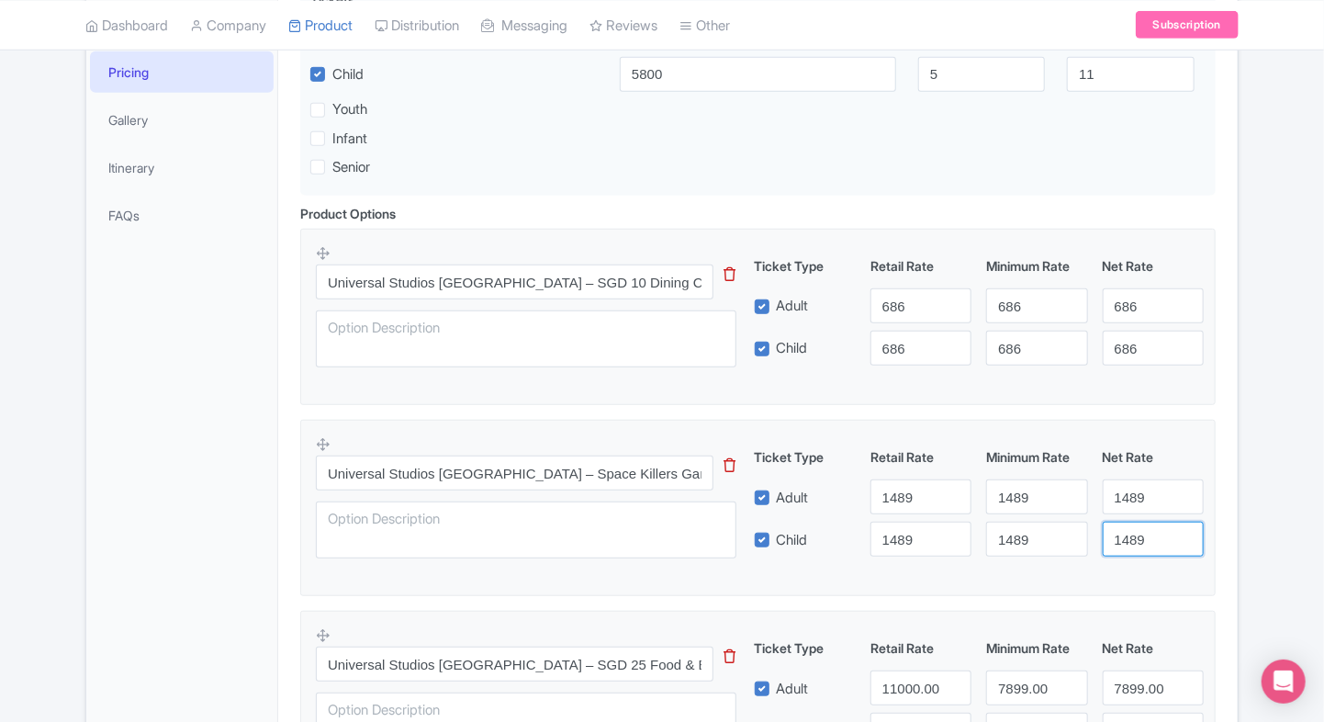
type input "1489"
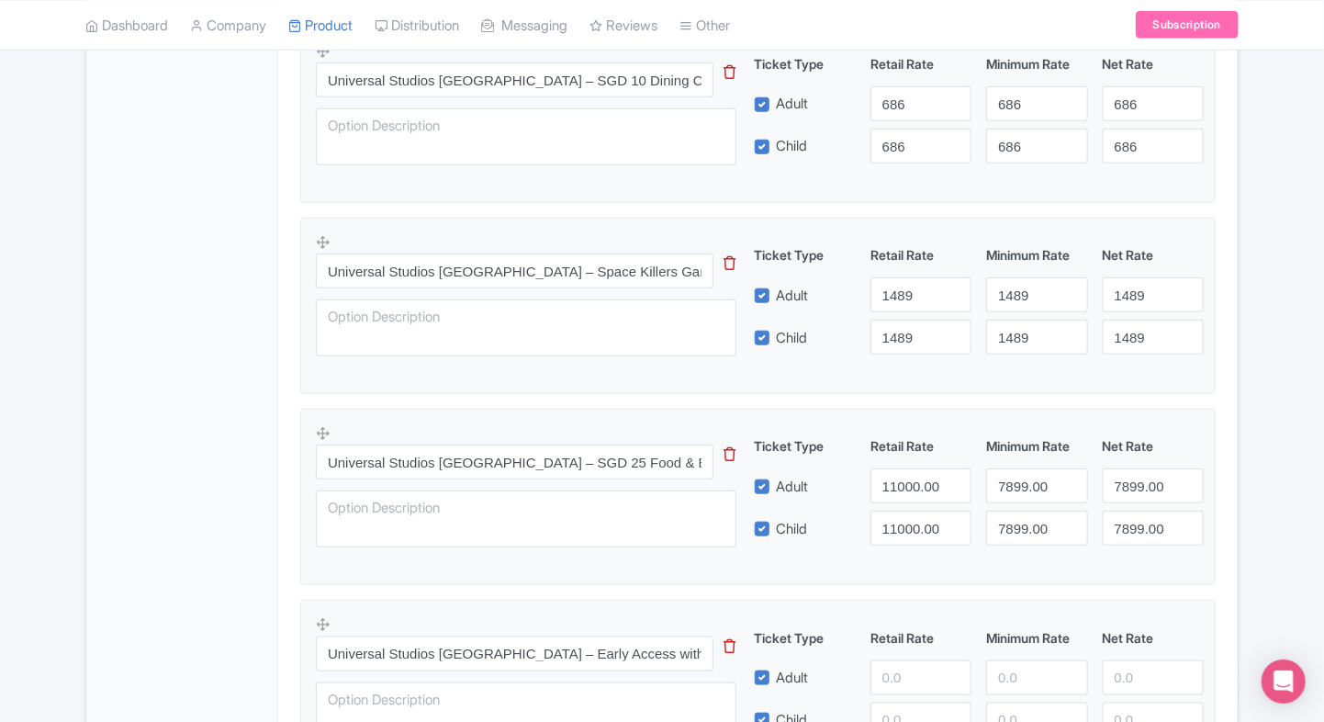
scroll to position [740, 0]
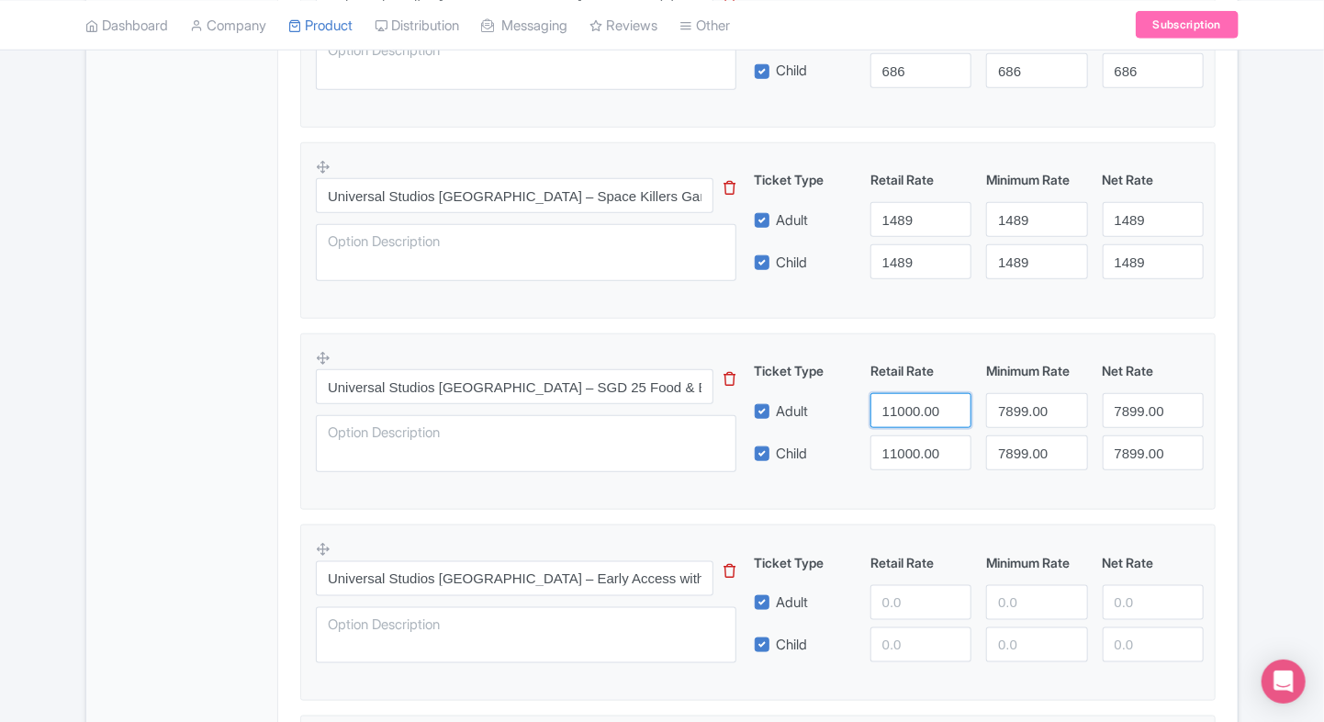
click at [905, 406] on input "11000.00" at bounding box center [921, 410] width 101 height 35
type input "1600"
click at [905, 440] on input "11000.00" at bounding box center [921, 452] width 101 height 35
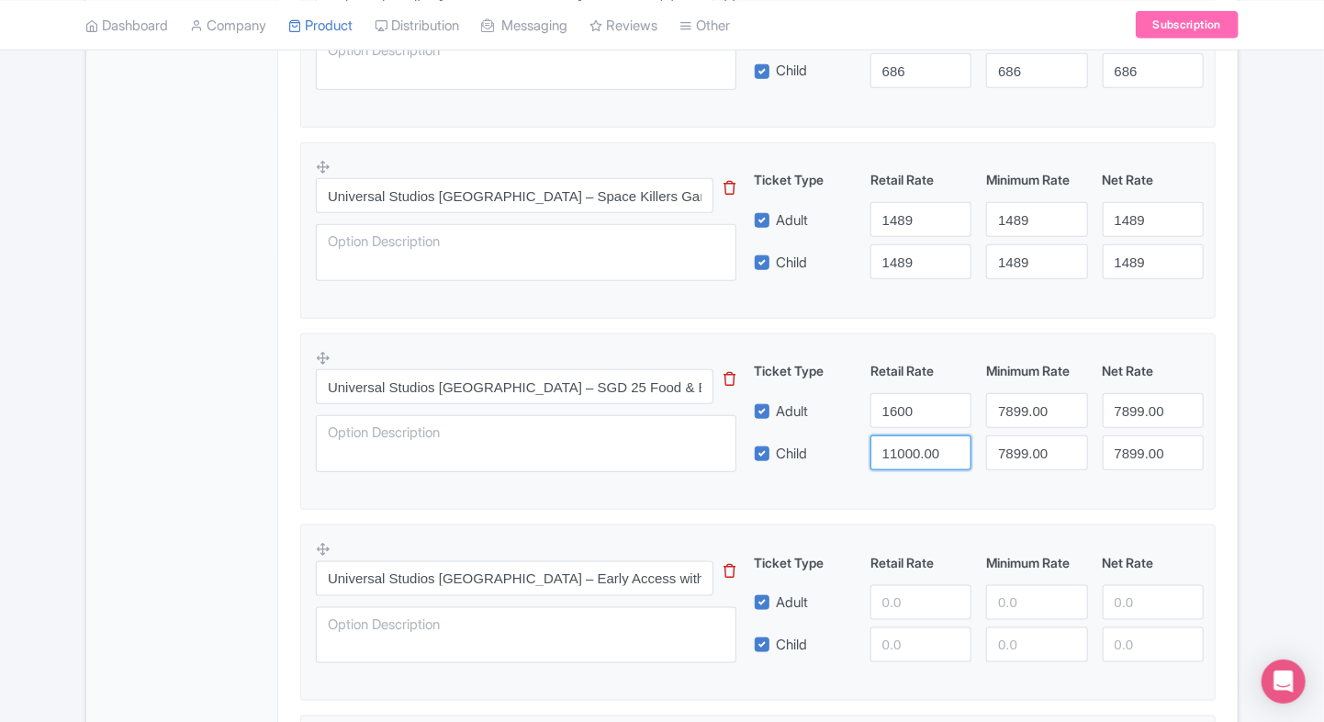
click at [905, 440] on input "11000.00" at bounding box center [921, 452] width 101 height 35
paste input "6"
type input "1600"
click at [1012, 417] on input "7899.00" at bounding box center [1036, 410] width 101 height 35
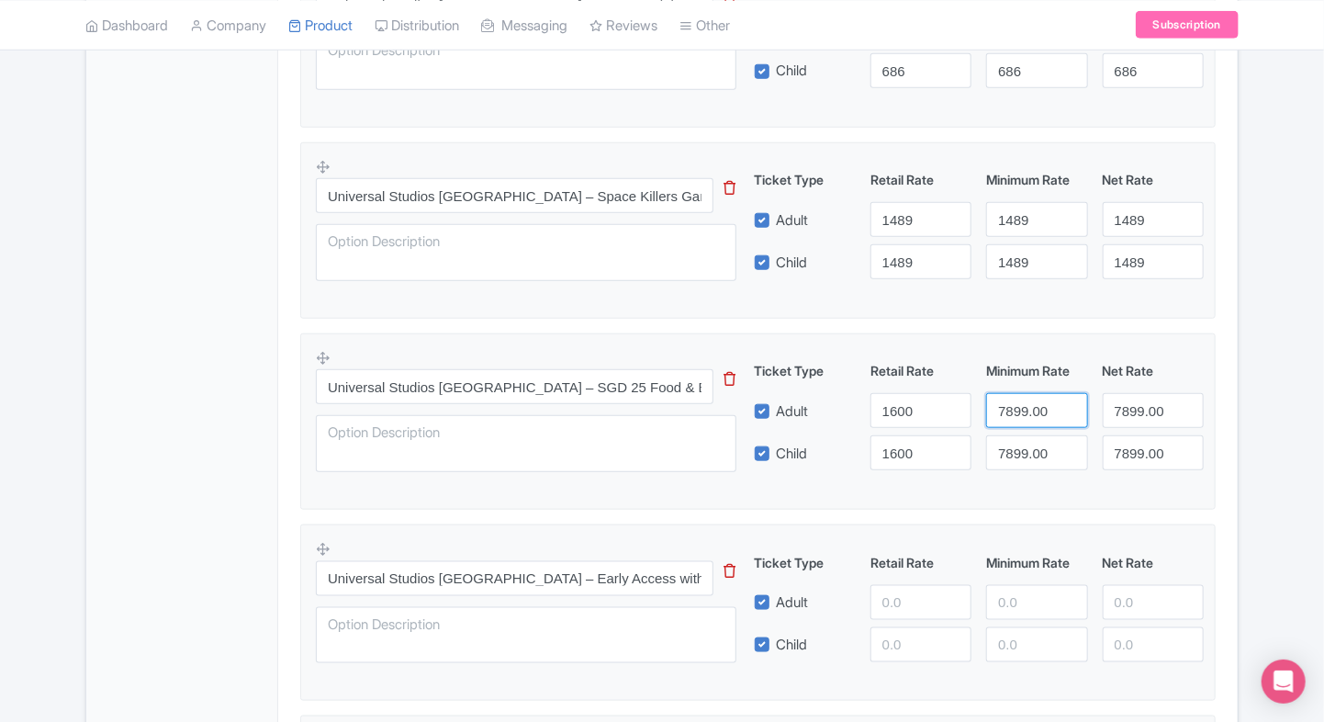
click at [1012, 417] on input "7899.00" at bounding box center [1036, 410] width 101 height 35
paste input "16"
type input "1600"
click at [1012, 446] on input "7899.00" at bounding box center [1036, 452] width 101 height 35
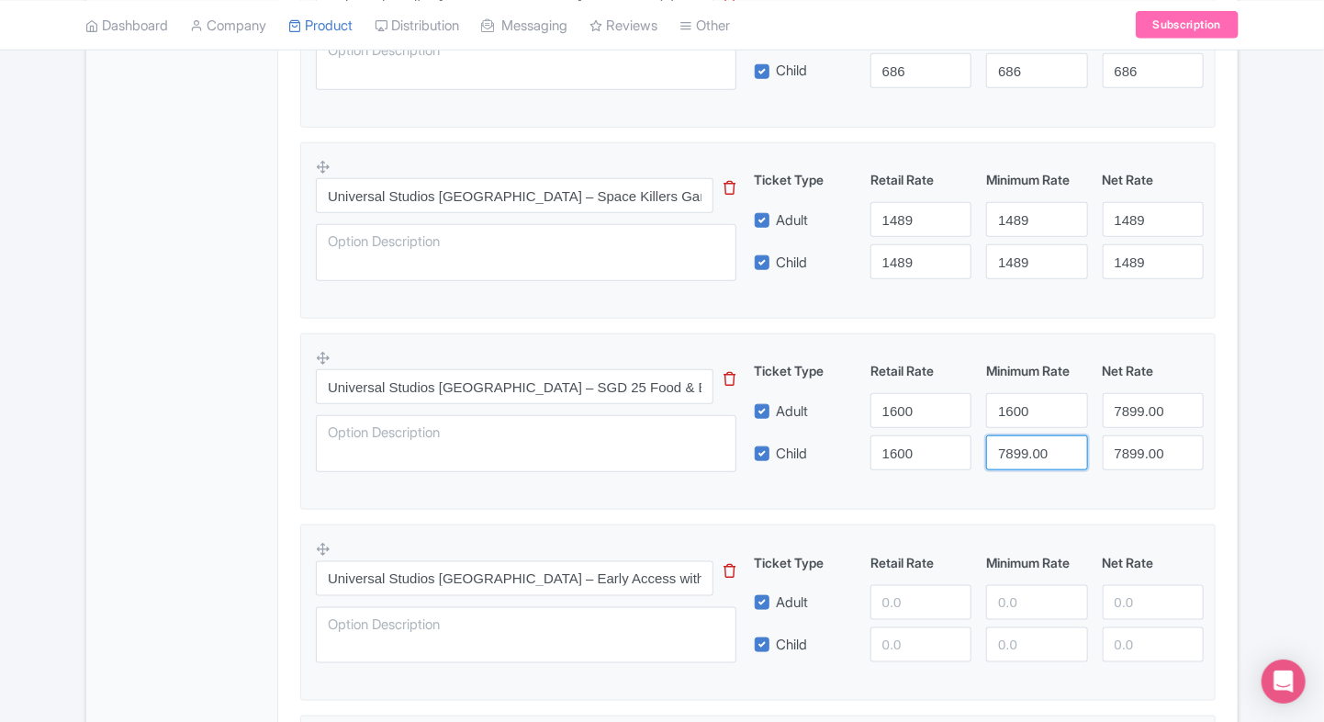
click at [1012, 446] on input "7899.00" at bounding box center [1036, 452] width 101 height 35
paste input "16"
type input "1600"
click at [1122, 408] on input "7899.00" at bounding box center [1153, 410] width 101 height 35
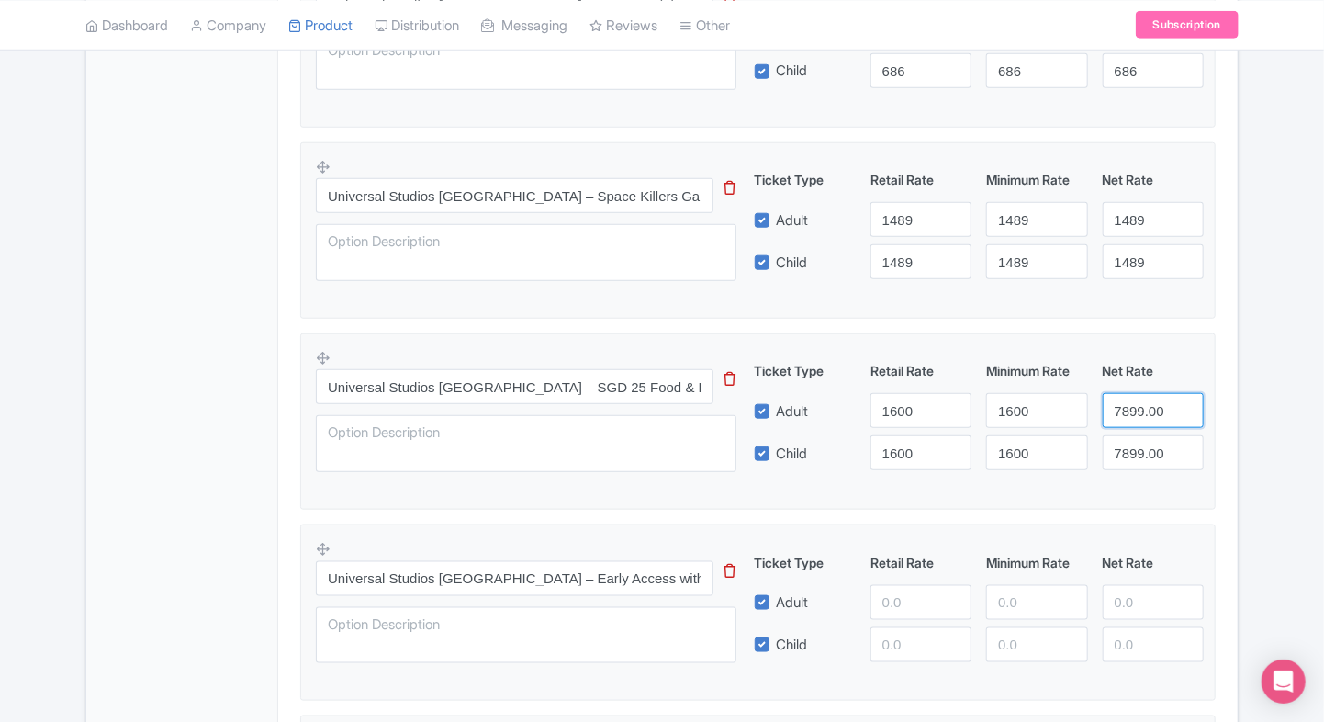
paste input "16"
type input "1600"
click at [1122, 456] on input "7899.00" at bounding box center [1153, 452] width 101 height 35
paste input "16"
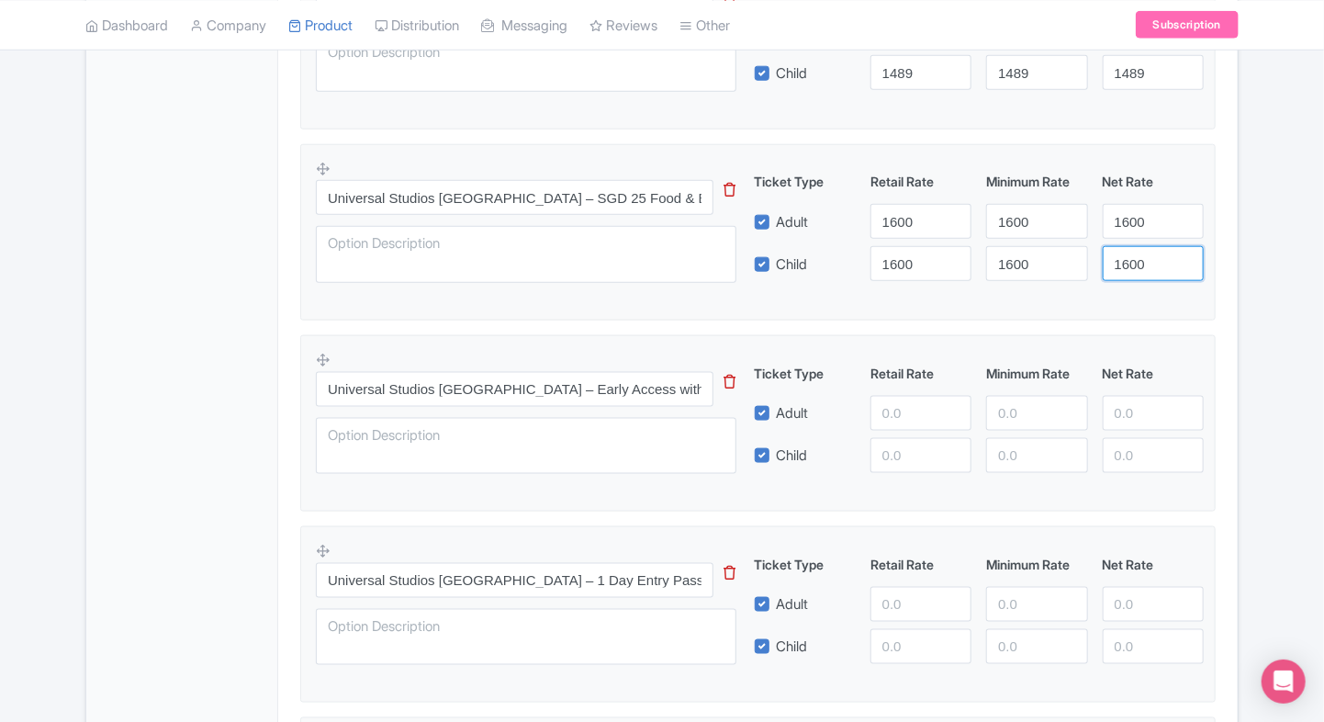
scroll to position [931, 0]
type input "1600"
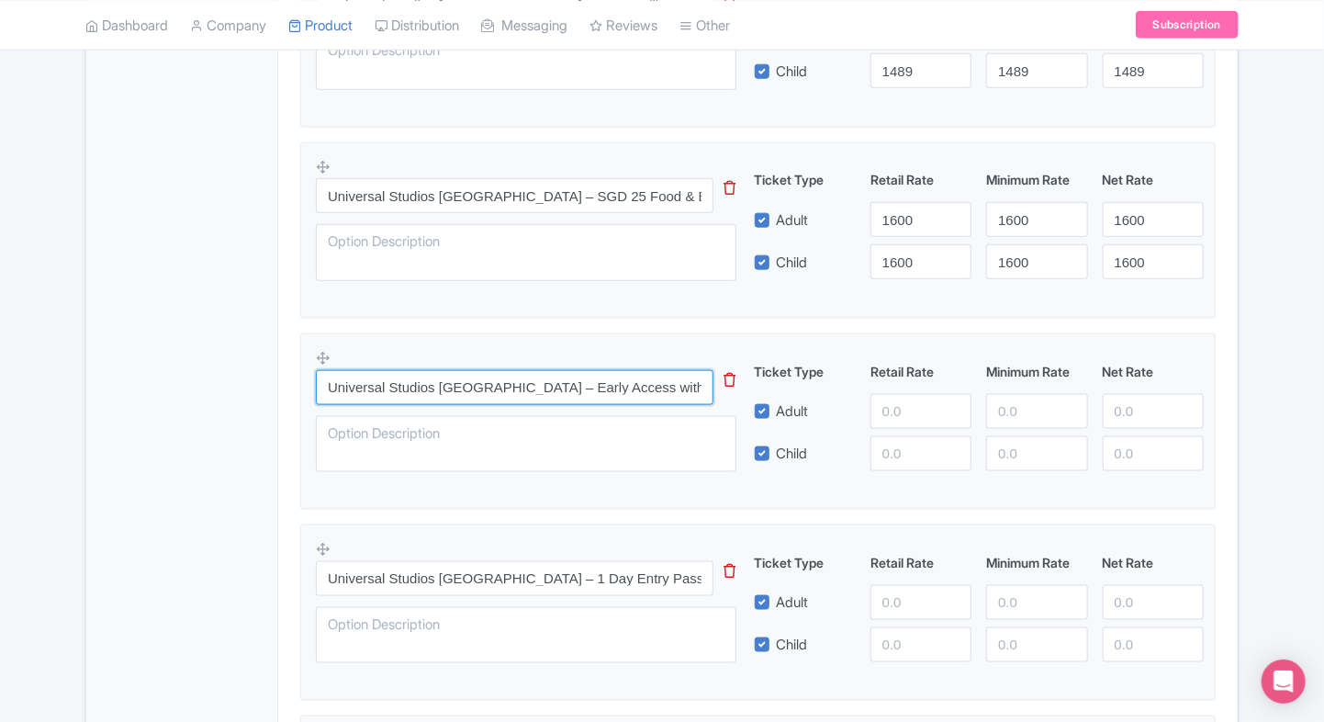
click at [320, 400] on input "Universal Studios [GEOGRAPHIC_DATA] – Early Access with Minion Meal & Shopping …" at bounding box center [515, 387] width 398 height 35
click at [257, 422] on div "General Booking Info Locations Settings Pricing Gallery Itinerary FAQs" at bounding box center [182, 489] width 192 height 2202
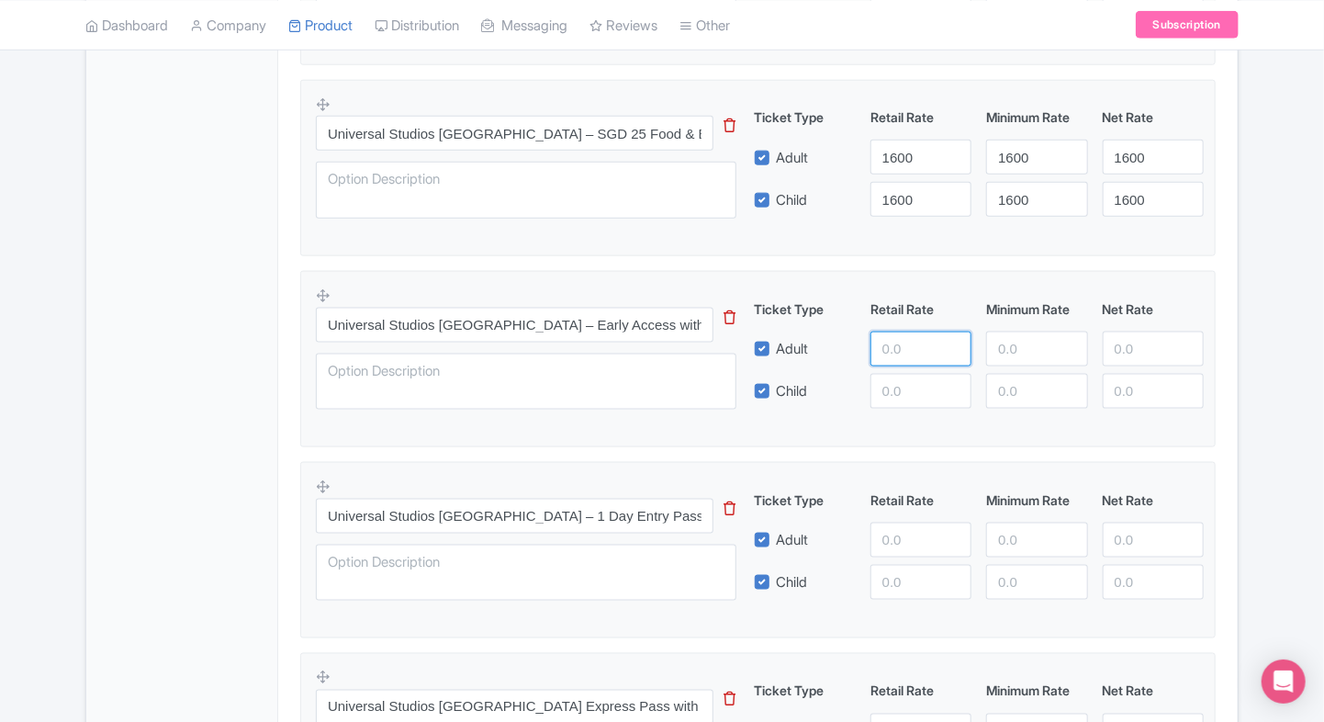
click at [890, 350] on input "number" at bounding box center [921, 349] width 101 height 35
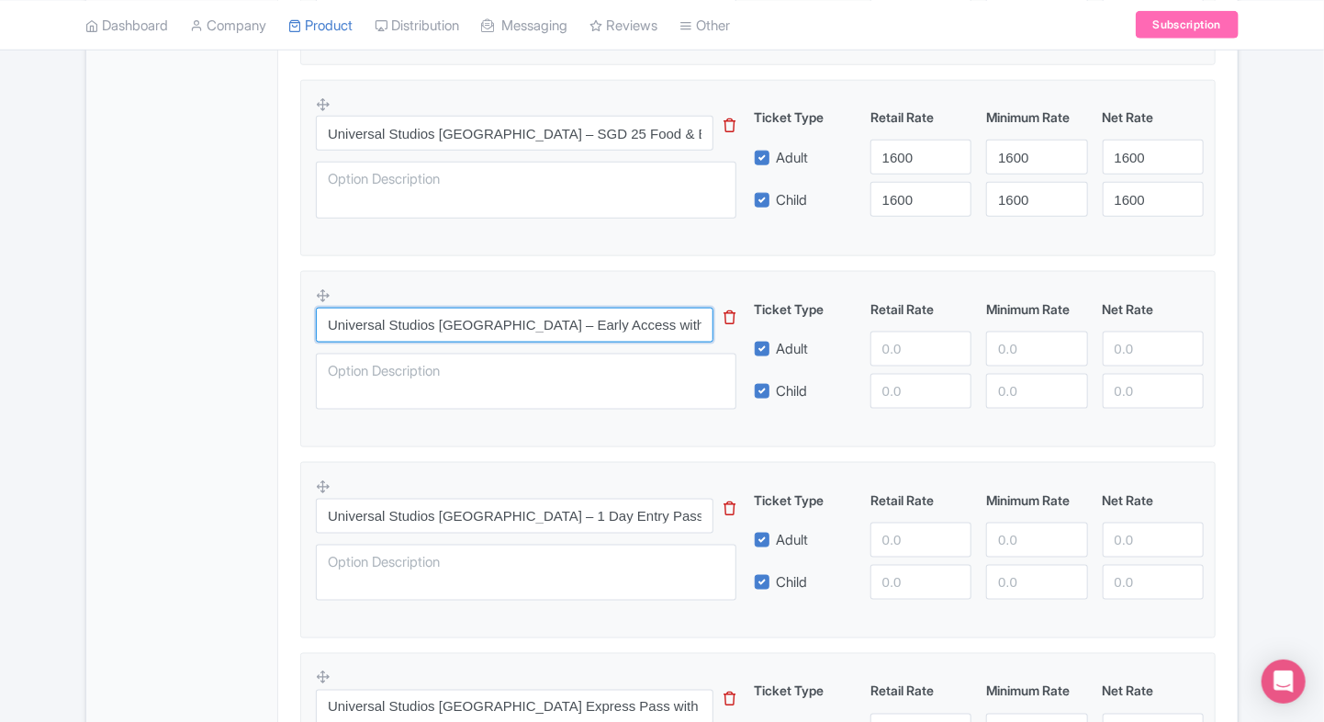
click at [561, 327] on input "Universal Studios [GEOGRAPHIC_DATA] – Early Access with Minion Meal & Shopping …" at bounding box center [515, 325] width 398 height 35
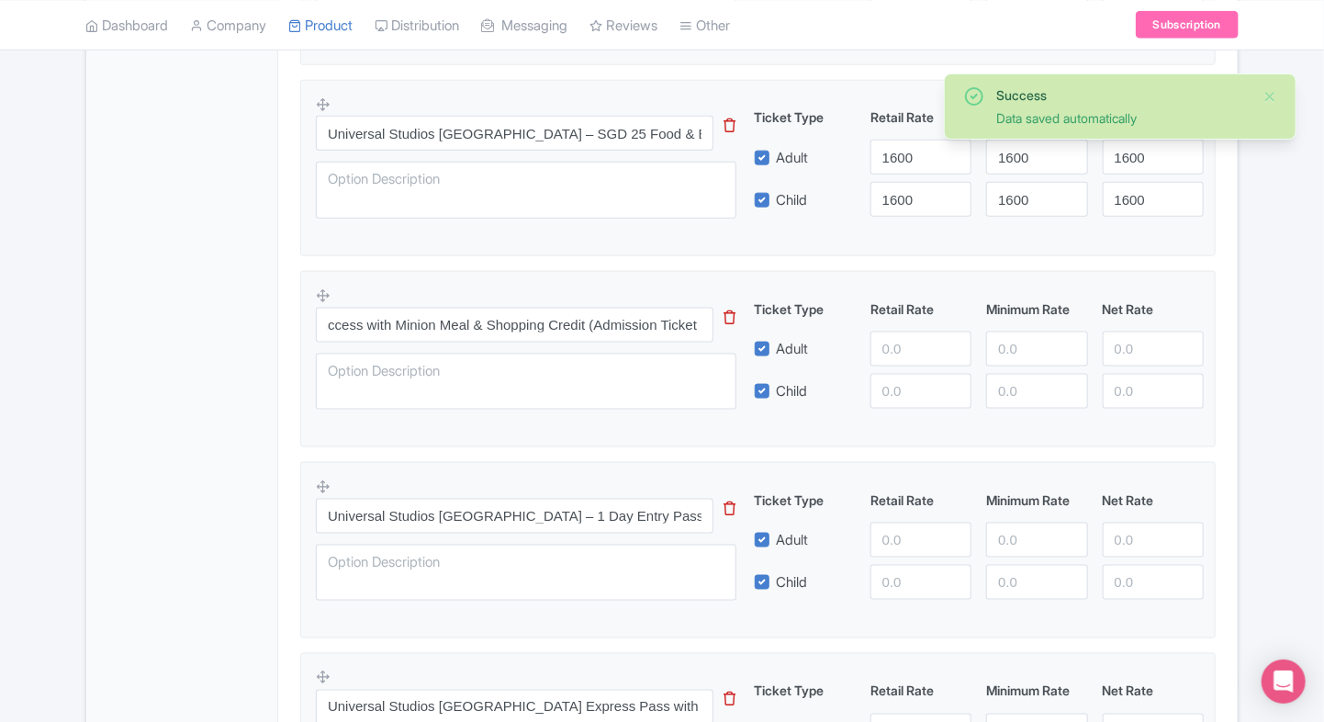
scroll to position [0, 0]
click at [202, 320] on div "General Booking Info Locations Settings Pricing Gallery Itinerary FAQs" at bounding box center [182, 427] width 192 height 2202
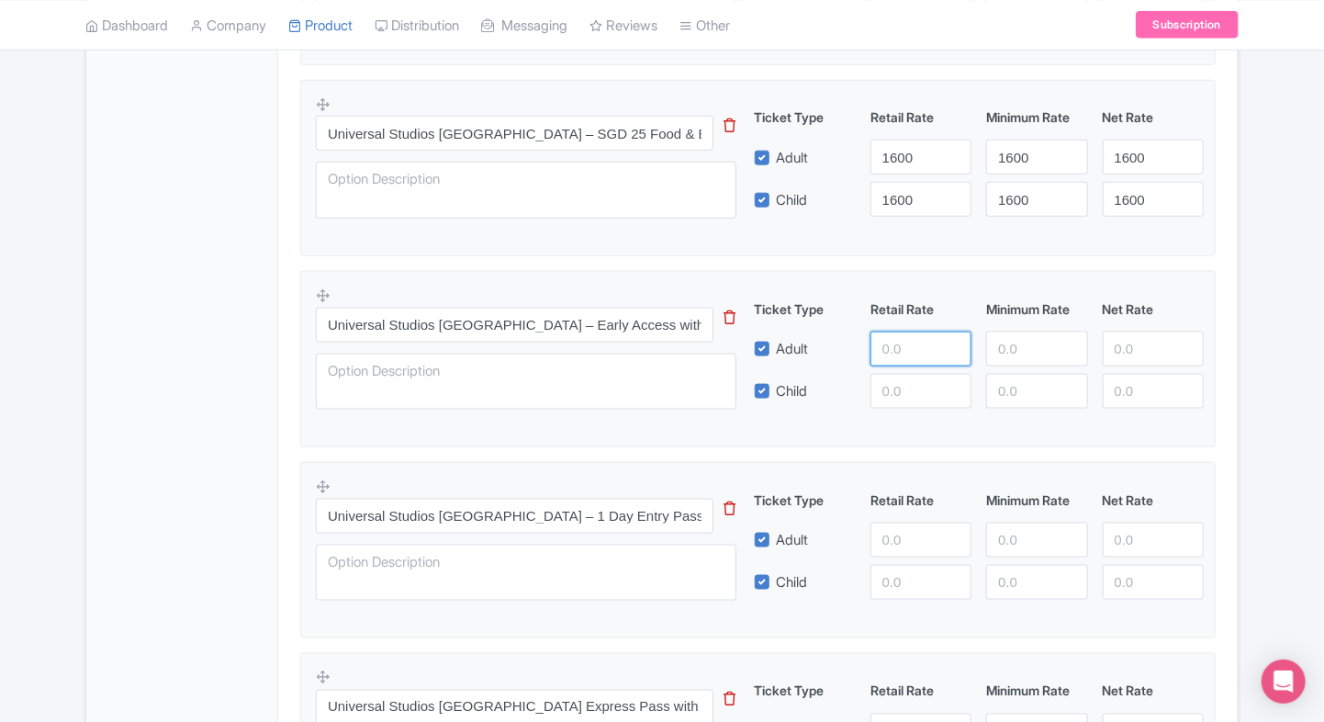
click at [891, 354] on input "number" at bounding box center [921, 349] width 101 height 35
paste input "3700.00"
type input "3700.00"
click at [911, 395] on input "number" at bounding box center [921, 391] width 101 height 35
paste input "3700.00"
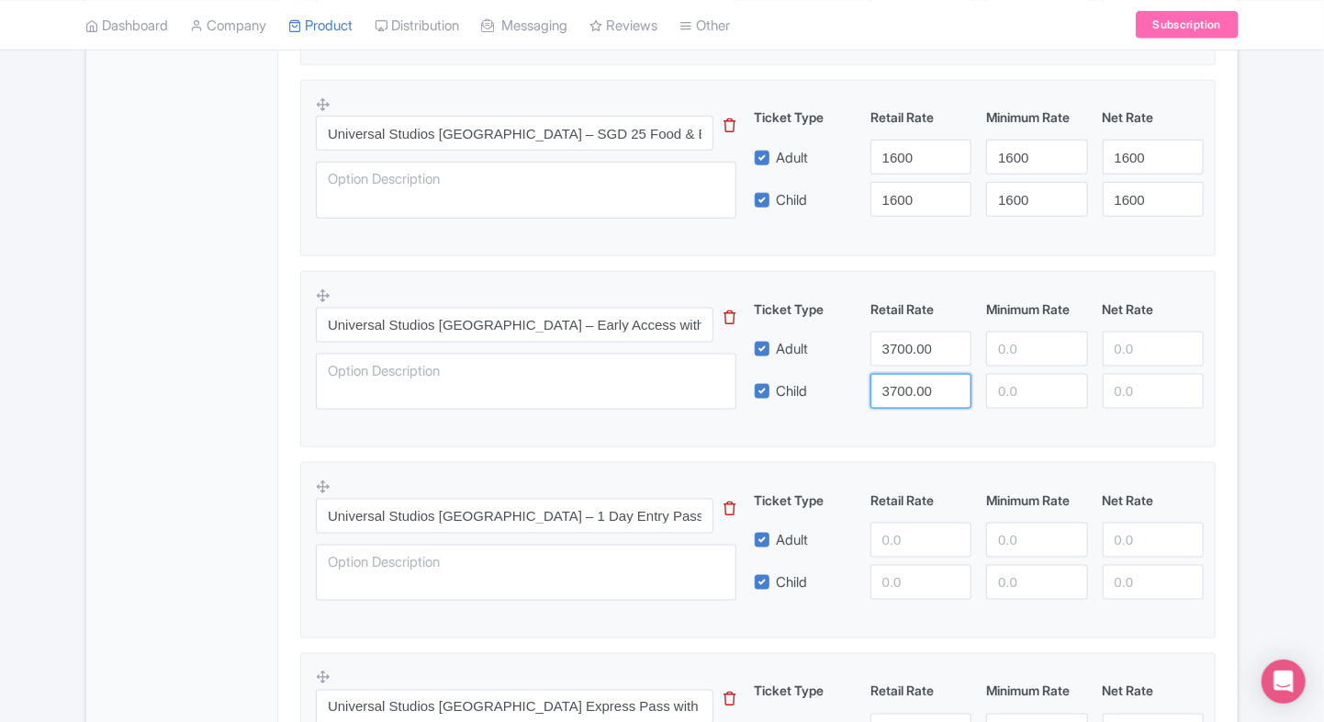
type input "3700.00"
click at [1050, 351] on input "number" at bounding box center [1036, 349] width 101 height 35
paste input "3700.00"
type input "3700.00"
click at [1006, 405] on input "number" at bounding box center [1036, 391] width 101 height 35
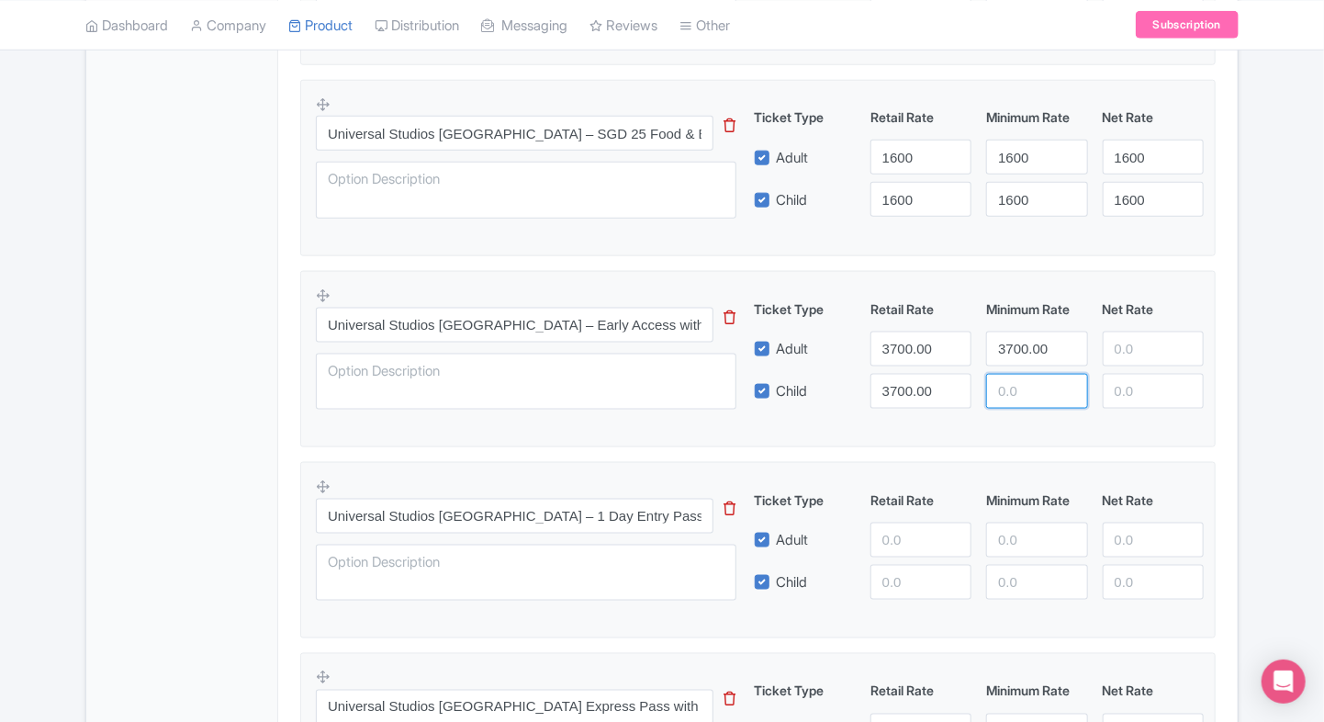
paste input "3700.00"
type input "3700.00"
click at [1160, 343] on input "number" at bounding box center [1153, 349] width 101 height 35
paste input "3700.00"
type input "3700.00"
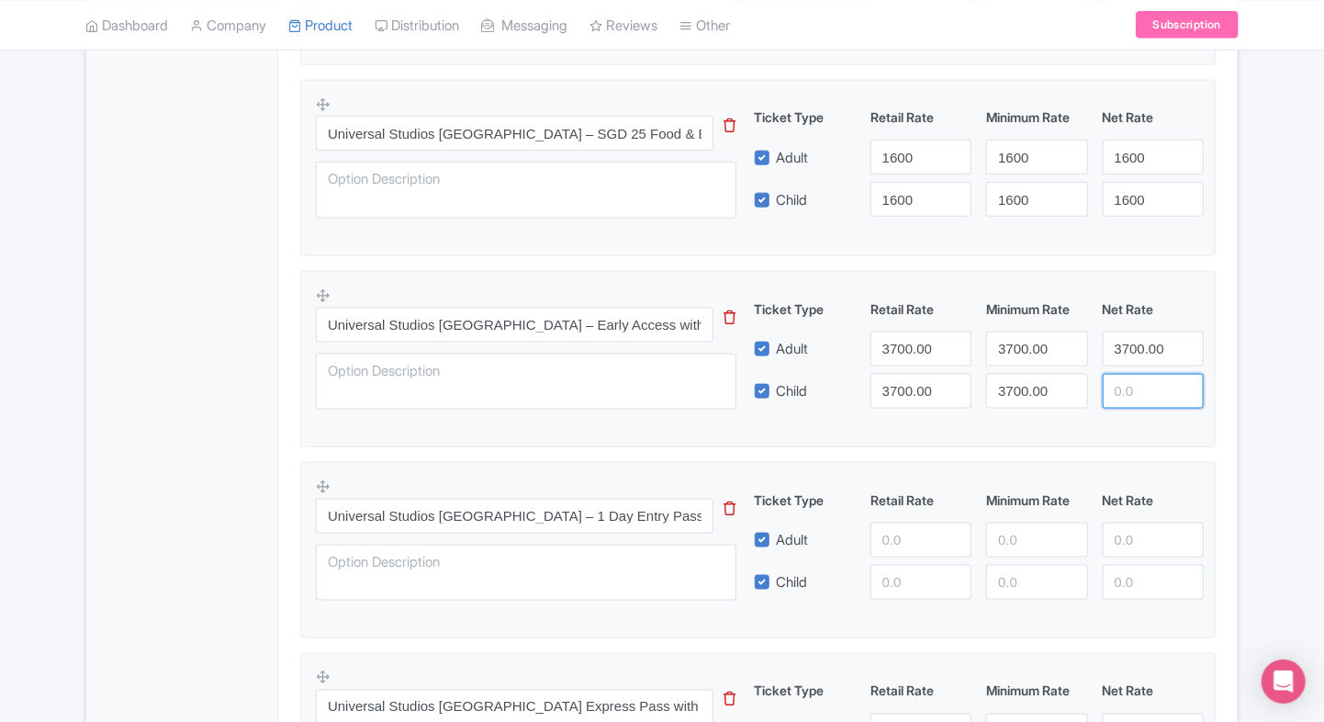
click at [1133, 388] on input "number" at bounding box center [1153, 391] width 101 height 35
paste input "3700.00"
type input "3700.00"
click at [1225, 384] on div "Product Options i Universal Studios [GEOGRAPHIC_DATA] – SGD 10 Dining Credit (E…" at bounding box center [758, 559] width 938 height 1772
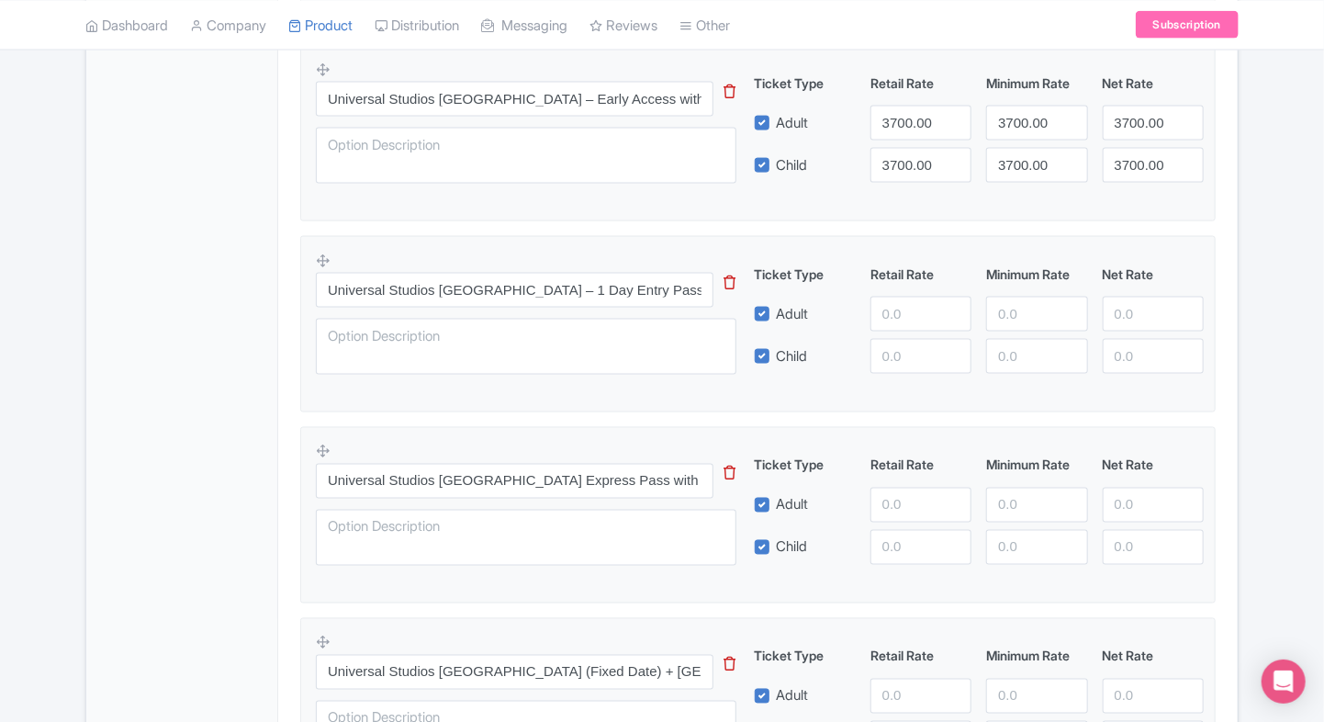
scroll to position [1225, 0]
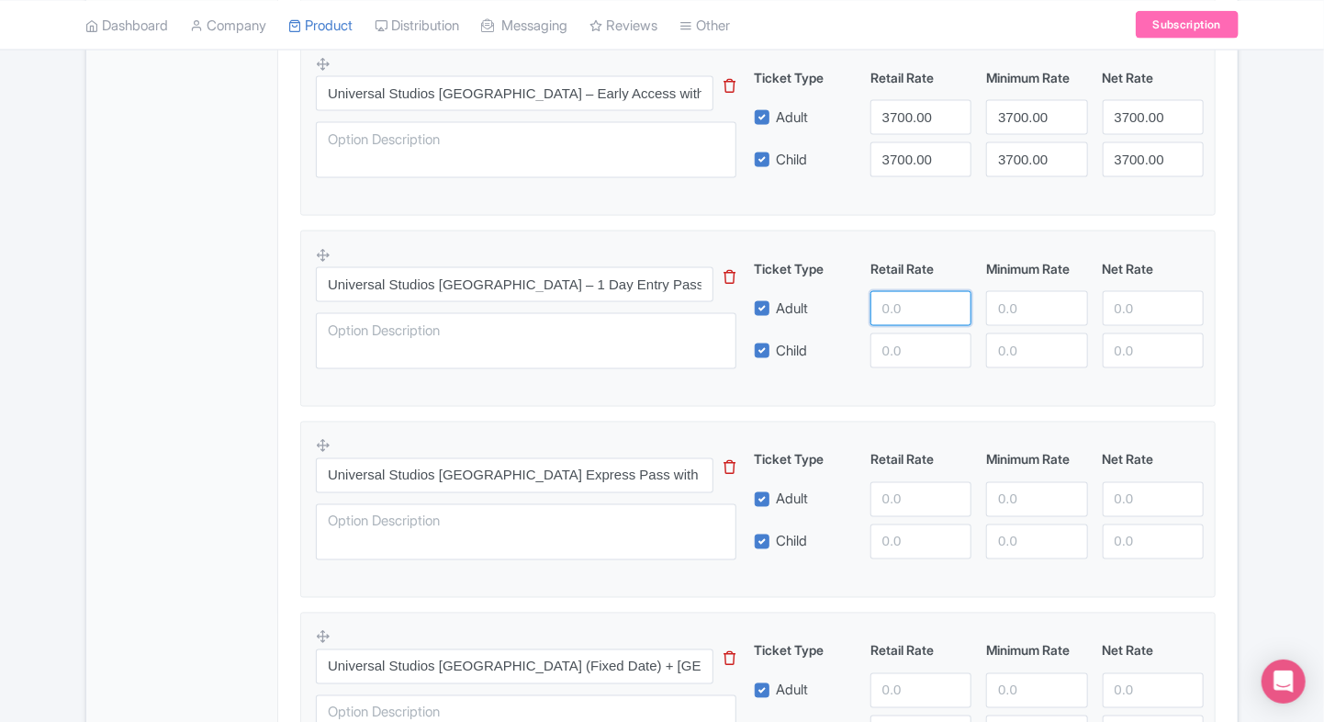
click at [882, 301] on input "number" at bounding box center [921, 308] width 101 height 35
type input "4400"
click at [886, 343] on input "number" at bounding box center [921, 350] width 101 height 35
paste input "4400"
type input "4400"
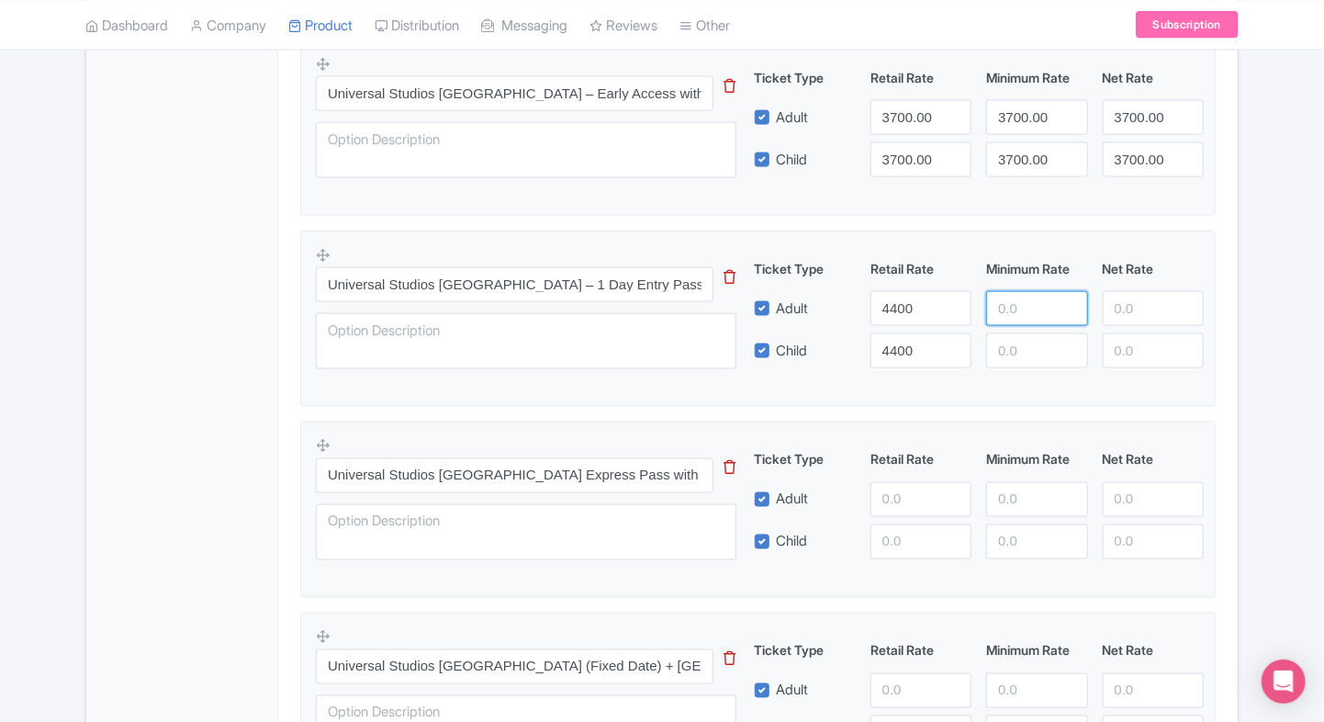
click at [1009, 319] on input "number" at bounding box center [1036, 308] width 101 height 35
paste input "4400"
type input "4400"
paste input "4400"
click at [1010, 340] on input "number" at bounding box center [1036, 350] width 101 height 35
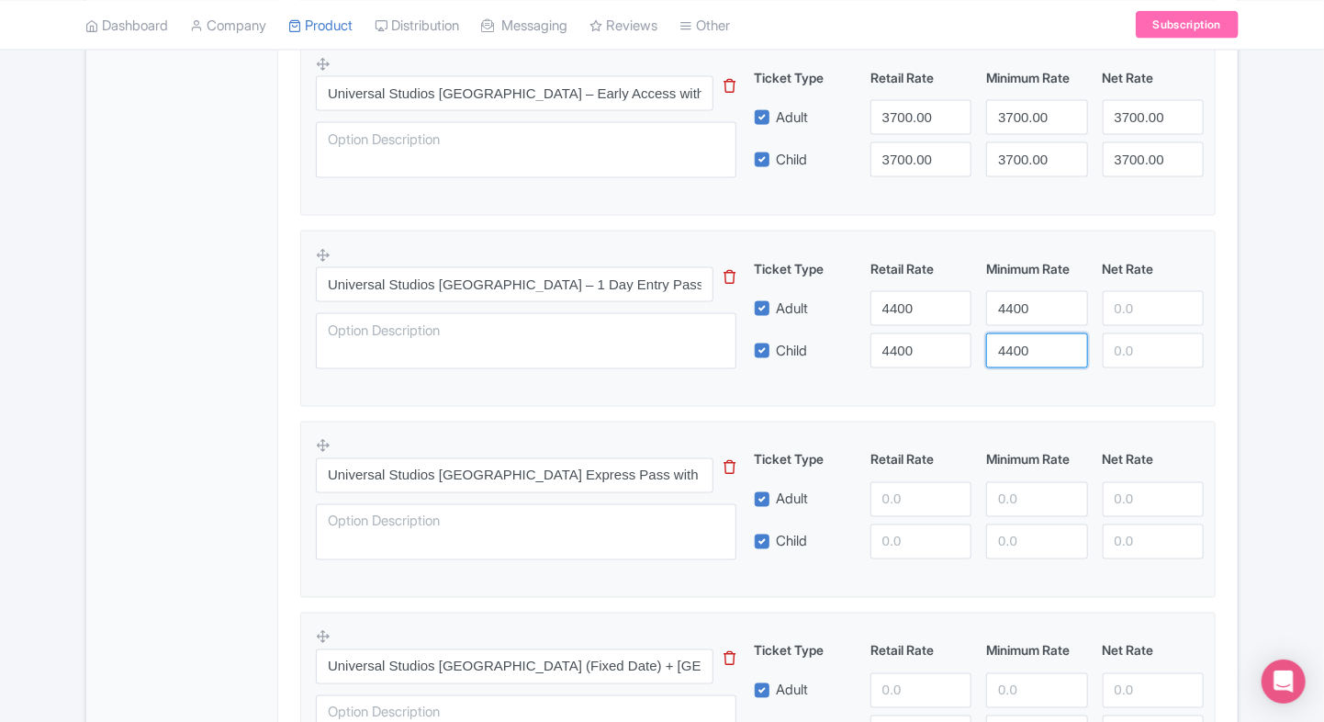
type input "4400"
paste input "4400"
click at [1142, 308] on input "number" at bounding box center [1153, 308] width 101 height 35
type input "4400"
click at [1126, 397] on fieldset "Universal Studios Singapore – 1 Day Entry Pass This tip has not data. Code: tip…" at bounding box center [758, 318] width 916 height 176
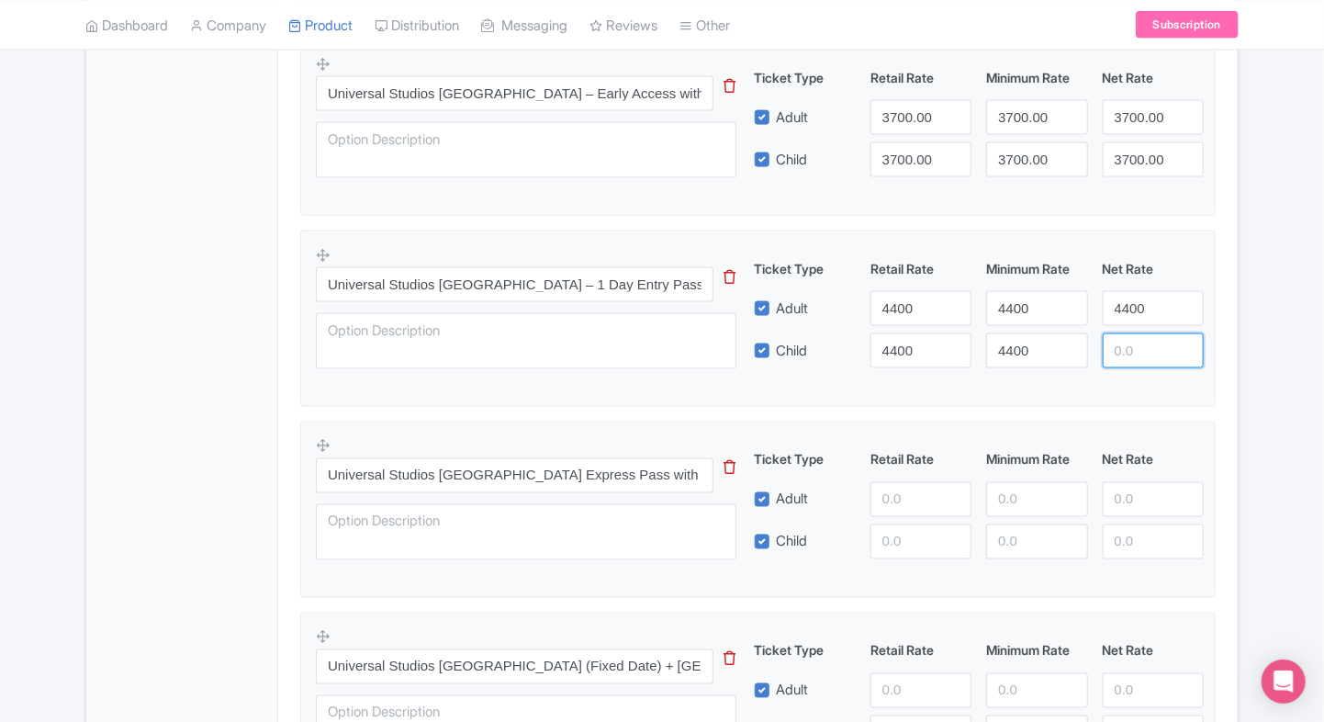
click at [1142, 359] on input "number" at bounding box center [1153, 350] width 101 height 35
paste input "4400"
type input "4400"
click at [1222, 355] on div "Product Options i Universal Studios Singapore – SGD 10 Dining Credit (Entry Tic…" at bounding box center [758, 328] width 938 height 1772
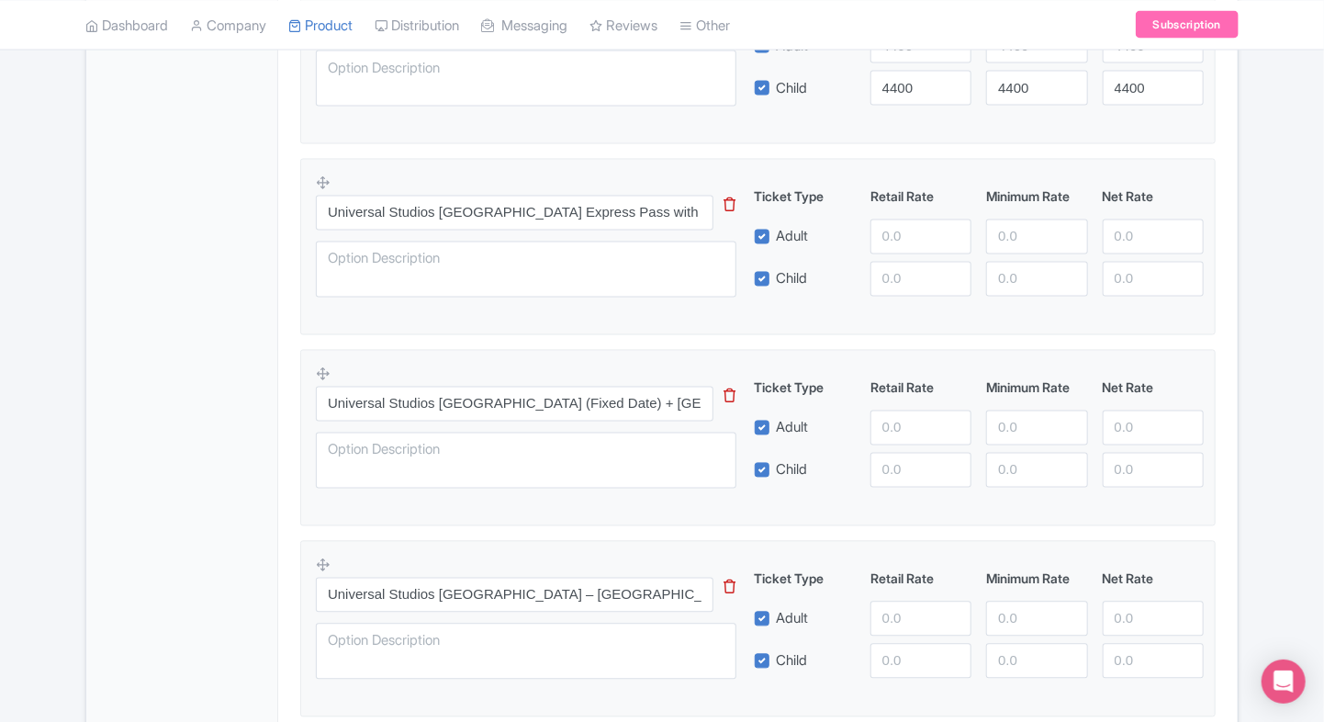
scroll to position [1495, 0]
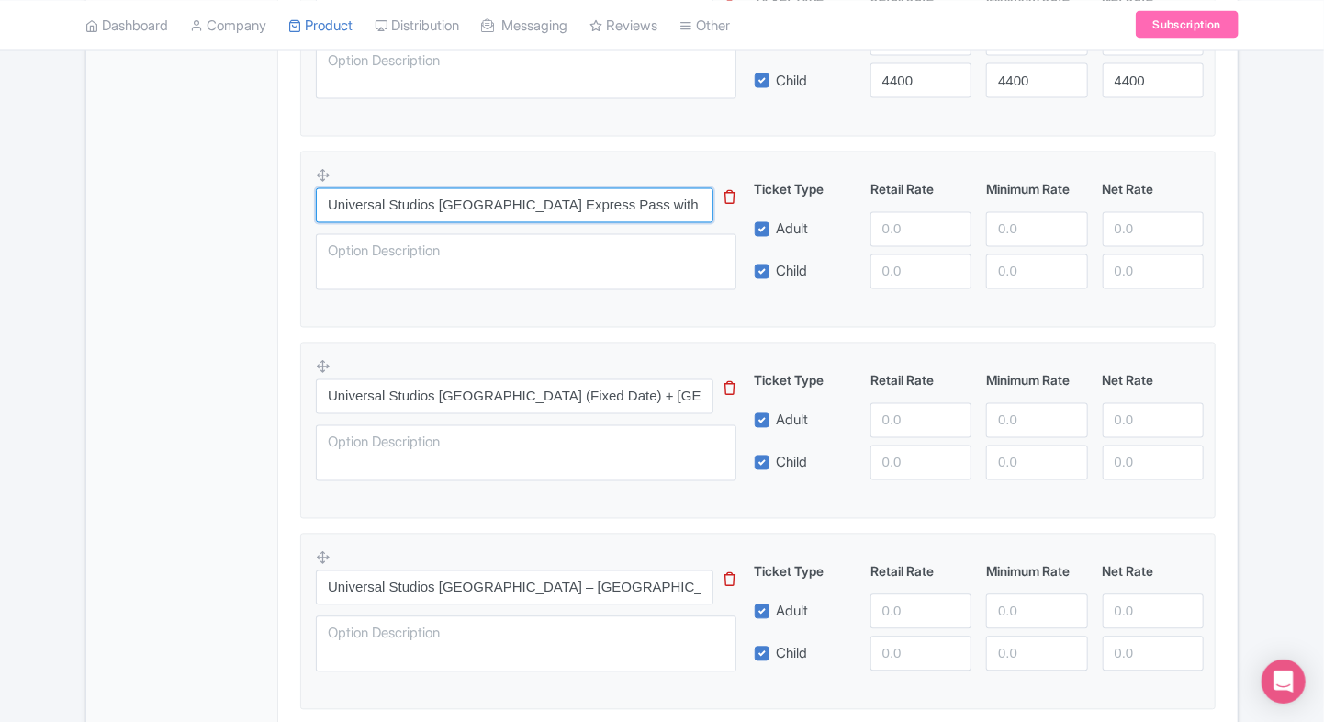
click at [441, 188] on input "Universal Studios [GEOGRAPHIC_DATA] Express Pass with Minion Land Rides" at bounding box center [515, 205] width 398 height 35
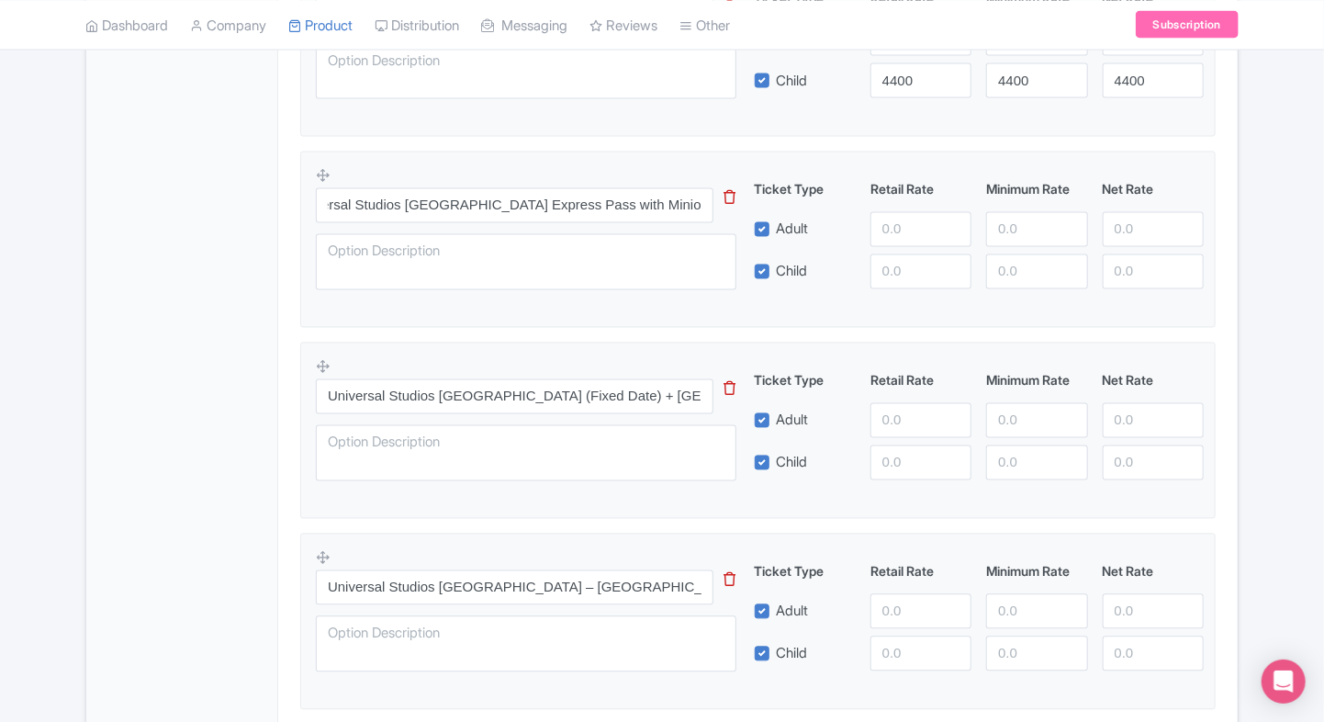
scroll to position [0, 0]
click at [910, 233] on input "number" at bounding box center [921, 229] width 101 height 35
type input "7200"
click at [917, 266] on input "number" at bounding box center [921, 271] width 101 height 35
paste input "7200"
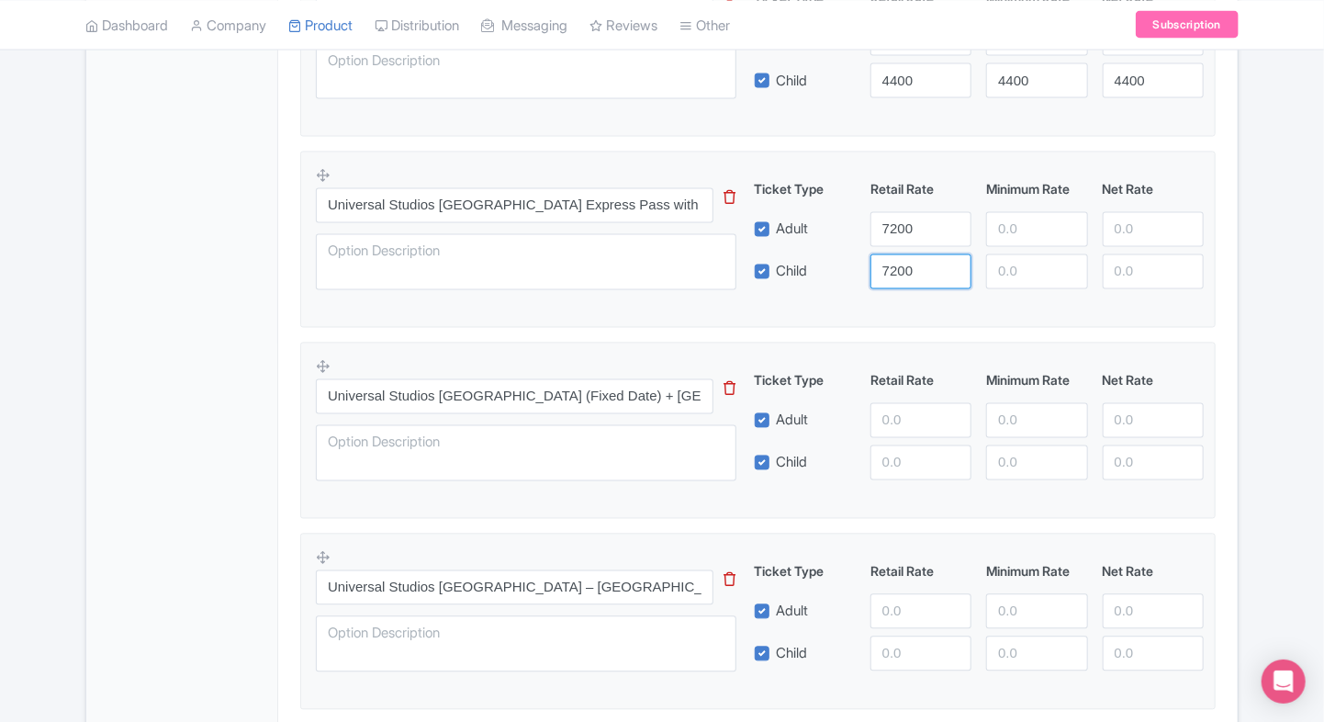
type input "7200"
click at [1000, 230] on input "number" at bounding box center [1036, 229] width 101 height 35
paste input "7200"
type input "7200"
click at [1006, 255] on input "number" at bounding box center [1036, 271] width 101 height 35
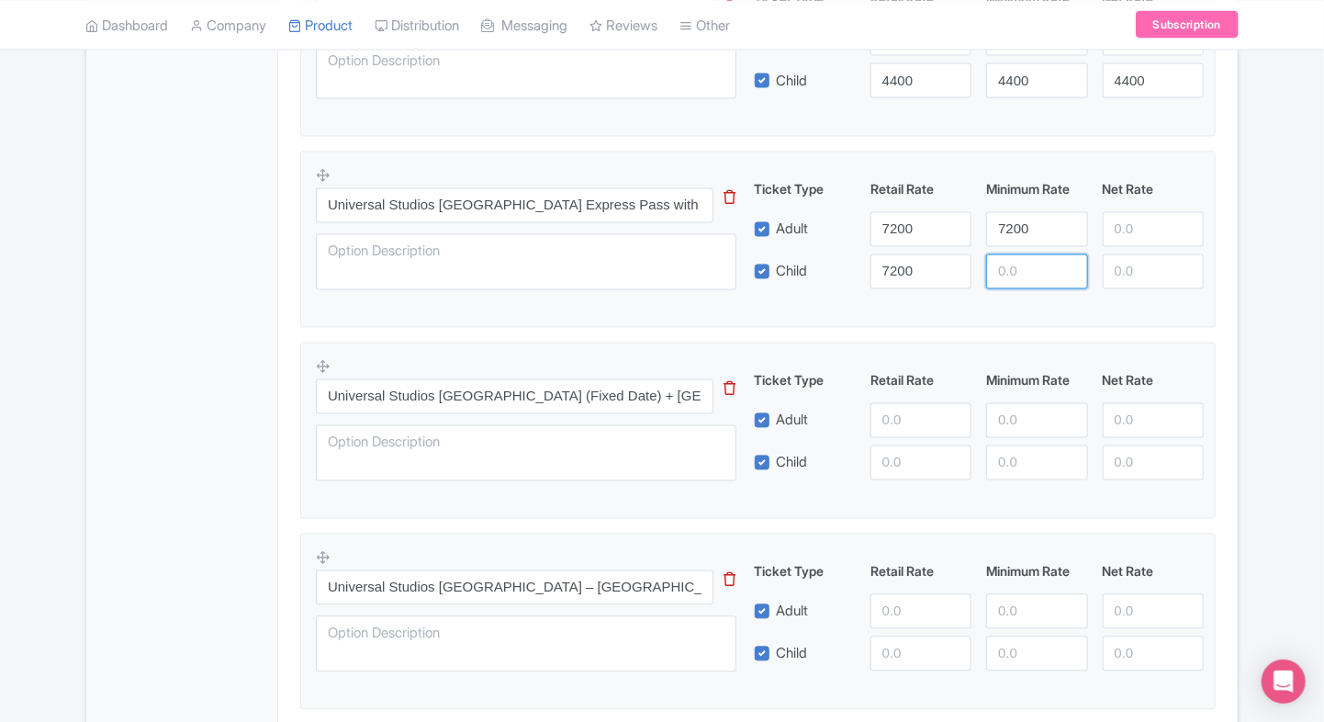
paste input "7200"
type input "7200"
paste input "7200"
click at [1133, 227] on input "number" at bounding box center [1153, 229] width 101 height 35
type input "7200"
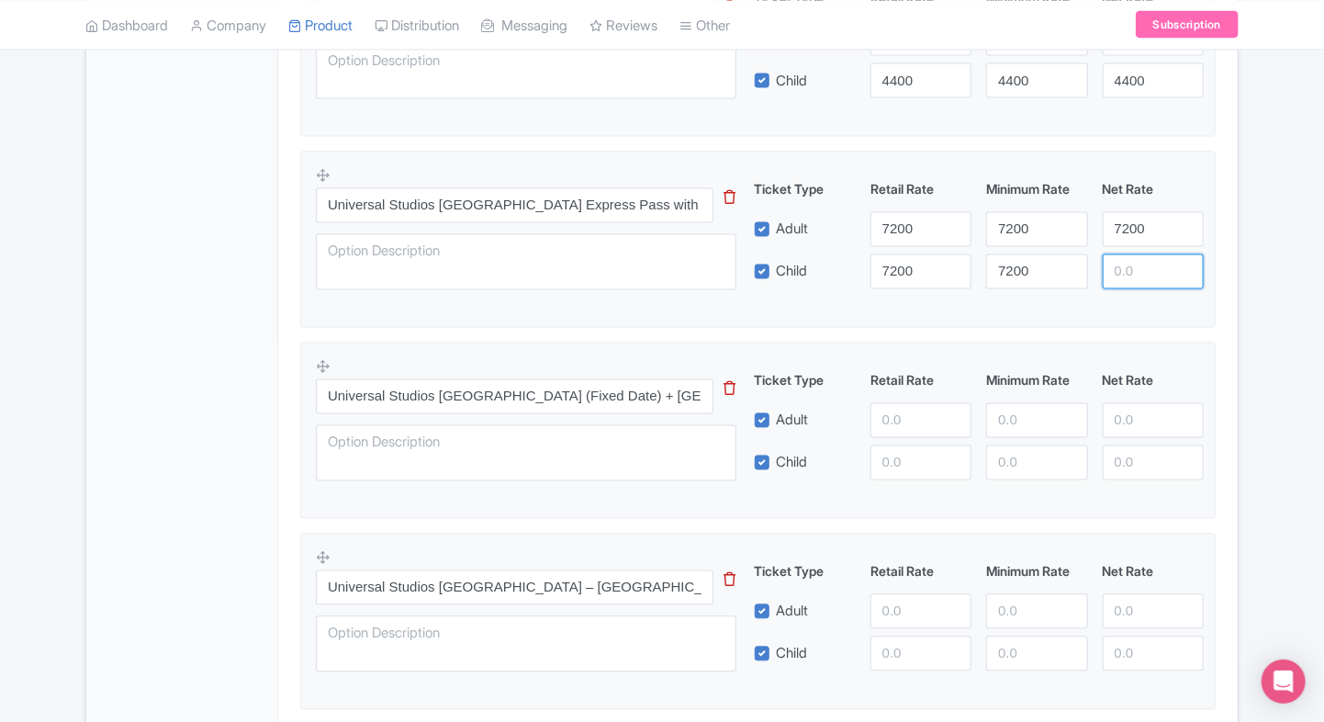
click at [1127, 270] on input "number" at bounding box center [1153, 271] width 101 height 35
paste input "7200"
type input "7200"
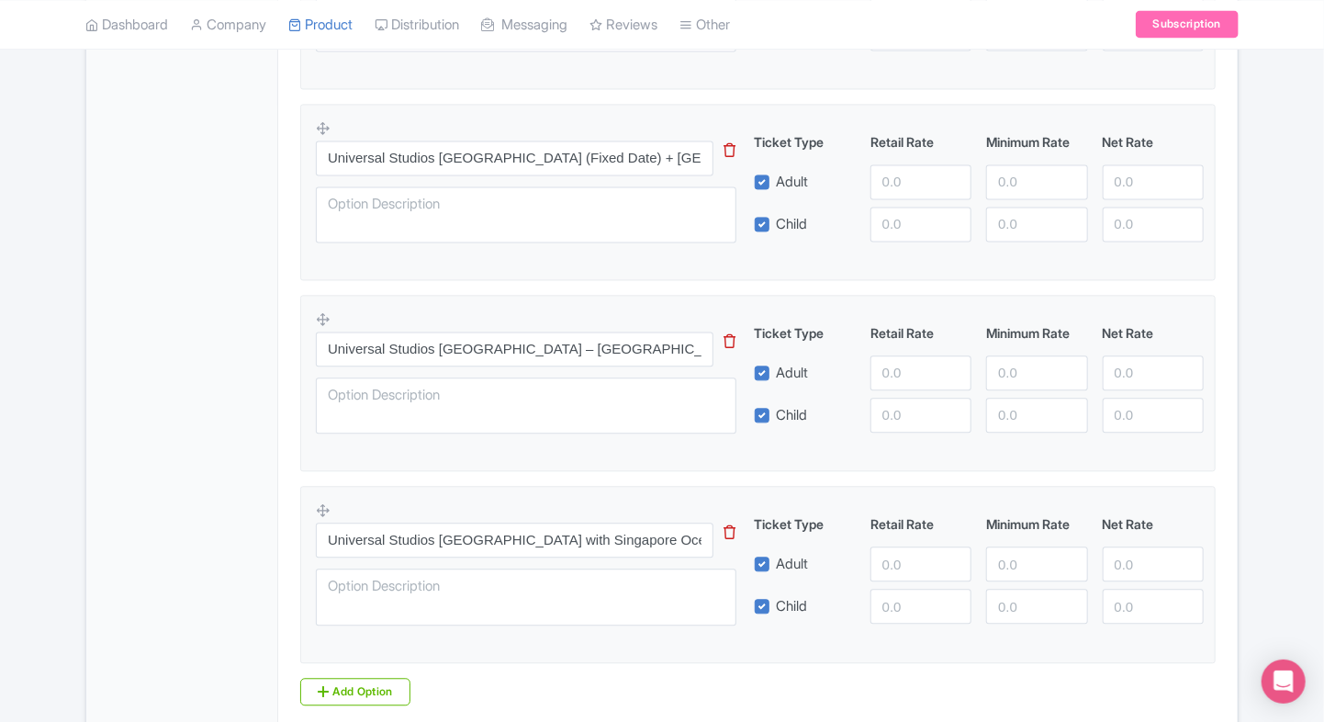
scroll to position [1701, 0]
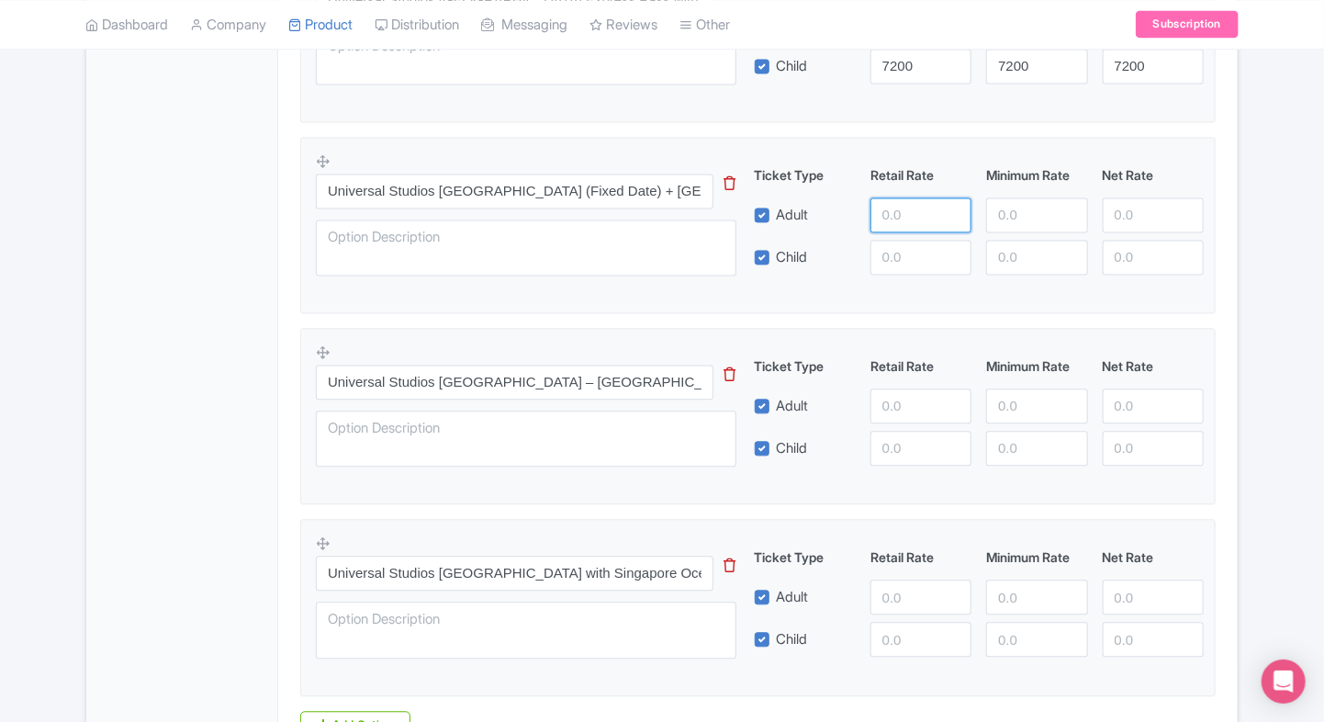
click at [891, 197] on input "number" at bounding box center [921, 214] width 101 height 35
type input "7399"
paste input "7399"
click at [901, 248] on input "number" at bounding box center [921, 257] width 101 height 35
type input "7399"
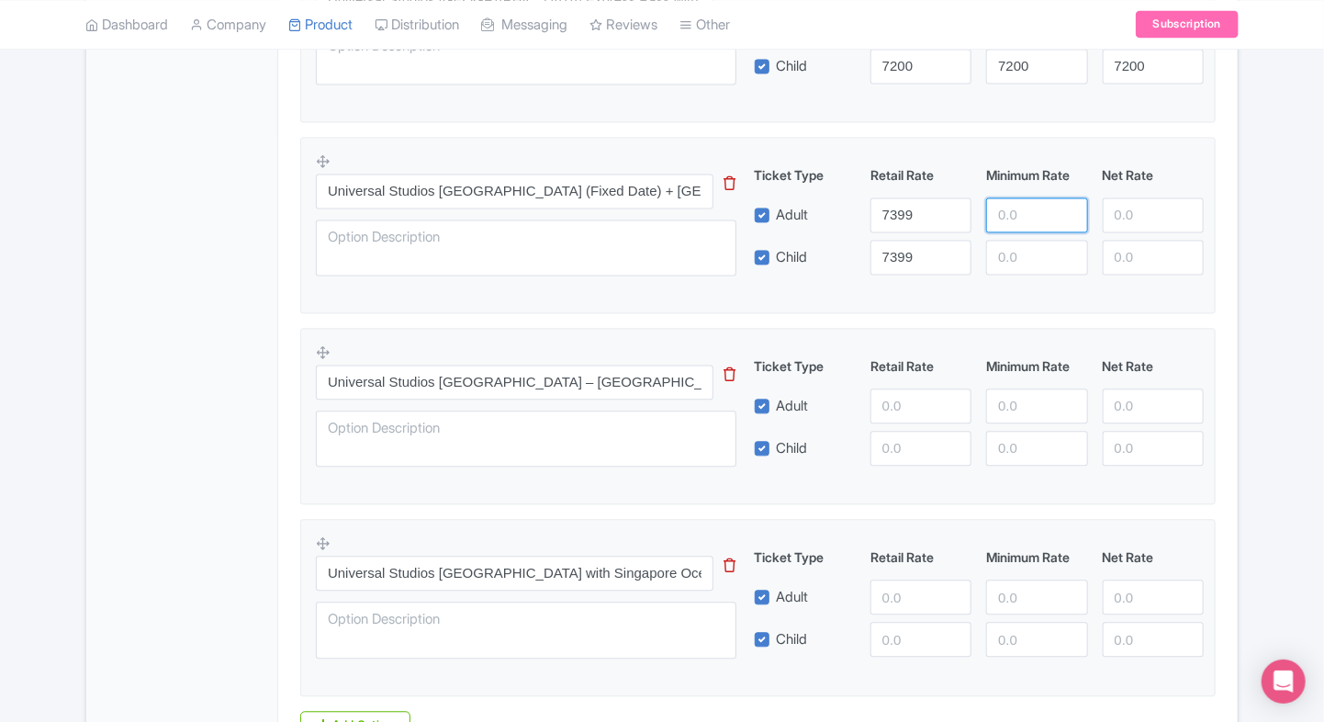
click at [1040, 219] on input "number" at bounding box center [1036, 214] width 101 height 35
paste input "7399"
type input "7399"
click at [1016, 262] on input "number" at bounding box center [1036, 257] width 101 height 35
paste input "7399"
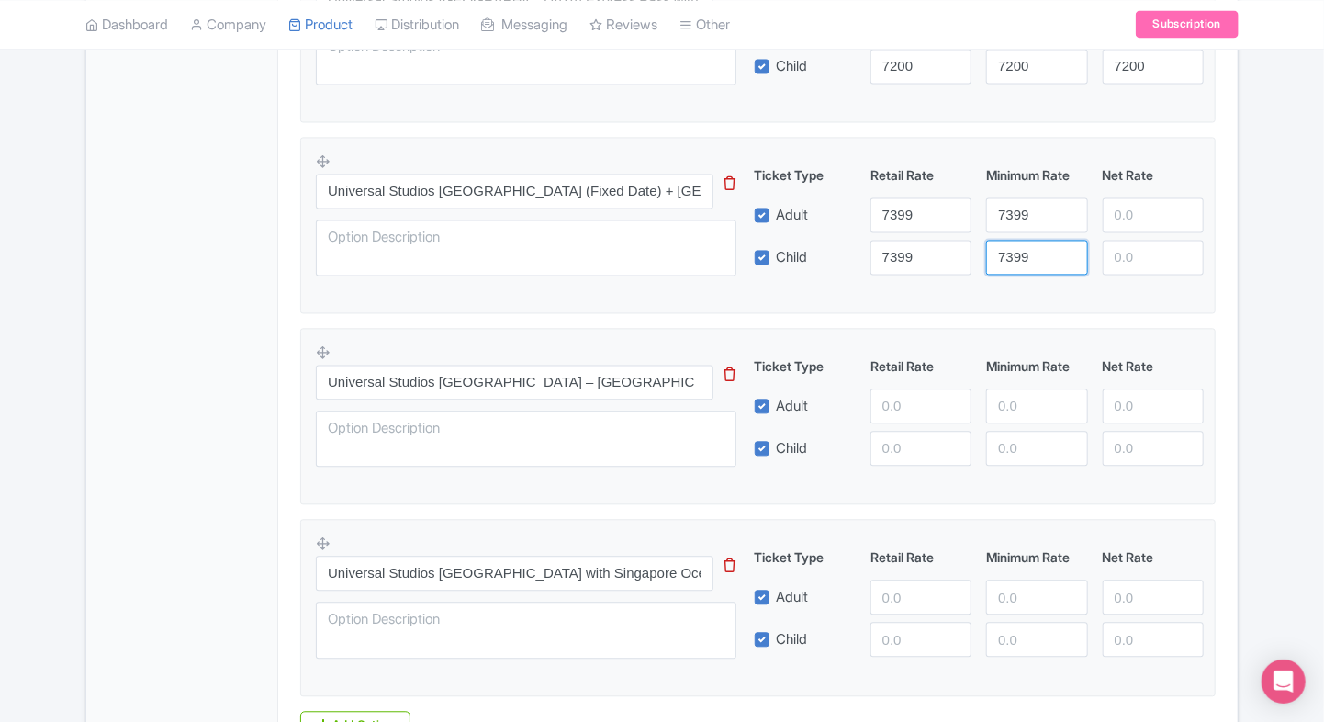
type input "7399"
click at [1141, 219] on input "number" at bounding box center [1153, 214] width 101 height 35
paste input "7399"
type input "7399"
paste input "7399"
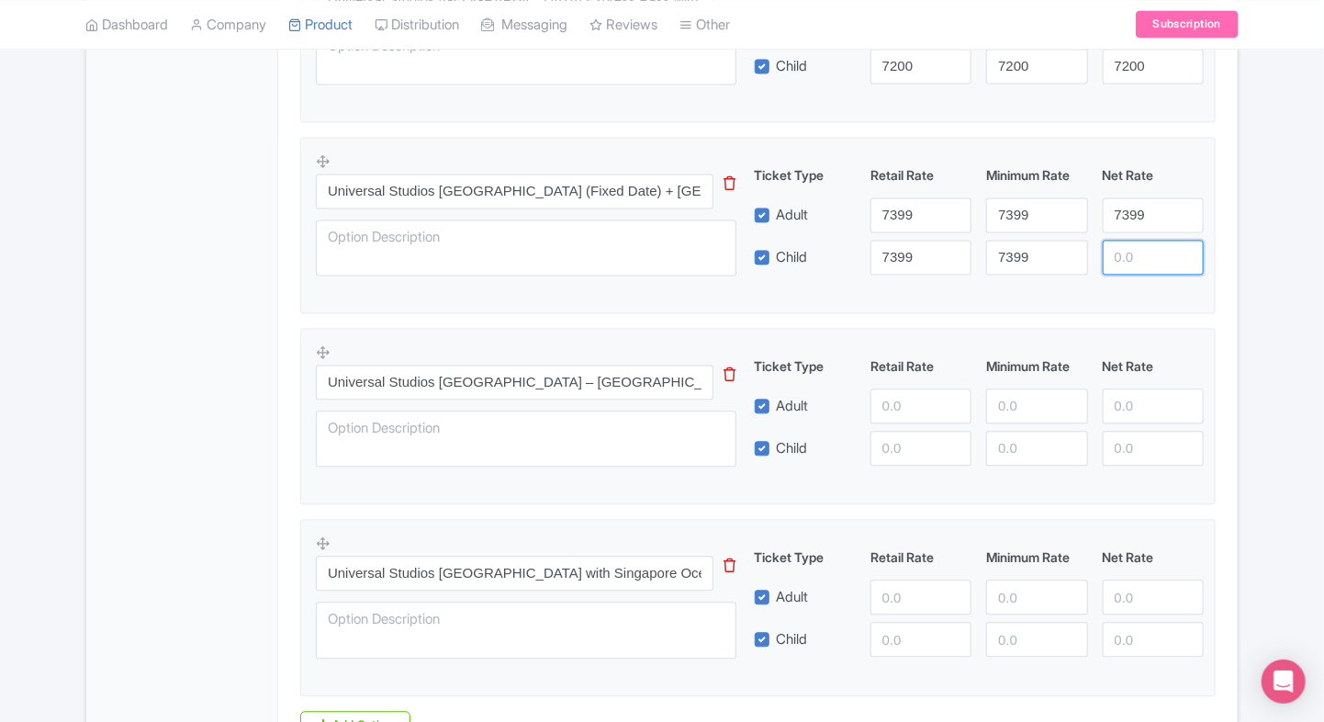
click at [1125, 257] on input "number" at bounding box center [1153, 257] width 101 height 35
type input "7399"
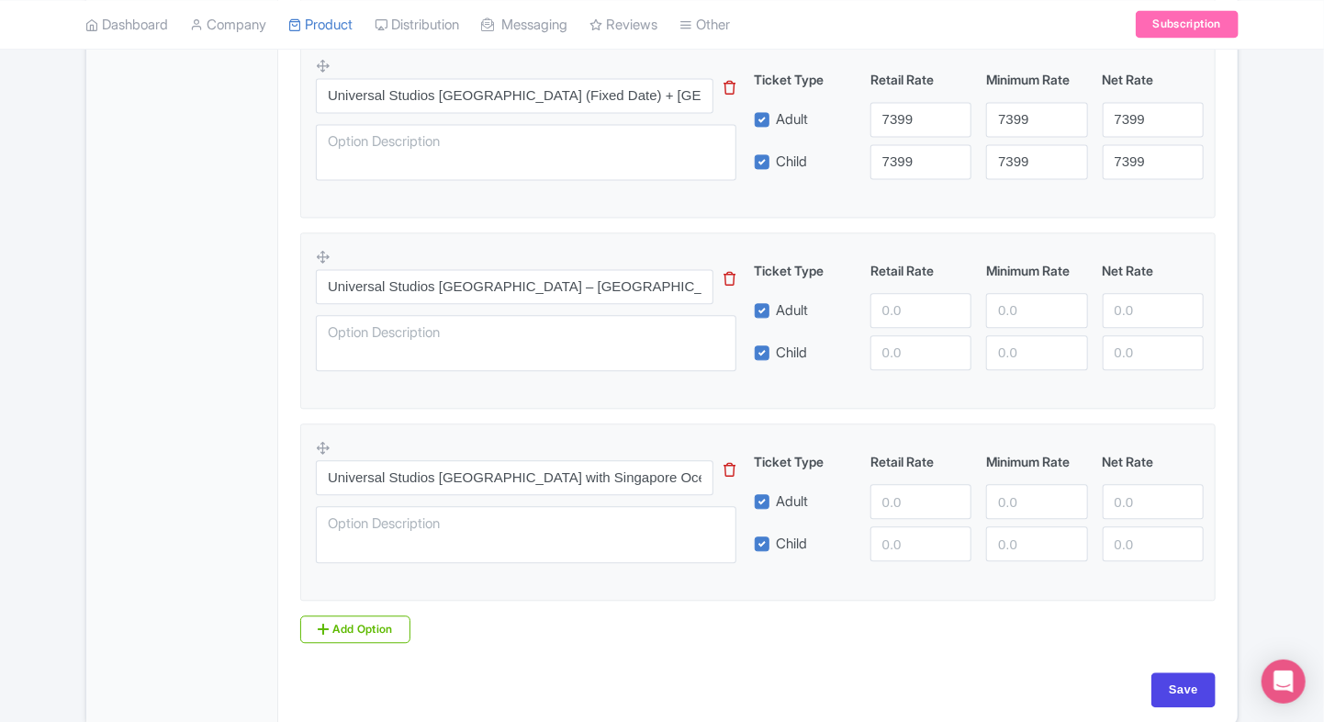
scroll to position [1800, 0]
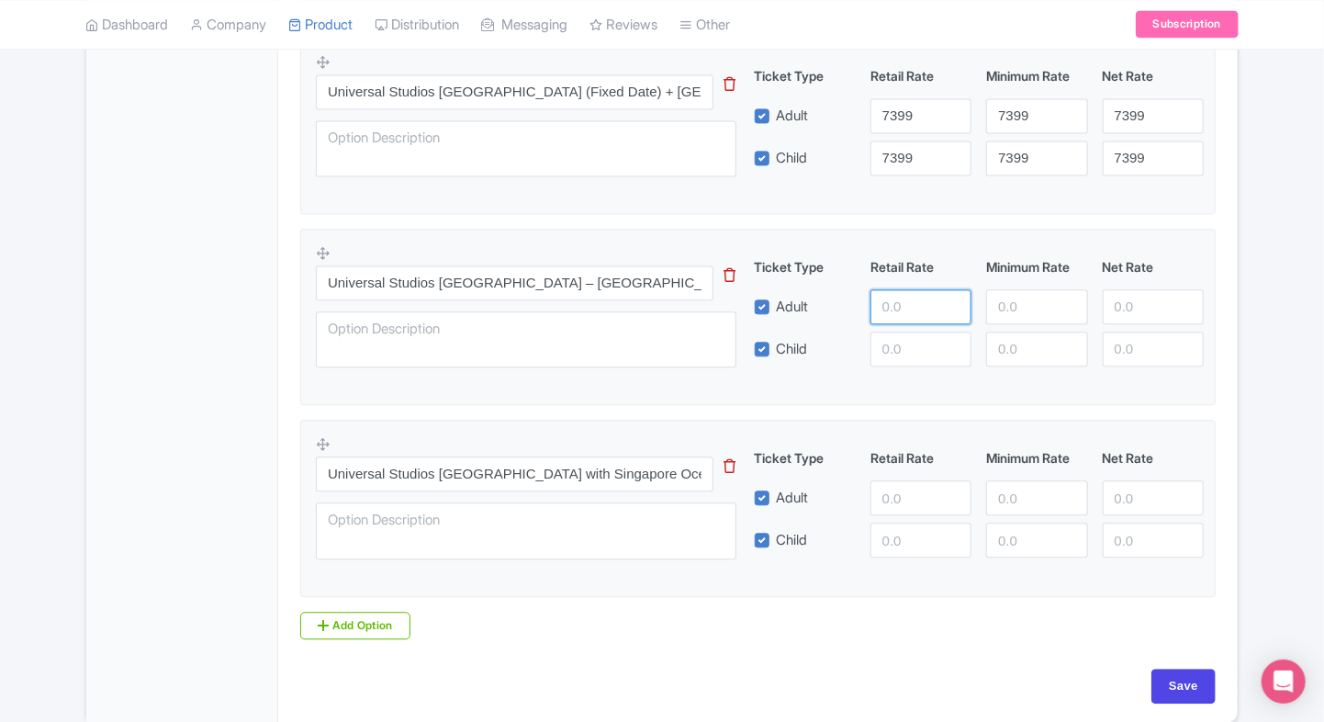
click at [892, 307] on input "number" at bounding box center [921, 306] width 101 height 35
type input "7899"
click at [893, 342] on input "number" at bounding box center [921, 349] width 101 height 35
type input "7899"
click at [995, 310] on input "number" at bounding box center [1036, 306] width 101 height 35
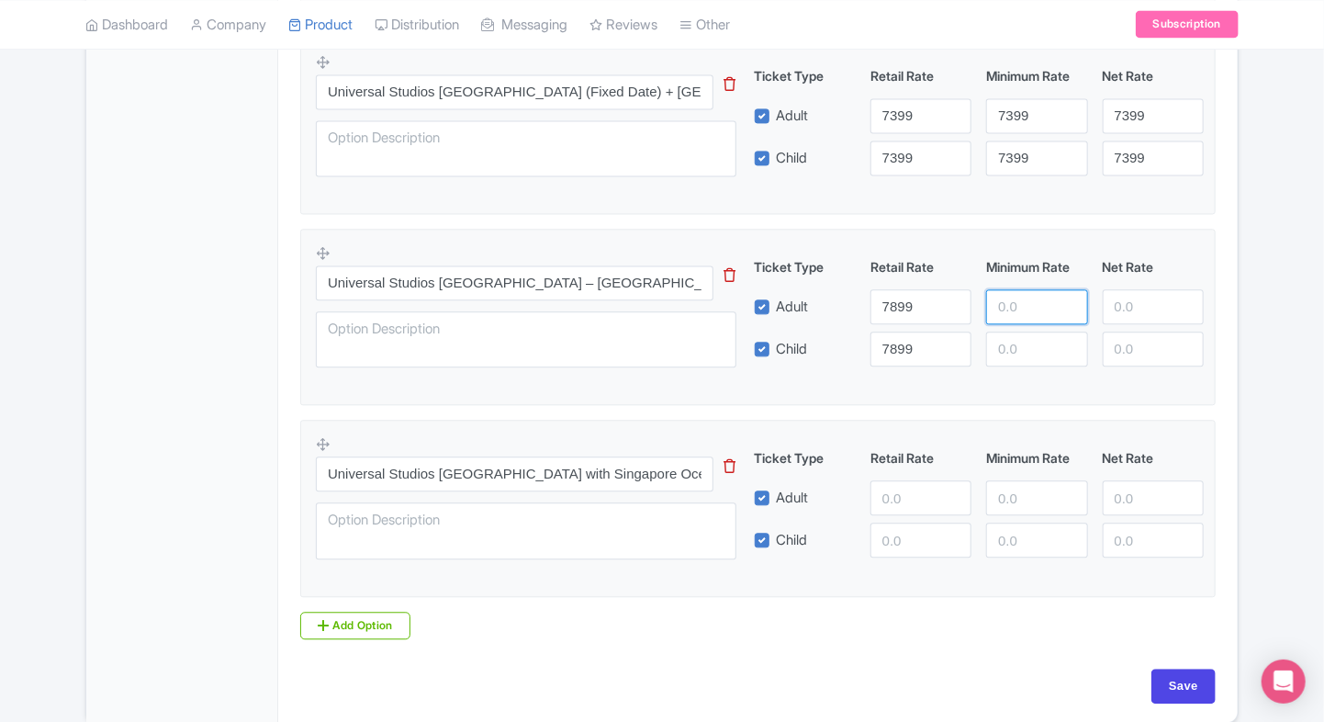
paste input "7899"
type input "7899"
click at [995, 341] on input "number" at bounding box center [1036, 349] width 101 height 35
paste input "7899"
type input "7899"
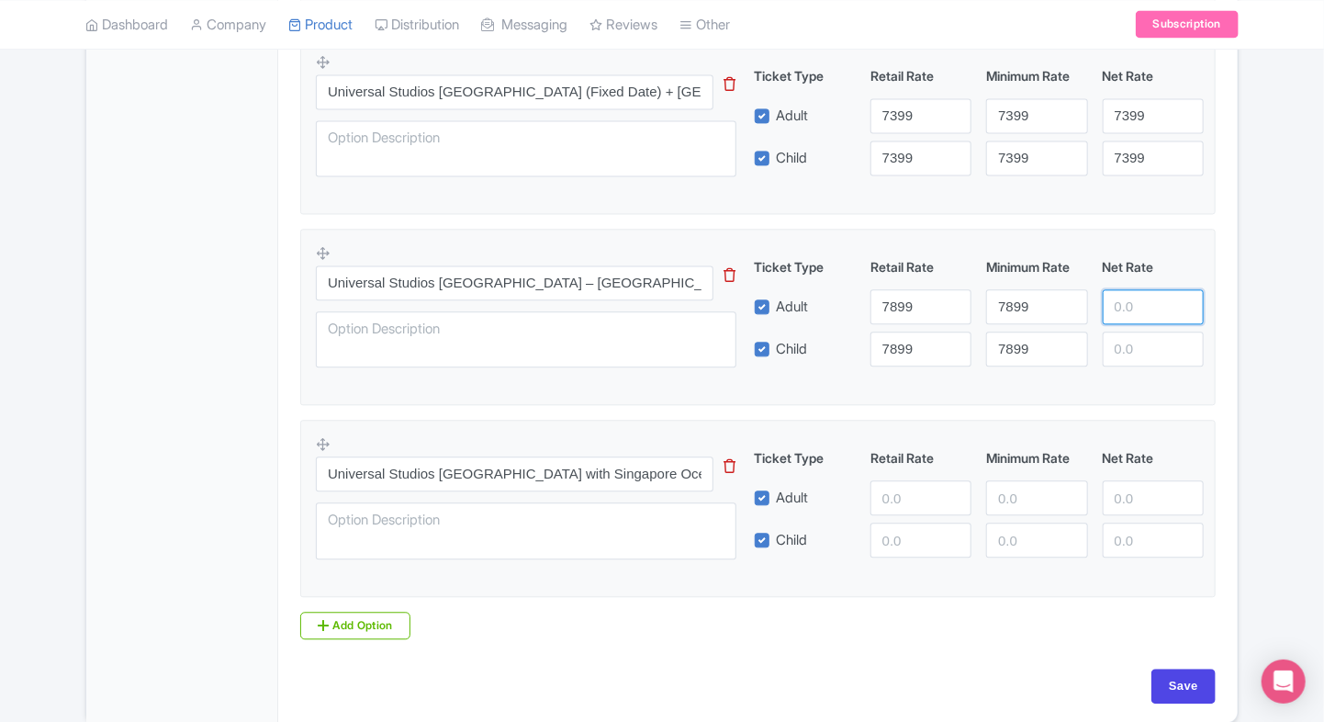
paste input "7899"
click at [1130, 304] on input "number" at bounding box center [1153, 306] width 101 height 35
type input "7899"
click at [1126, 337] on input "number" at bounding box center [1153, 349] width 101 height 35
paste input "7899"
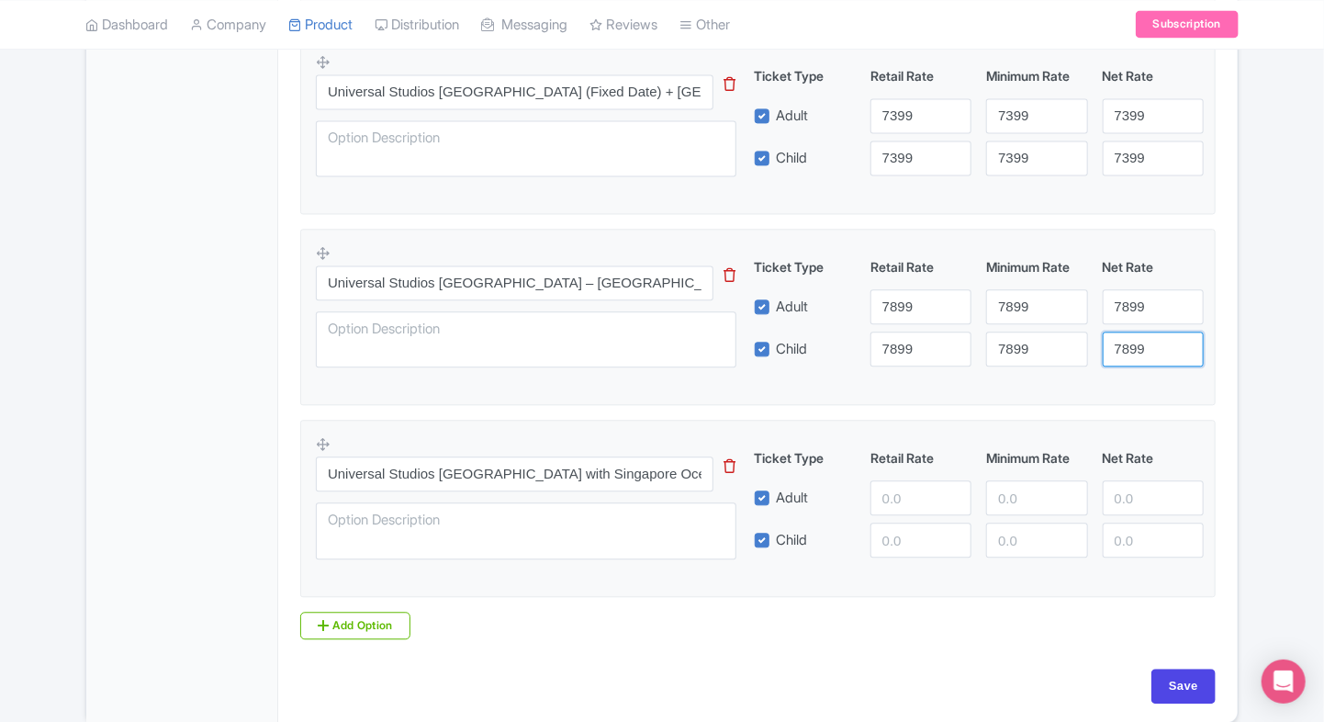
type input "7899"
click at [891, 487] on input "number" at bounding box center [921, 497] width 101 height 35
type input "8000"
click at [900, 523] on input "number" at bounding box center [921, 540] width 101 height 35
paste input "8000"
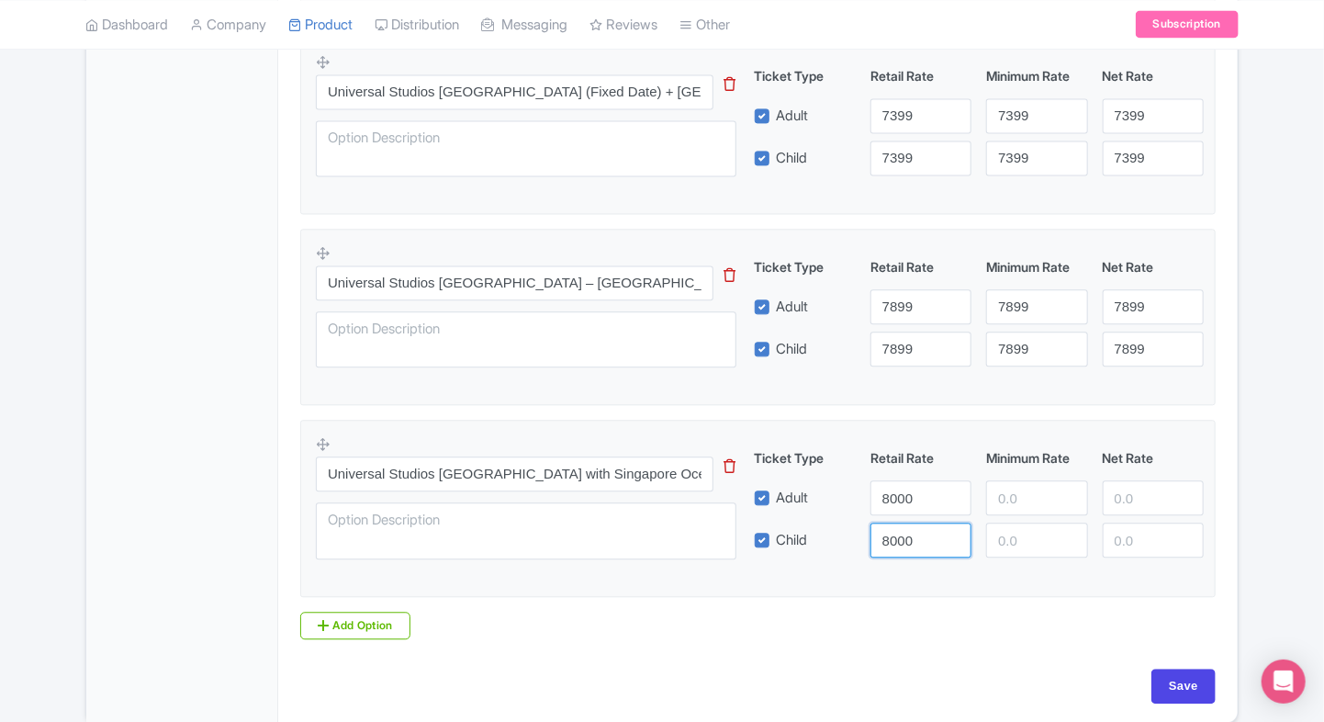
type input "8000"
paste input "8000"
click at [1010, 503] on input "number" at bounding box center [1036, 497] width 101 height 35
type input "8000"
paste input "8000"
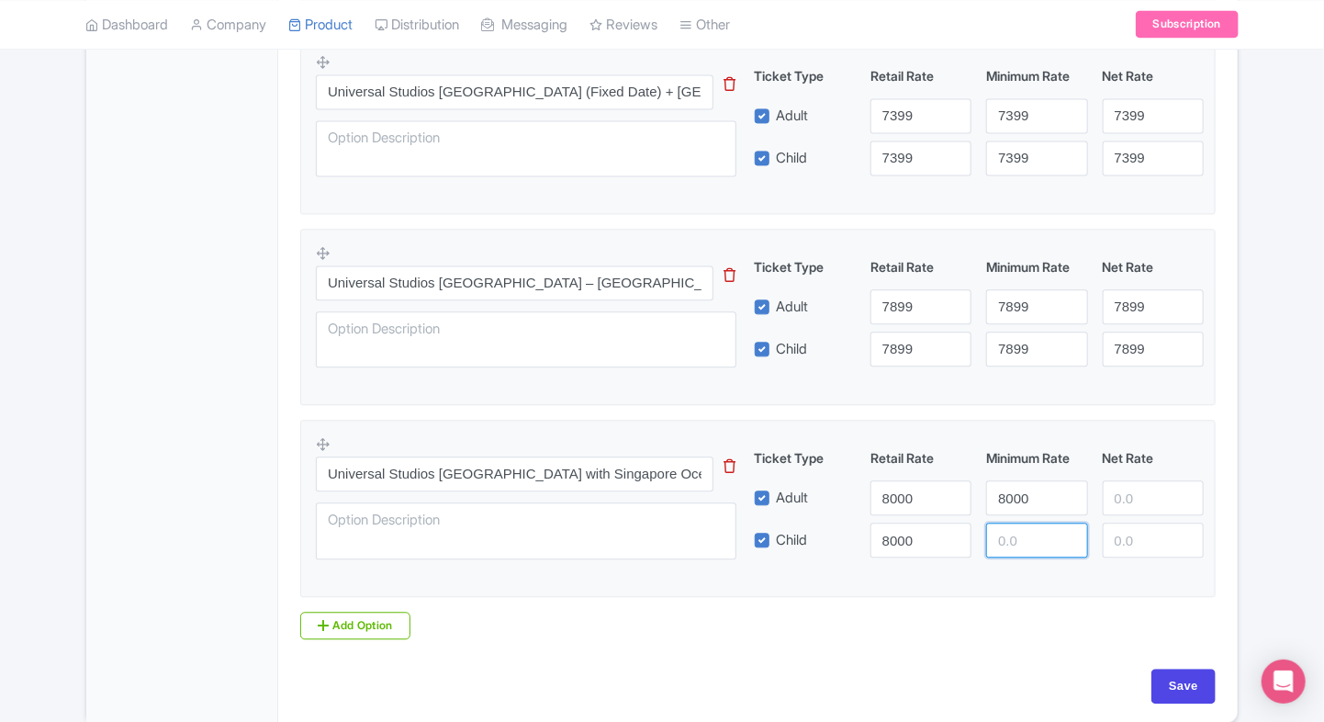
click at [1003, 542] on input "number" at bounding box center [1036, 540] width 101 height 35
type input "8000"
click at [1157, 499] on input "number" at bounding box center [1153, 497] width 101 height 35
paste input "8000"
type input "8000"
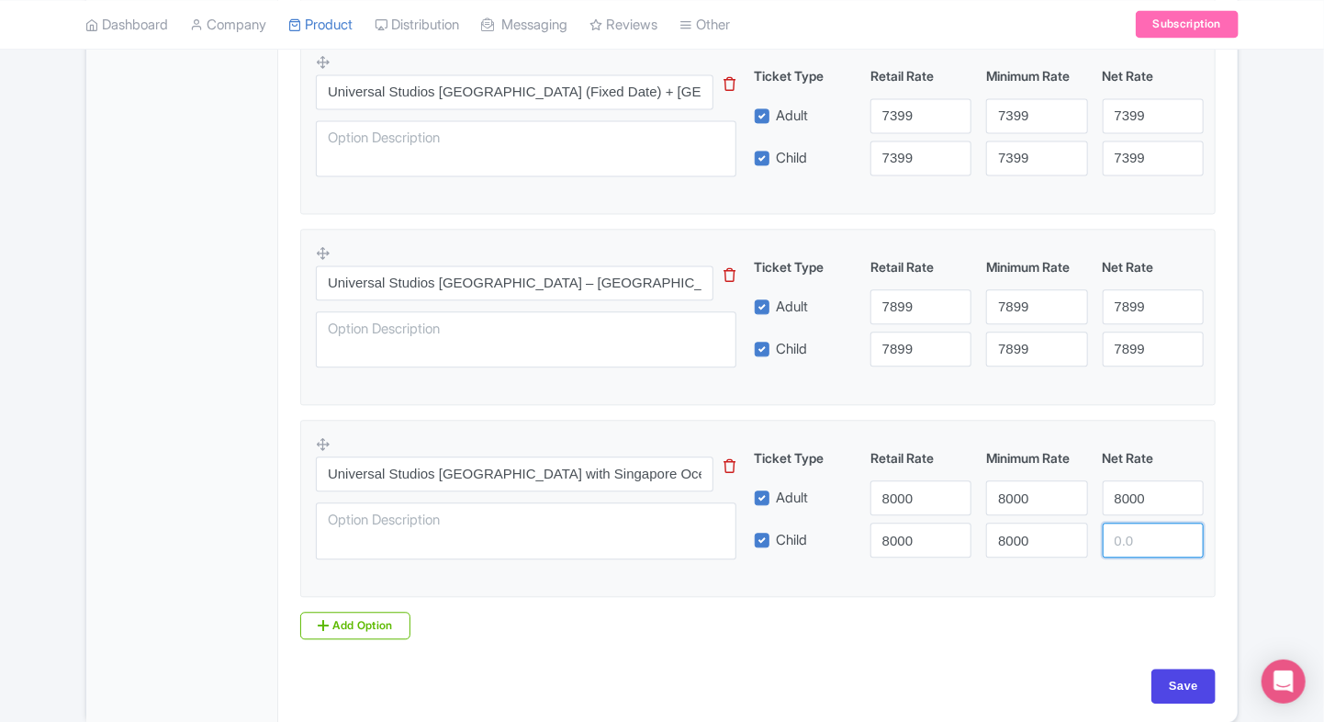
click at [1130, 528] on input "number" at bounding box center [1153, 540] width 101 height 35
paste input "8000"
type input "8000"
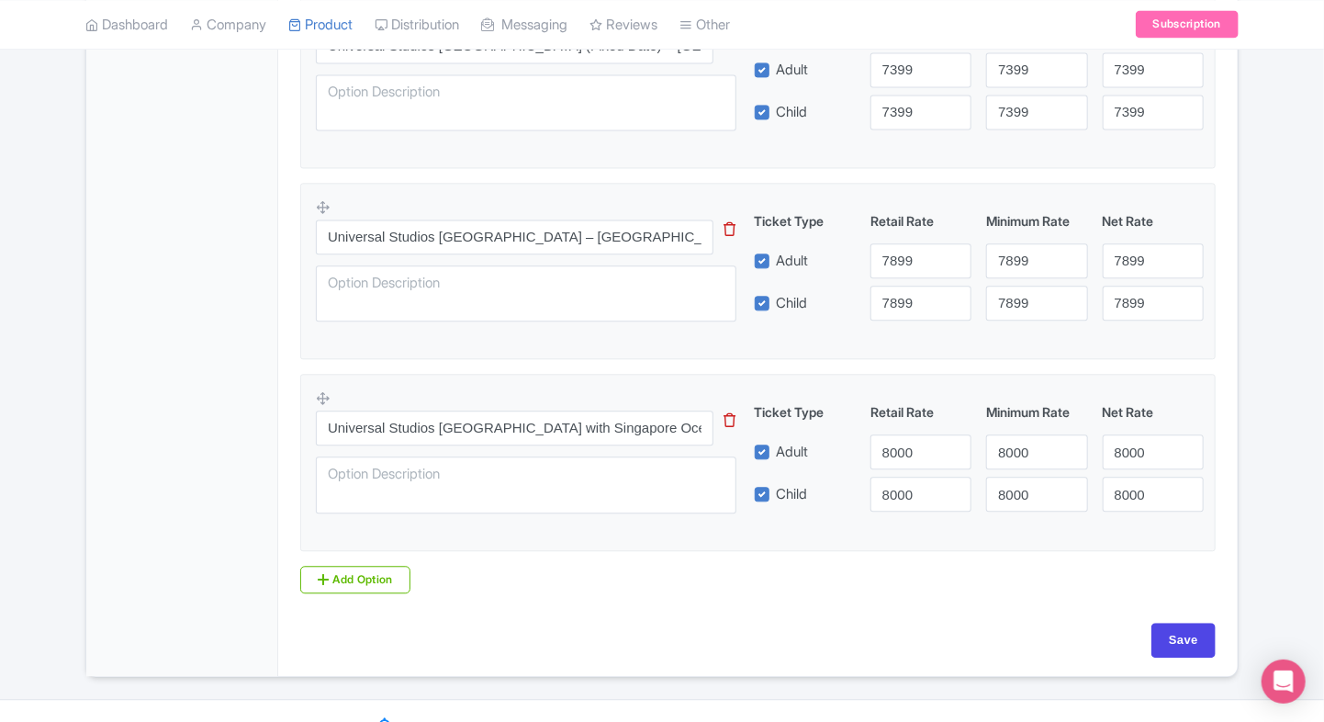
scroll to position [1851, 0]
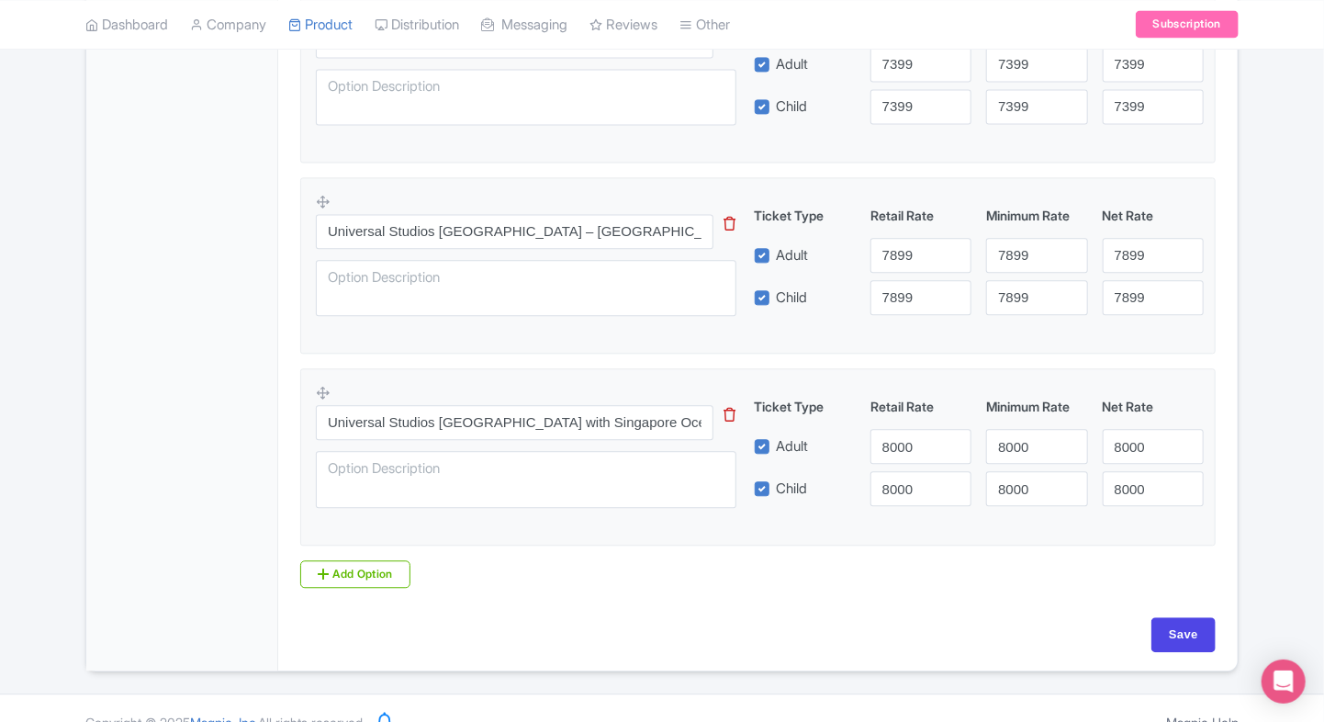
click at [1172, 625] on input "Save" at bounding box center [1184, 634] width 64 height 35
type input "Saving..."
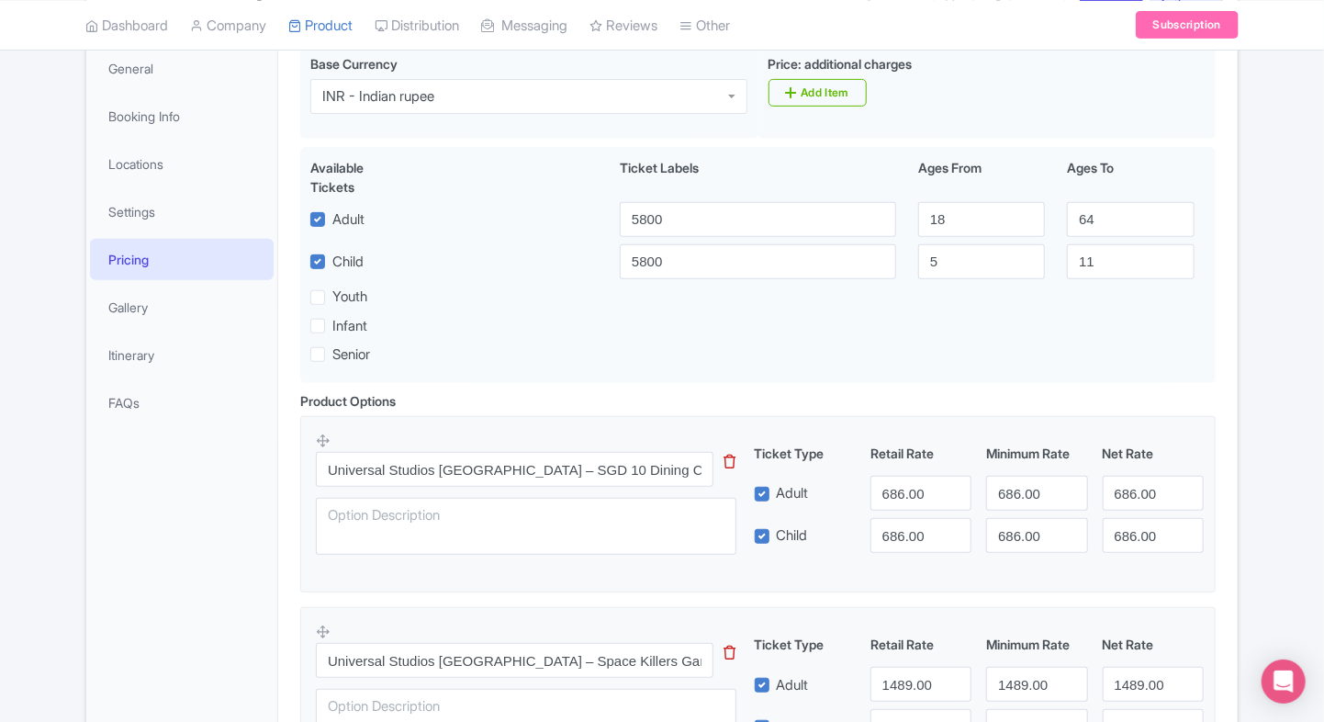
scroll to position [273, 0]
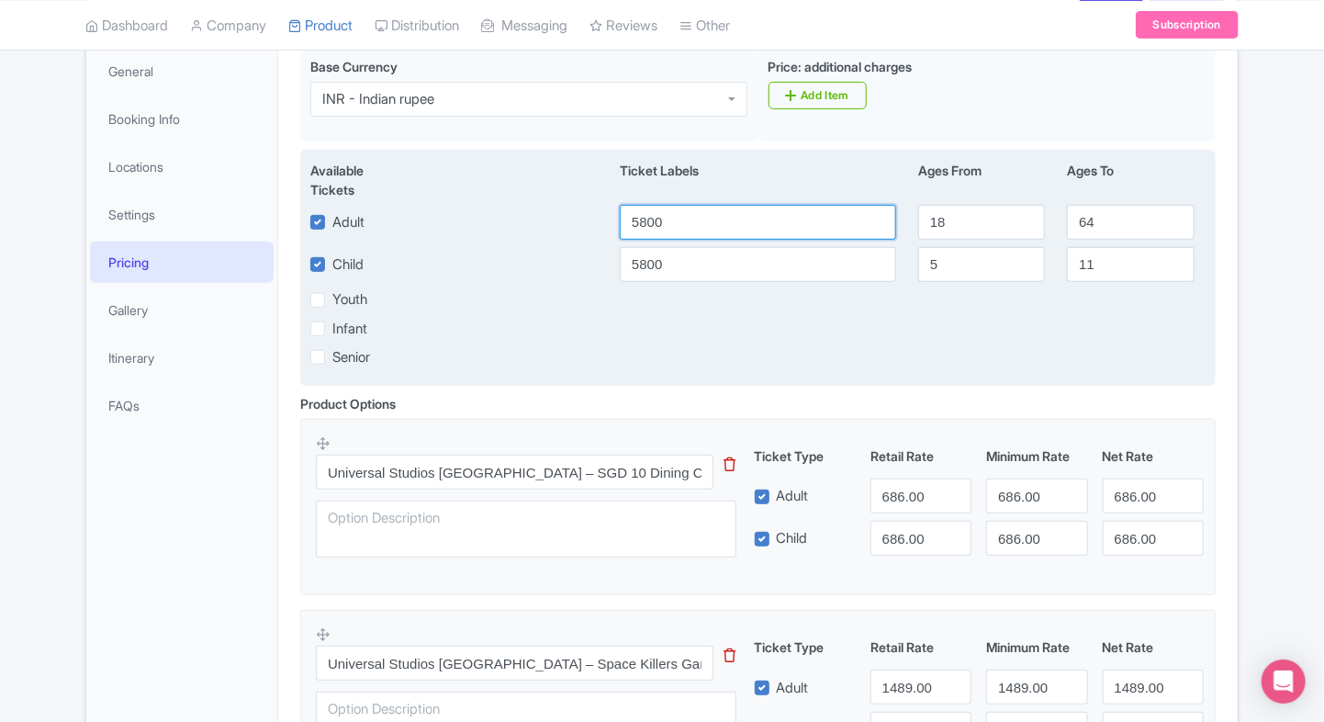
drag, startPoint x: 691, startPoint y: 224, endPoint x: 568, endPoint y: 226, distance: 122.1
click at [568, 226] on div "Adult 5800 18 64" at bounding box center [757, 222] width 917 height 35
type input "4"
type input "686"
click at [638, 262] on input "5800" at bounding box center [758, 264] width 276 height 35
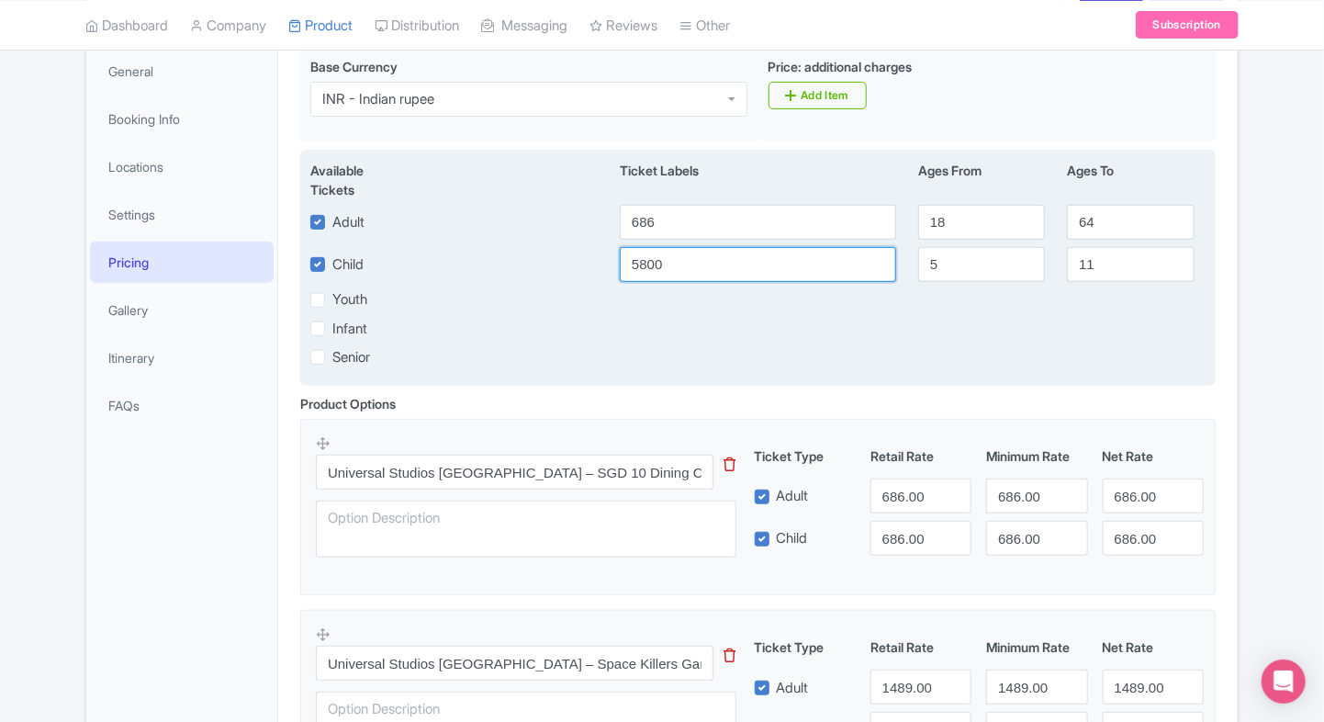
click at [638, 262] on input "5800" at bounding box center [758, 264] width 276 height 35
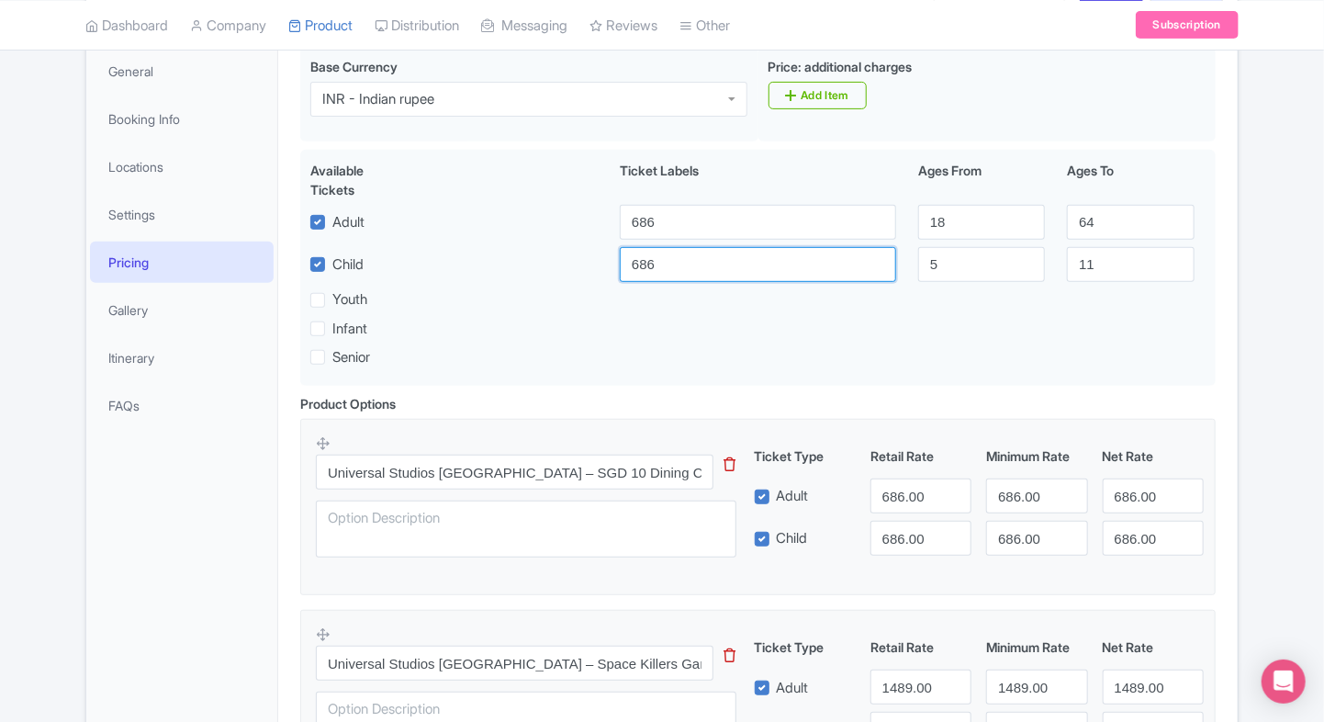
type input "686"
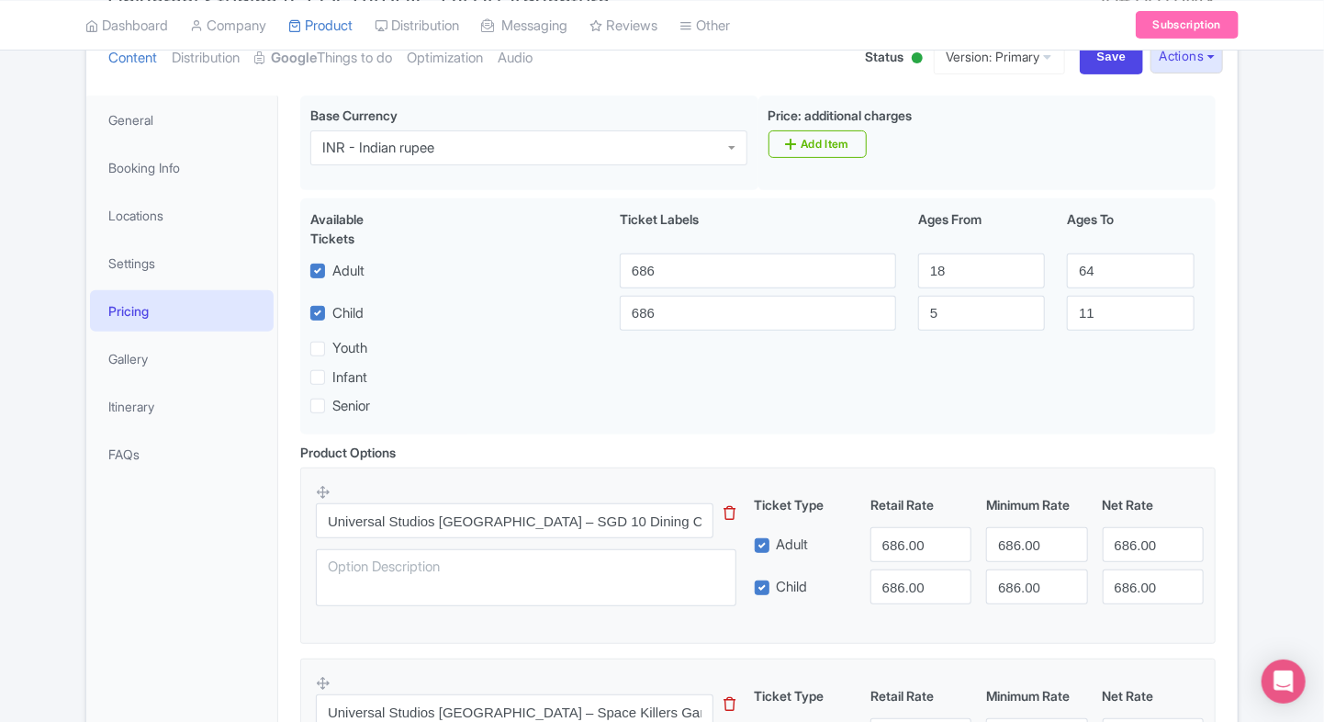
scroll to position [213, 0]
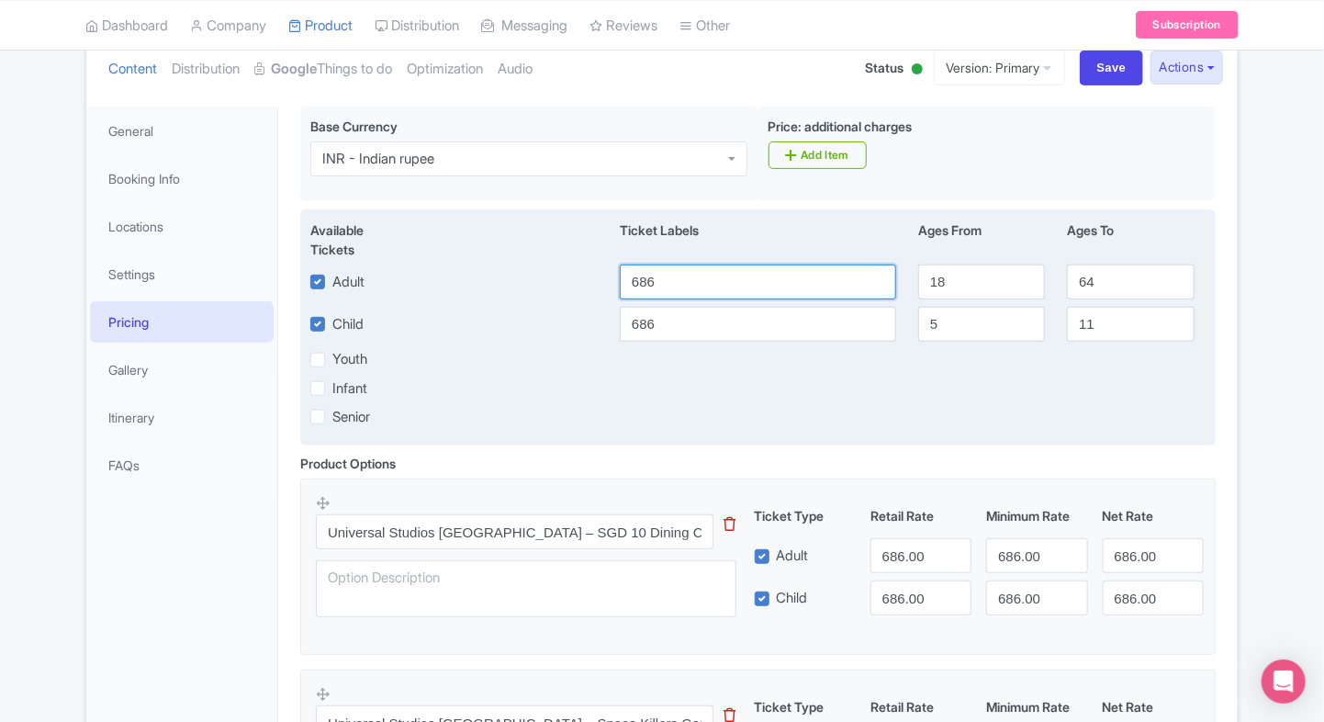
click at [694, 293] on input "686" at bounding box center [758, 281] width 276 height 35
type input "5"
type input "686"
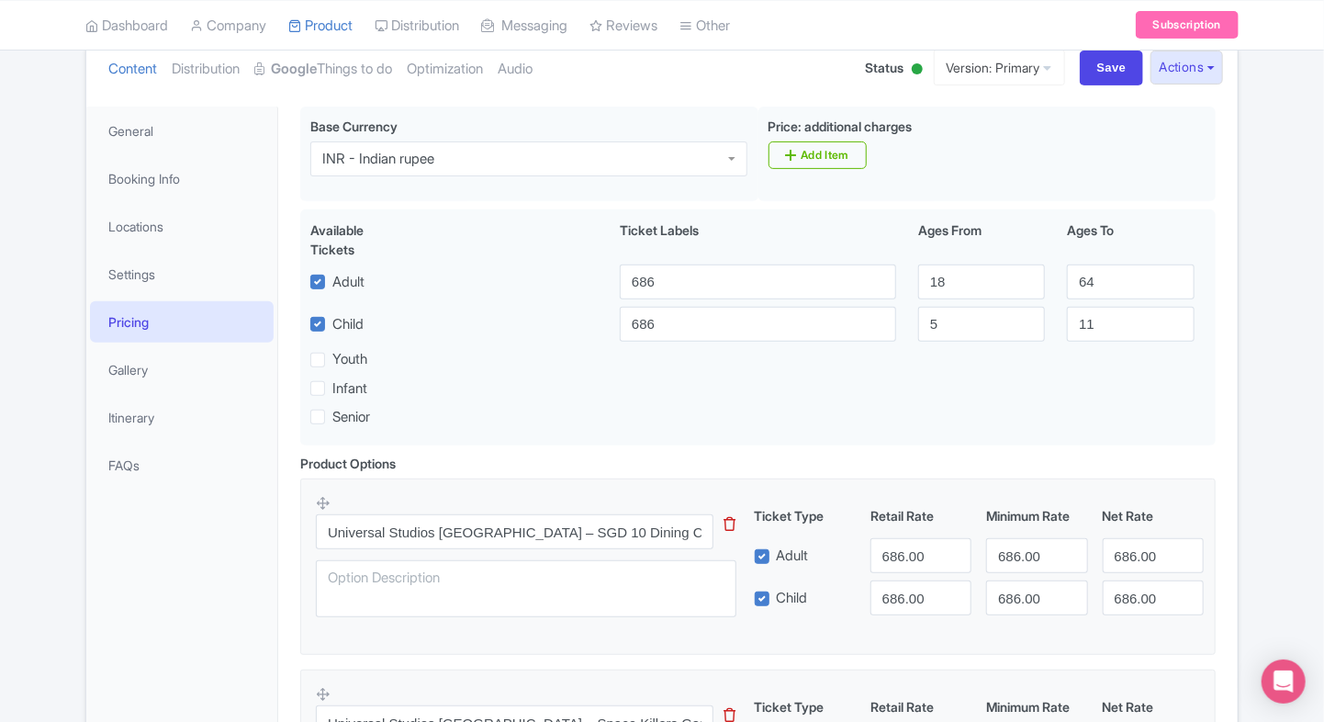
click at [1221, 252] on div "Base Currency INR - Indian rupee INR - Indian rupee Price: additional charges i…" at bounding box center [758, 280] width 938 height 347
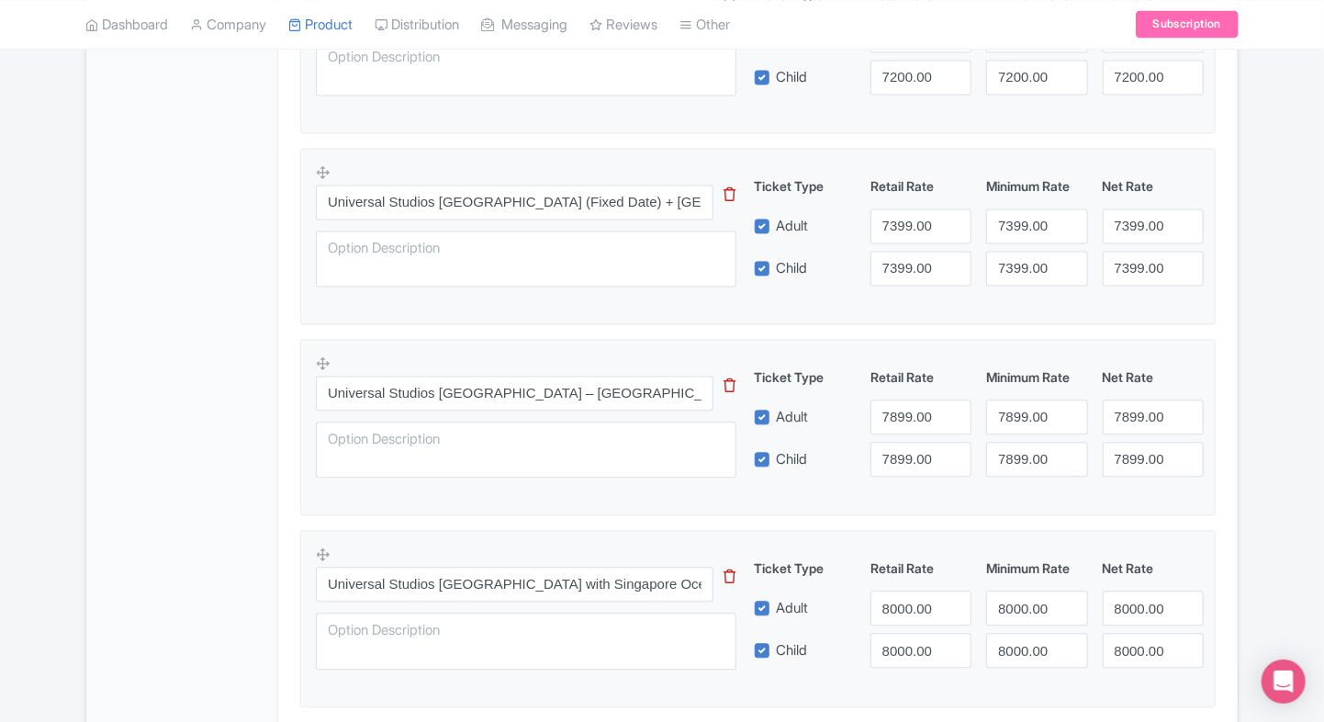
scroll to position [1874, 0]
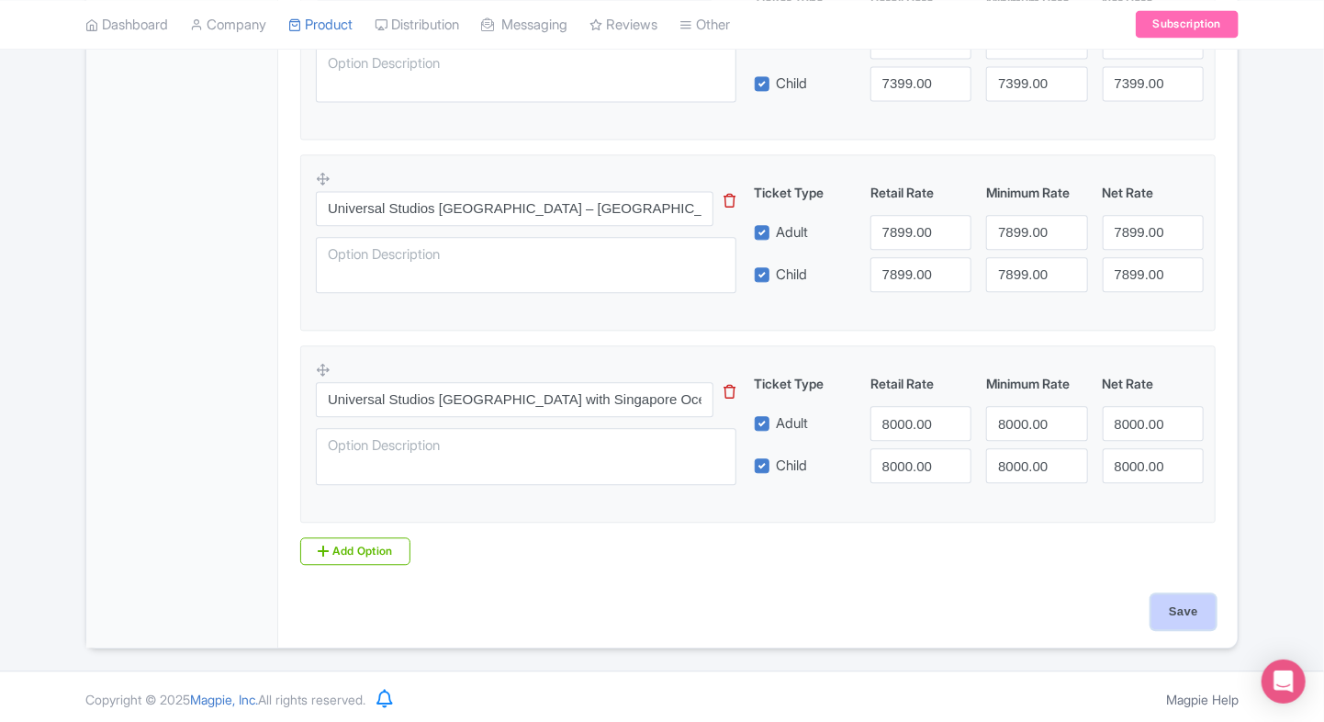
click at [1196, 596] on input "Save" at bounding box center [1184, 611] width 64 height 35
type input "Saving..."
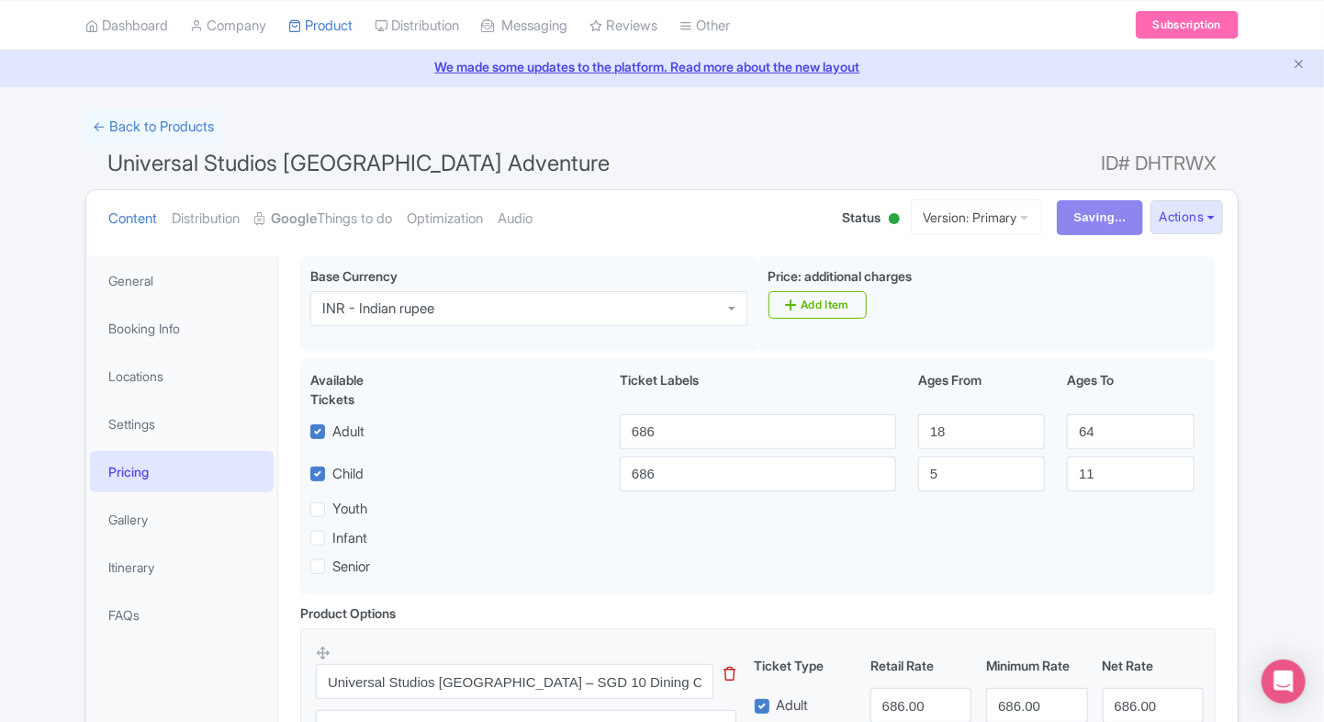
scroll to position [0, 0]
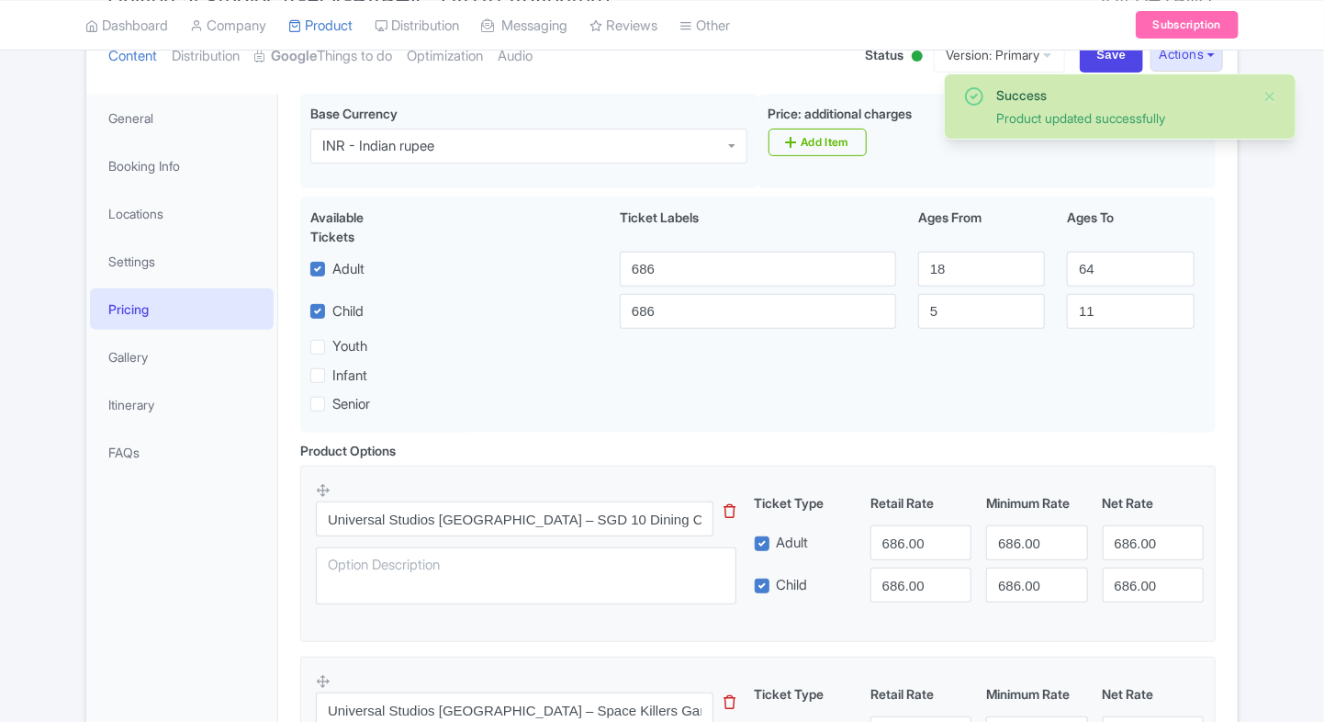
scroll to position [220, 0]
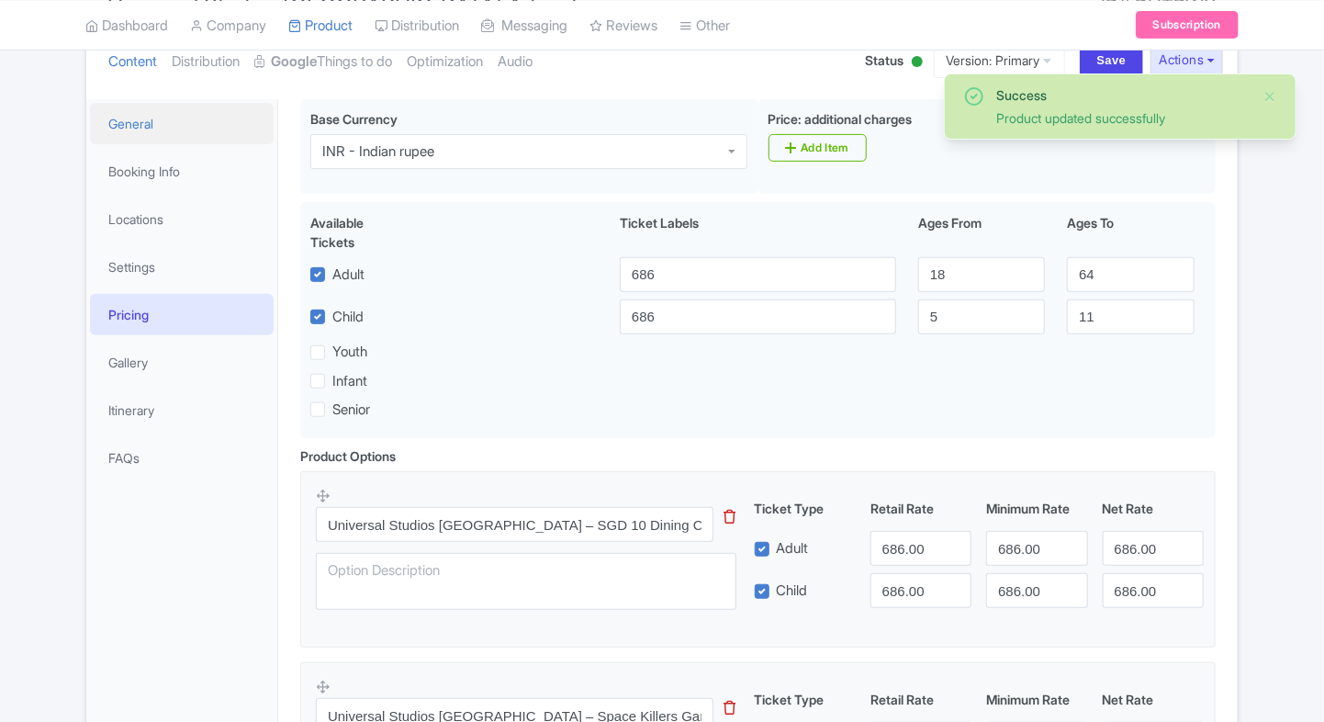
click at [138, 118] on link "General" at bounding box center [182, 123] width 184 height 41
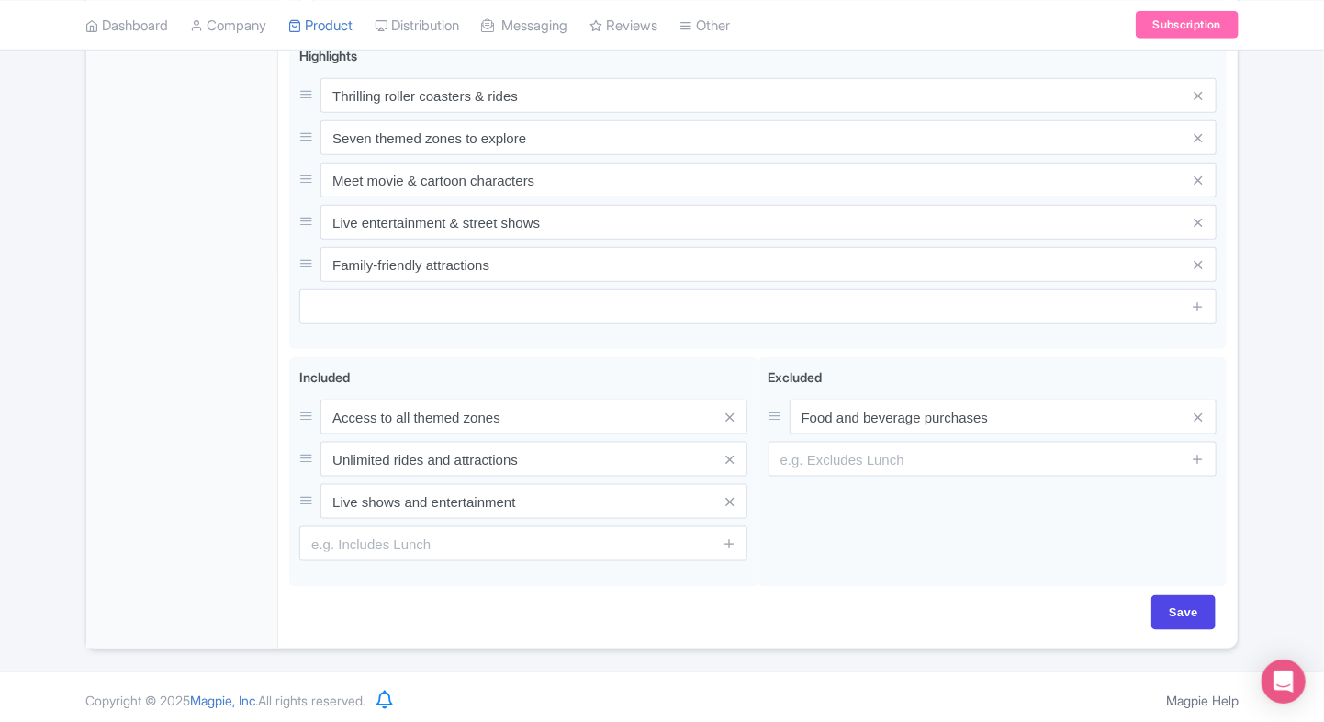
scroll to position [0, 0]
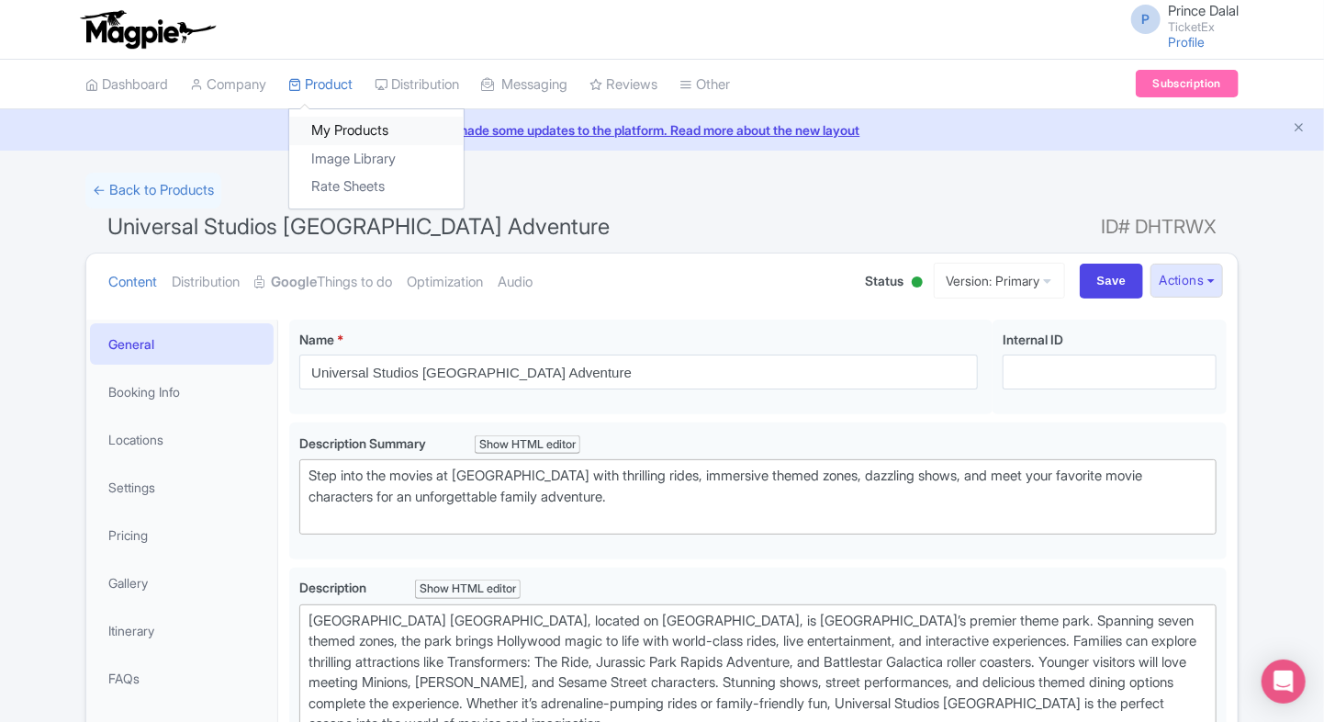
click at [340, 127] on link "My Products" at bounding box center [376, 131] width 174 height 28
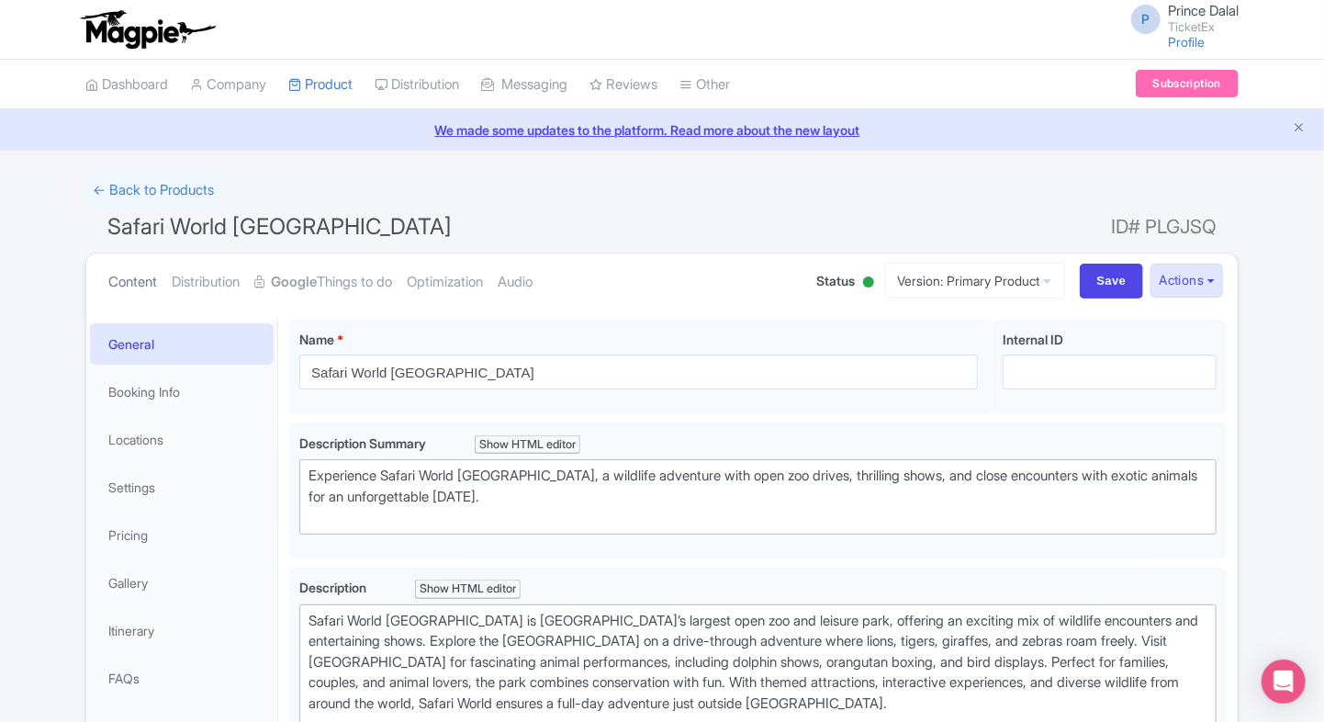
type trix-editor "<div>&nbsp;Safari World Bangkok is Thailand’s largest open zoo and leisure park…"
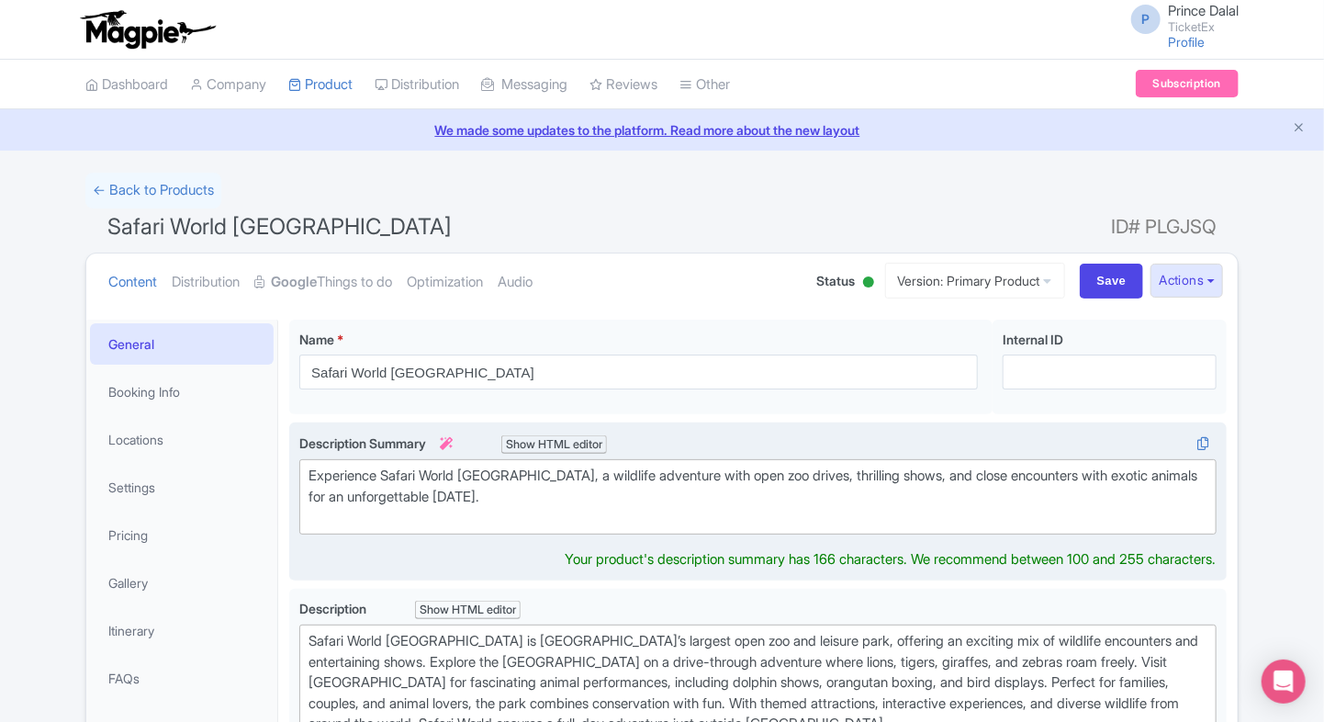
click at [485, 513] on div "Experience Safari World Bangkok, a wildlife adventure with open zoo drives, thr…" at bounding box center [758, 497] width 899 height 62
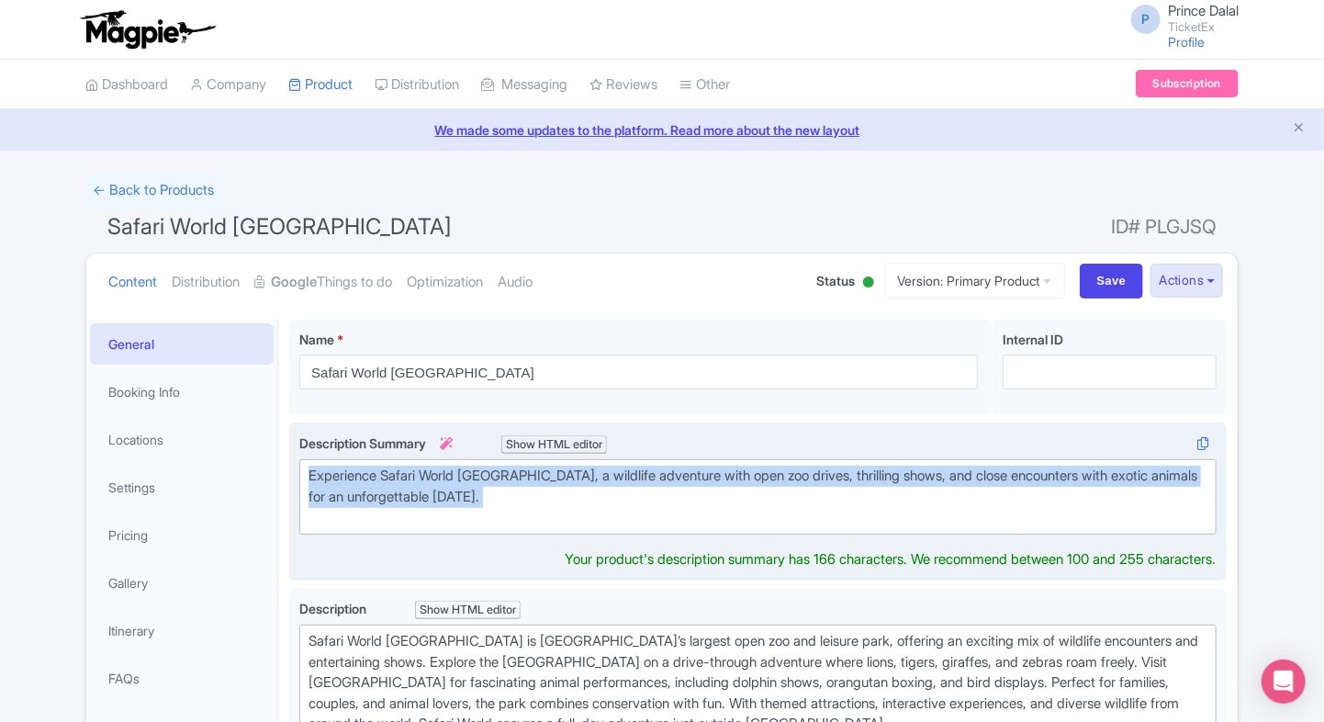
paste trix-editor "Step onto Thailand’s highest observation deck at Mahanakhon SkyWalk, with 360° …"
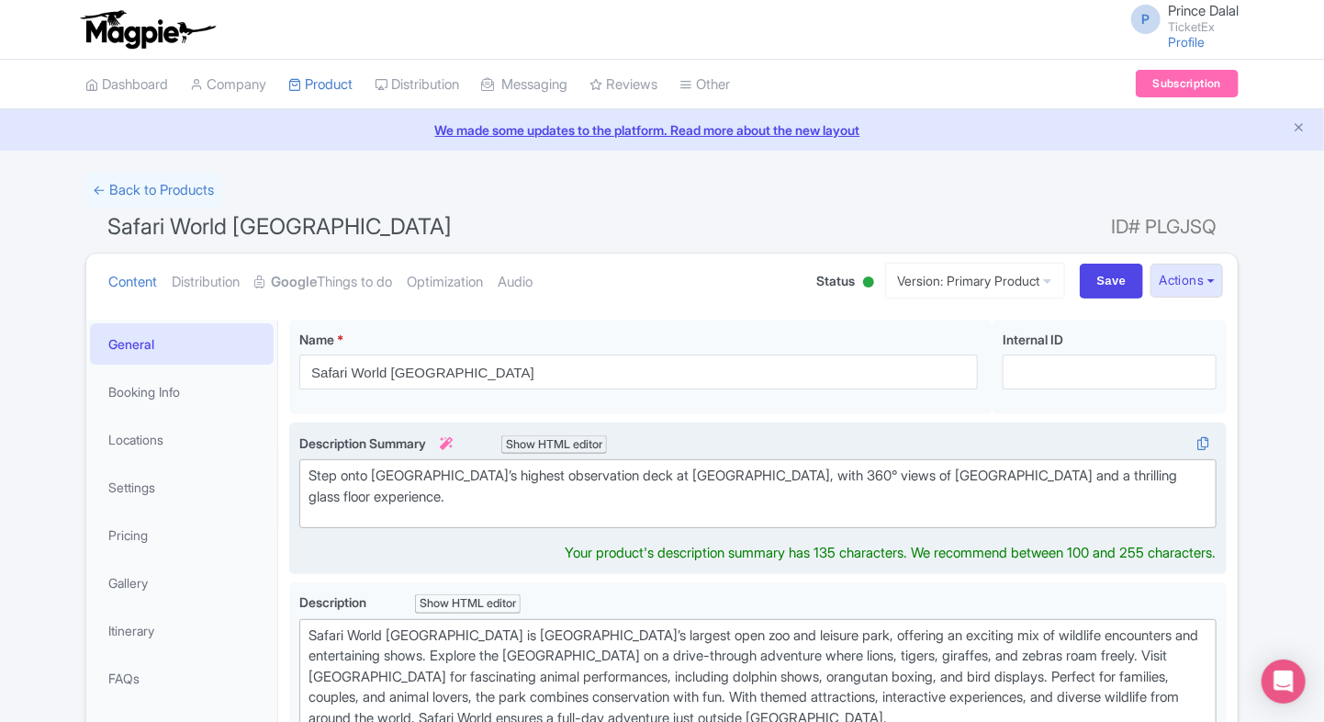
type trix-editor "<div>Step onto Thailand’s highest observation deck at Mahanakhon SkyWalk, with …"
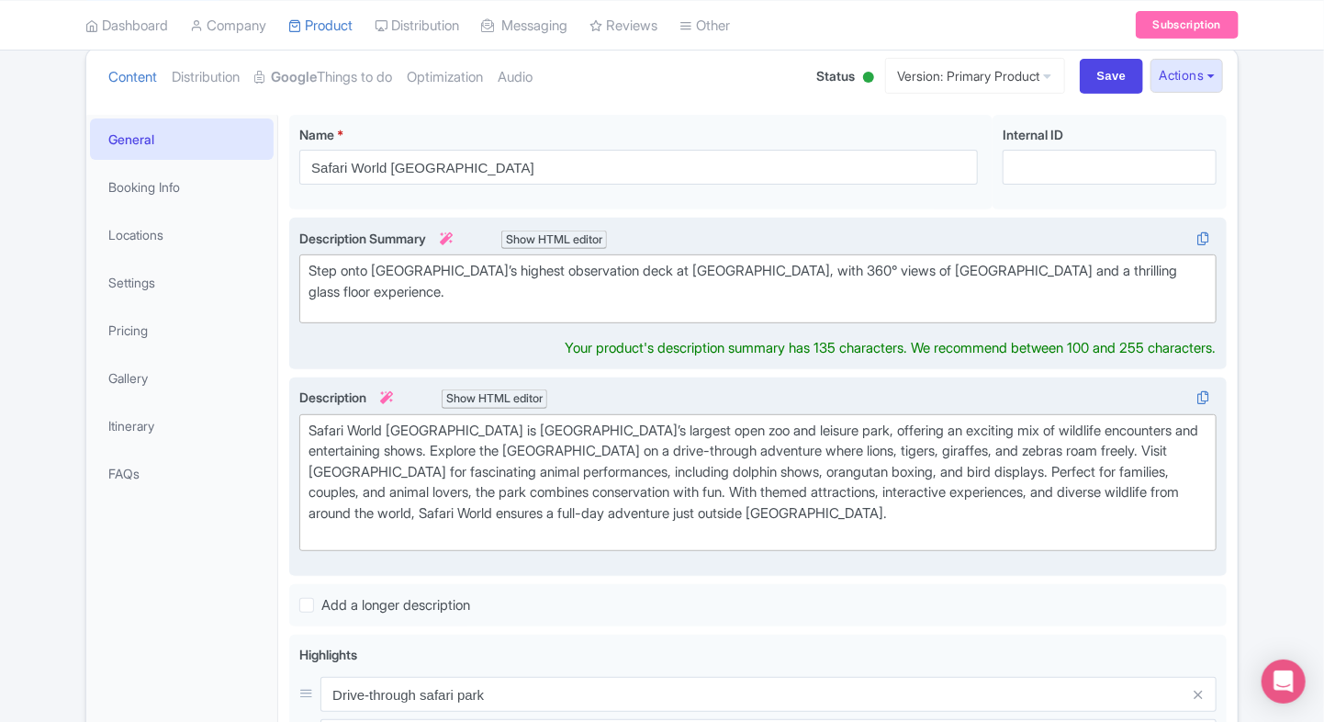
scroll to position [206, 0]
click at [523, 514] on div "Safari World Bangkok is Thailand’s largest open zoo and leisure park, offering …" at bounding box center [758, 482] width 899 height 124
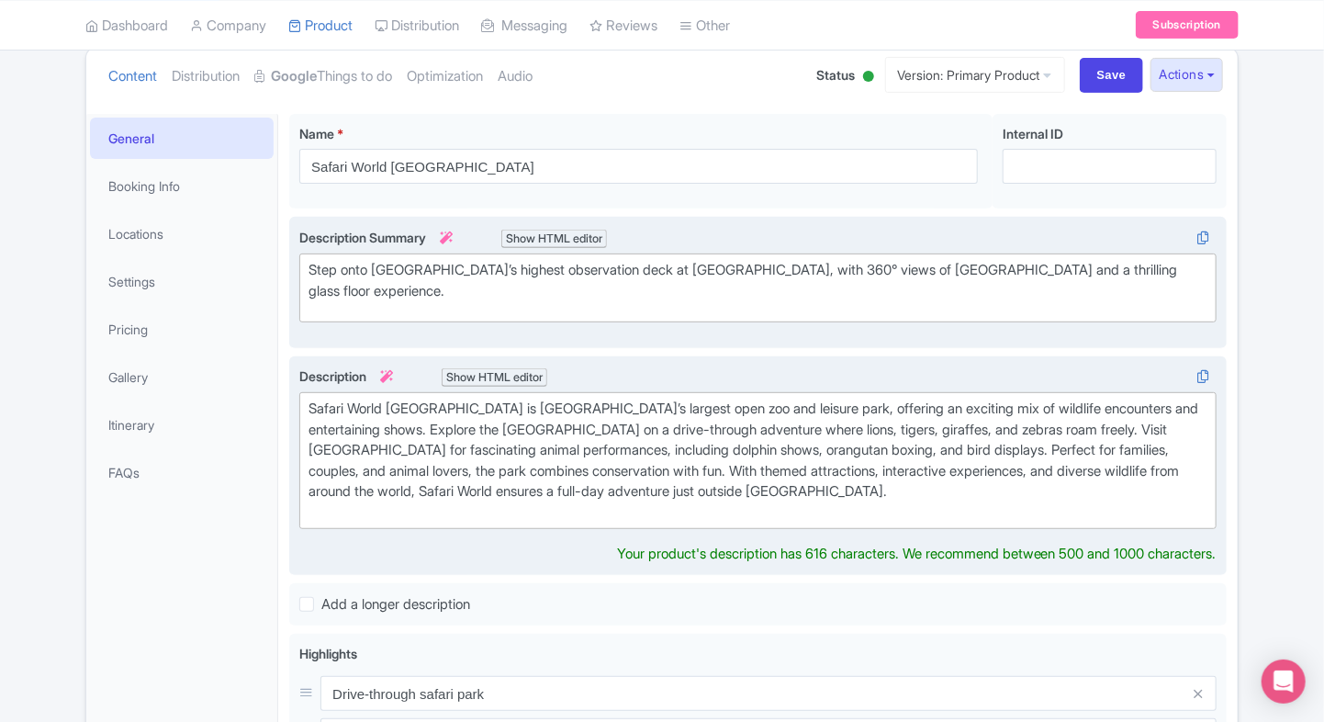
click at [560, 424] on div "Safari World Bangkok is Thailand’s largest open zoo and leisure park, offering …" at bounding box center [758, 461] width 899 height 124
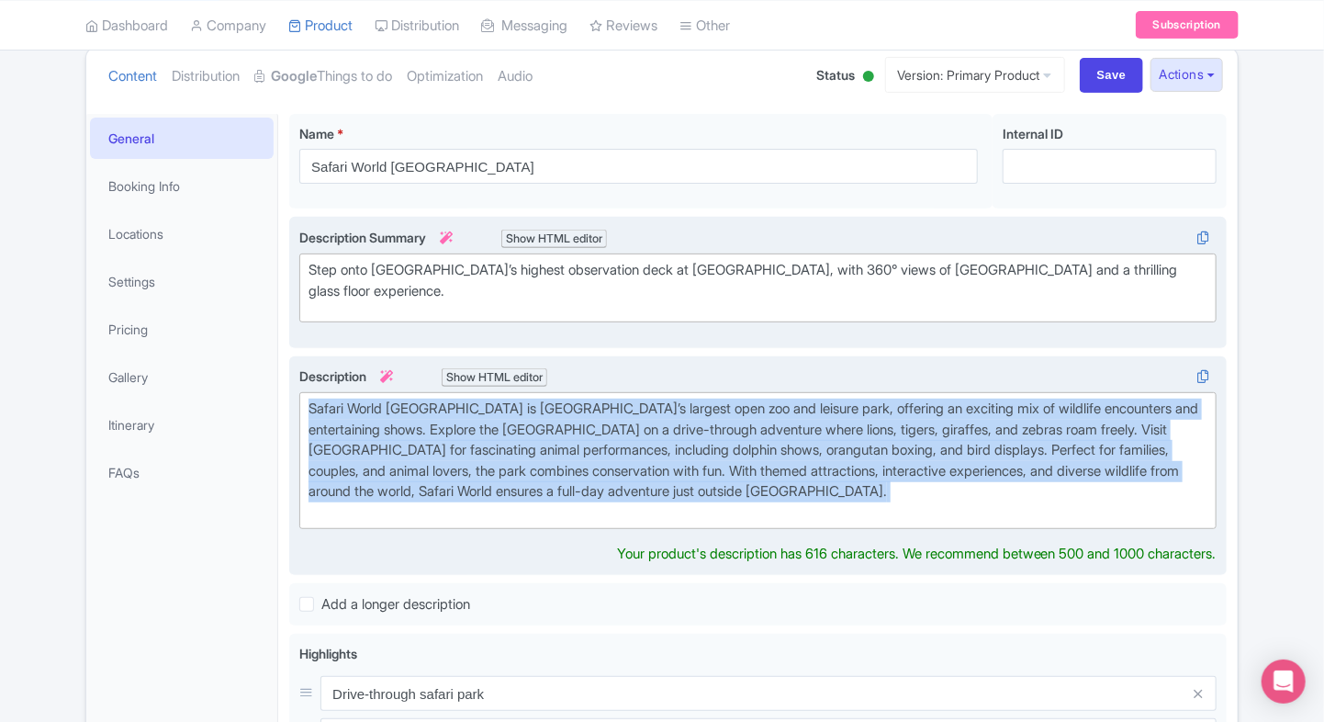
paste trix-editor "<div>&nbsp;Mahanakhon SkyWalk is Bangkok’s highest observation deck, located at…"
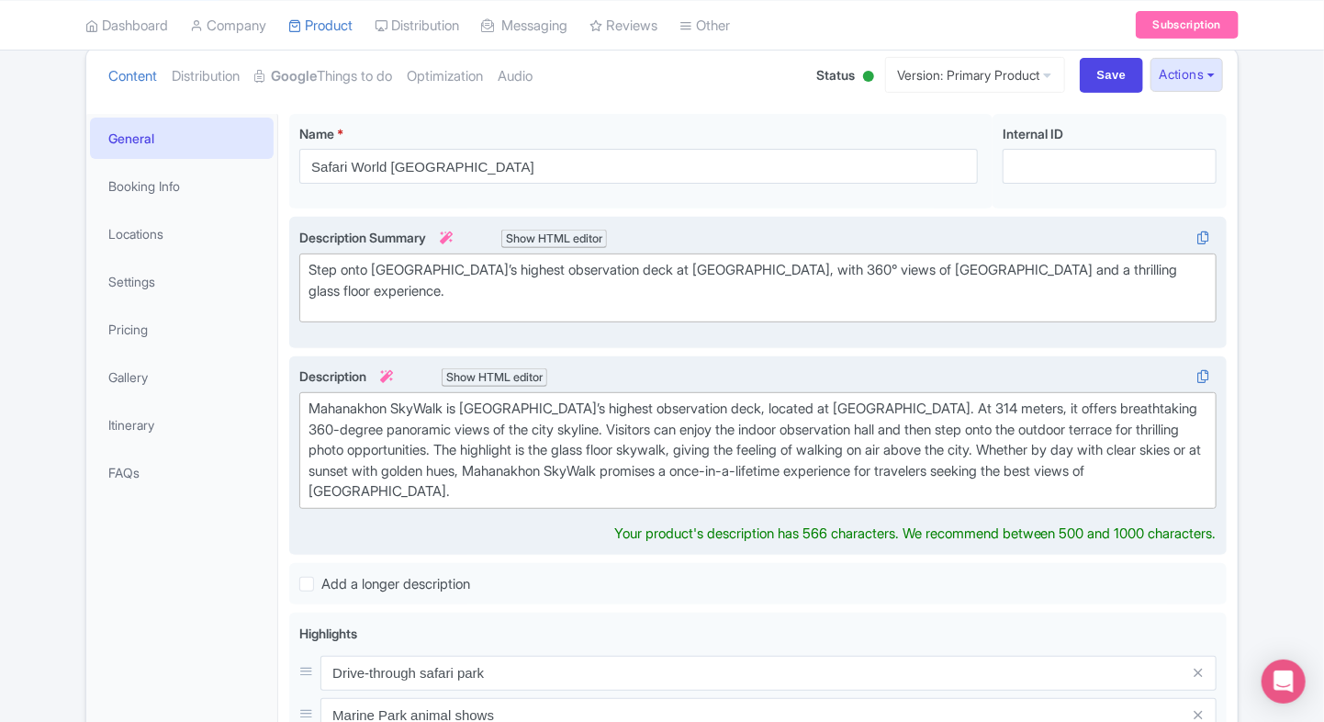
type trix-editor "<div>&nbsp;Mahanakhon SkyWalk is Bangkok’s highest observation deck, located at…"
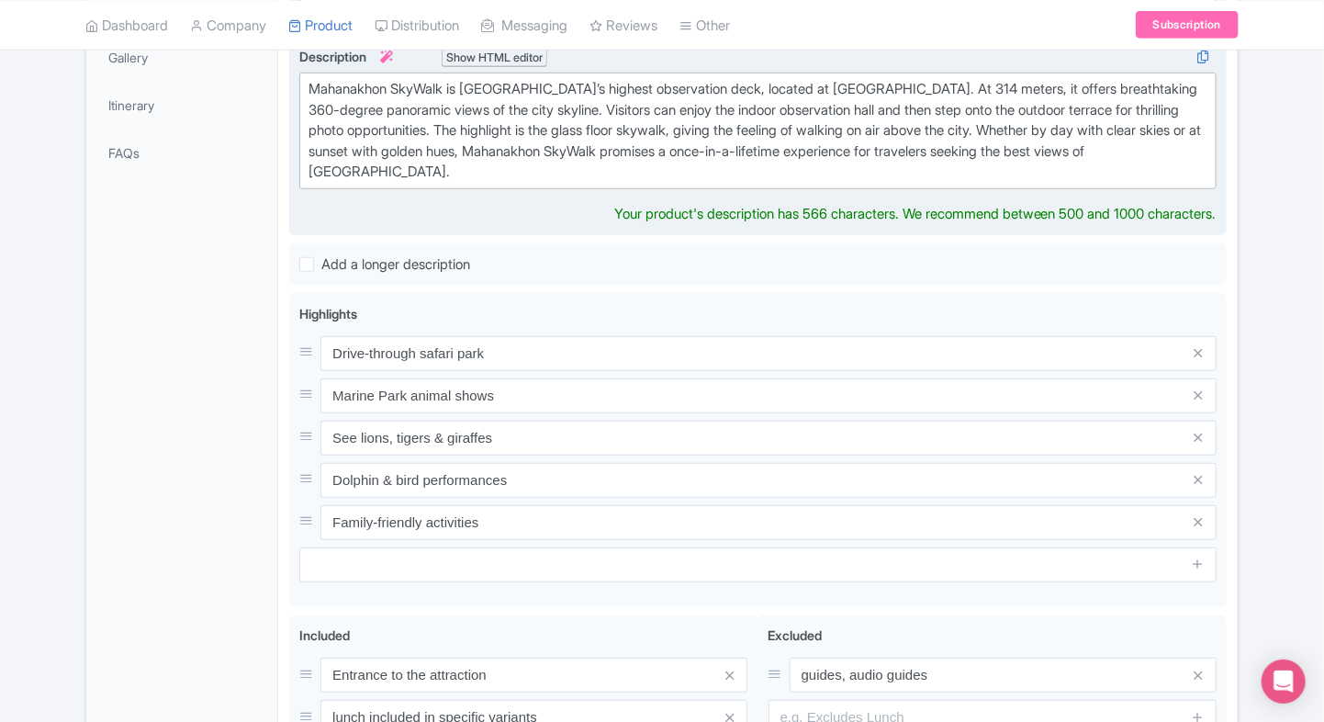
scroll to position [564, 0]
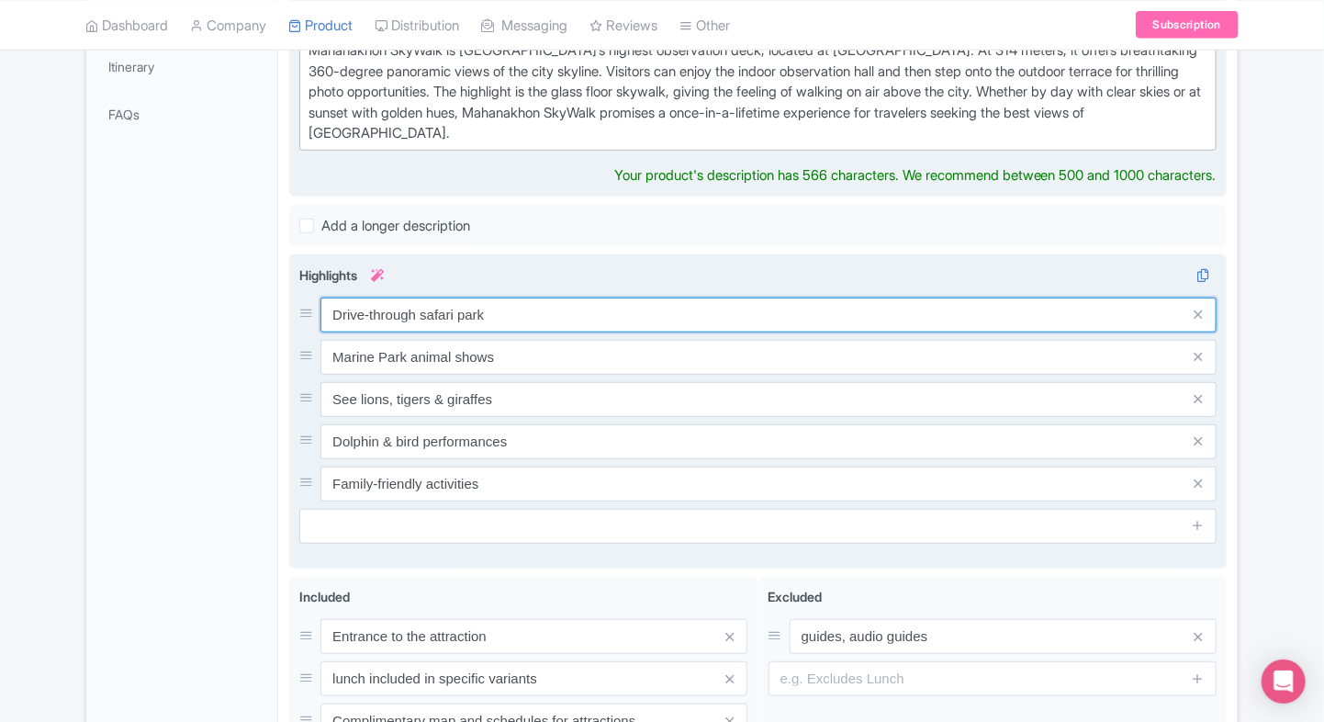
click at [512, 317] on div "Drive-through safari park Marine Park animal shows See lions, tigers & giraffes…" at bounding box center [757, 400] width 917 height 204
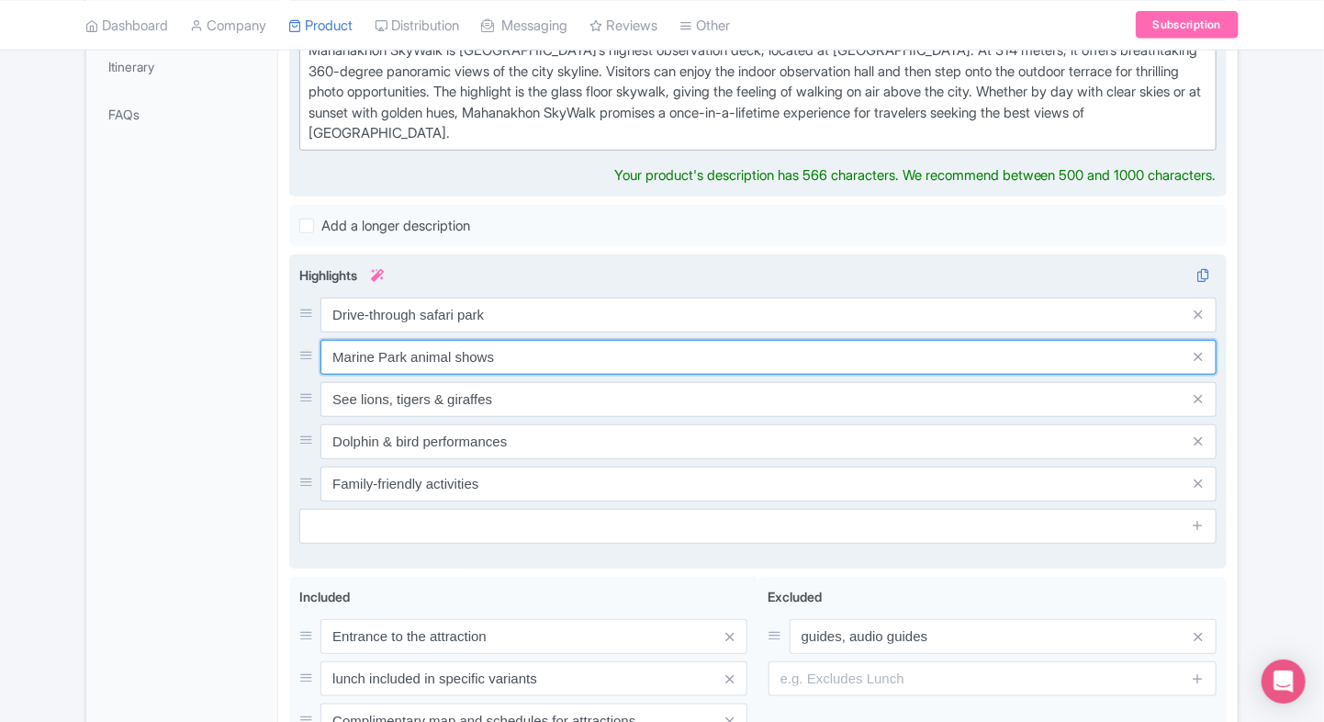
click at [512, 340] on input "Marine Park animal shows" at bounding box center [768, 357] width 896 height 35
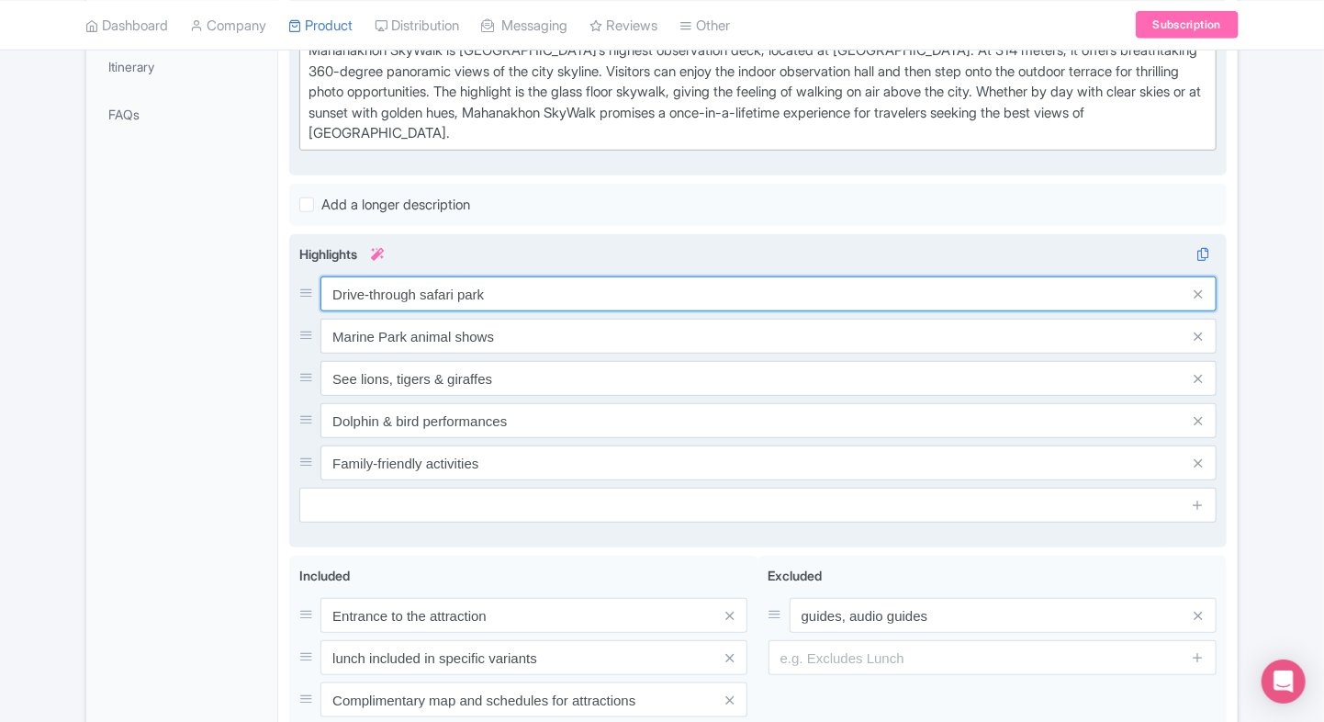
click at [528, 299] on input "Drive-through safari park" at bounding box center [768, 293] width 896 height 35
paste input "Thailand’s tallest observation dec"
type input "Thailand’s tallest observation deck"
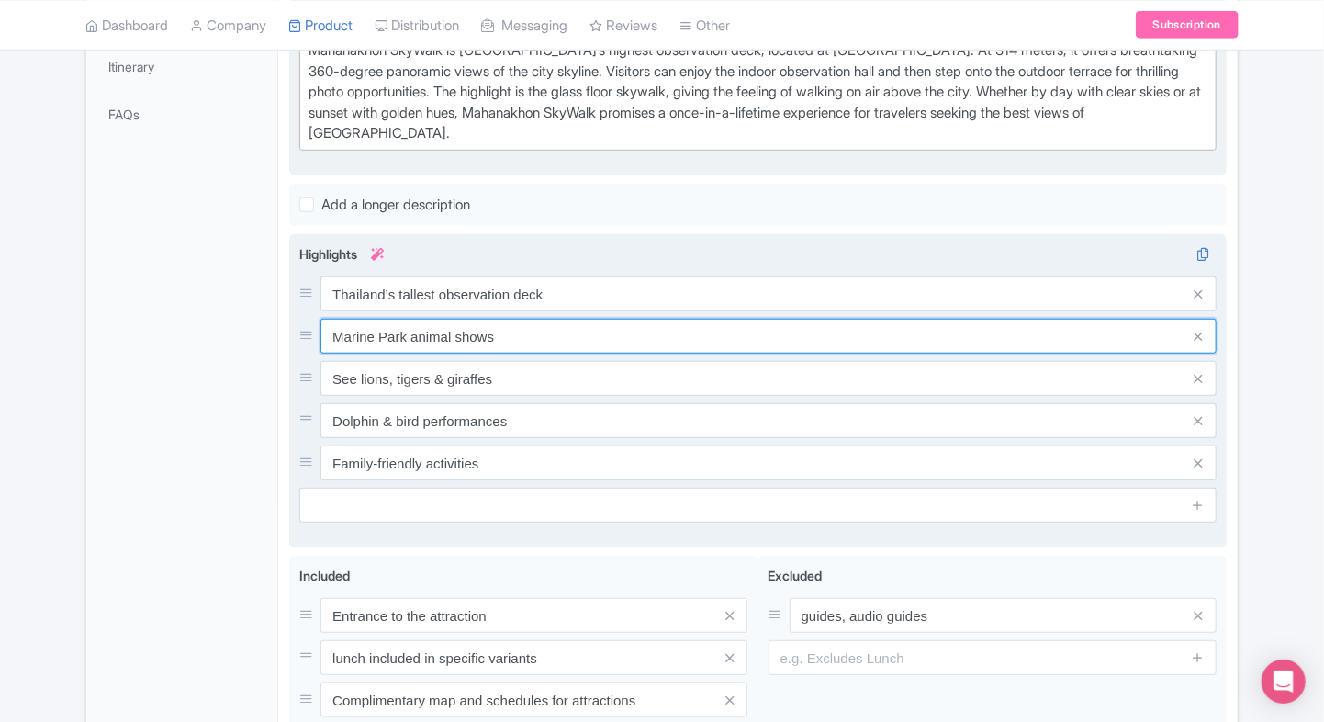
click at [474, 341] on input "Marine Park animal shows" at bounding box center [768, 336] width 896 height 35
paste input "Stunning 360° city vie"
type input "Stunning 360° city views"
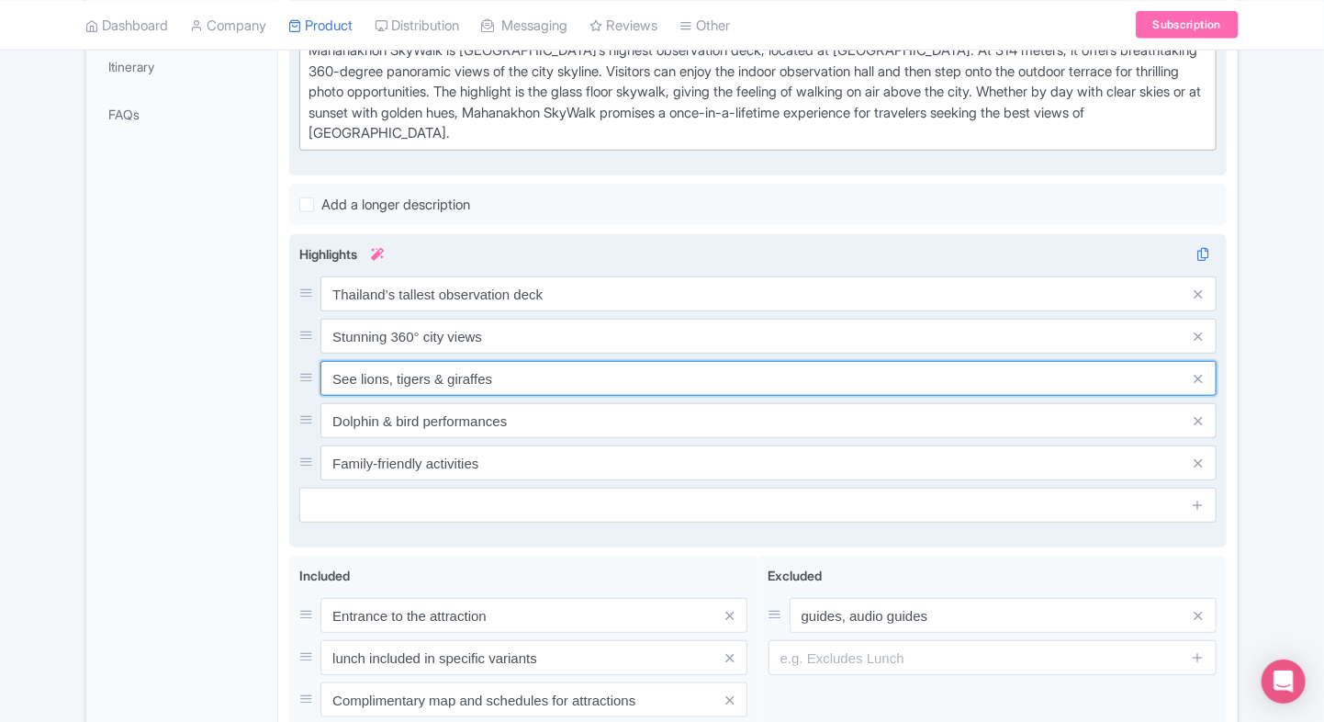
click at [550, 376] on input "See lions, tigers & giraffes" at bounding box center [768, 378] width 896 height 35
paste input "Thrilling glass floor skywalk"
type input "Thrilling glass floor skywalk"
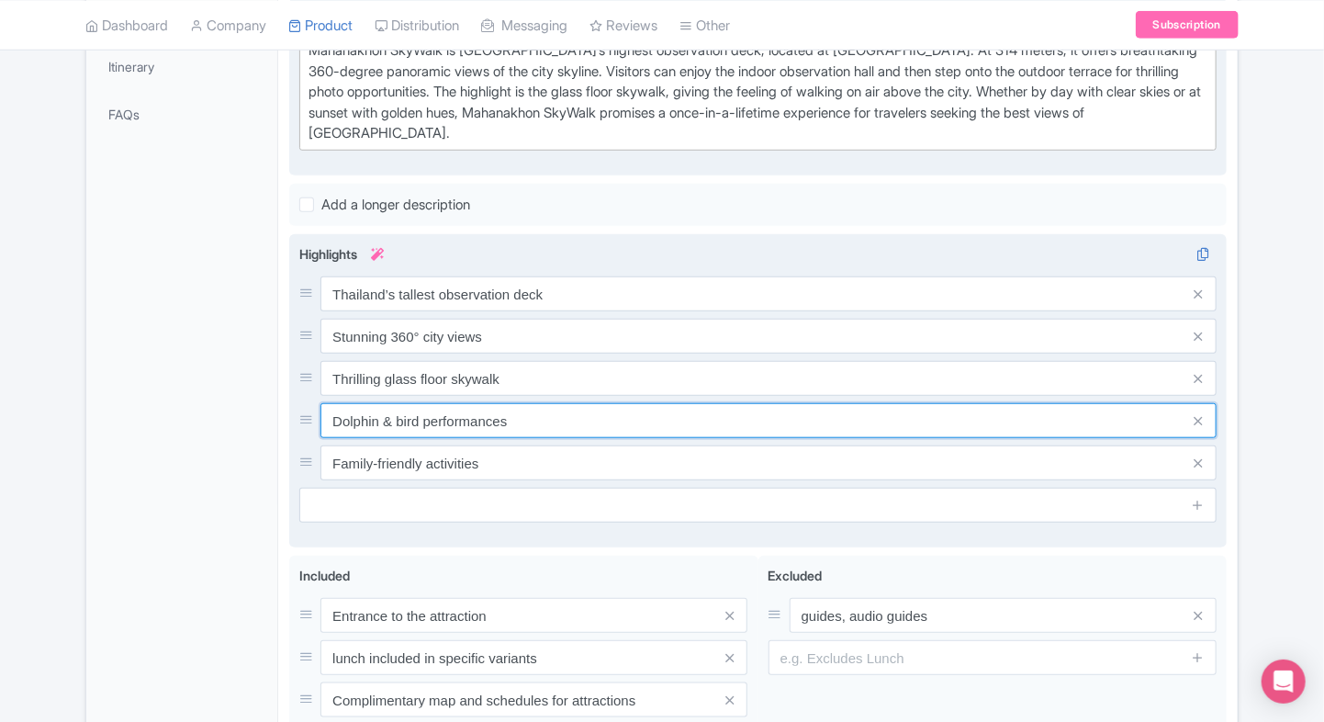
click at [536, 432] on input "Dolphin & bird performances" at bounding box center [768, 420] width 896 height 35
paste input "Indoor & outdoor viewing zon"
type input "Indoor & outdoor viewing zones"
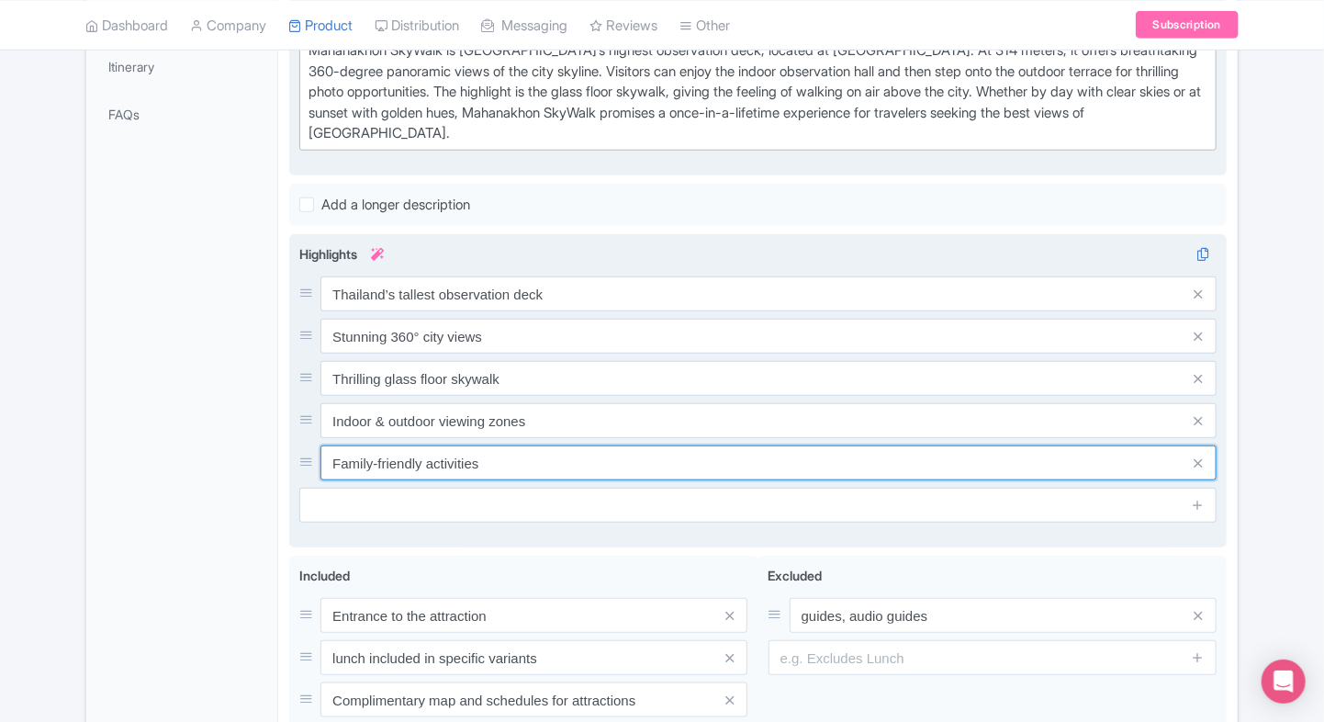
click at [507, 457] on input "Family-friendly activities" at bounding box center [768, 462] width 896 height 35
paste input "Best spot for sunset"
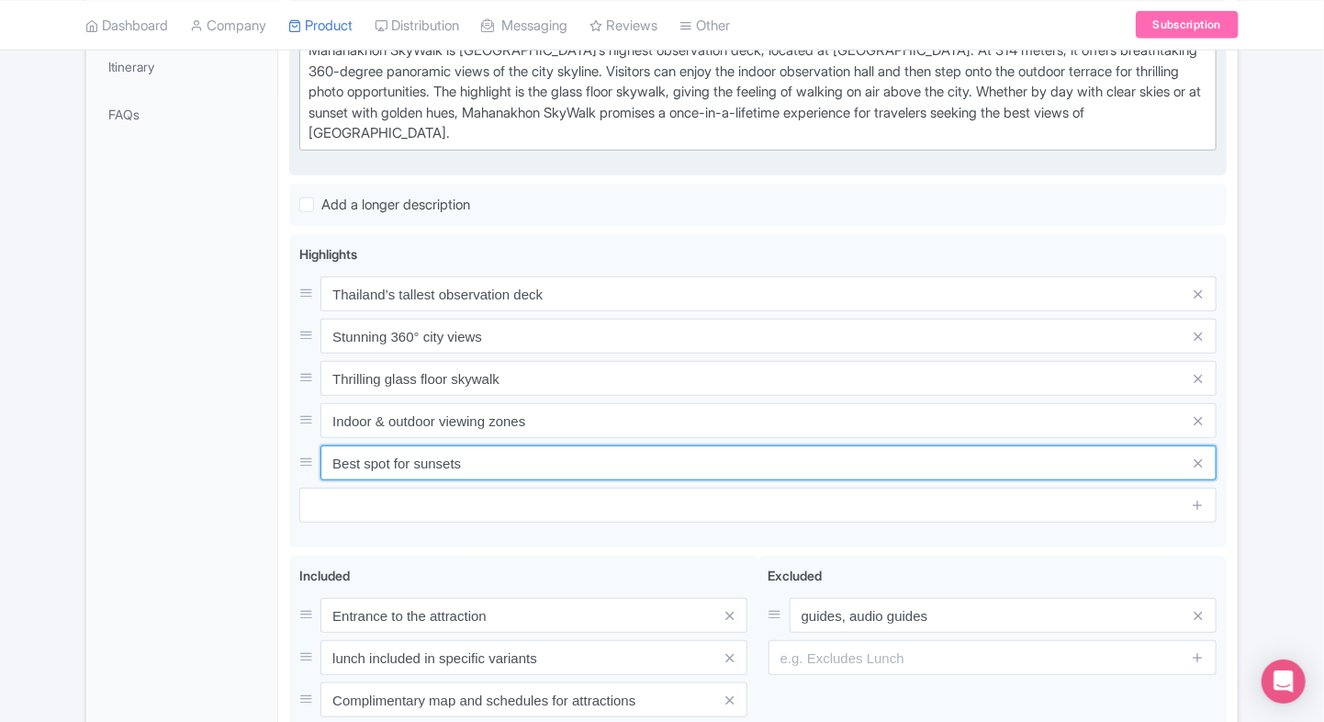
type input "Best spot for sunsets"
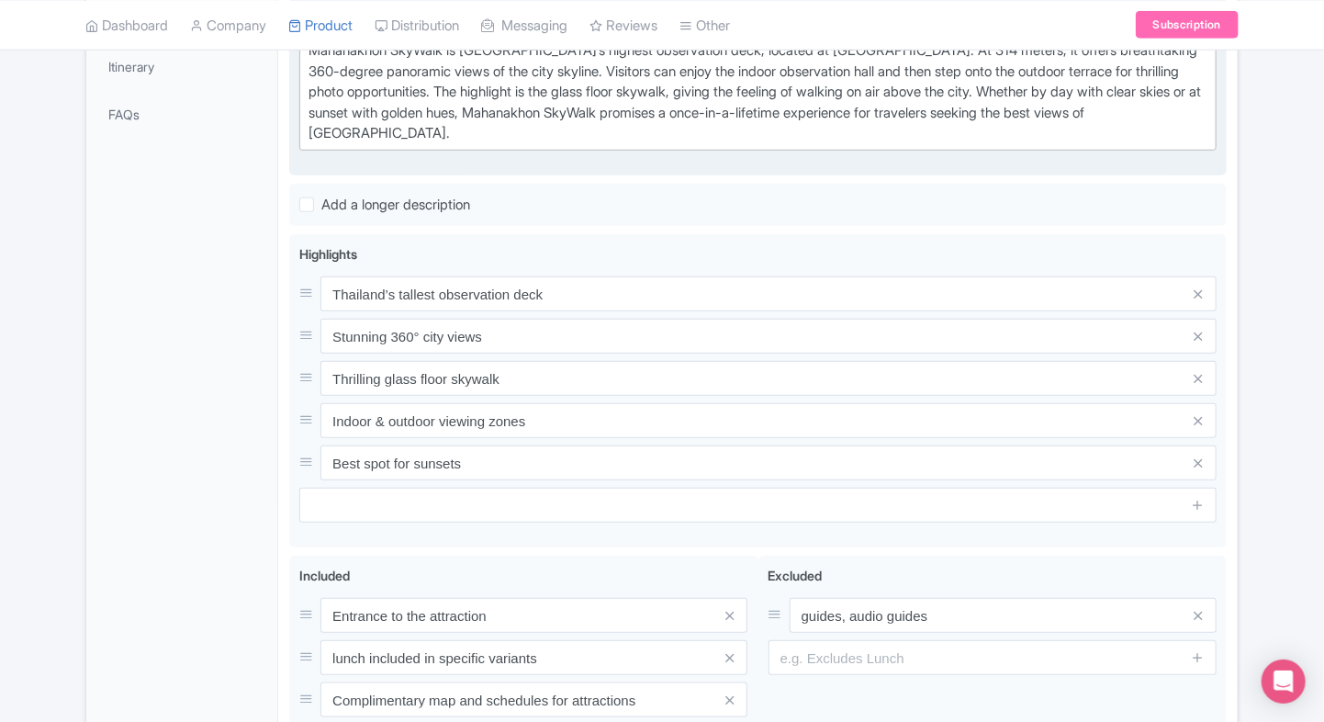
click at [206, 430] on div "General Booking Info Locations Settings Pricing Gallery Itinerary FAQs" at bounding box center [182, 301] width 192 height 1091
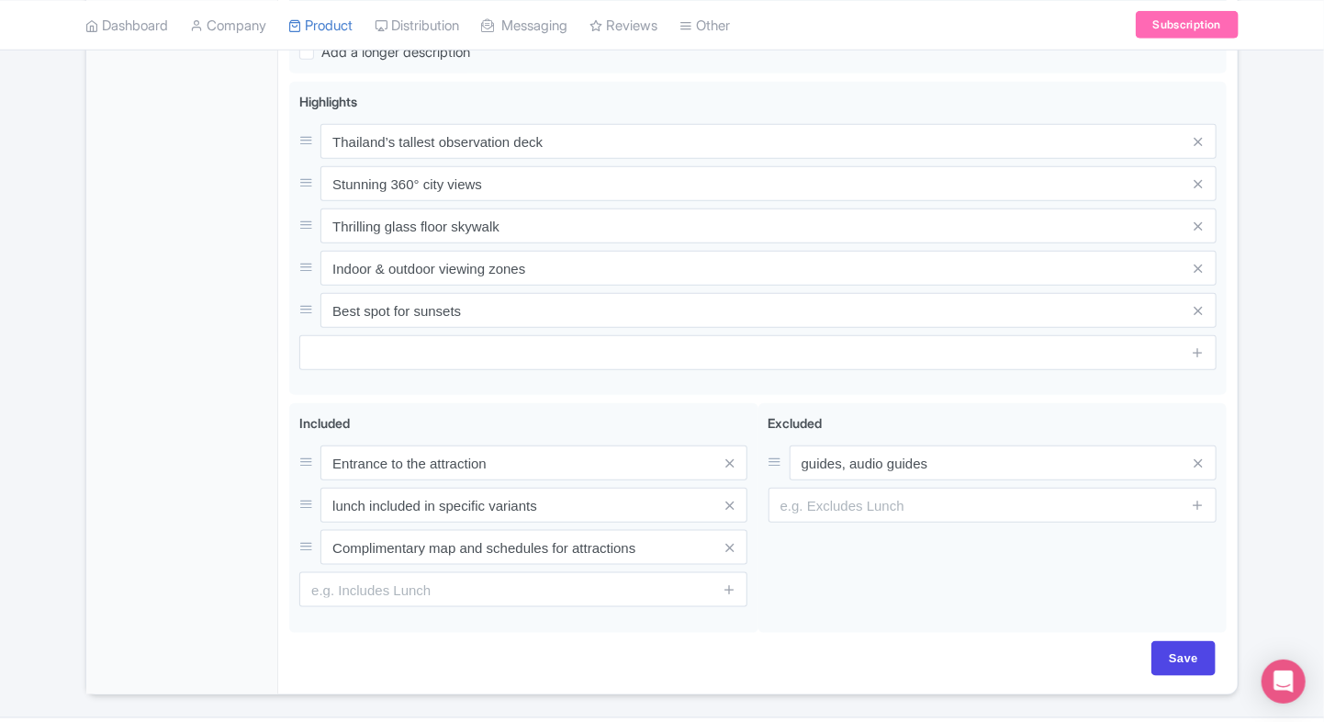
scroll to position [763, 0]
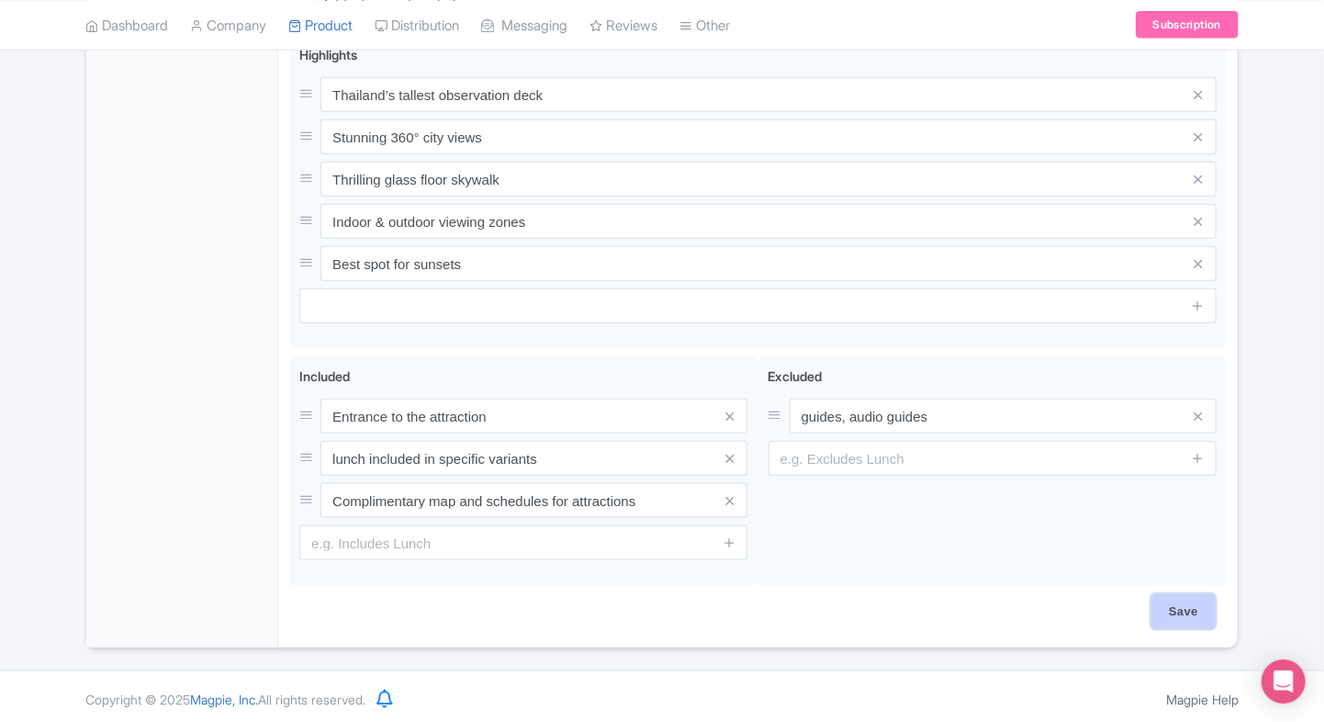
click at [1162, 602] on input "Save" at bounding box center [1184, 611] width 64 height 35
type input "Saving..."
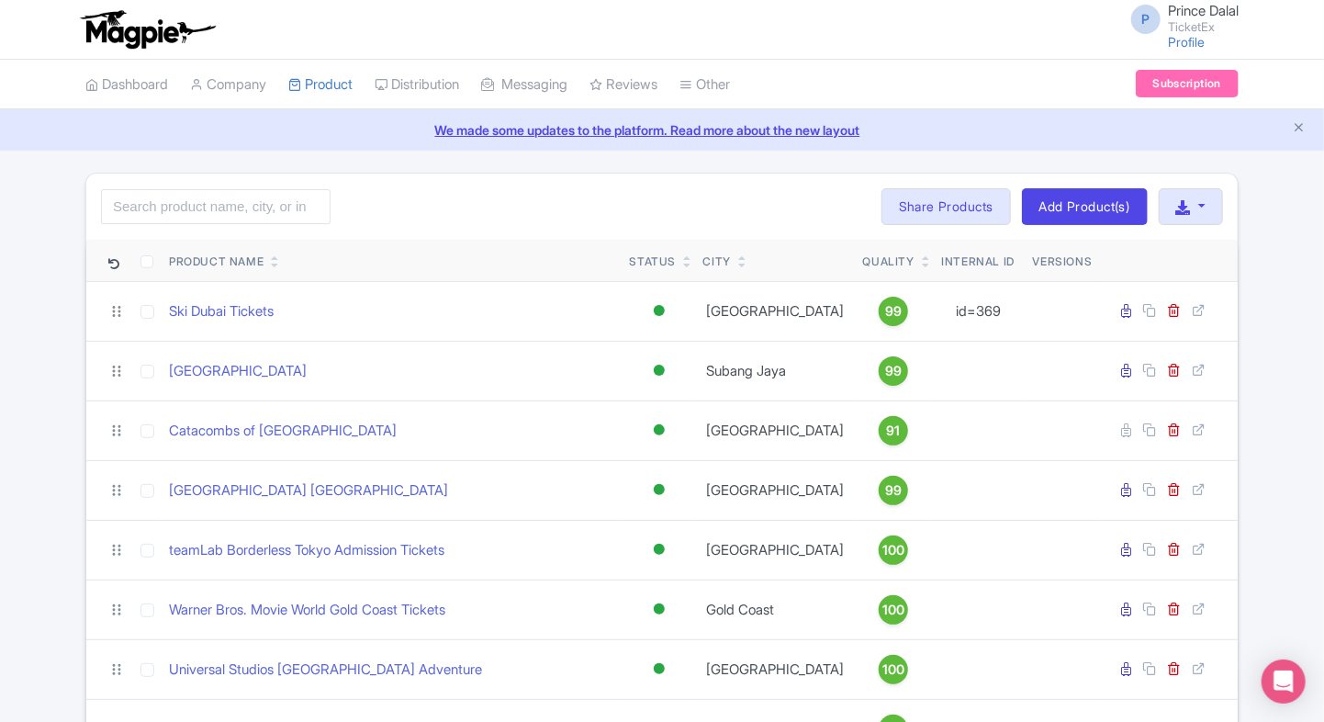
click at [256, 185] on div "Search Bulk Actions [GEOGRAPHIC_DATA] Add to Collection Share Products Add to C…" at bounding box center [662, 207] width 1152 height 66
click at [236, 205] on input "search" at bounding box center [216, 206] width 230 height 35
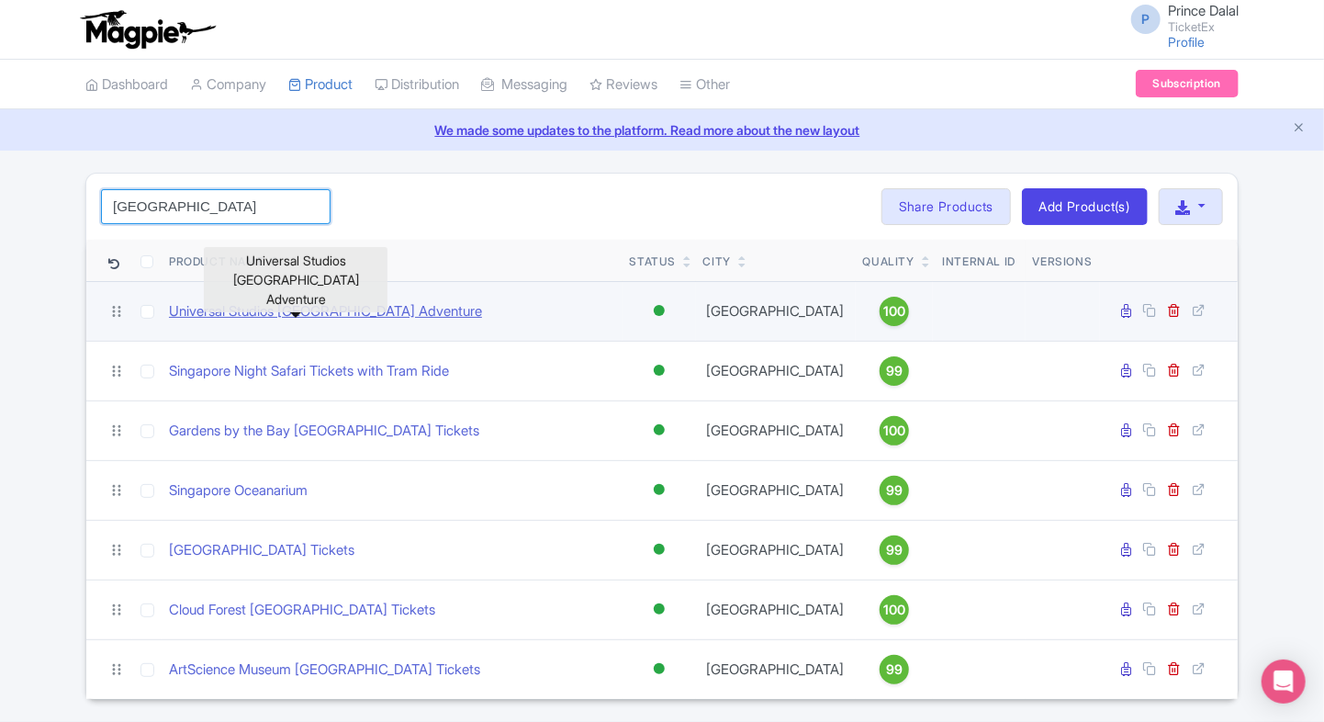
type input "[GEOGRAPHIC_DATA]"
click at [276, 317] on link "Universal Studios [GEOGRAPHIC_DATA] Adventure" at bounding box center [325, 311] width 313 height 21
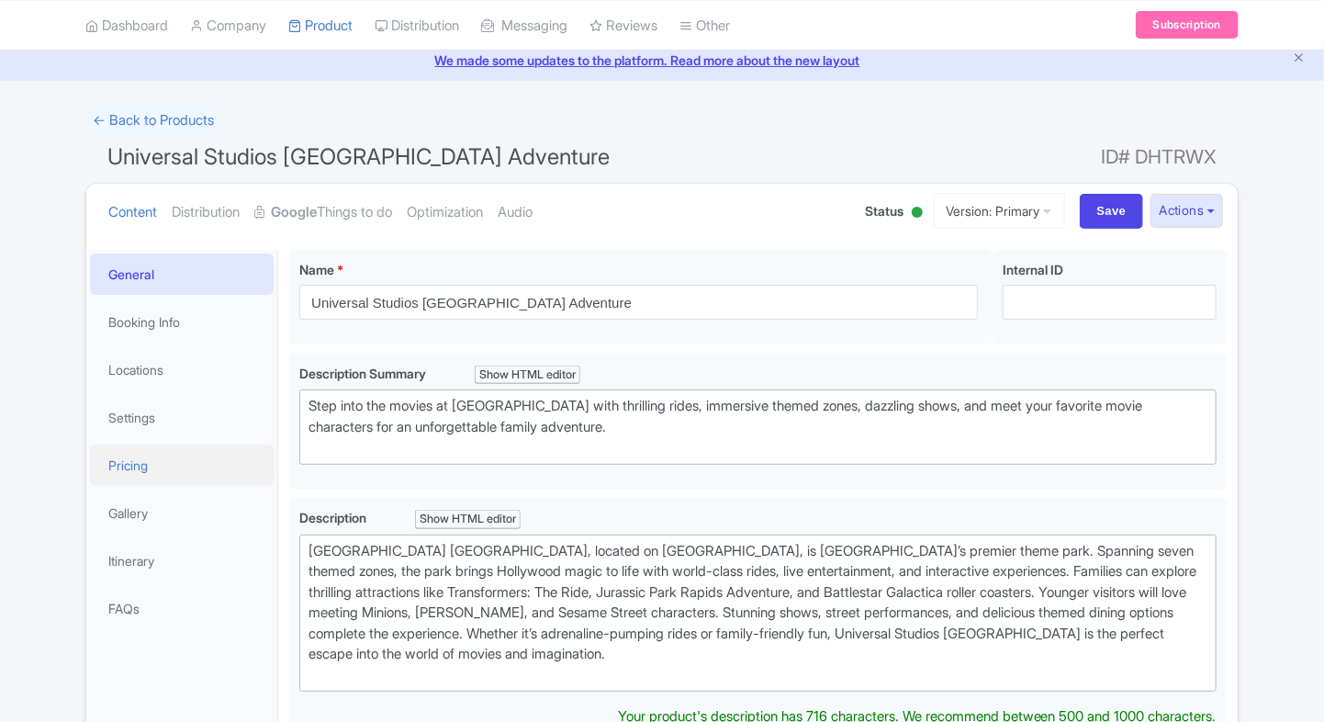
scroll to position [70, 0]
click at [140, 450] on link "Pricing" at bounding box center [182, 464] width 184 height 41
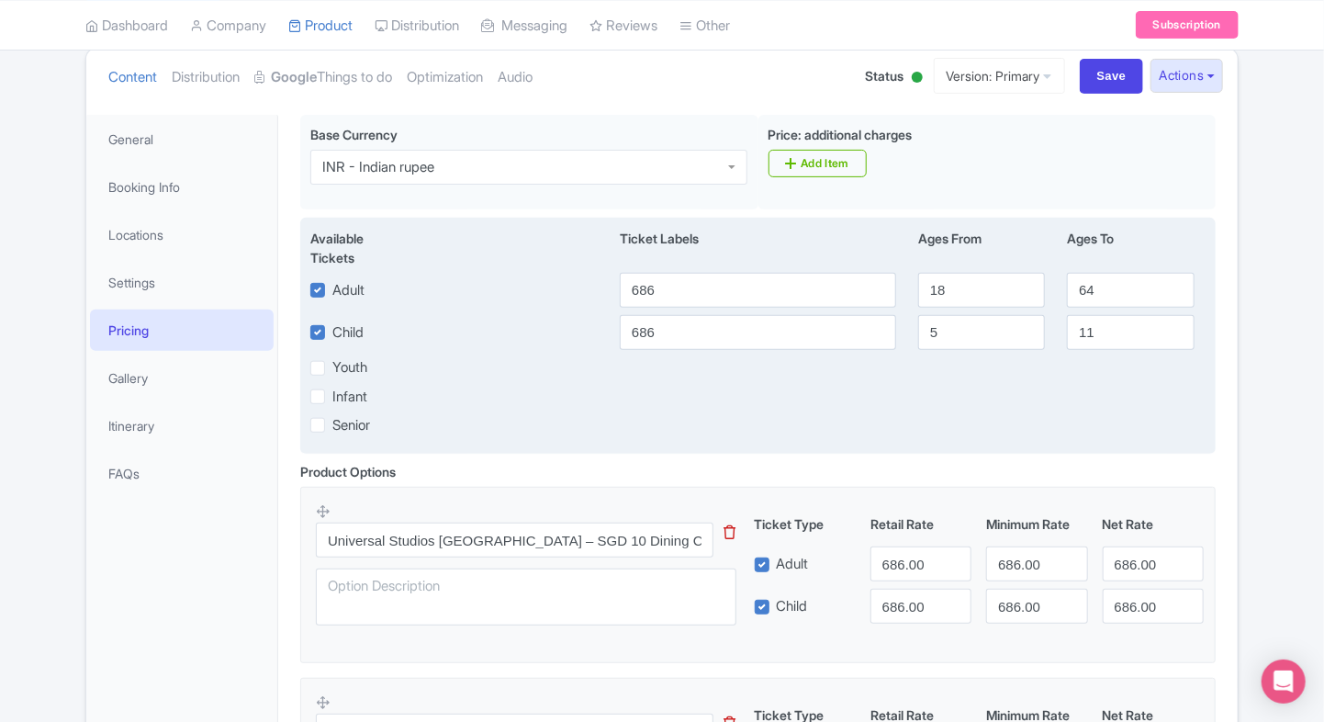
scroll to position [206, 0]
click at [668, 287] on input "686" at bounding box center [758, 289] width 276 height 35
type input "5800"
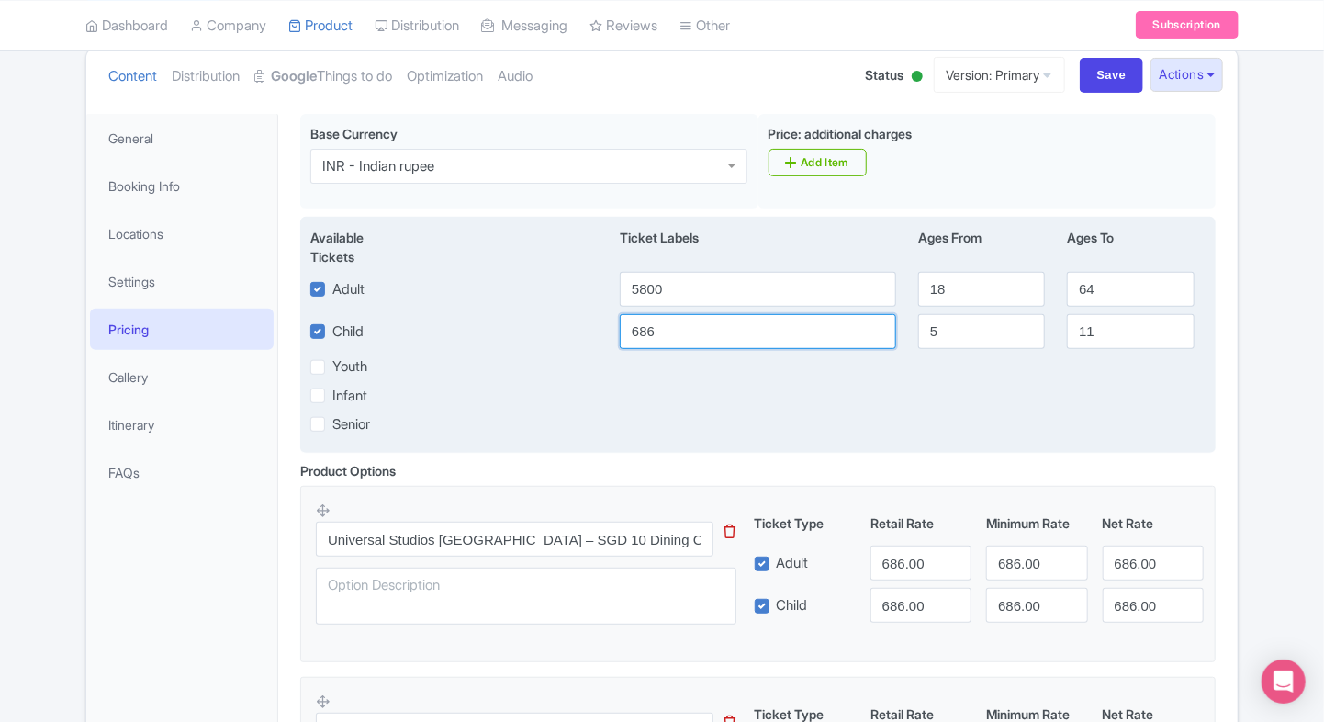
click at [660, 347] on input "686" at bounding box center [758, 331] width 276 height 35
type input "5800"
click at [1069, 392] on div "Infant" at bounding box center [757, 395] width 917 height 21
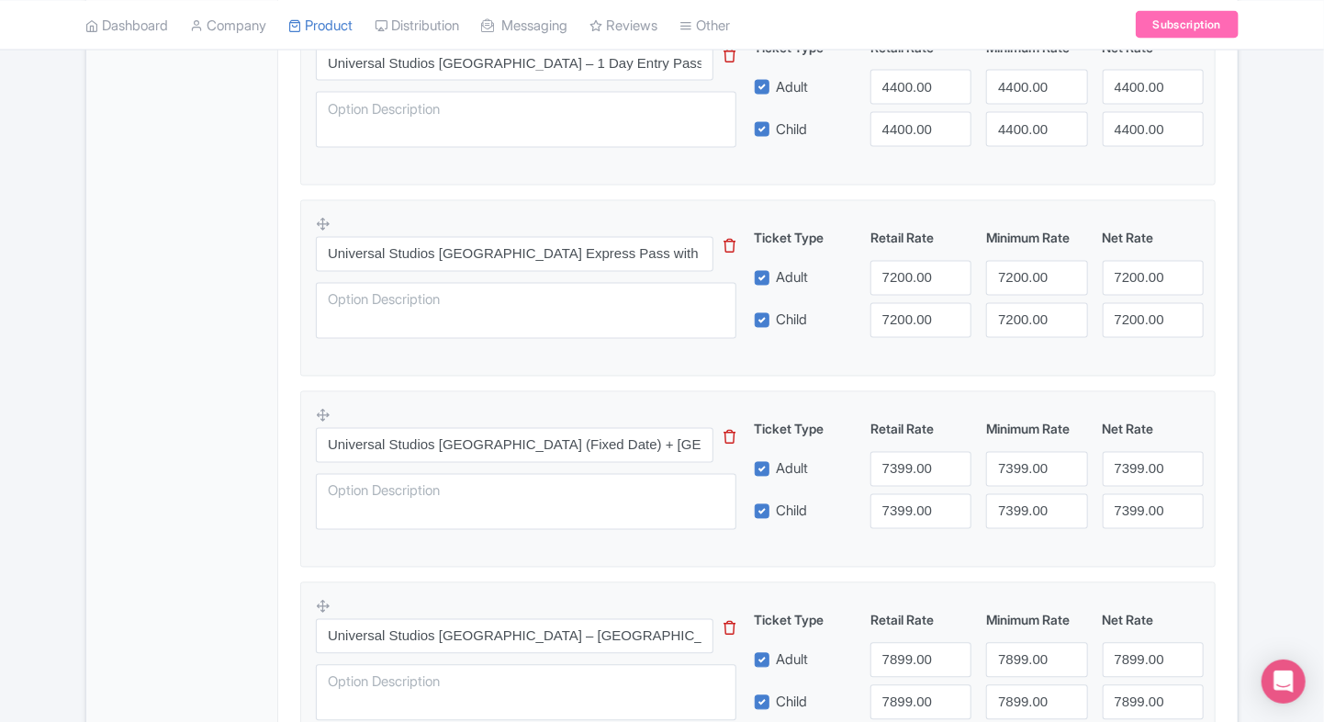
scroll to position [1874, 0]
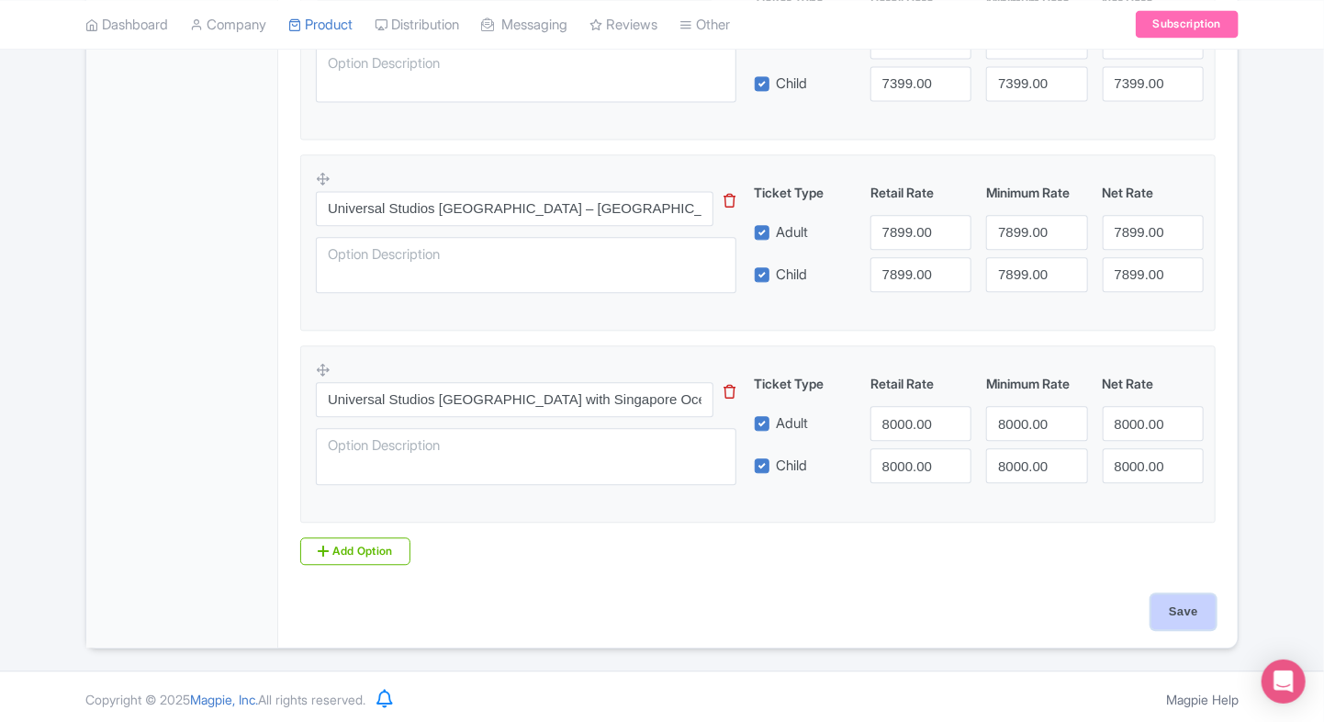
click at [1169, 609] on input "Save" at bounding box center [1184, 611] width 64 height 35
type input "Saving..."
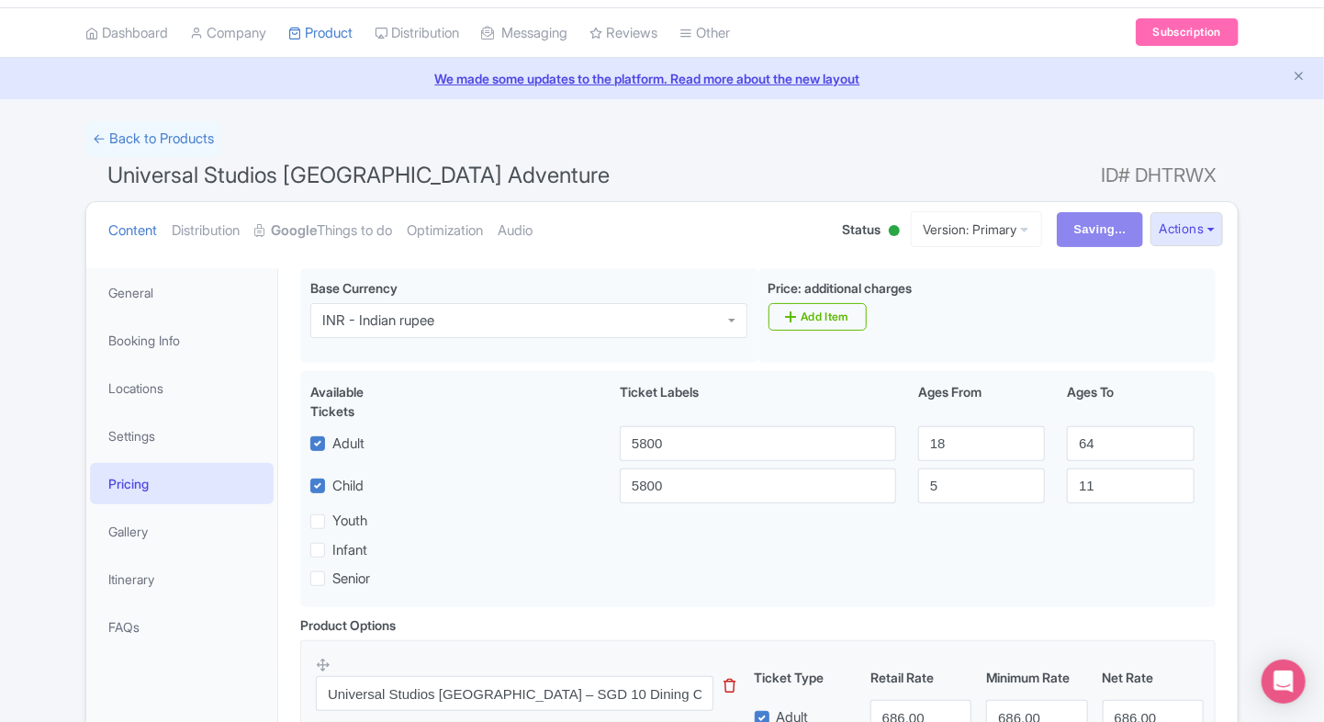
scroll to position [42, 0]
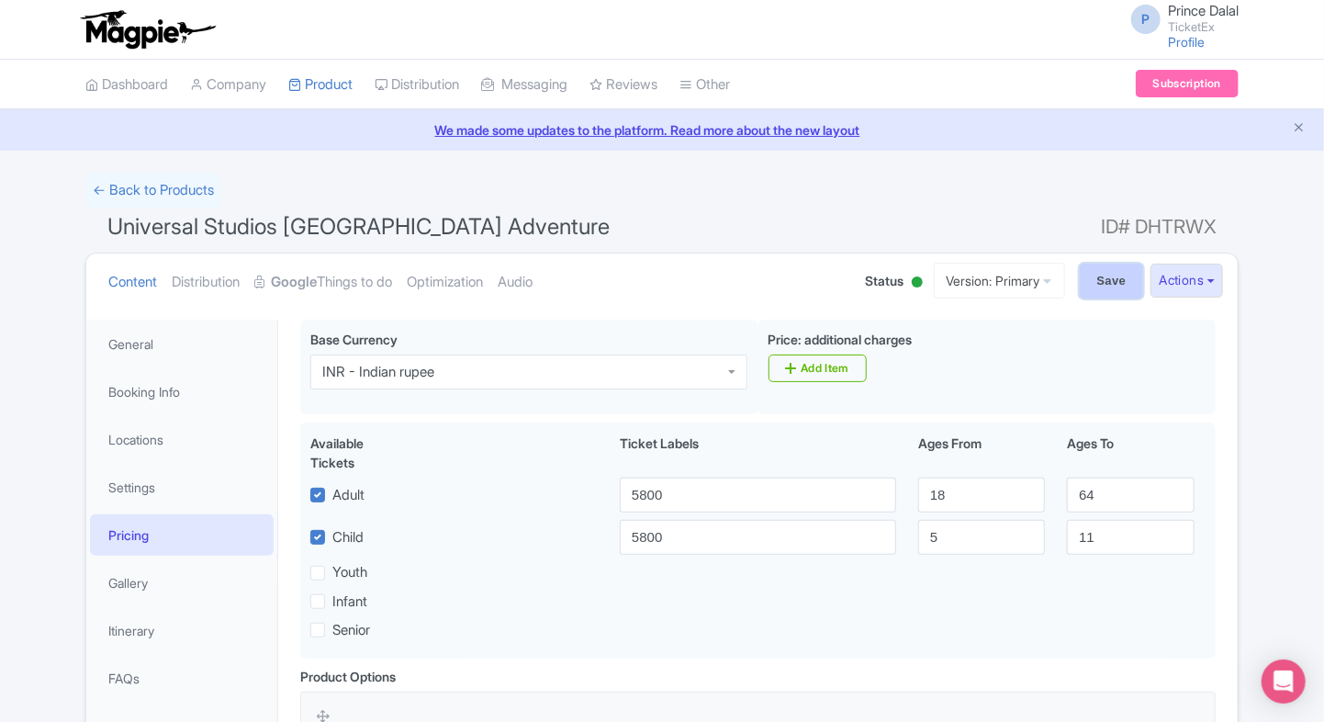
click at [1101, 272] on input "Save" at bounding box center [1112, 281] width 64 height 35
type input "Saving..."
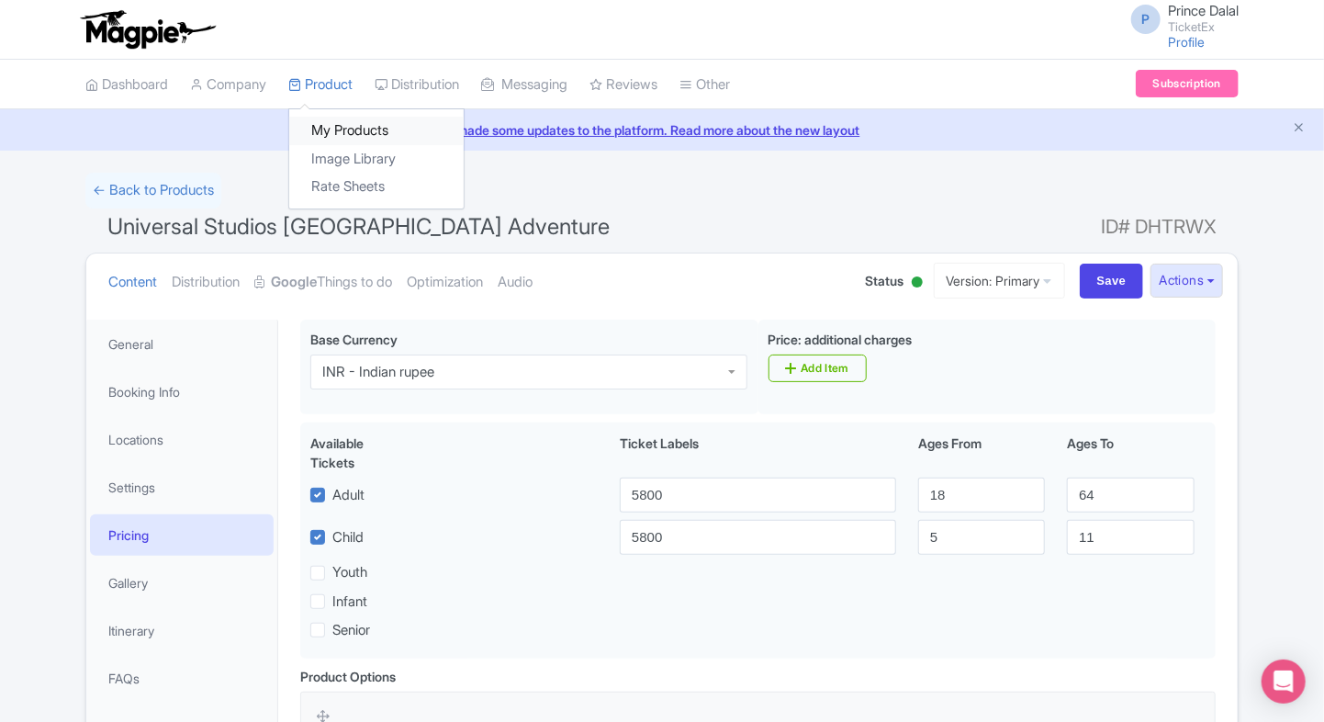
click at [345, 132] on link "My Products" at bounding box center [376, 131] width 174 height 28
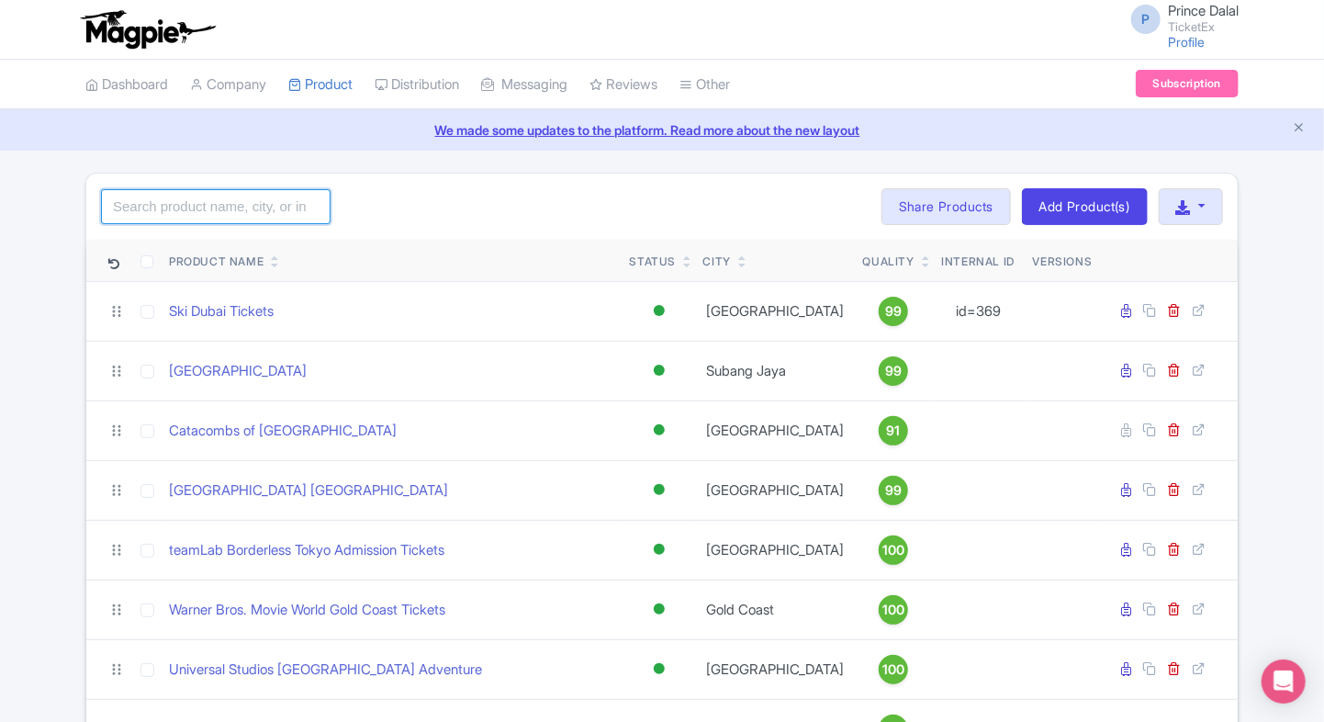
click at [268, 194] on input "search" at bounding box center [216, 206] width 230 height 35
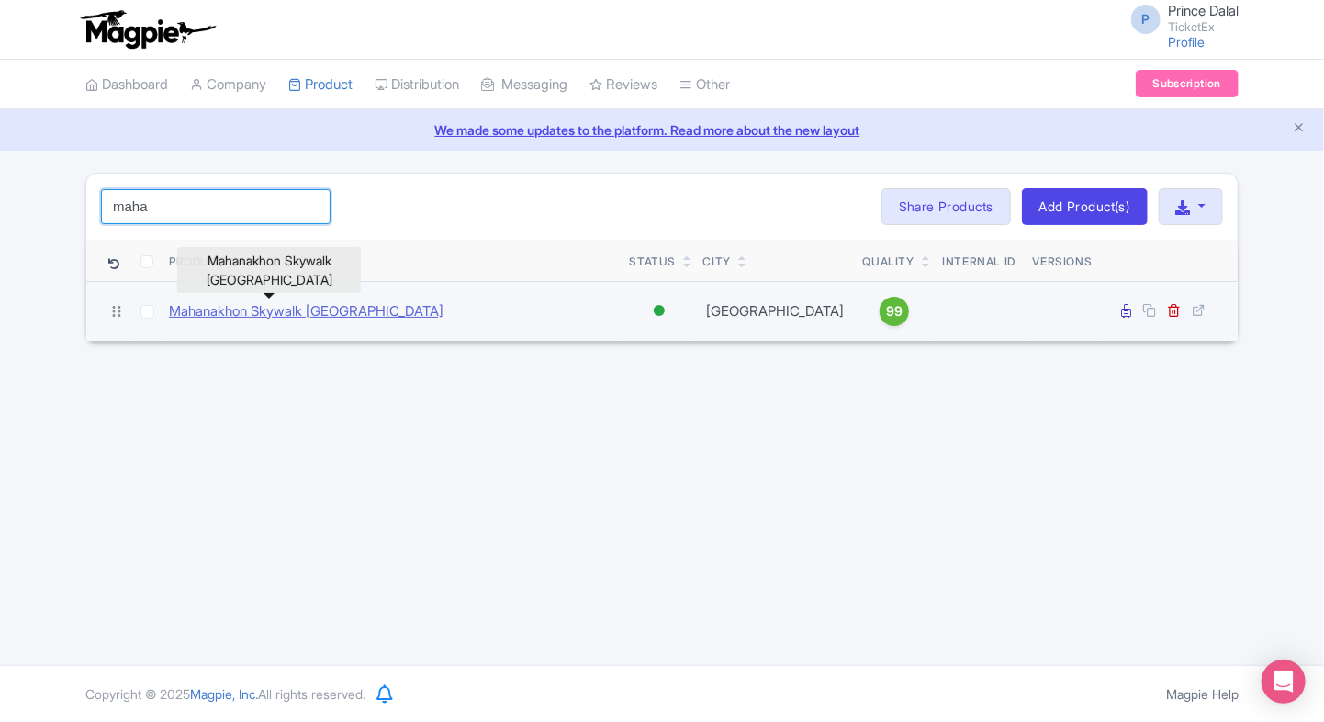
type input "maha"
click at [318, 303] on link "Mahanakhon Skywalk Bangkok" at bounding box center [306, 311] width 275 height 21
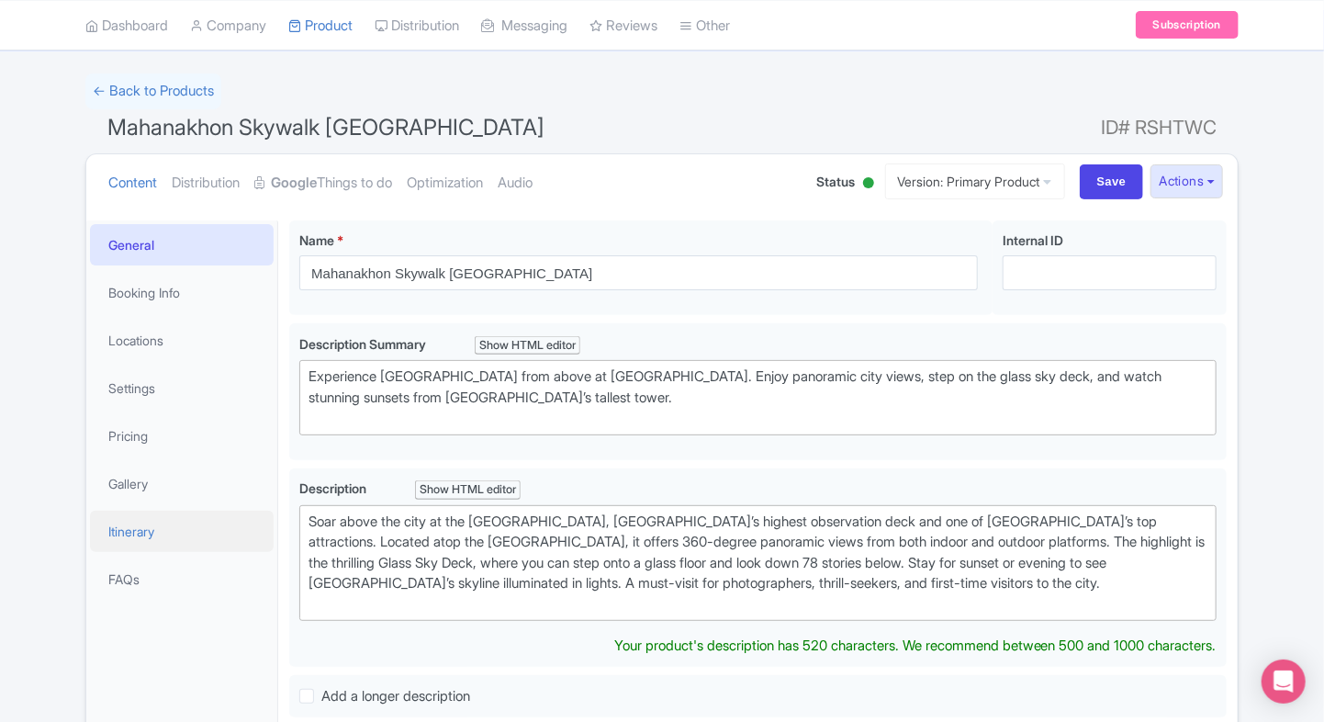
type trix-editor "<div>Soar above the city at the [GEOGRAPHIC_DATA], [GEOGRAPHIC_DATA]’s highest …"
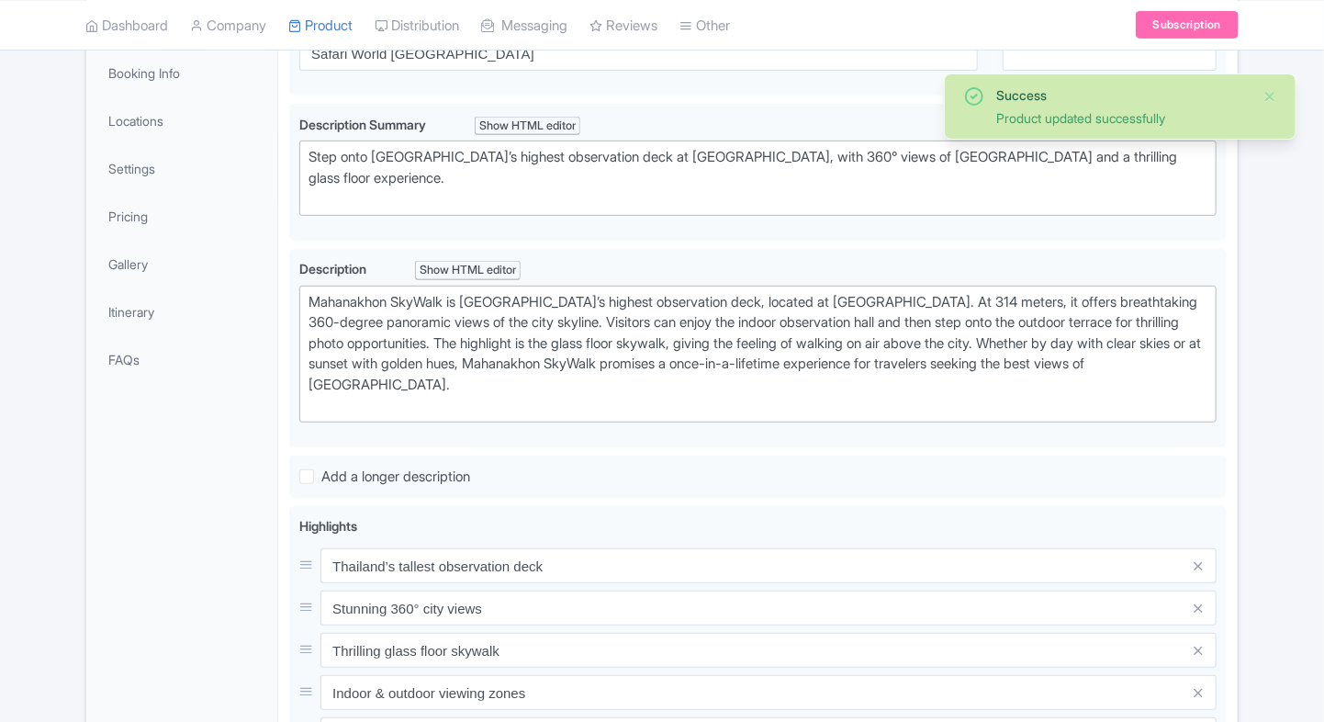
scroll to position [319, 0]
